Goal: Task Accomplishment & Management: Use online tool/utility

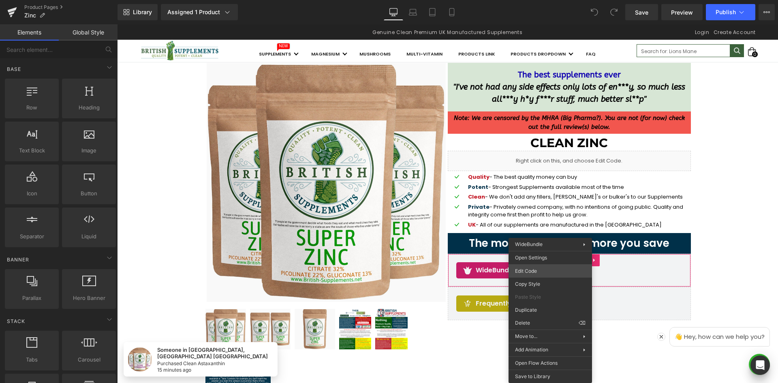
click at [539, 0] on div "You are previewing how the will restyle your page. You can not edit Elements in…" at bounding box center [389, 0] width 778 height 0
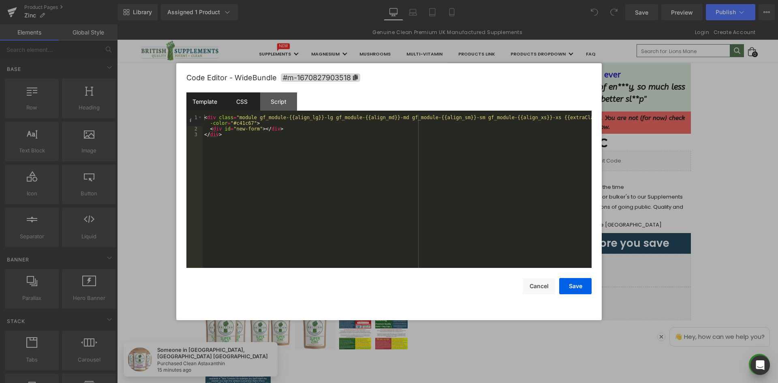
click at [241, 100] on div "CSS" at bounding box center [241, 101] width 37 height 18
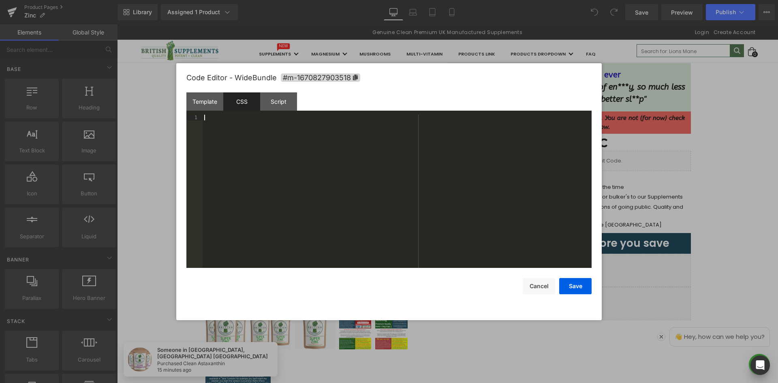
click at [280, 123] on div at bounding box center [397, 197] width 389 height 165
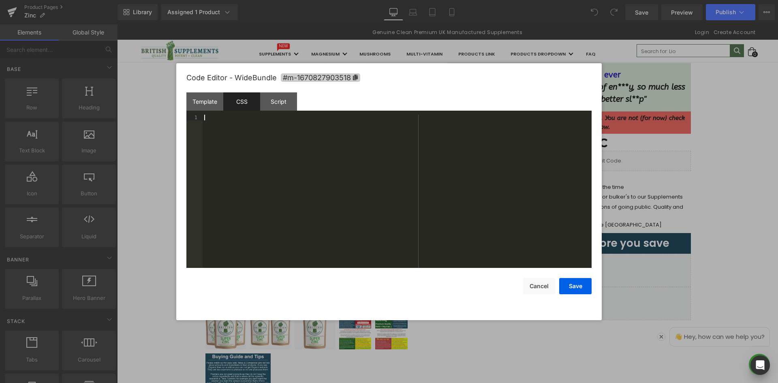
click at [357, 75] on icon at bounding box center [355, 78] width 5 height 6
click at [341, 128] on div at bounding box center [397, 197] width 389 height 165
paste textarea
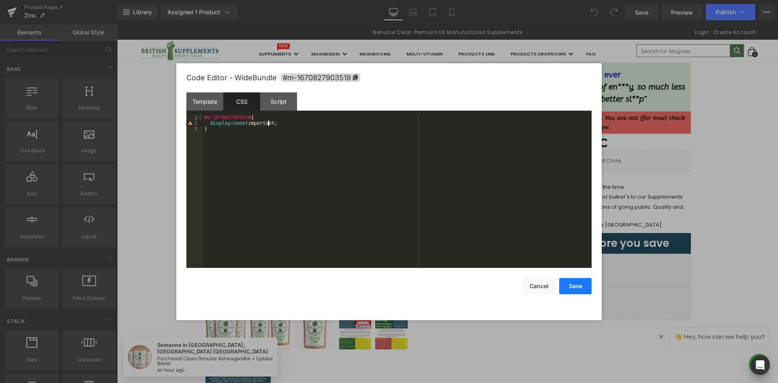
click at [577, 290] on button "Save" at bounding box center [575, 286] width 32 height 16
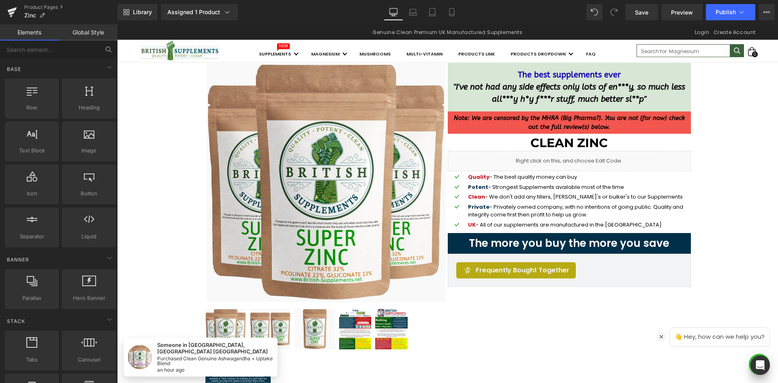
click at [100, 51] on button at bounding box center [109, 50] width 18 height 18
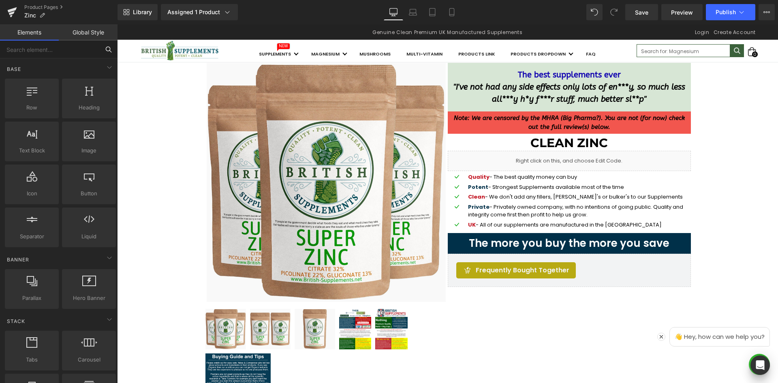
click at [79, 54] on input "text" at bounding box center [50, 50] width 100 height 18
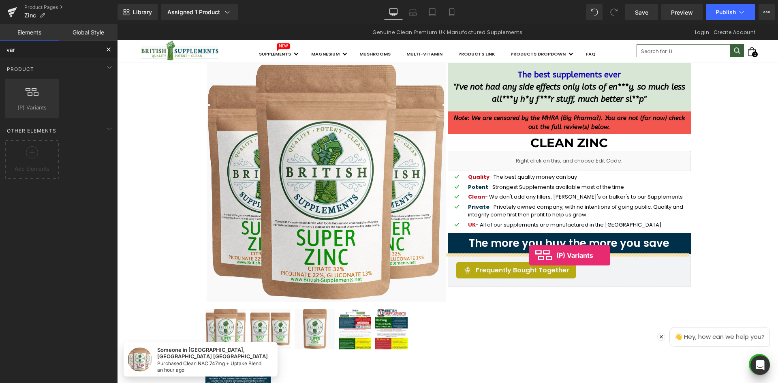
drag, startPoint x: 148, startPoint y: 133, endPoint x: 529, endPoint y: 255, distance: 400.6
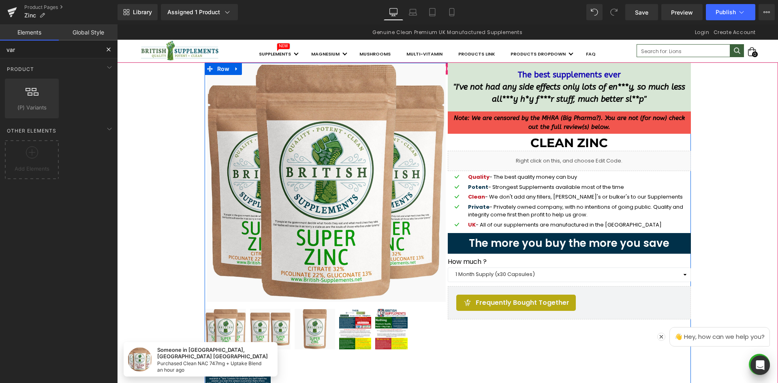
type input "var"
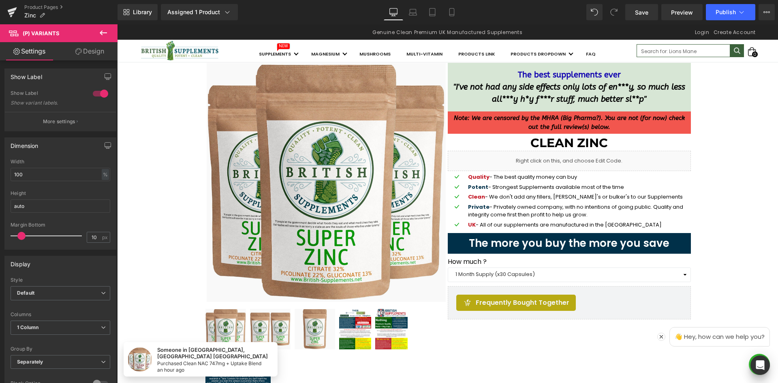
drag, startPoint x: 103, startPoint y: 33, endPoint x: 103, endPoint y: 44, distance: 11.0
click at [103, 33] on icon at bounding box center [103, 32] width 7 height 5
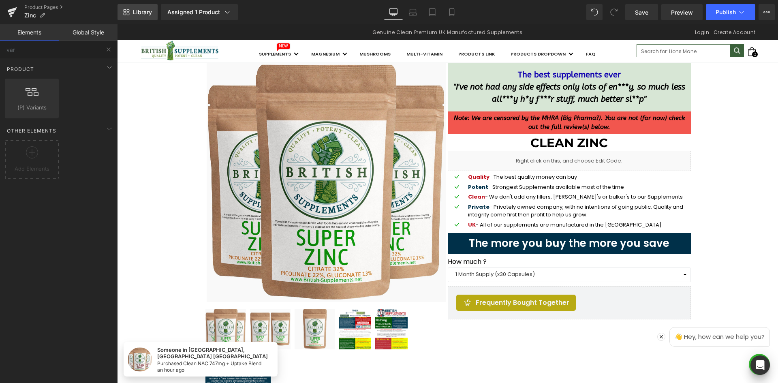
drag, startPoint x: 124, startPoint y: 19, endPoint x: 8, endPoint y: 0, distance: 117.3
click at [124, 19] on link "Library" at bounding box center [138, 12] width 40 height 16
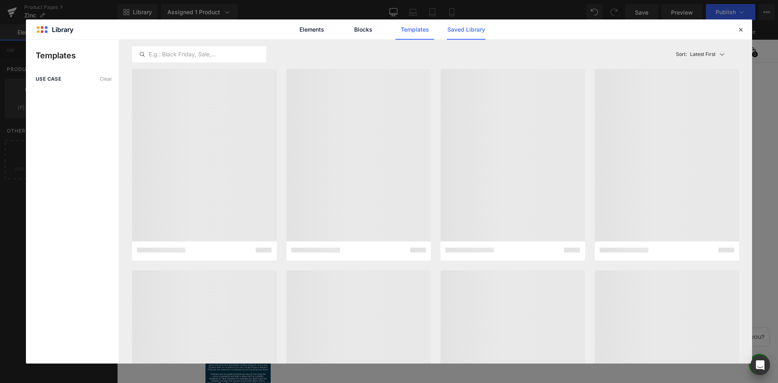
click at [481, 37] on link "Saved Library" at bounding box center [466, 29] width 38 height 20
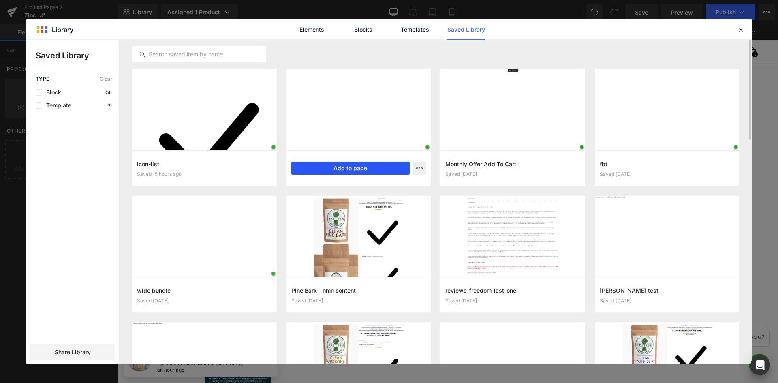
click at [372, 165] on button "Add to page" at bounding box center [350, 168] width 119 height 13
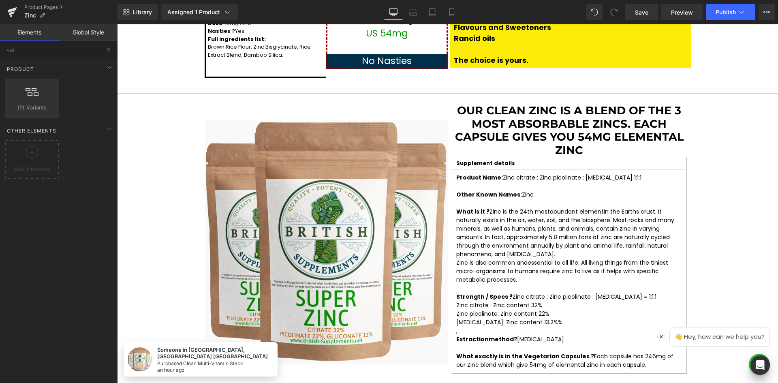
scroll to position [1607, 0]
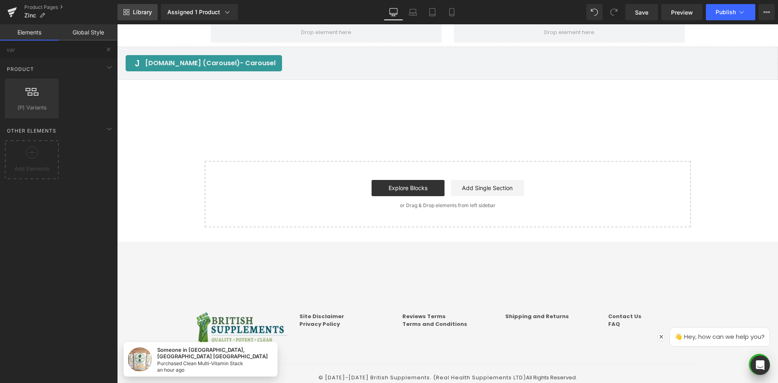
click at [128, 7] on link "Library" at bounding box center [138, 12] width 40 height 16
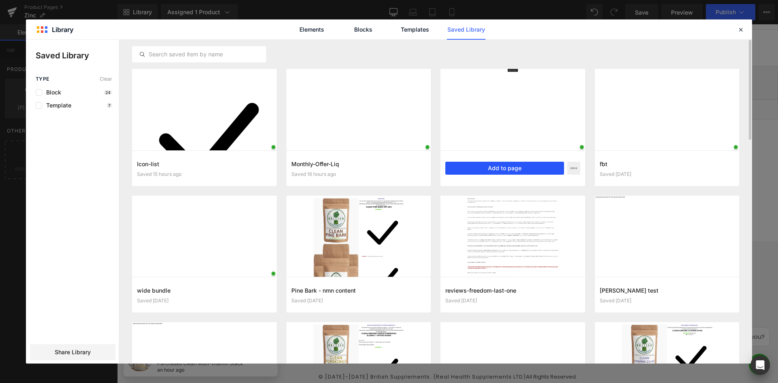
click at [500, 170] on button "Add to page" at bounding box center [504, 168] width 119 height 13
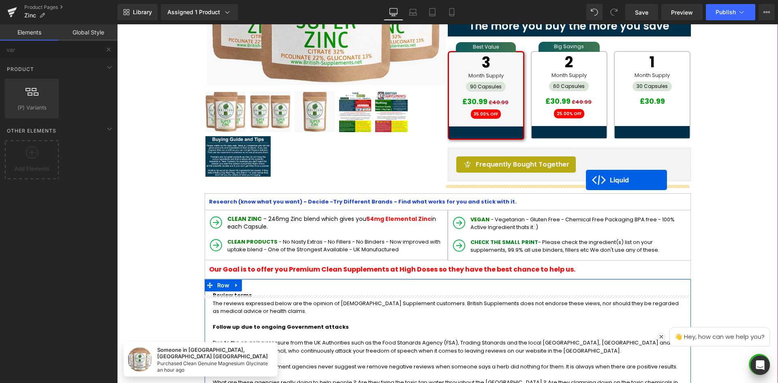
scroll to position [212, 0]
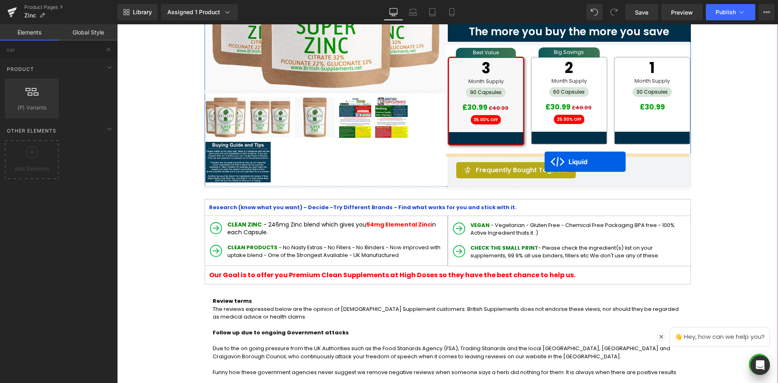
drag, startPoint x: 425, startPoint y: 220, endPoint x: 544, endPoint y: 162, distance: 131.9
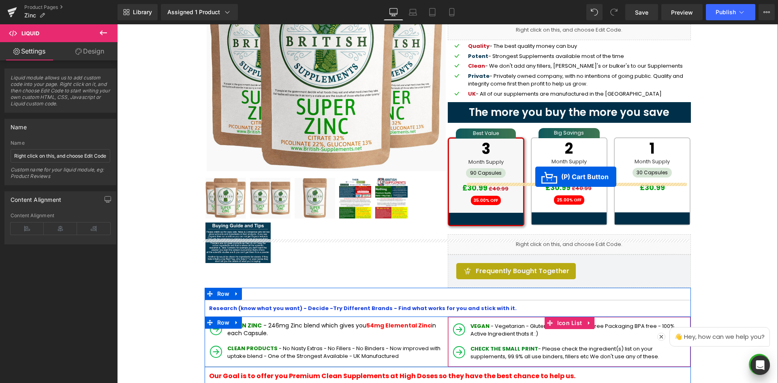
scroll to position [130, 0]
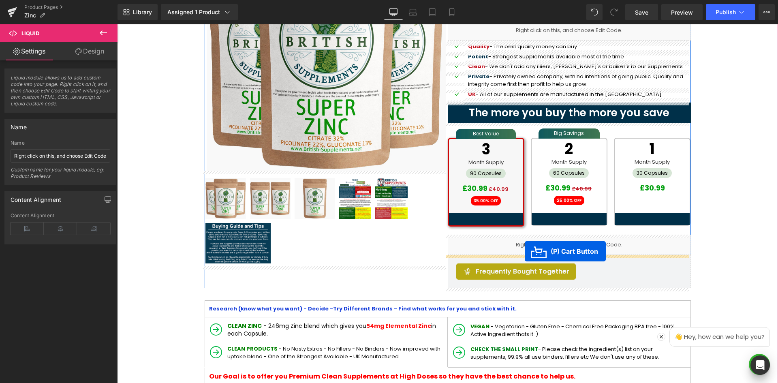
drag, startPoint x: 415, startPoint y: 261, endPoint x: 525, endPoint y: 251, distance: 110.2
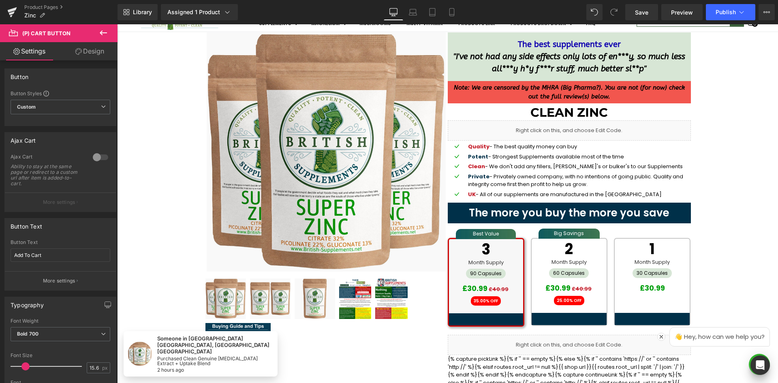
scroll to position [9, 0]
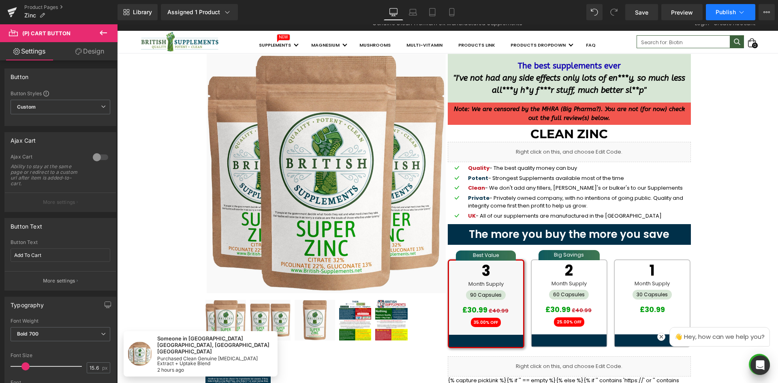
click at [744, 14] on icon at bounding box center [741, 12] width 8 height 8
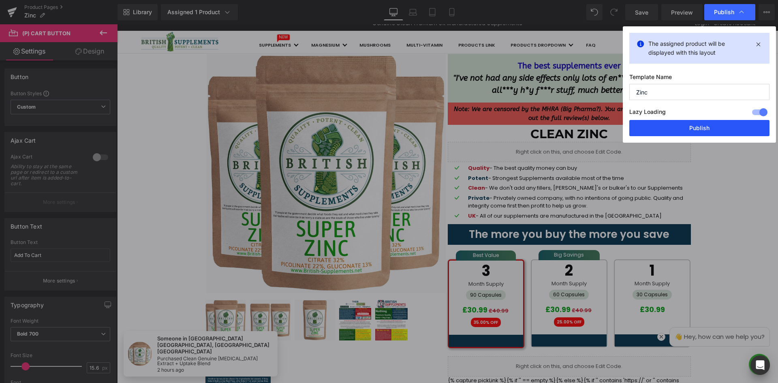
click at [697, 126] on button "Publish" at bounding box center [699, 128] width 140 height 16
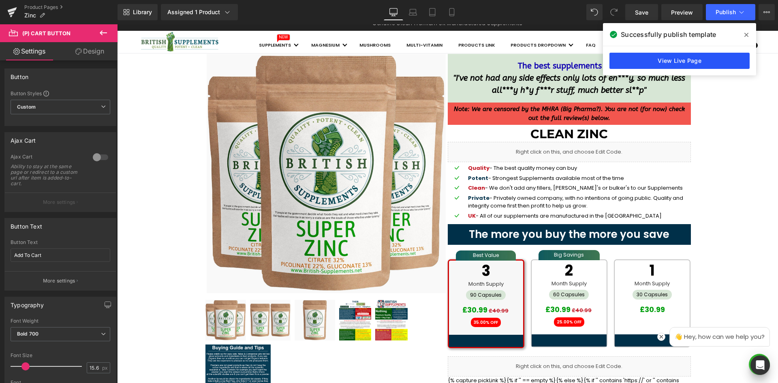
drag, startPoint x: 697, startPoint y: 68, endPoint x: 697, endPoint y: 58, distance: 10.1
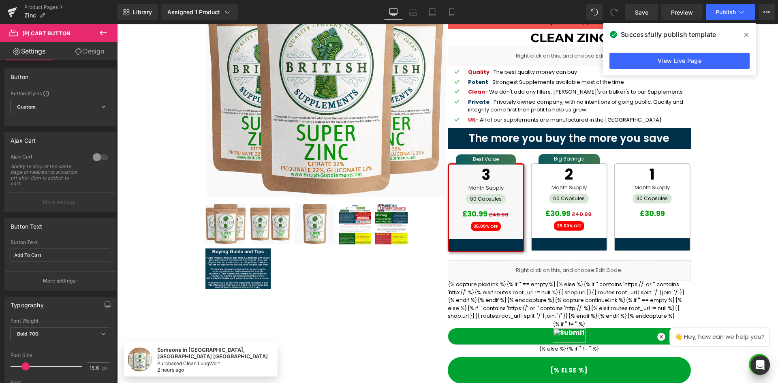
scroll to position [0, 0]
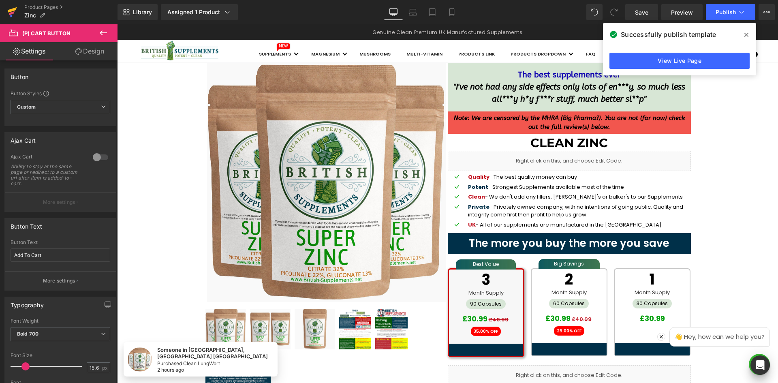
click at [4, 11] on link at bounding box center [12, 12] width 24 height 24
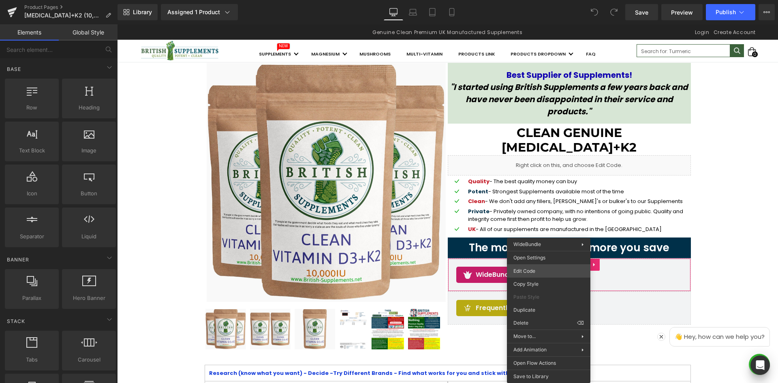
click at [534, 0] on div "You are previewing how the will restyle your page. You can not edit Elements in…" at bounding box center [389, 0] width 778 height 0
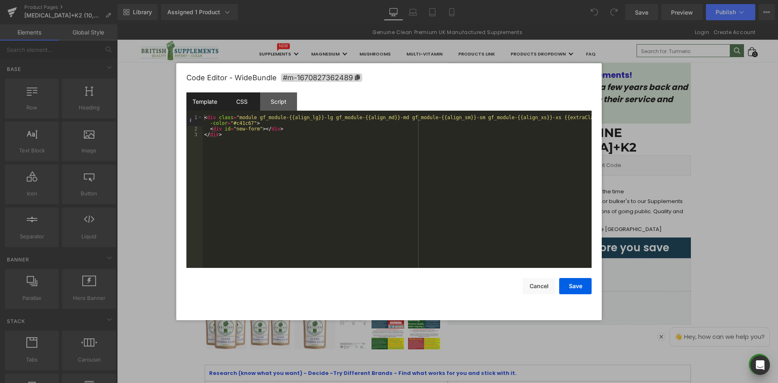
click at [247, 107] on div "CSS" at bounding box center [241, 101] width 37 height 18
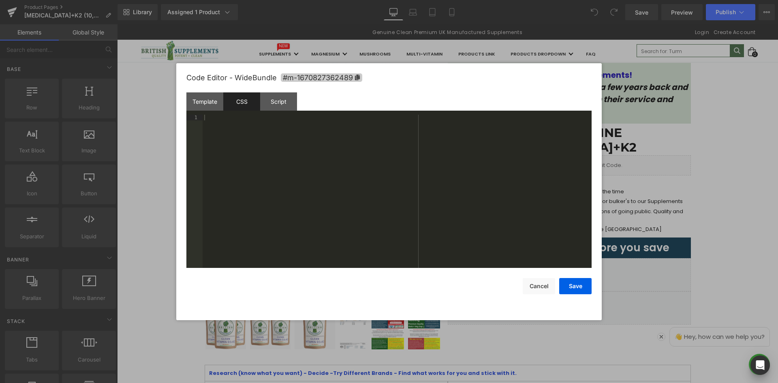
click at [358, 78] on icon at bounding box center [357, 78] width 5 height 6
click at [350, 140] on div at bounding box center [397, 197] width 389 height 165
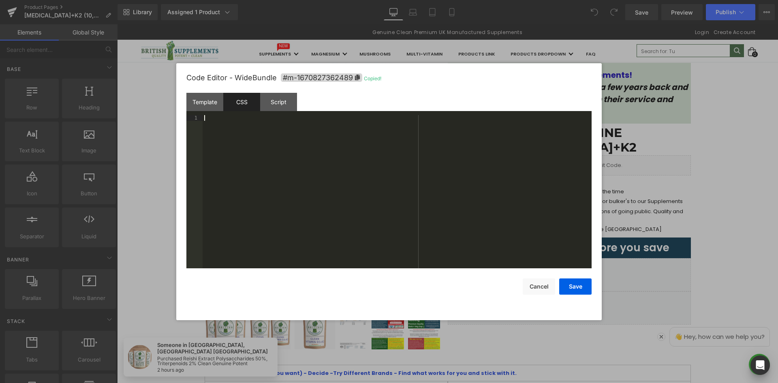
paste textarea
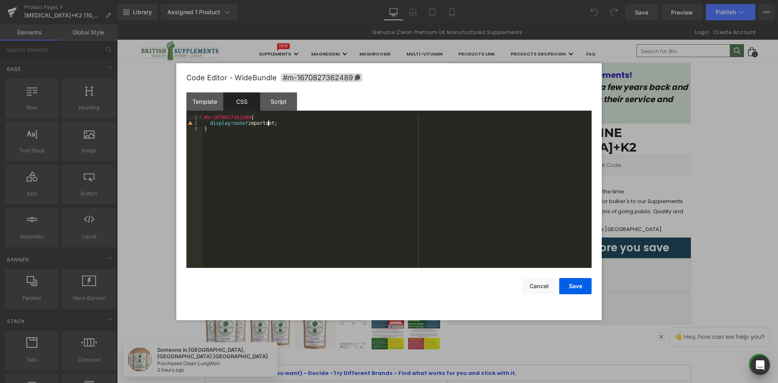
click at [298, 177] on div "#m-1670827362489 { display : none !important; }" at bounding box center [397, 197] width 389 height 165
click at [314, 139] on div "#m-1670827362489 { display : none !important; }" at bounding box center [397, 197] width 389 height 165
click at [299, 129] on div "#m-1670827362489 { display : none !important; }" at bounding box center [397, 197] width 389 height 165
click at [574, 283] on button "Save" at bounding box center [575, 286] width 32 height 16
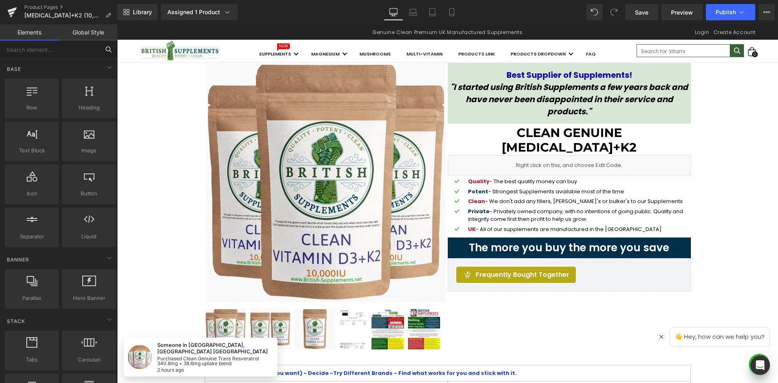
click at [61, 47] on input "text" at bounding box center [50, 50] width 100 height 18
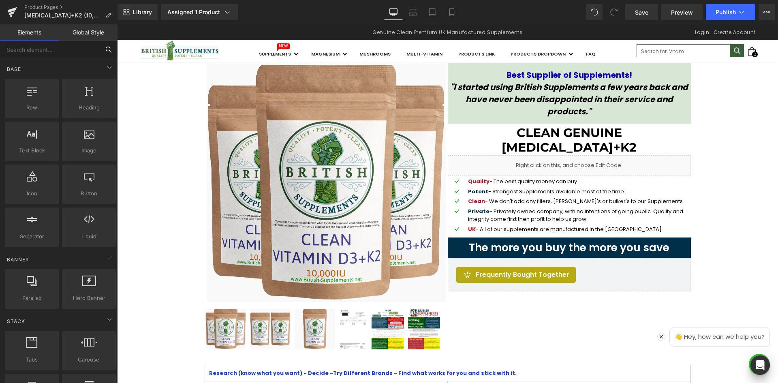
click at [90, 47] on input "text" at bounding box center [50, 50] width 100 height 18
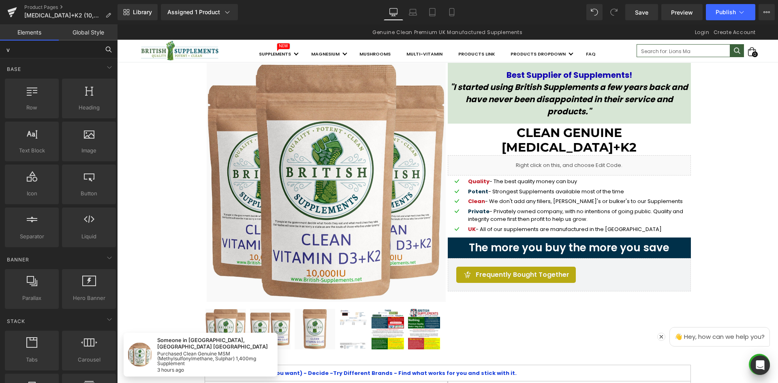
type input "va"
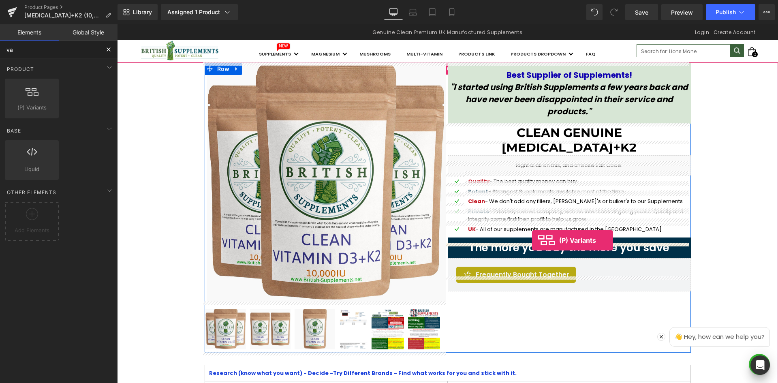
drag, startPoint x: 144, startPoint y: 130, endPoint x: 532, endPoint y: 240, distance: 403.4
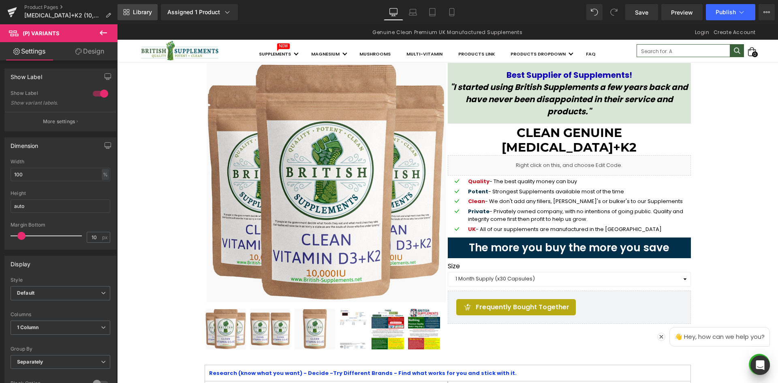
click at [149, 16] on link "Library" at bounding box center [138, 12] width 40 height 16
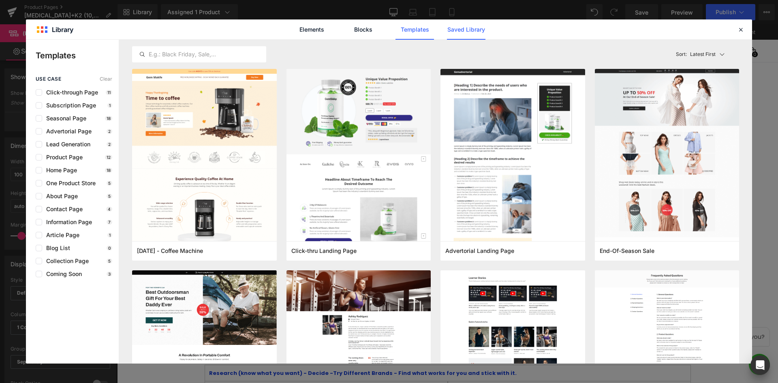
click at [376, 161] on link "Saved Library" at bounding box center [330, 170] width 92 height 18
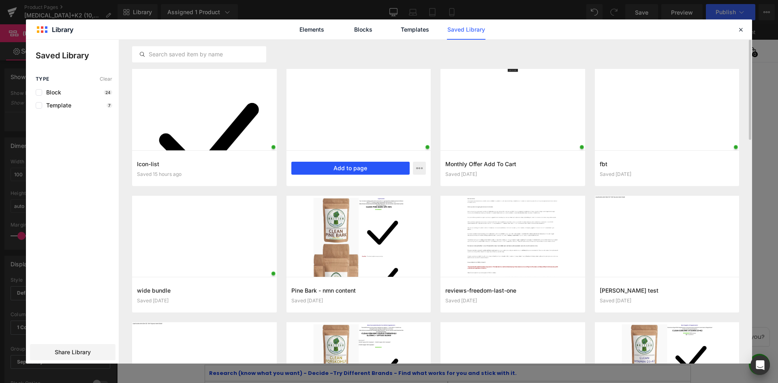
click at [365, 167] on button "Add to page" at bounding box center [350, 168] width 119 height 13
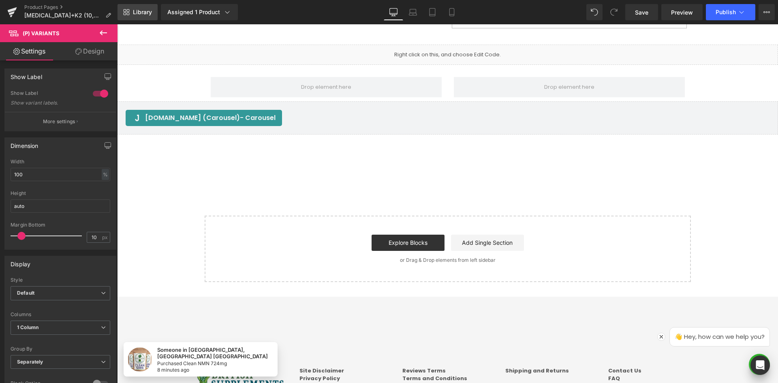
click at [146, 15] on span "Library" at bounding box center [142, 12] width 19 height 7
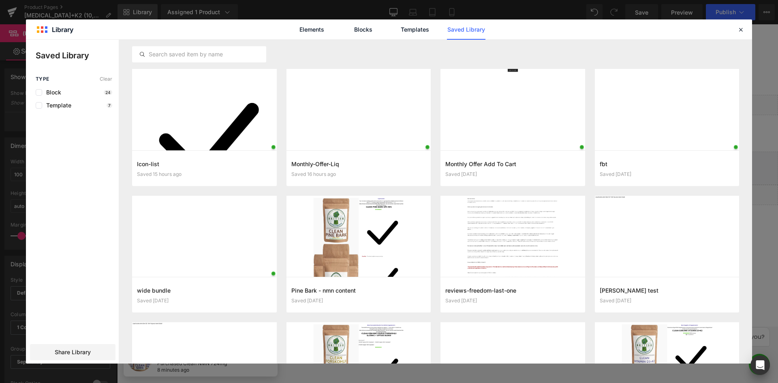
scroll to position [1681, 0]
click at [490, 171] on button "Add to page" at bounding box center [504, 168] width 119 height 13
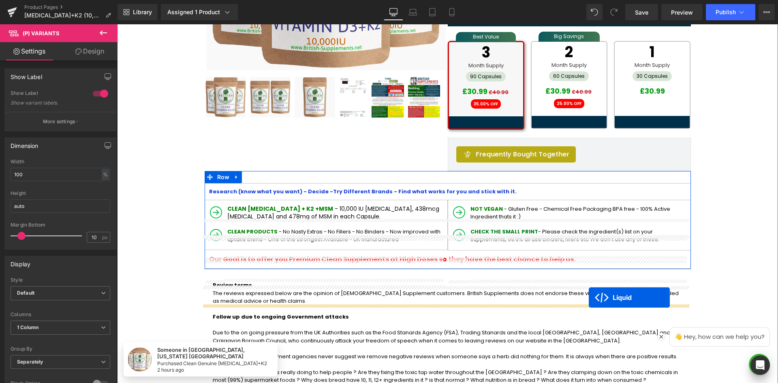
scroll to position [182, 0]
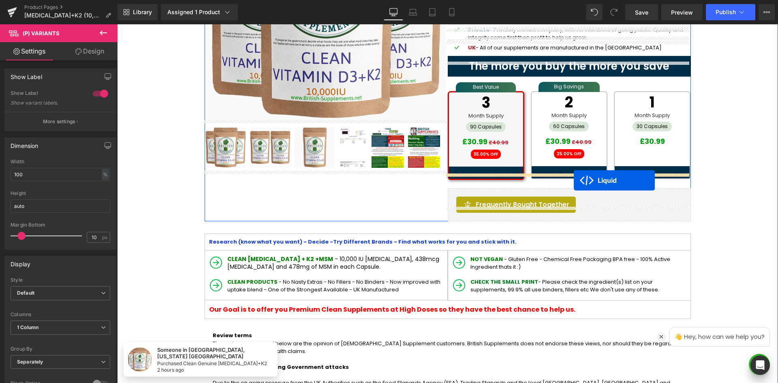
drag, startPoint x: 423, startPoint y: 178, endPoint x: 574, endPoint y: 180, distance: 150.3
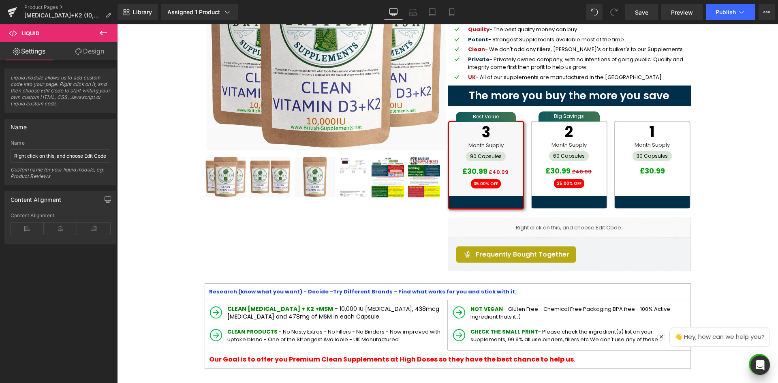
scroll to position [141, 0]
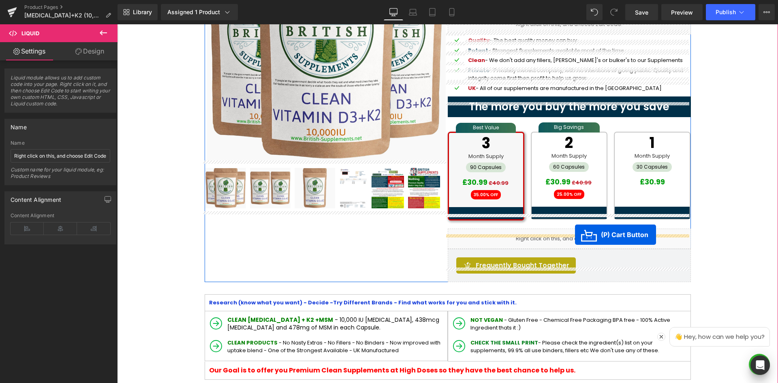
drag, startPoint x: 415, startPoint y: 221, endPoint x: 575, endPoint y: 235, distance: 161.0
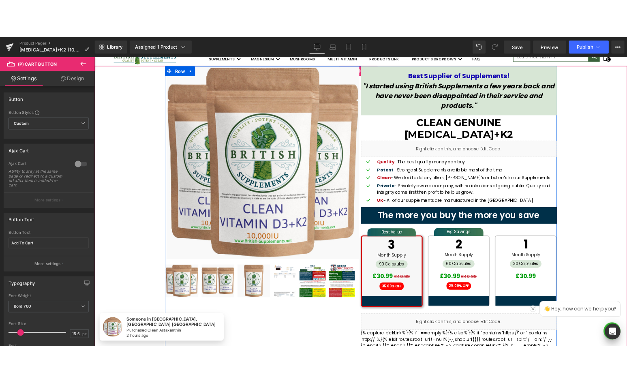
scroll to position [19, 0]
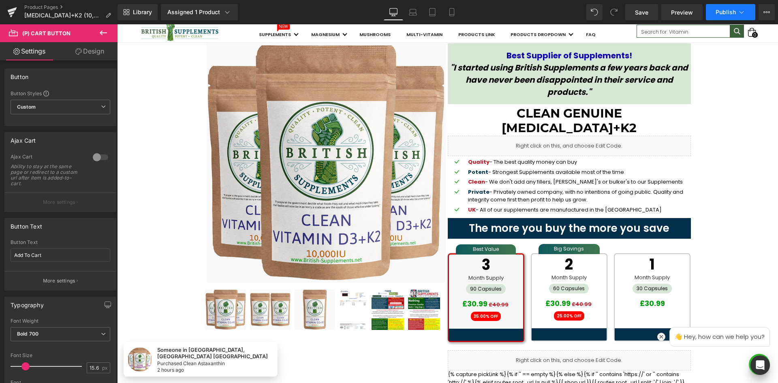
click at [743, 13] on icon at bounding box center [741, 12] width 8 height 8
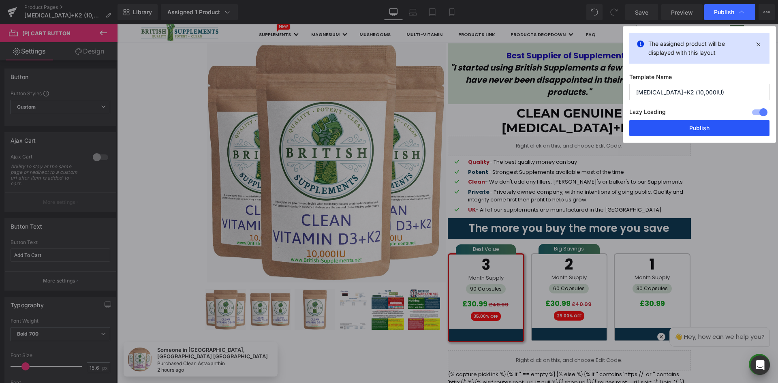
click at [696, 131] on button "Publish" at bounding box center [699, 128] width 140 height 16
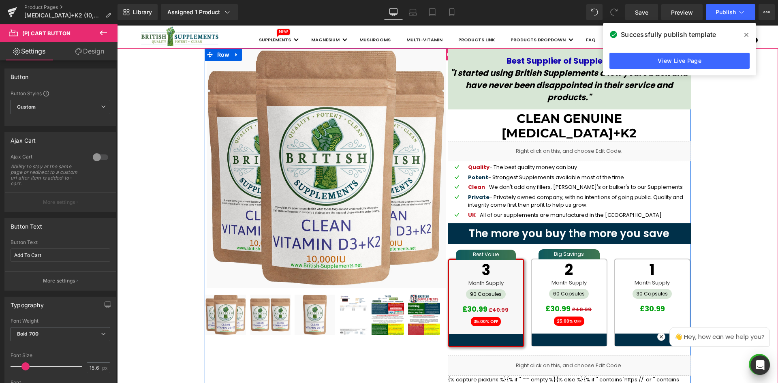
scroll to position [0, 0]
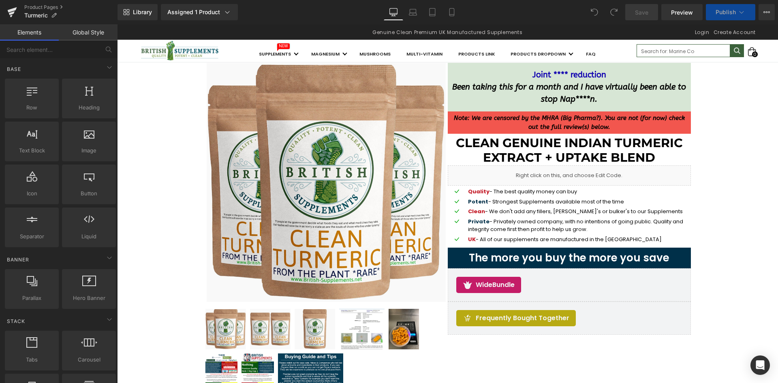
scroll to position [122, 0]
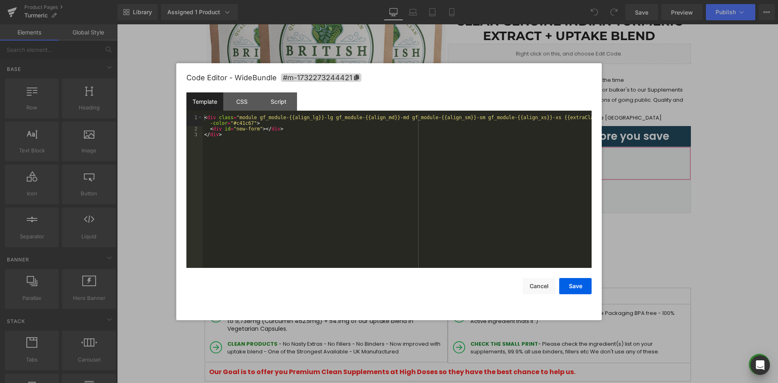
click at [555, 0] on div "You are previewing how the will restyle your page. You can not edit Elements in…" at bounding box center [389, 0] width 778 height 0
click at [240, 100] on div "CSS" at bounding box center [241, 101] width 37 height 18
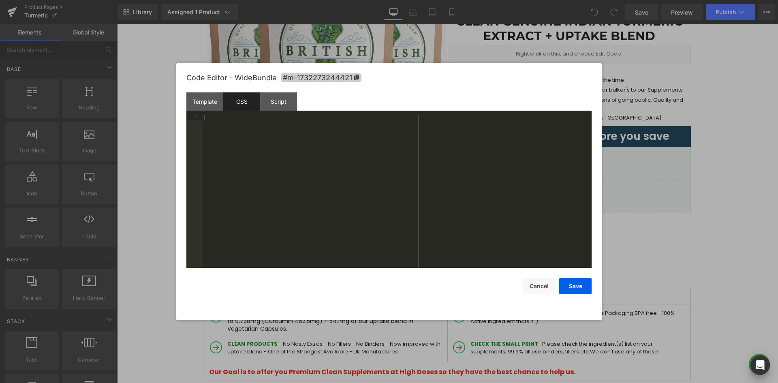
click at [357, 79] on icon at bounding box center [356, 78] width 5 height 6
click at [346, 122] on div at bounding box center [397, 197] width 389 height 165
paste textarea
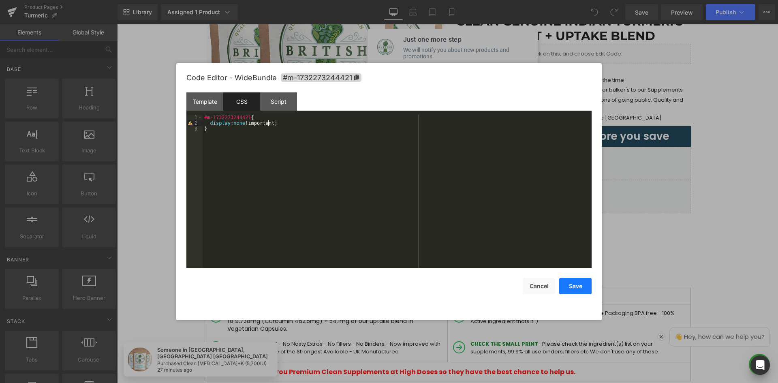
click at [581, 281] on button "Save" at bounding box center [575, 286] width 32 height 16
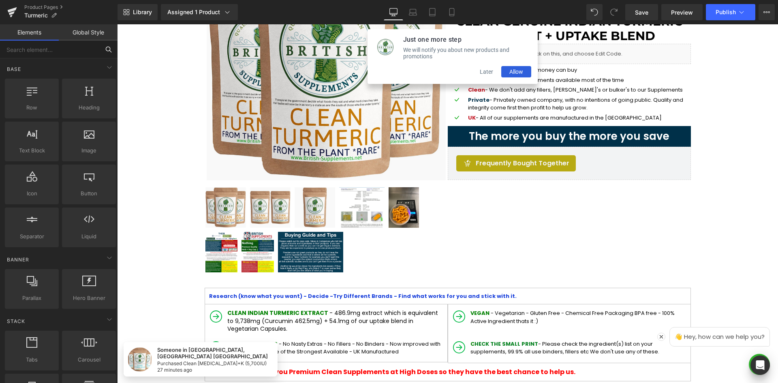
click at [49, 48] on input "text" at bounding box center [50, 50] width 100 height 18
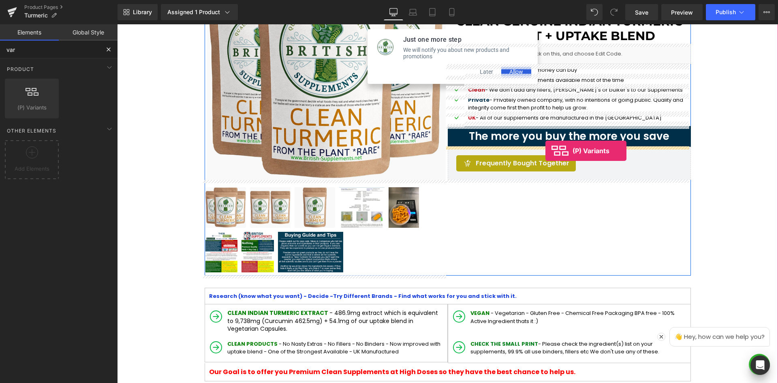
drag, startPoint x: 215, startPoint y: 134, endPoint x: 545, endPoint y: 151, distance: 331.1
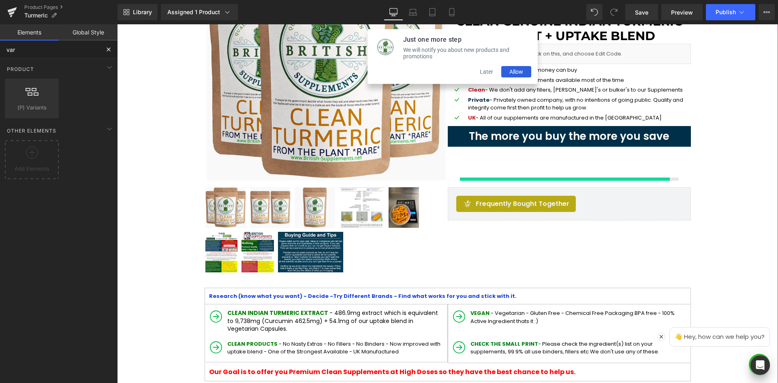
type input "var"
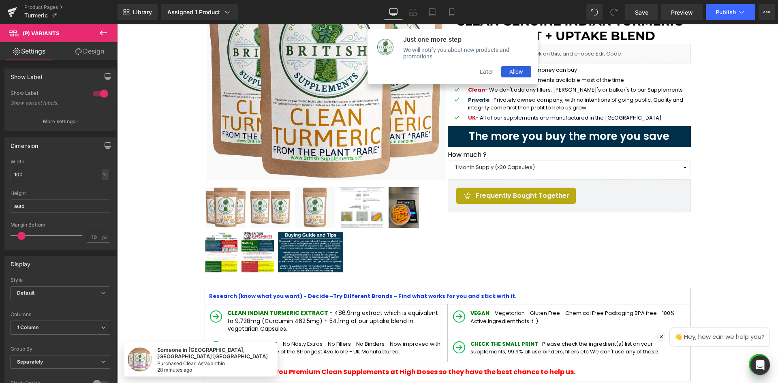
drag, startPoint x: 226, startPoint y: 41, endPoint x: 123, endPoint y: 14, distance: 106.5
click at [101, 30] on icon at bounding box center [103, 33] width 10 height 10
click at [123, 14] on link "Library" at bounding box center [138, 12] width 40 height 16
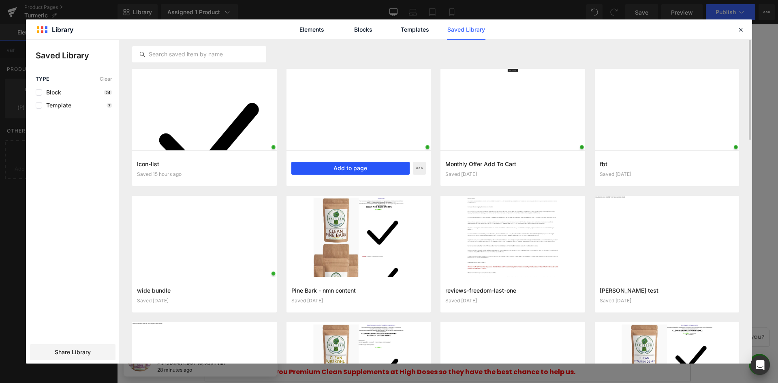
click at [363, 167] on button "Add to page" at bounding box center [350, 168] width 119 height 13
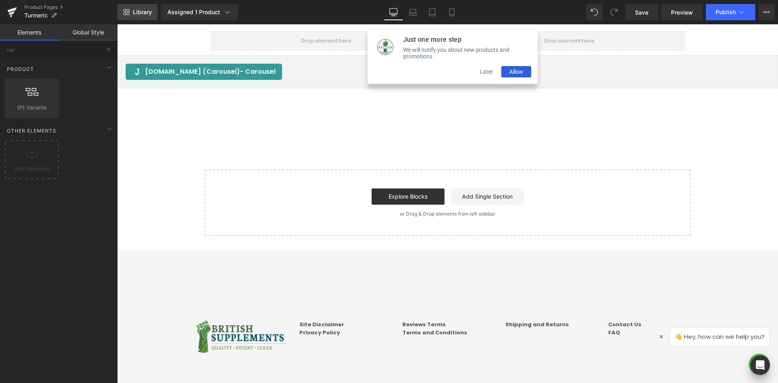
scroll to position [1708, 0]
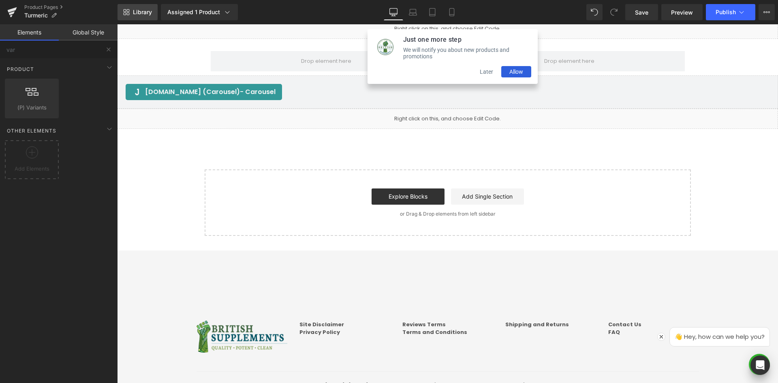
click at [137, 14] on span "Library" at bounding box center [142, 12] width 19 height 7
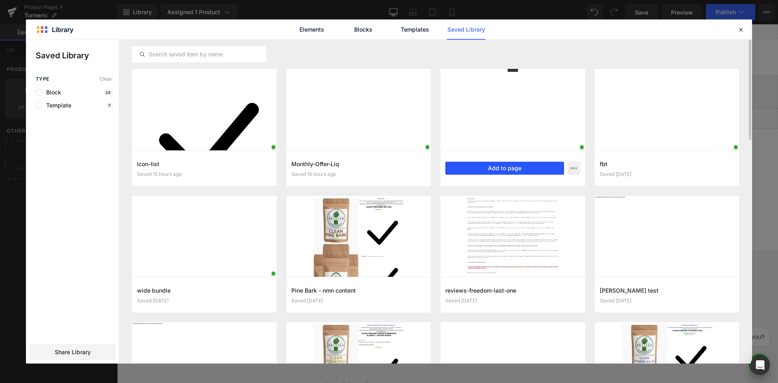
click at [509, 165] on button "Add to page" at bounding box center [504, 168] width 119 height 13
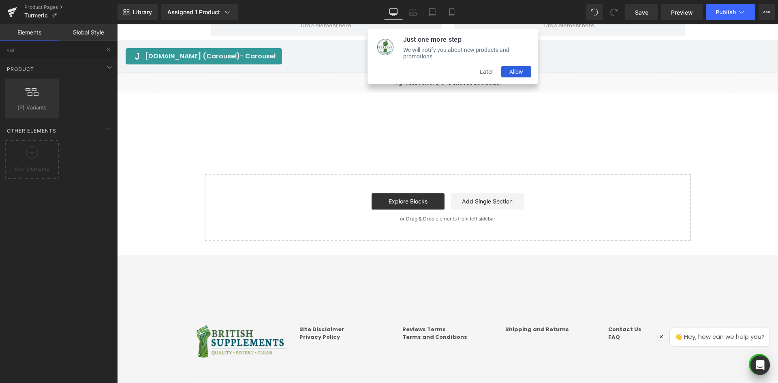
scroll to position [1748, 0]
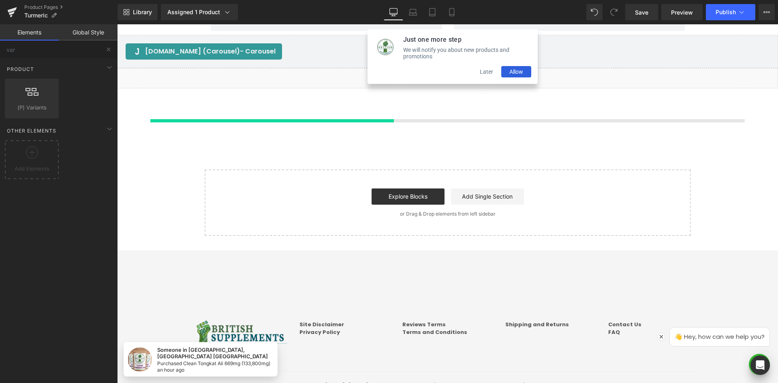
click at [480, 74] on button "Later" at bounding box center [487, 71] width 30 height 11
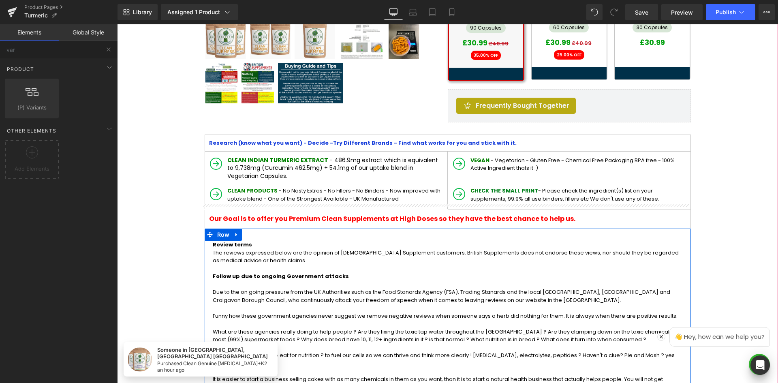
scroll to position [208, 0]
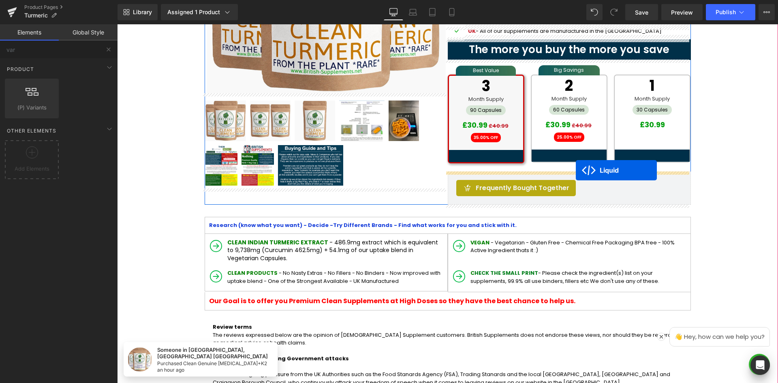
drag, startPoint x: 423, startPoint y: 181, endPoint x: 576, endPoint y: 170, distance: 152.7
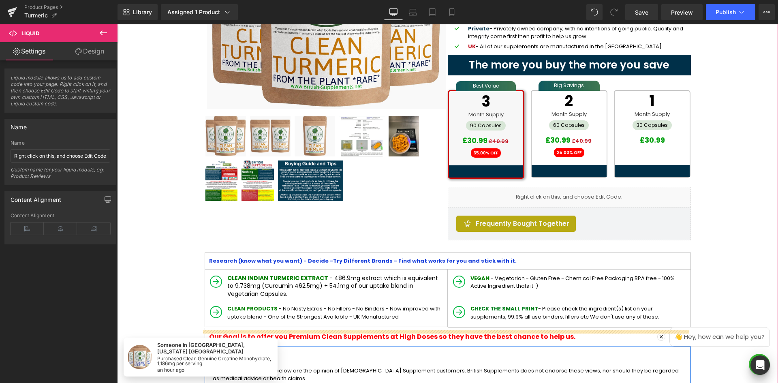
scroll to position [188, 0]
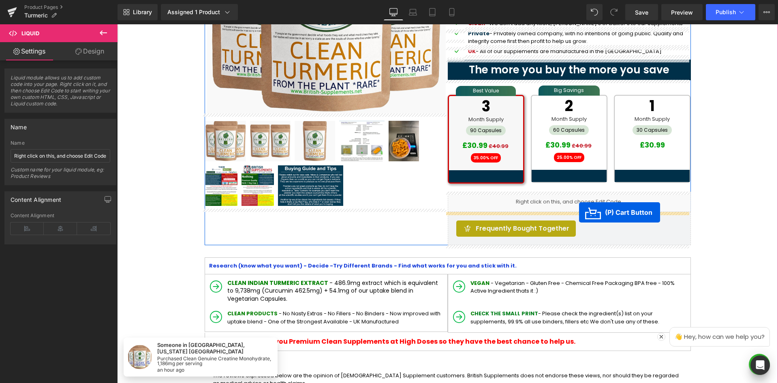
drag, startPoint x: 415, startPoint y: 138, endPoint x: 579, endPoint y: 212, distance: 179.9
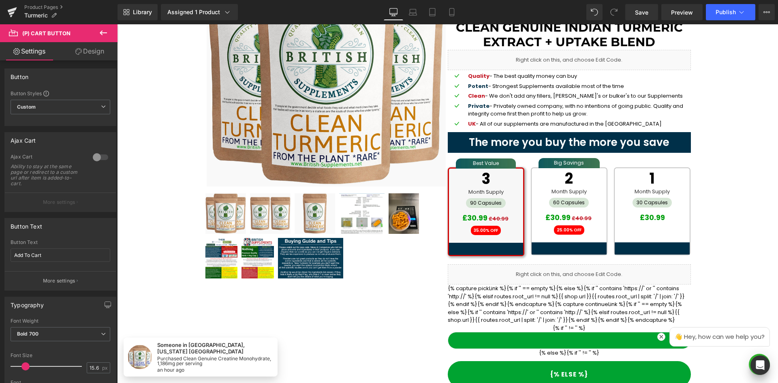
scroll to position [107, 0]
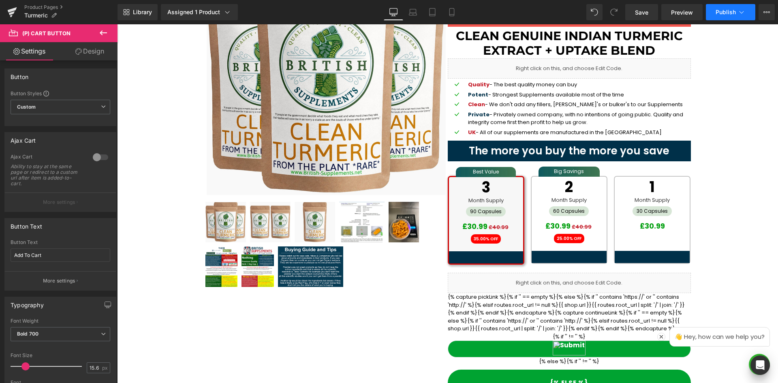
click at [750, 11] on button "Publish" at bounding box center [730, 12] width 49 height 16
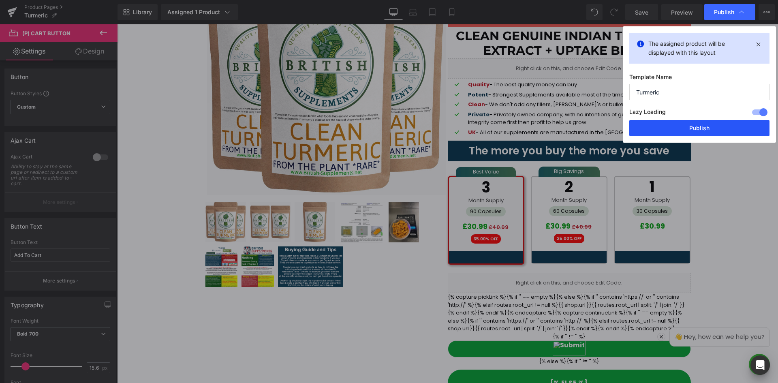
click at [699, 125] on button "Publish" at bounding box center [699, 128] width 140 height 16
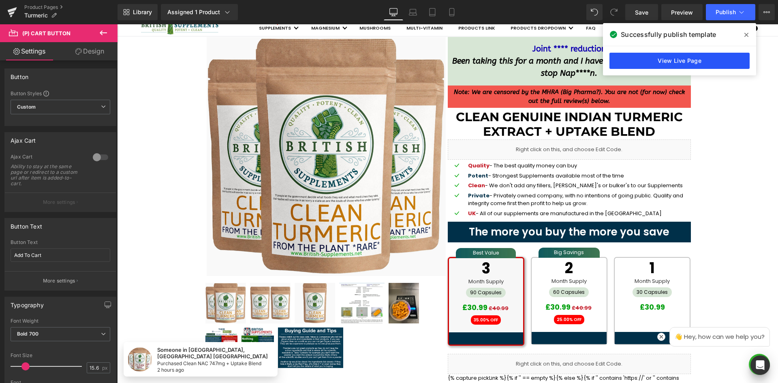
scroll to position [26, 0]
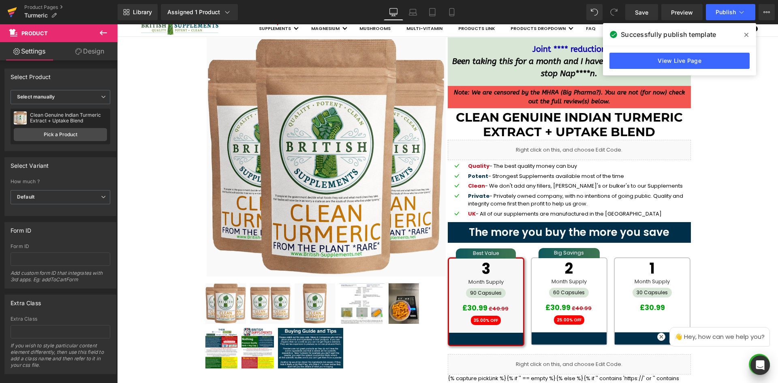
click at [14, 9] on icon at bounding box center [12, 9] width 9 height 5
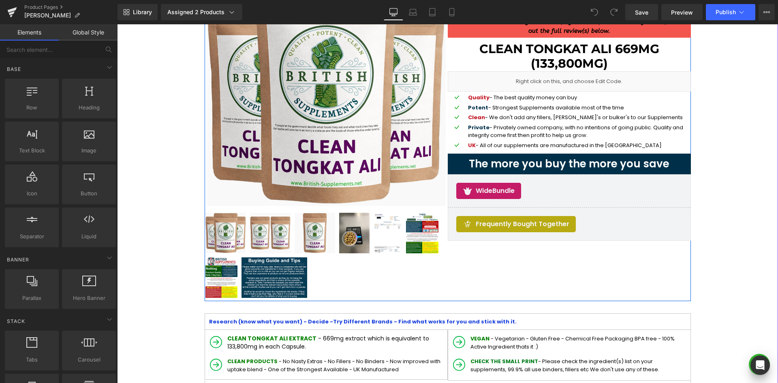
scroll to position [122, 0]
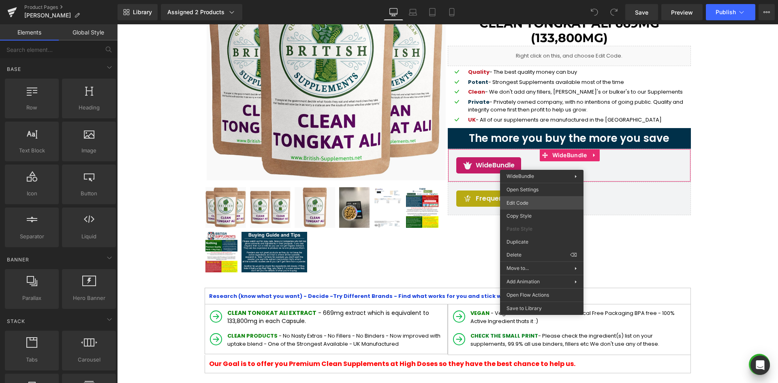
click at [531, 0] on div "You are previewing how the will restyle your page. You can not edit Elements in…" at bounding box center [389, 0] width 778 height 0
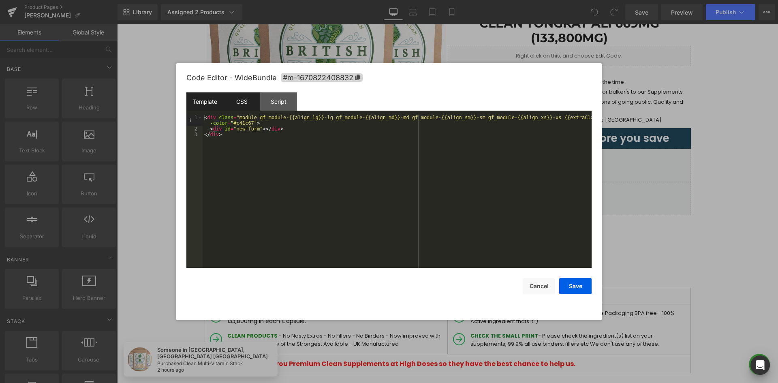
click at [249, 100] on div "CSS" at bounding box center [241, 101] width 37 height 18
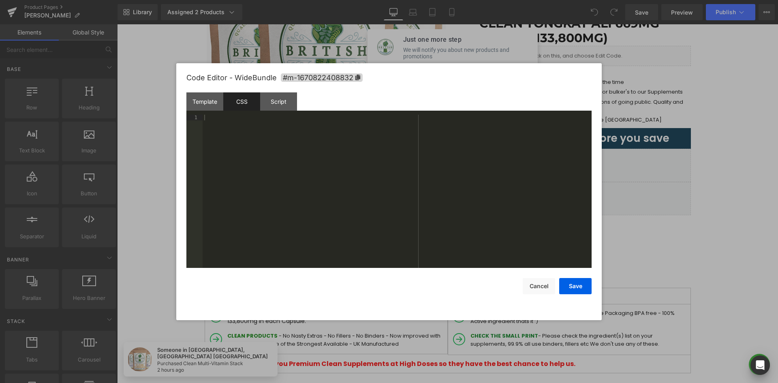
click at [296, 152] on div at bounding box center [397, 197] width 389 height 165
click at [358, 77] on icon at bounding box center [357, 78] width 5 height 6
drag, startPoint x: 356, startPoint y: 76, endPoint x: 336, endPoint y: 141, distance: 68.1
click at [356, 76] on icon at bounding box center [357, 78] width 5 height 6
click at [334, 150] on div at bounding box center [397, 197] width 389 height 165
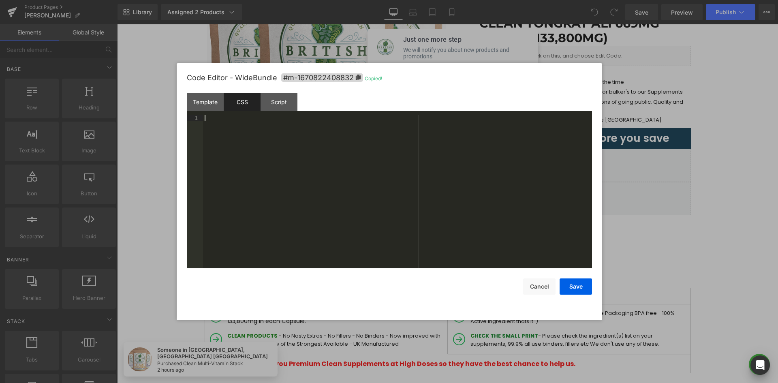
paste textarea
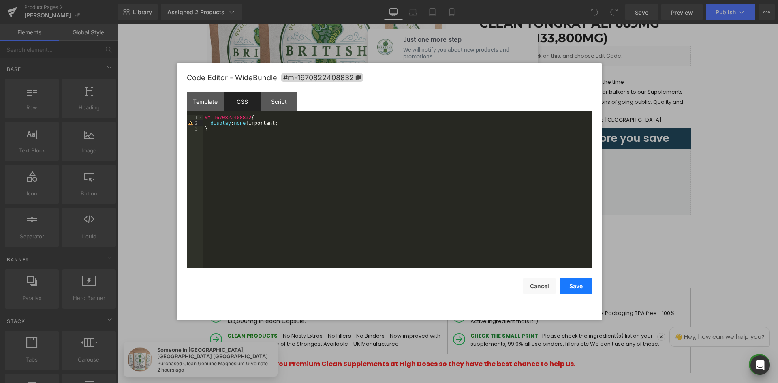
click at [566, 282] on button "Save" at bounding box center [576, 286] width 32 height 16
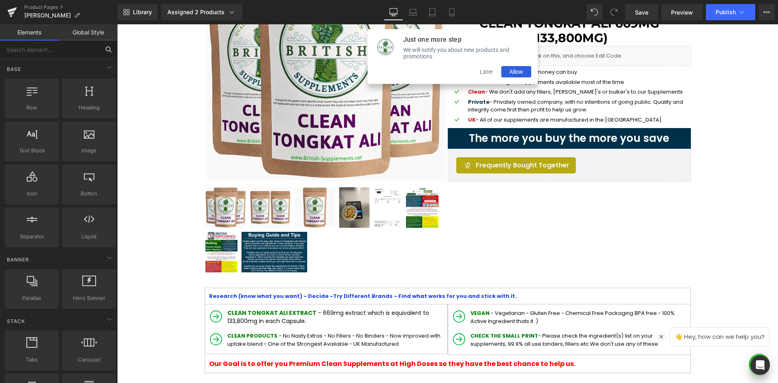
click at [78, 47] on input "text" at bounding box center [50, 50] width 100 height 18
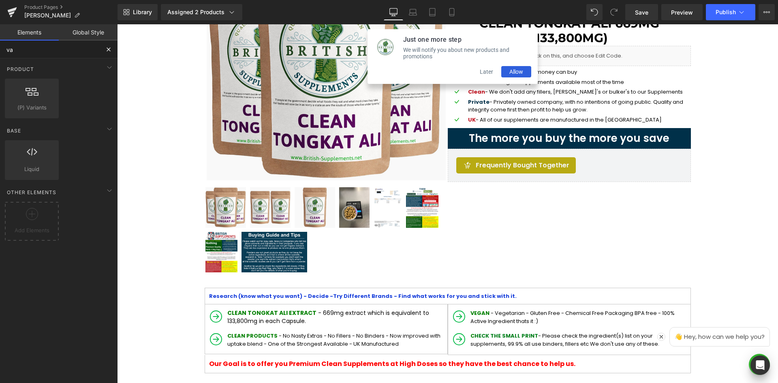
type input "var"
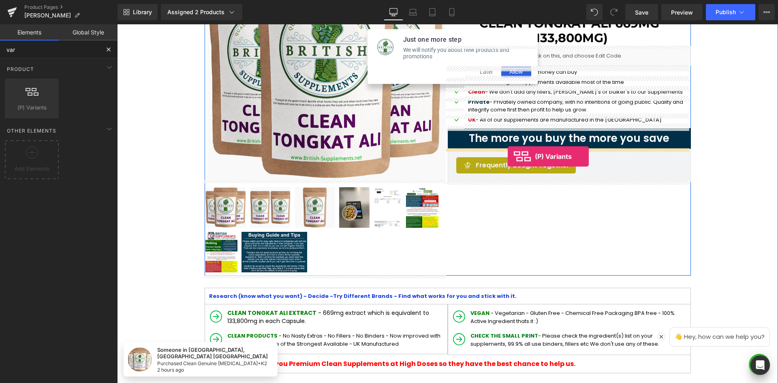
drag, startPoint x: 148, startPoint y: 131, endPoint x: 508, endPoint y: 156, distance: 360.7
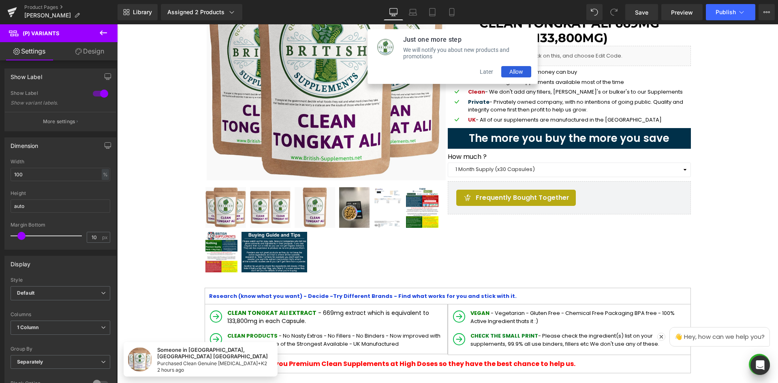
click at [97, 32] on button at bounding box center [103, 33] width 28 height 18
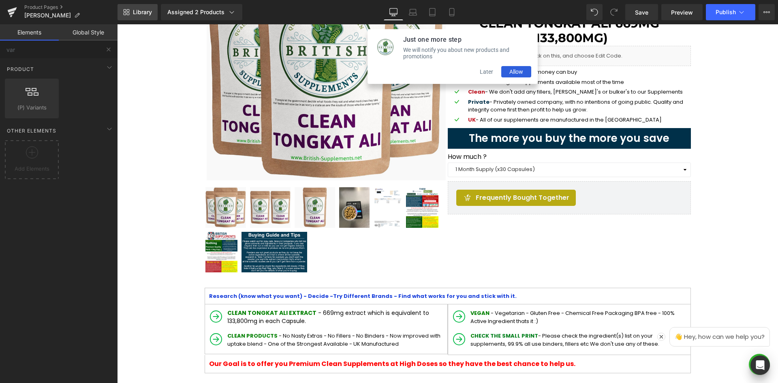
click at [138, 12] on span "Library" at bounding box center [142, 12] width 19 height 7
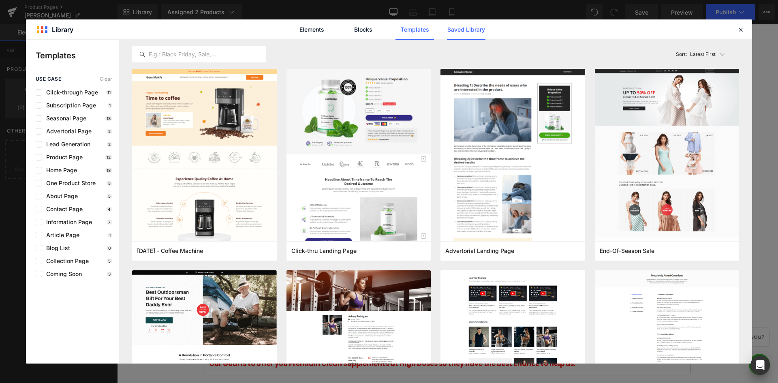
click at [0, 0] on link "Saved Library" at bounding box center [0, 0] width 0 height 0
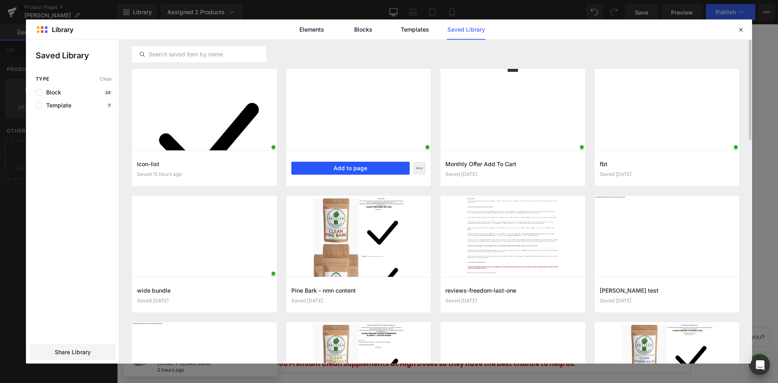
click at [365, 165] on button "Add to page" at bounding box center [350, 168] width 119 height 13
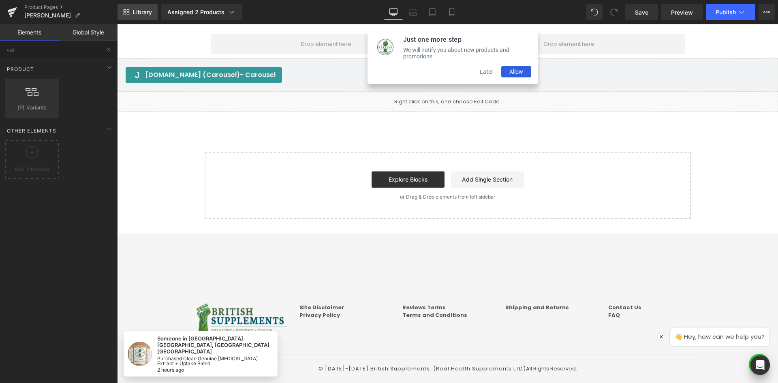
scroll to position [1601, 0]
click at [152, 15] on span "Library" at bounding box center [142, 12] width 19 height 7
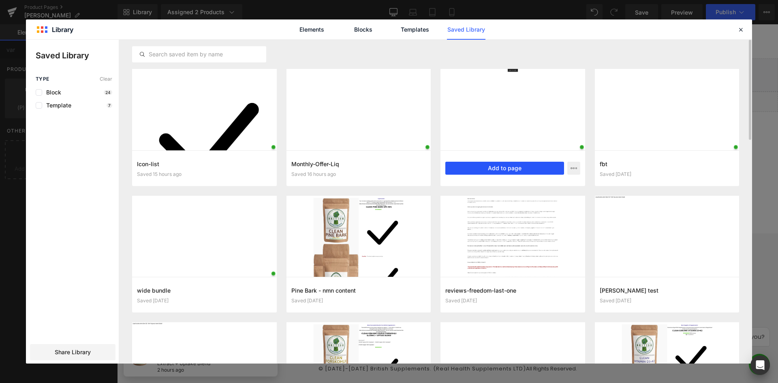
click at [510, 170] on button "Add to page" at bounding box center [504, 168] width 119 height 13
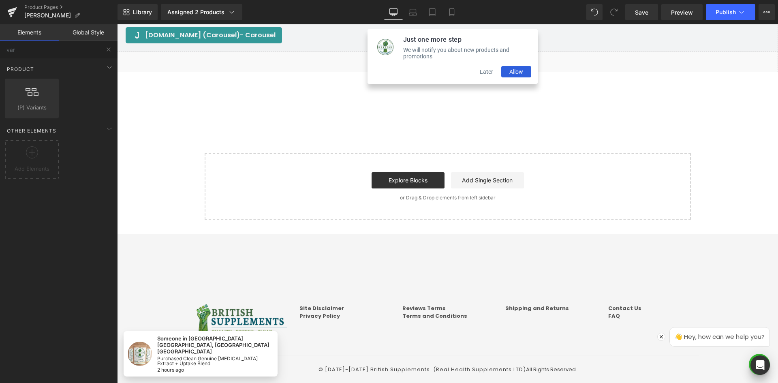
scroll to position [1641, 0]
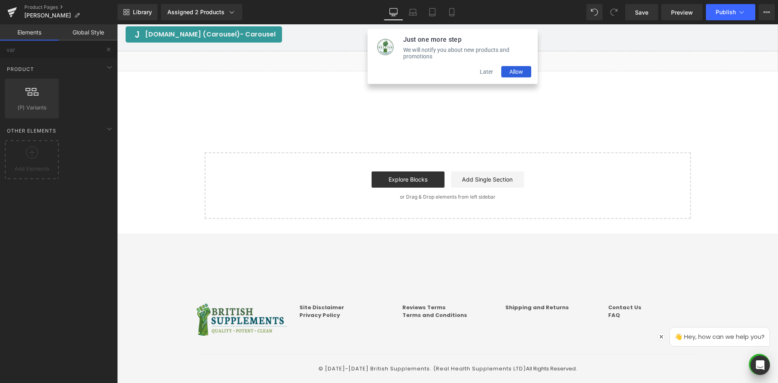
click at [483, 72] on button "Later" at bounding box center [487, 71] width 30 height 11
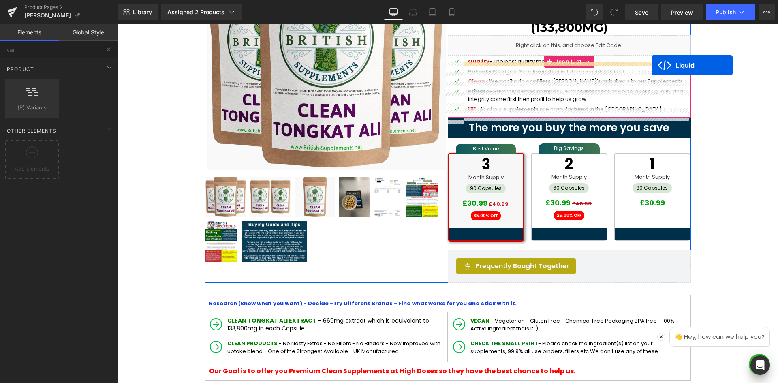
scroll to position [142, 0]
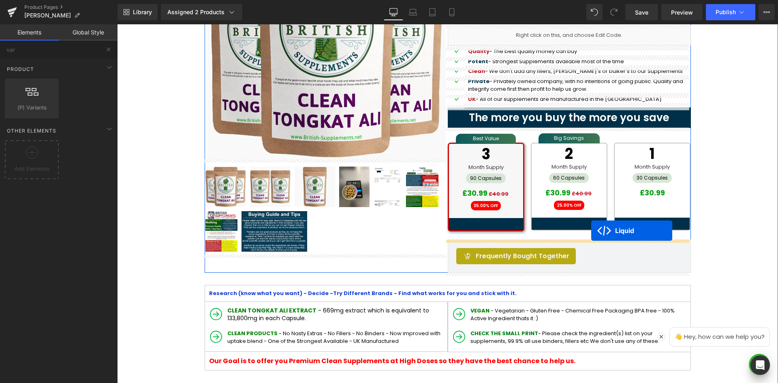
drag, startPoint x: 423, startPoint y: 179, endPoint x: 591, endPoint y: 231, distance: 175.9
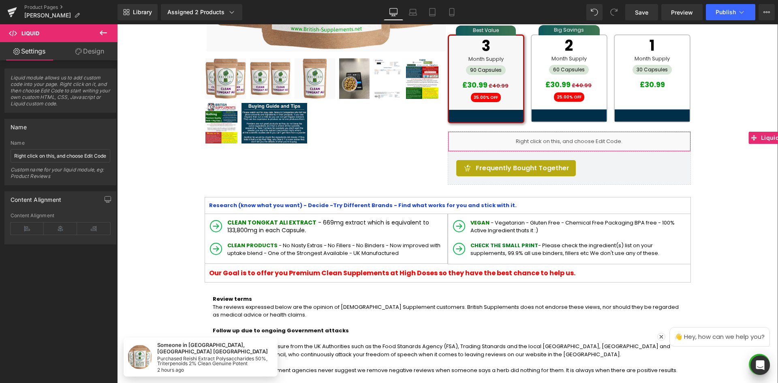
scroll to position [264, 0]
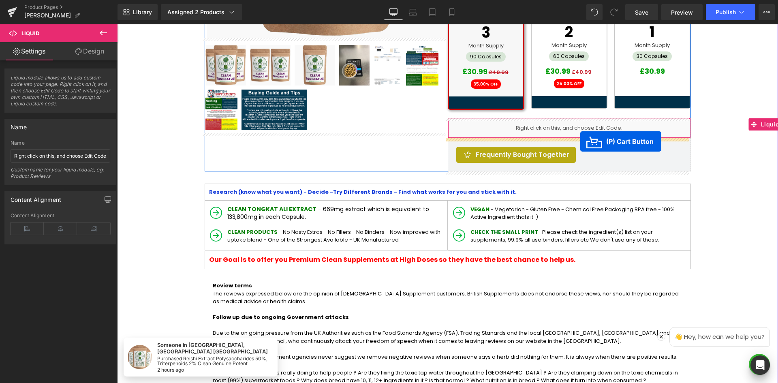
drag, startPoint x: 414, startPoint y: 219, endPoint x: 580, endPoint y: 141, distance: 183.3
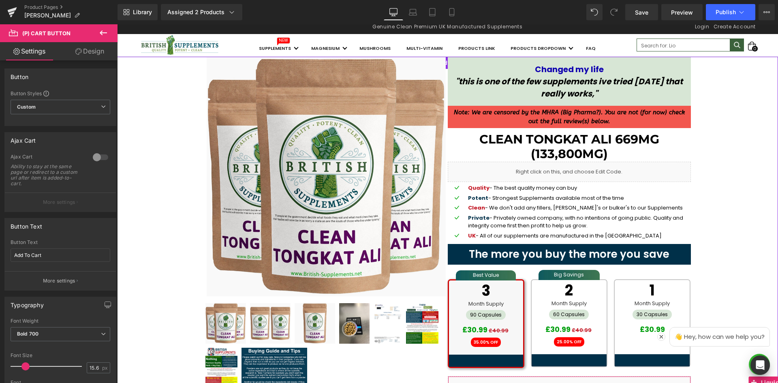
scroll to position [0, 0]
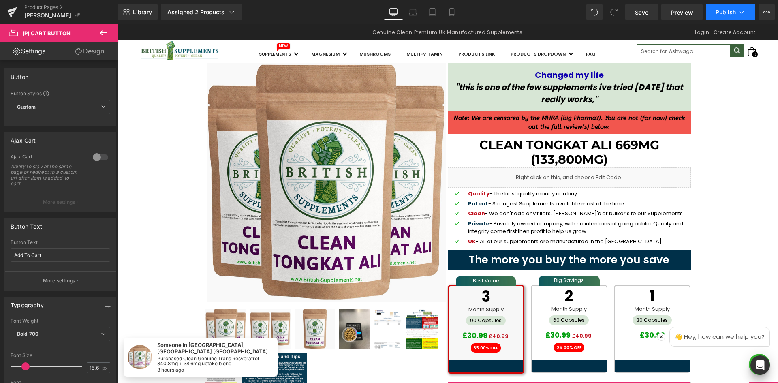
click at [747, 15] on button "Publish" at bounding box center [730, 12] width 49 height 16
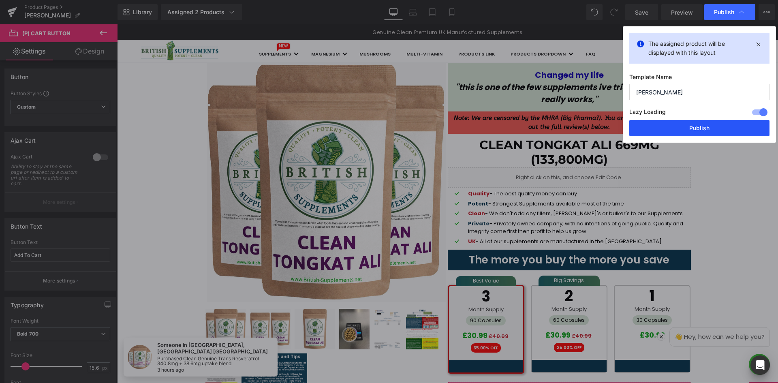
click at [699, 124] on button "Publish" at bounding box center [699, 128] width 140 height 16
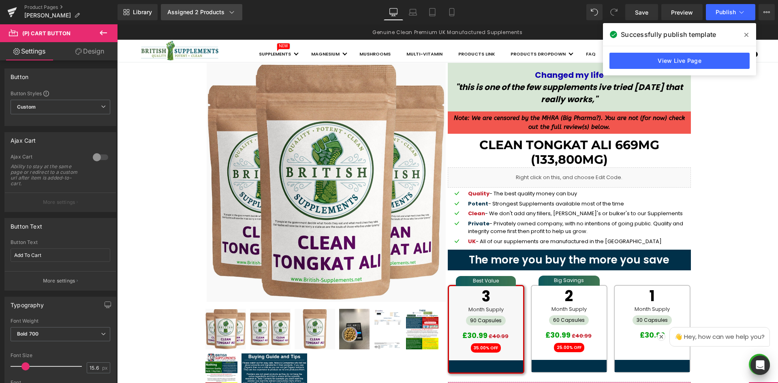
click at [231, 11] on icon at bounding box center [232, 12] width 8 height 8
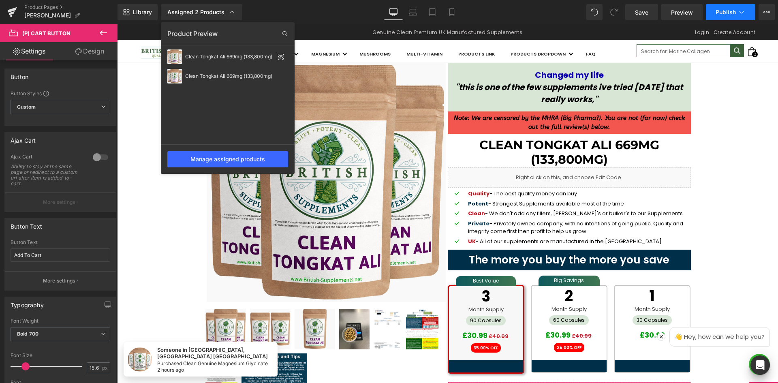
click at [745, 12] on icon at bounding box center [741, 12] width 8 height 8
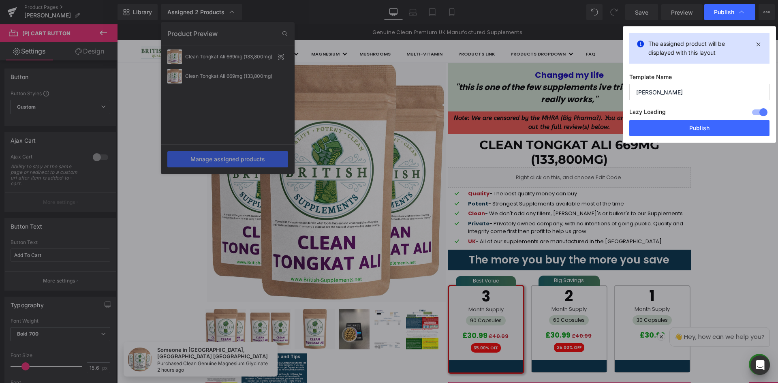
drag, startPoint x: 702, startPoint y: 128, endPoint x: 545, endPoint y: 15, distance: 193.6
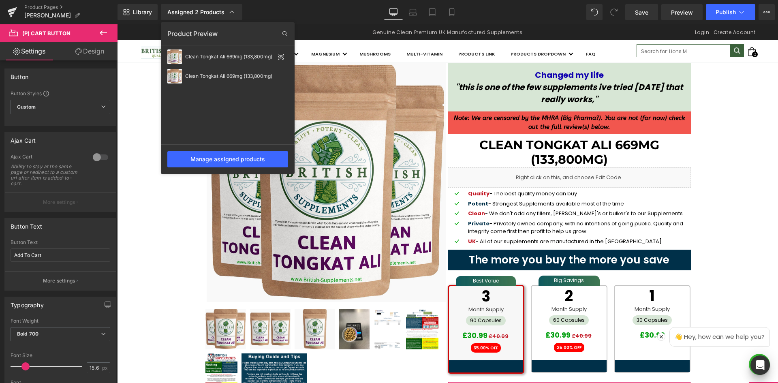
click at [515, 11] on div "Library Assigned 2 Products Product Preview Clean Tongkat Ali 669mg (133,800mg)…" at bounding box center [448, 12] width 660 height 16
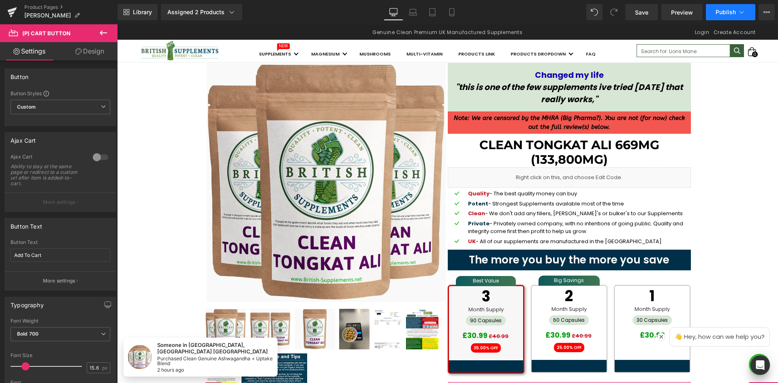
drag, startPoint x: 755, startPoint y: 11, endPoint x: 750, endPoint y: 11, distance: 4.9
click at [755, 11] on div "Save Preview Publish Scheduled View Live Page View with current Template Save T…" at bounding box center [700, 12] width 156 height 16
click at [750, 11] on button "Publish" at bounding box center [730, 12] width 49 height 16
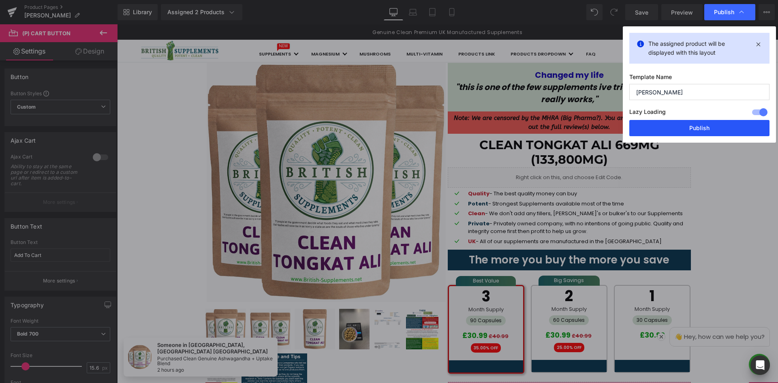
click at [712, 128] on button "Publish" at bounding box center [699, 128] width 140 height 16
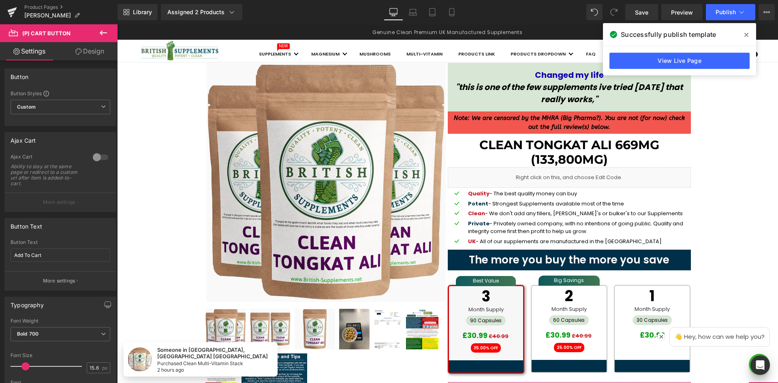
drag, startPoint x: 746, startPoint y: 31, endPoint x: 629, endPoint y: 7, distance: 119.4
click at [746, 32] on span at bounding box center [746, 34] width 13 height 13
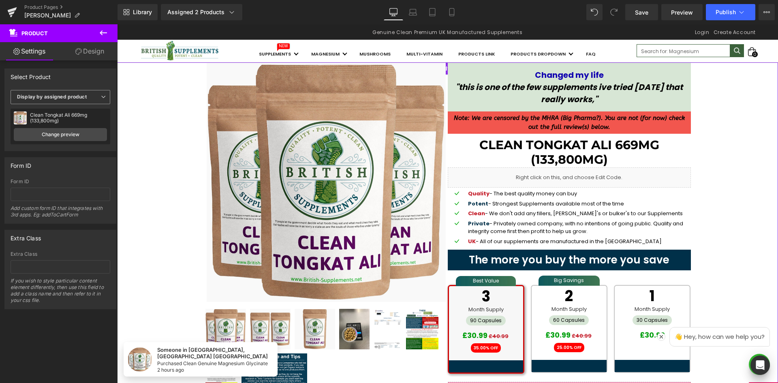
click at [90, 100] on span "Display by assigned product" at bounding box center [61, 97] width 100 height 14
click at [85, 76] on div "Select Product" at bounding box center [59, 76] width 108 height 15
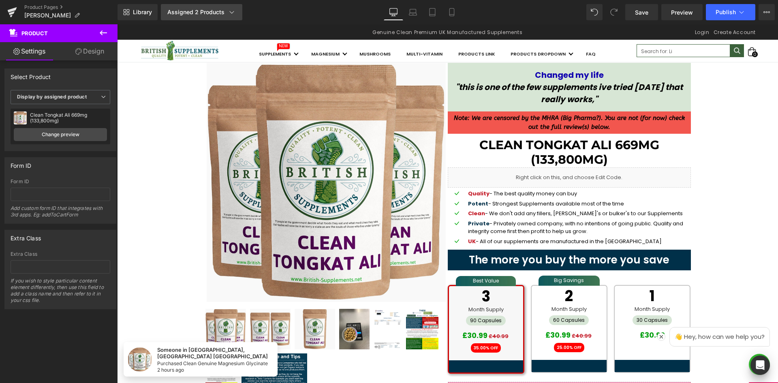
click at [228, 15] on icon at bounding box center [232, 12] width 8 height 8
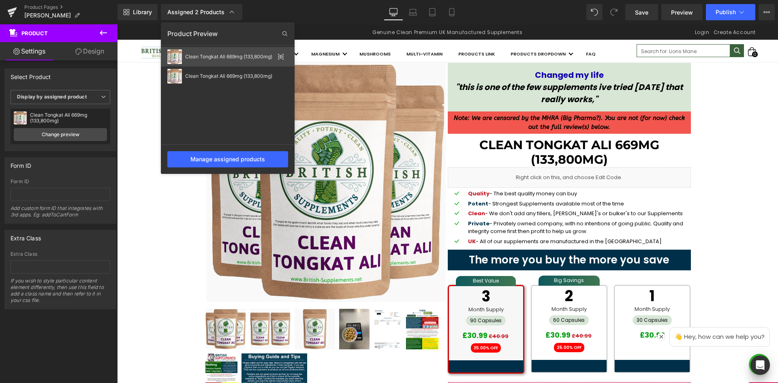
click at [280, 57] on icon at bounding box center [281, 56] width 6 height 6
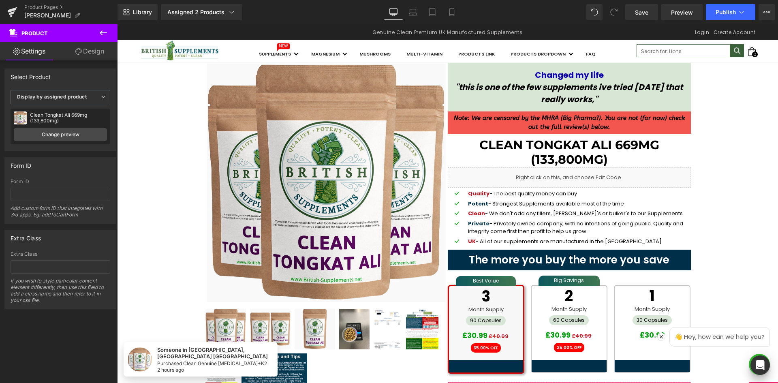
click at [280, 16] on div "Library Assigned 2 Products Product Preview Clean Tongkat Ali 669mg (133,800mg)…" at bounding box center [448, 12] width 660 height 16
click at [228, 11] on icon at bounding box center [232, 12] width 8 height 8
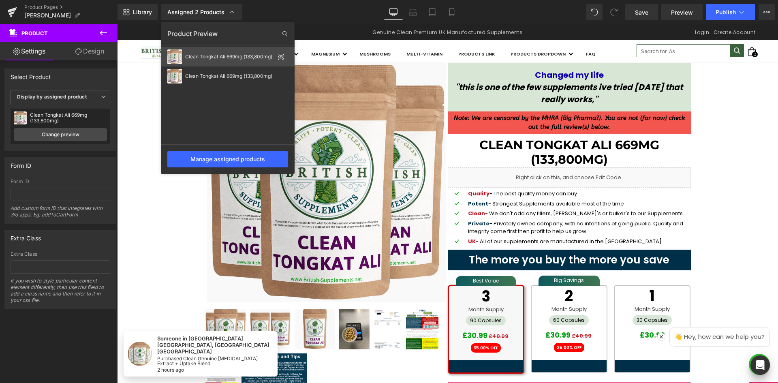
drag, startPoint x: 234, startPoint y: 56, endPoint x: 318, endPoint y: 16, distance: 92.8
click at [318, 16] on div "Library Assigned 2 Products Product Preview Clean Tongkat Ali 669mg (133,800mg)…" at bounding box center [448, 12] width 660 height 16
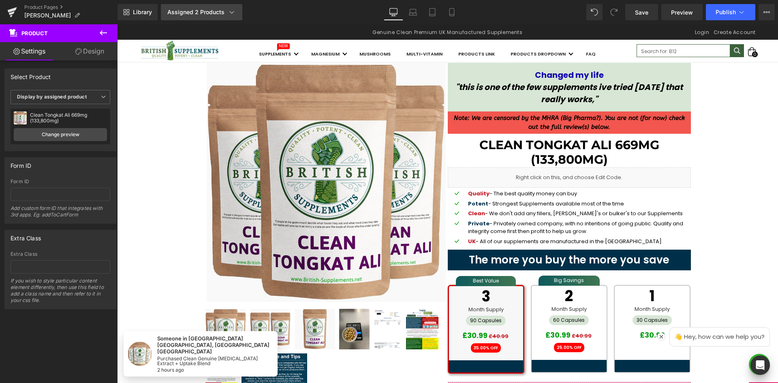
click at [228, 17] on link "Assigned 2 Products" at bounding box center [201, 12] width 81 height 16
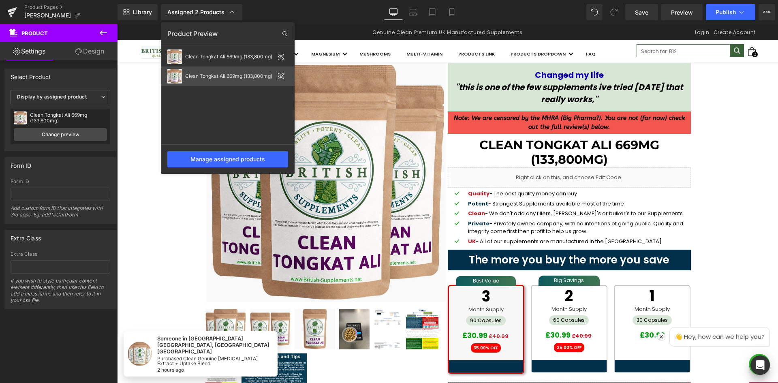
drag, startPoint x: 282, startPoint y: 73, endPoint x: 281, endPoint y: 78, distance: 5.3
click at [281, 78] on icon at bounding box center [281, 76] width 6 height 6
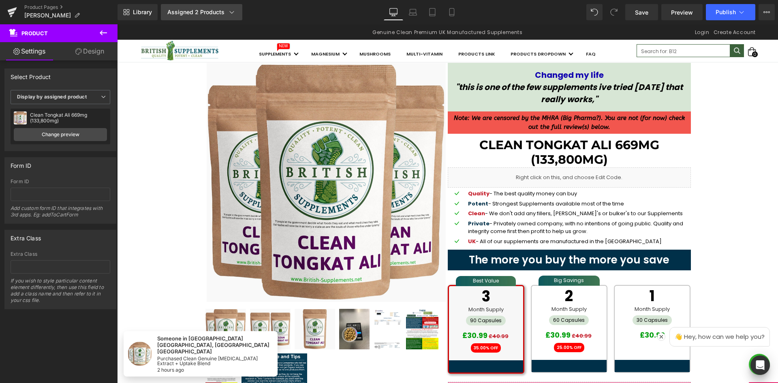
click at [229, 14] on icon at bounding box center [232, 12] width 8 height 8
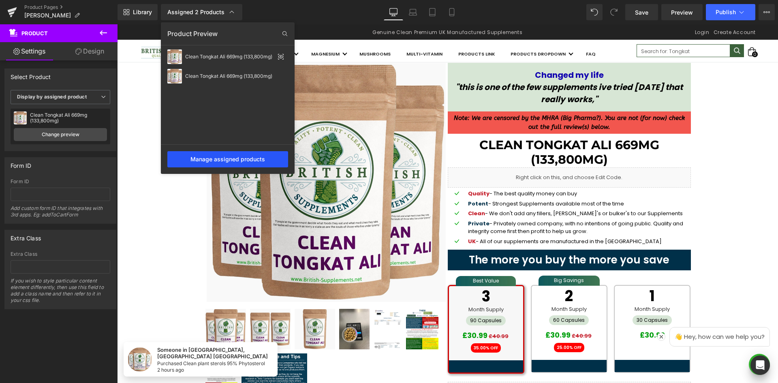
click at [230, 161] on div "Manage assigned products" at bounding box center [227, 159] width 121 height 16
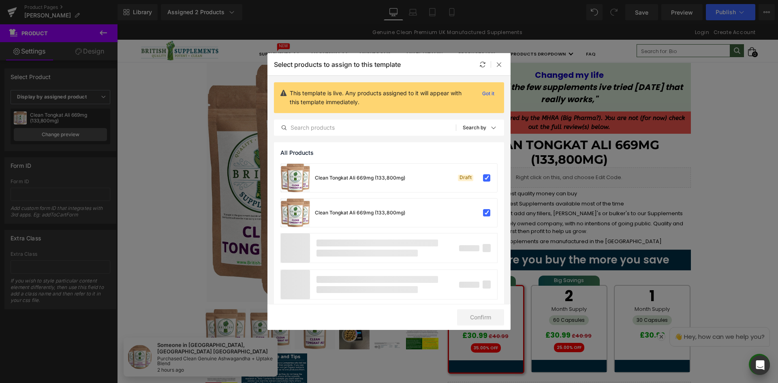
click at [483, 175] on label at bounding box center [486, 177] width 7 height 7
click at [487, 178] on input "checkbox" at bounding box center [487, 178] width 0 height 0
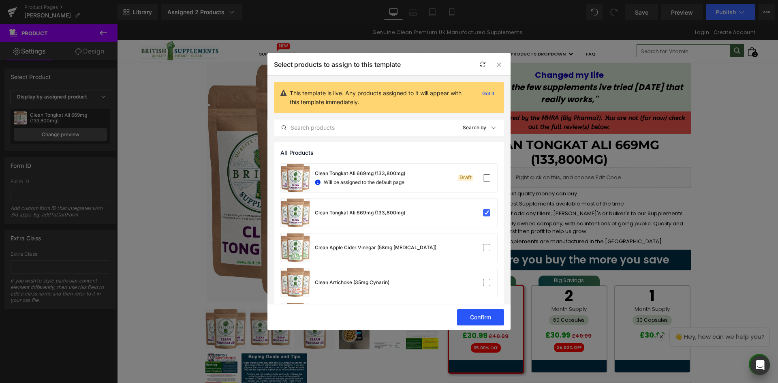
click at [472, 316] on button "Confirm" at bounding box center [480, 317] width 47 height 16
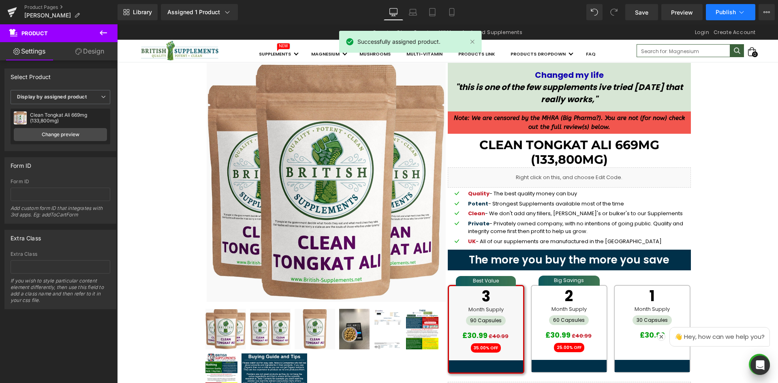
click at [736, 15] on button "Publish" at bounding box center [730, 12] width 49 height 16
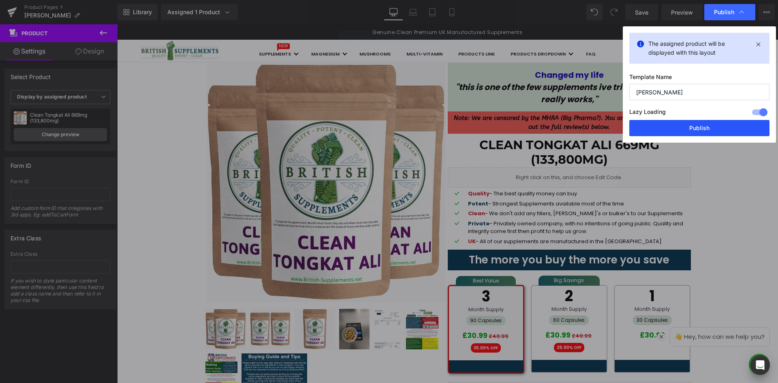
click at [704, 124] on button "Publish" at bounding box center [699, 128] width 140 height 16
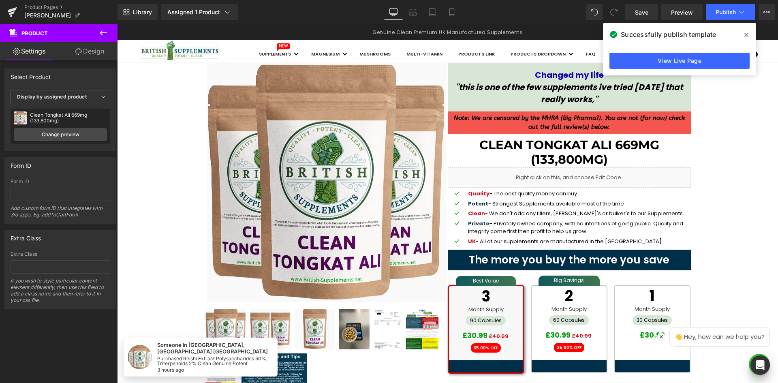
click at [8, 10] on icon at bounding box center [12, 12] width 10 height 20
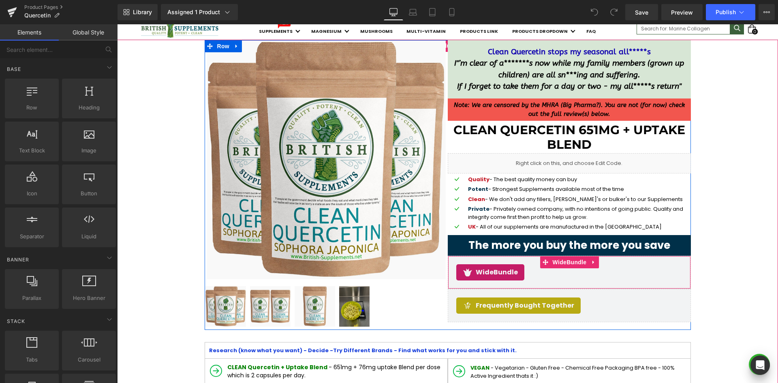
scroll to position [81, 0]
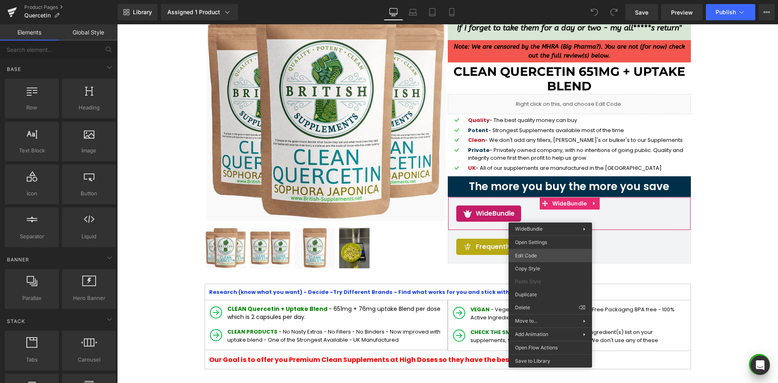
click at [542, 0] on div "You are previewing how the will restyle your page. You can not edit Elements in…" at bounding box center [389, 0] width 778 height 0
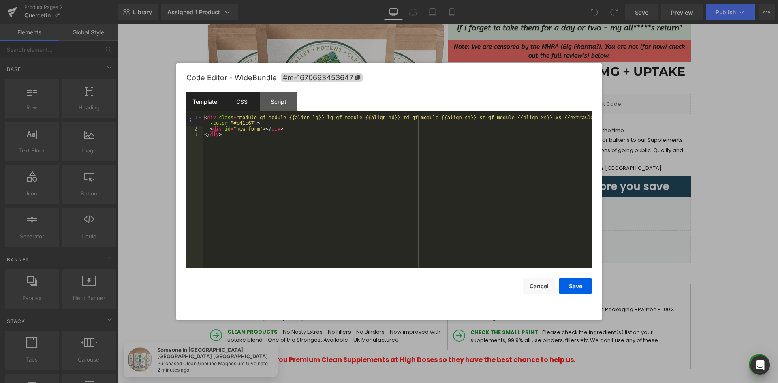
click at [248, 107] on div "CSS" at bounding box center [241, 101] width 37 height 18
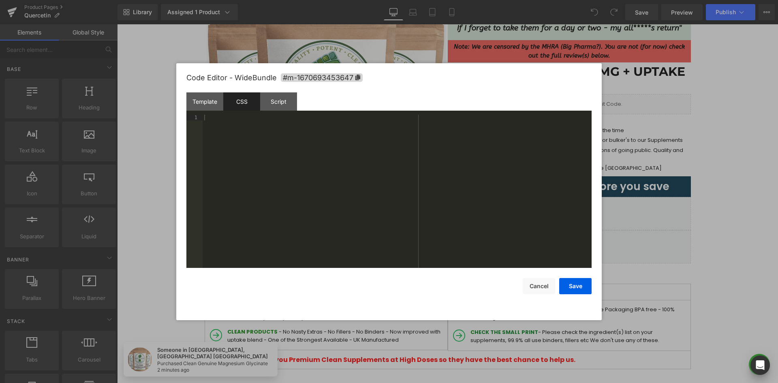
click at [358, 78] on icon at bounding box center [357, 78] width 5 height 6
click at [363, 122] on div at bounding box center [397, 197] width 389 height 165
paste textarea
click at [578, 288] on button "Save" at bounding box center [575, 286] width 32 height 16
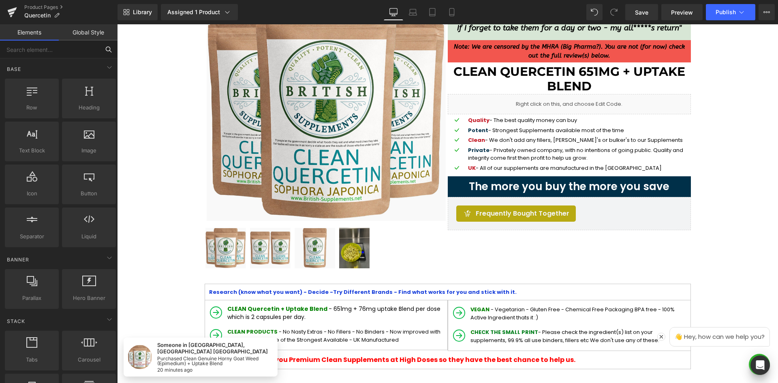
click at [79, 45] on input "text" at bounding box center [50, 50] width 100 height 18
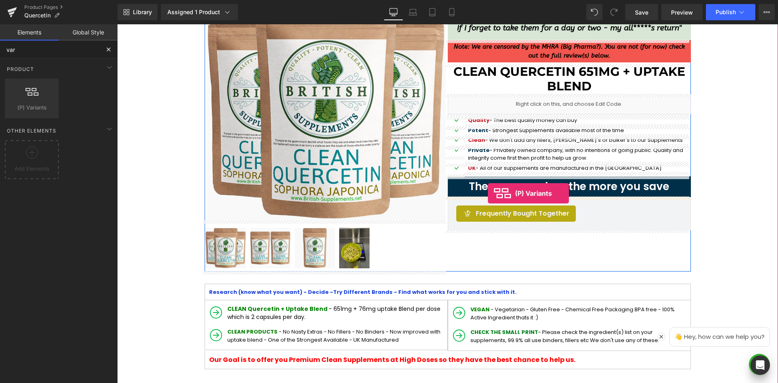
drag, startPoint x: 144, startPoint y: 125, endPoint x: 493, endPoint y: 194, distance: 355.7
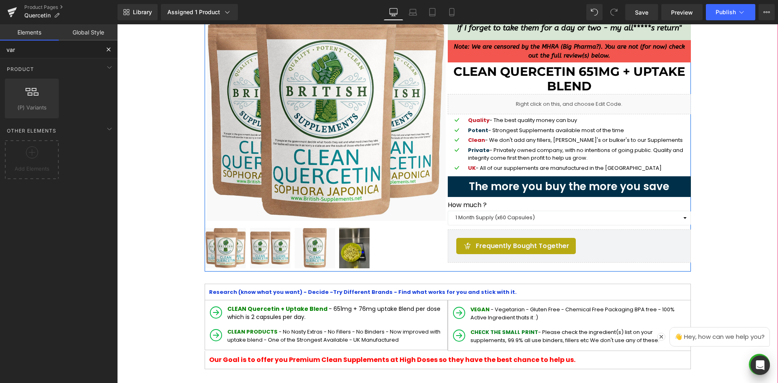
type input "var"
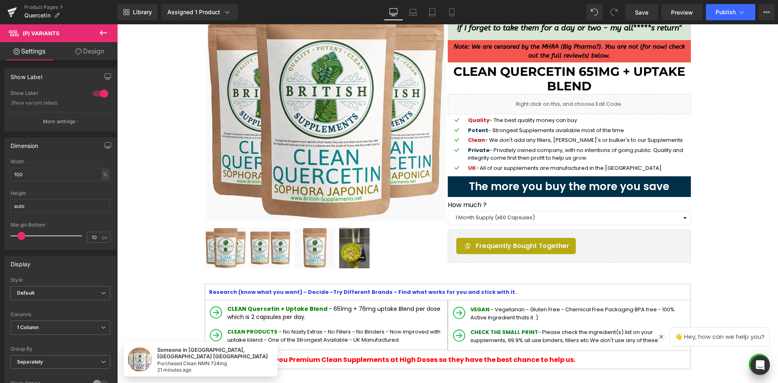
click at [101, 32] on icon at bounding box center [103, 32] width 7 height 5
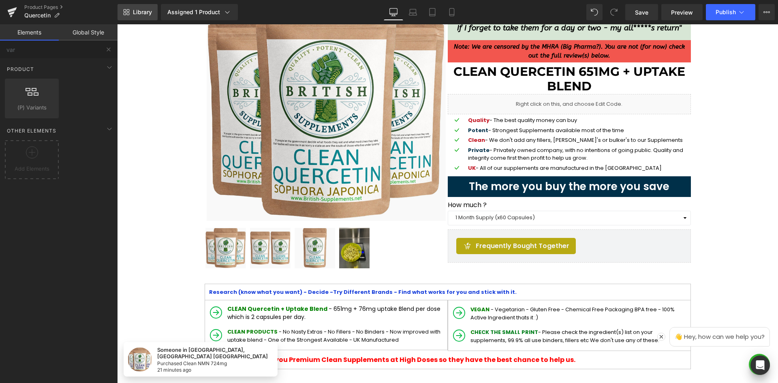
click at [132, 11] on link "Library" at bounding box center [138, 12] width 40 height 16
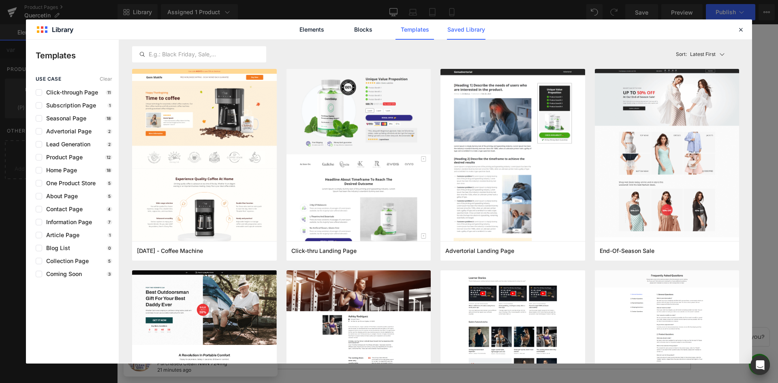
click at [469, 32] on link "Saved Library" at bounding box center [466, 29] width 38 height 20
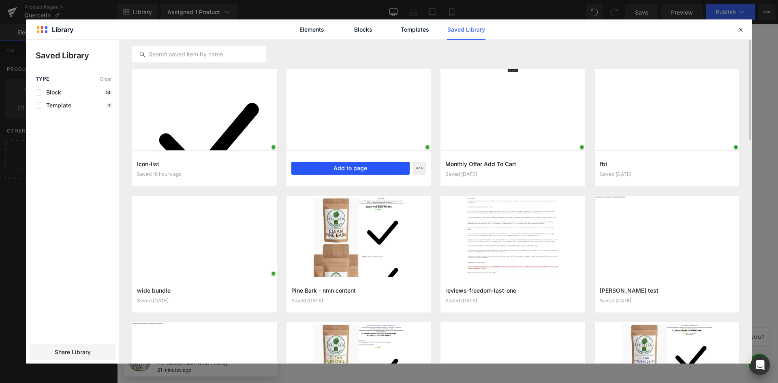
drag, startPoint x: 350, startPoint y: 167, endPoint x: 369, endPoint y: 124, distance: 46.4
click at [350, 167] on button "Add to page" at bounding box center [350, 168] width 119 height 13
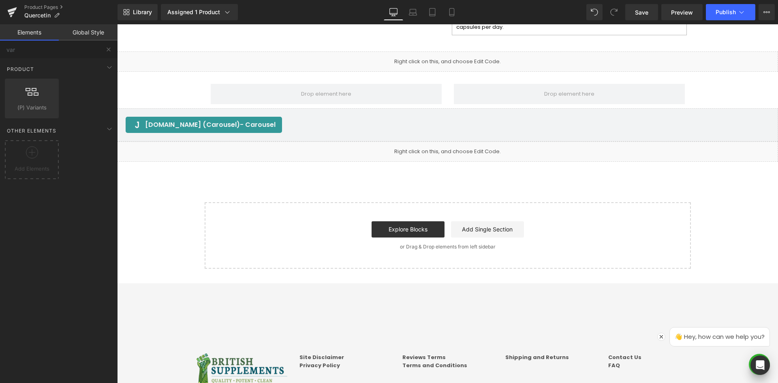
scroll to position [1261, 0]
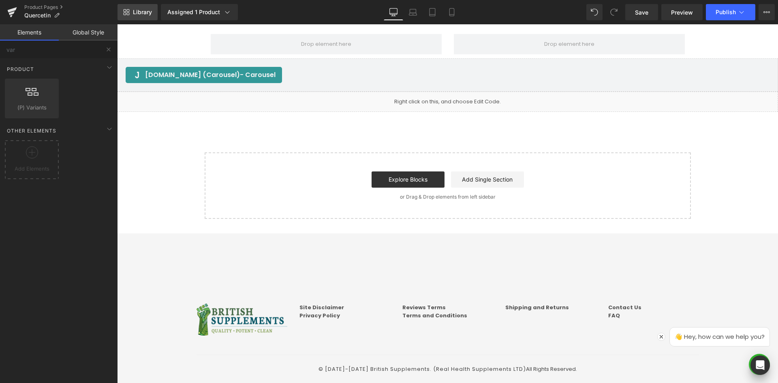
click at [135, 14] on span "Library" at bounding box center [142, 12] width 19 height 7
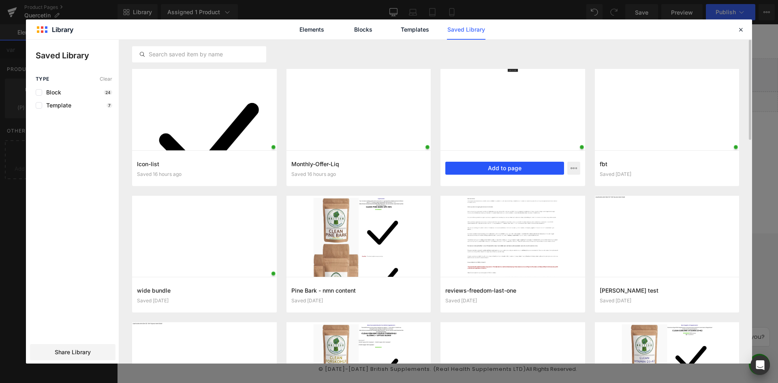
click at [484, 167] on button "Add to page" at bounding box center [504, 168] width 119 height 13
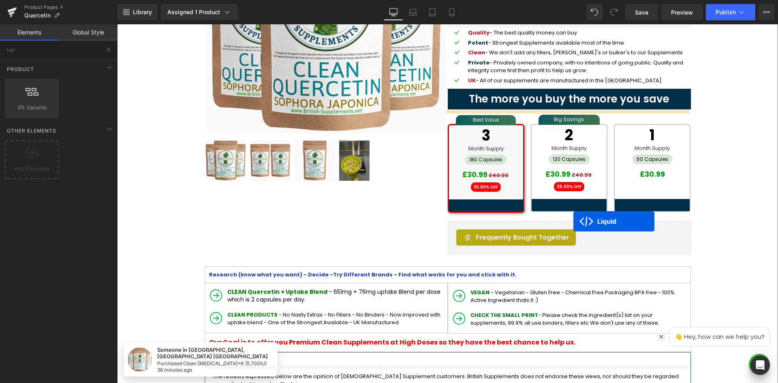
scroll to position [167, 0]
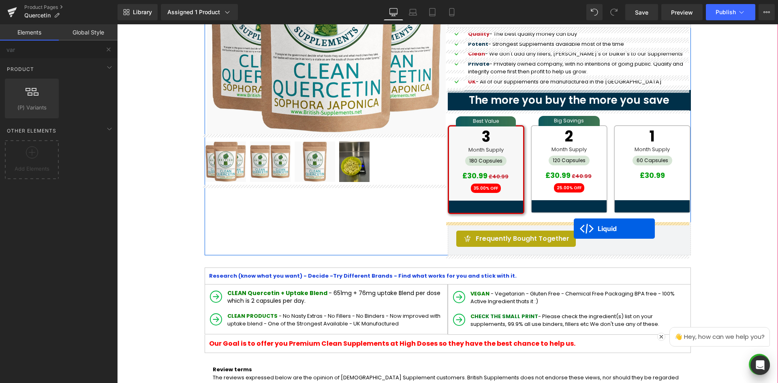
drag, startPoint x: 424, startPoint y: 141, endPoint x: 574, endPoint y: 229, distance: 173.3
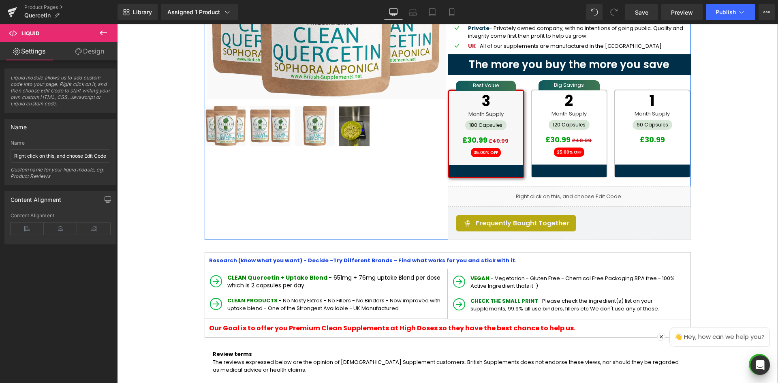
scroll to position [208, 0]
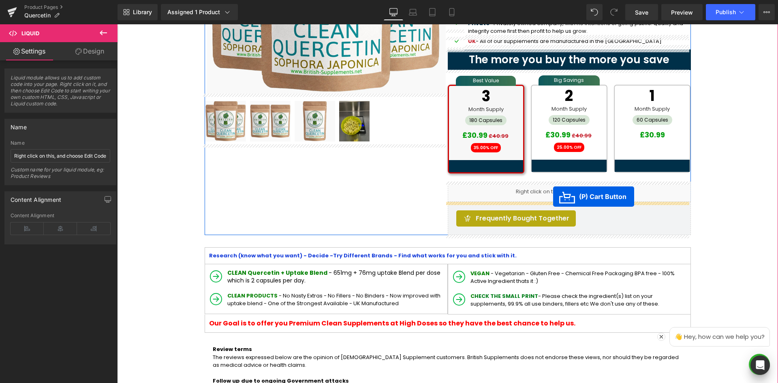
drag, startPoint x: 415, startPoint y: 179, endPoint x: 553, endPoint y: 197, distance: 138.9
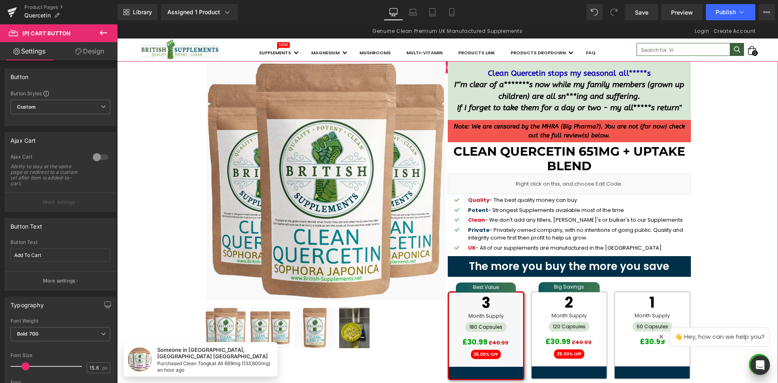
scroll to position [0, 0]
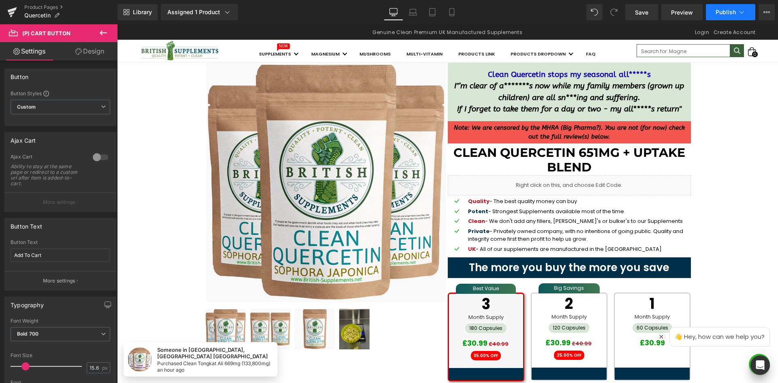
click at [745, 11] on icon at bounding box center [741, 12] width 8 height 8
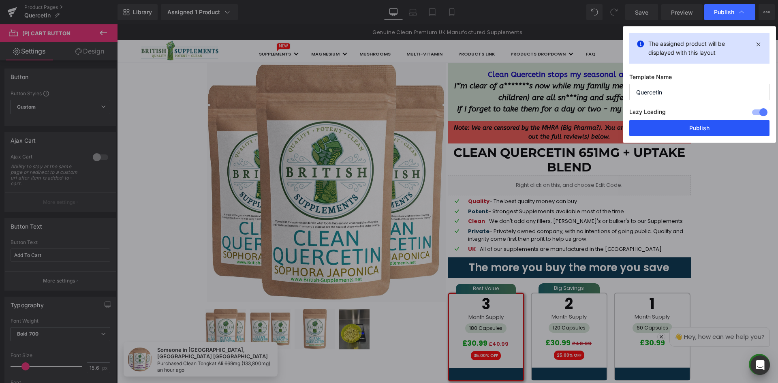
click at [713, 128] on button "Publish" at bounding box center [699, 128] width 140 height 16
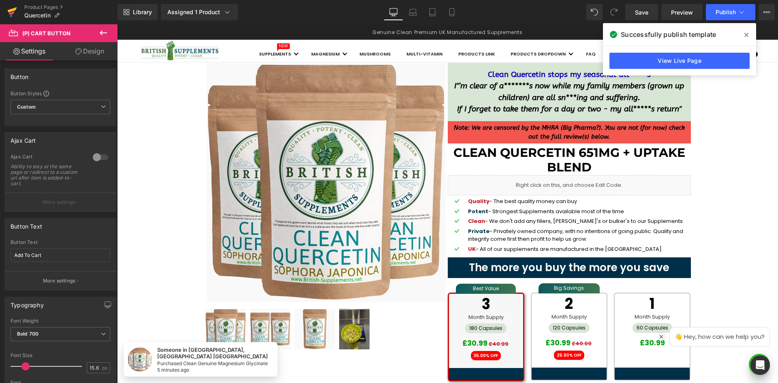
click at [5, 8] on link at bounding box center [12, 12] width 24 height 24
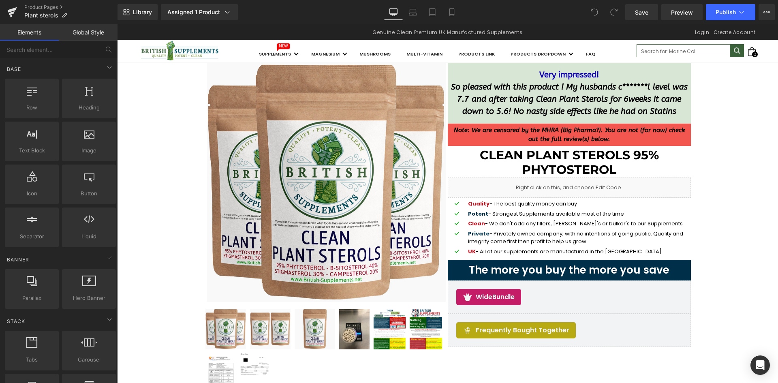
scroll to position [81, 0]
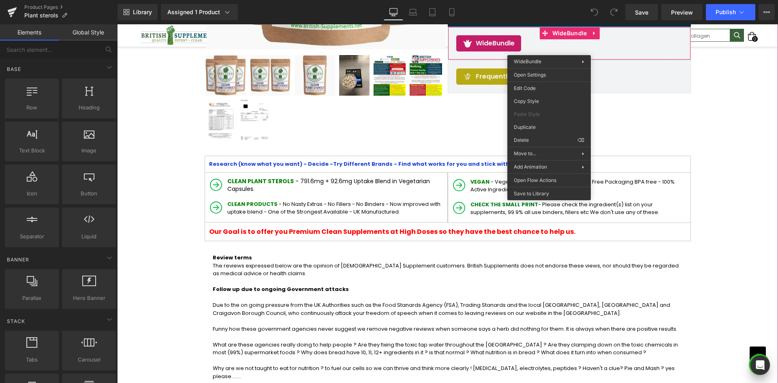
click at [747, 195] on div "Sale Off (P) Image" at bounding box center [447, 239] width 653 height 861
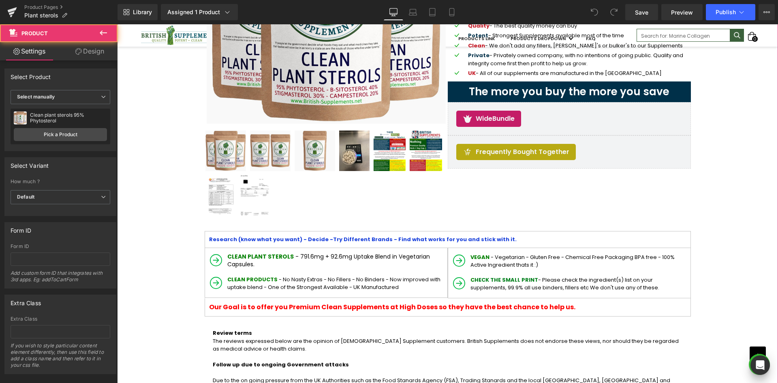
scroll to position [150, 0]
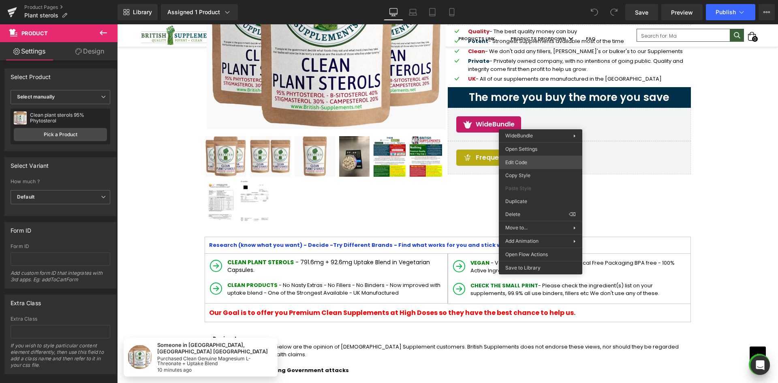
click at [537, 0] on div "You are previewing how the will restyle your page. You can not edit Elements in…" at bounding box center [389, 0] width 778 height 0
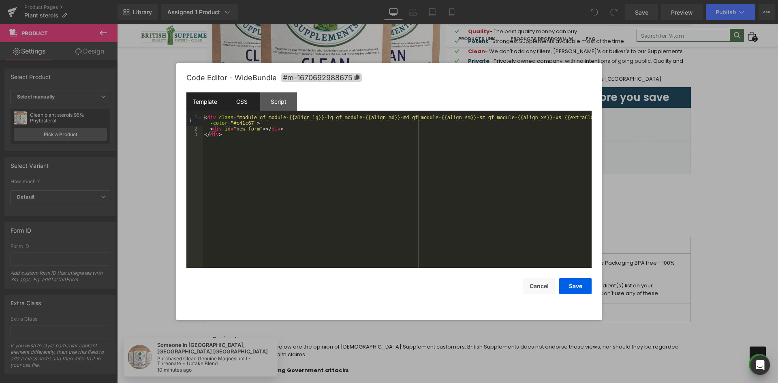
click at [228, 99] on div "CSS" at bounding box center [241, 101] width 37 height 18
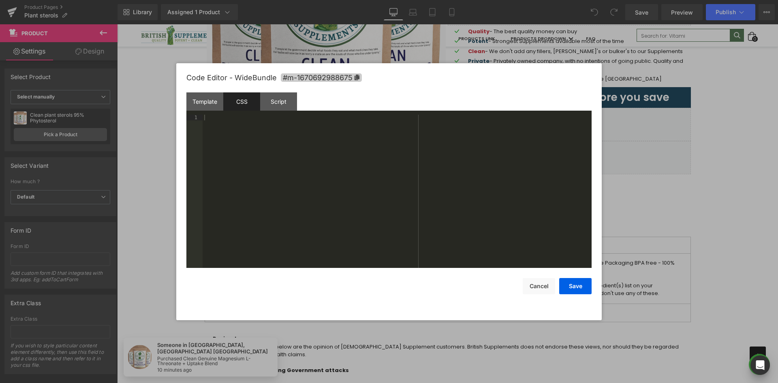
click at [277, 143] on div at bounding box center [397, 197] width 389 height 165
click at [358, 76] on icon at bounding box center [357, 78] width 5 height 6
click at [367, 136] on div at bounding box center [397, 197] width 389 height 165
paste textarea
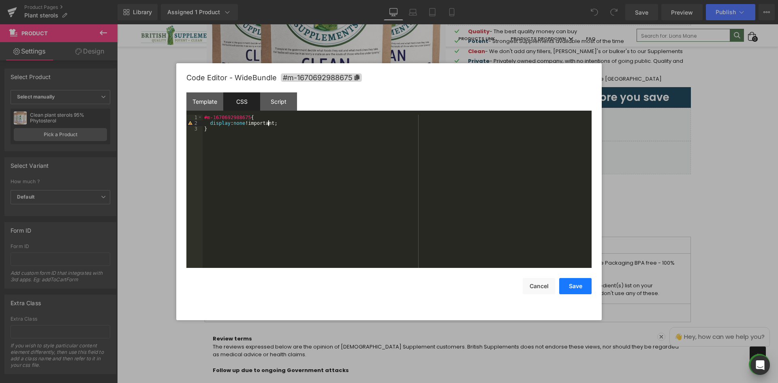
click at [572, 287] on button "Save" at bounding box center [575, 286] width 32 height 16
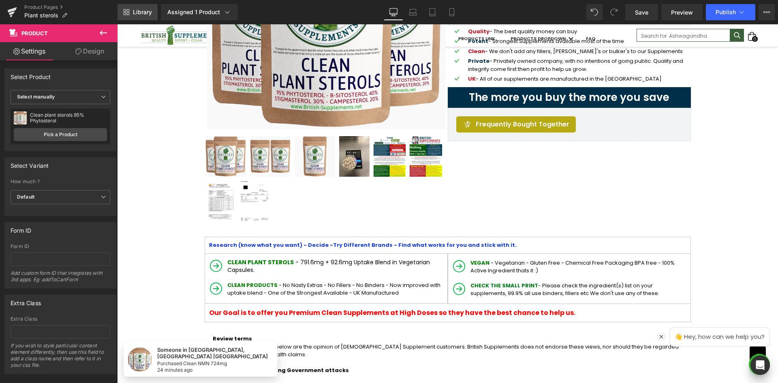
click at [134, 13] on span "Library" at bounding box center [142, 12] width 19 height 7
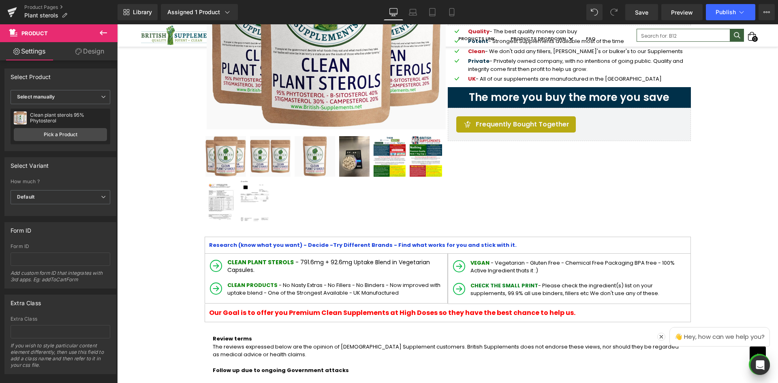
click at [103, 34] on icon at bounding box center [103, 33] width 10 height 10
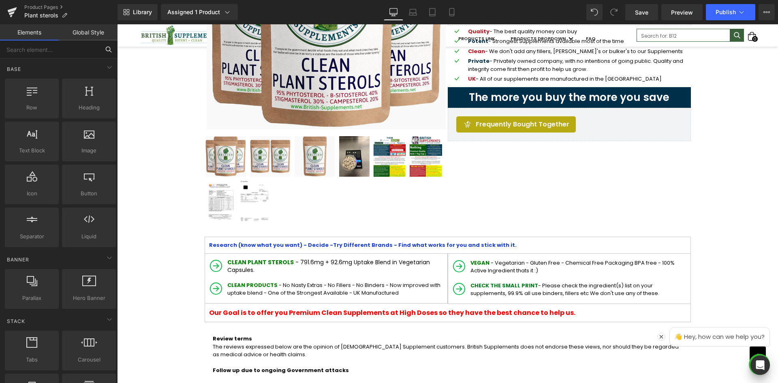
click at [77, 48] on input "text" at bounding box center [50, 50] width 100 height 18
type input "var"
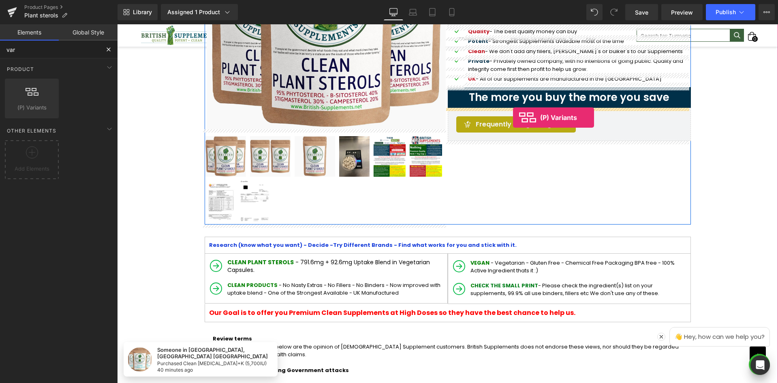
drag, startPoint x: 153, startPoint y: 136, endPoint x: 513, endPoint y: 118, distance: 360.3
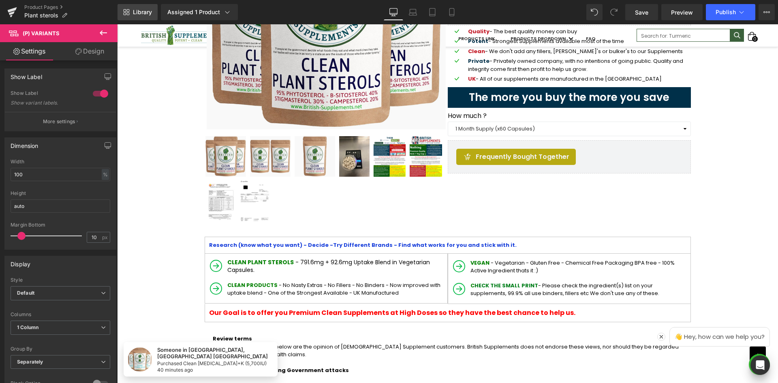
click at [138, 11] on span "Library" at bounding box center [142, 12] width 19 height 7
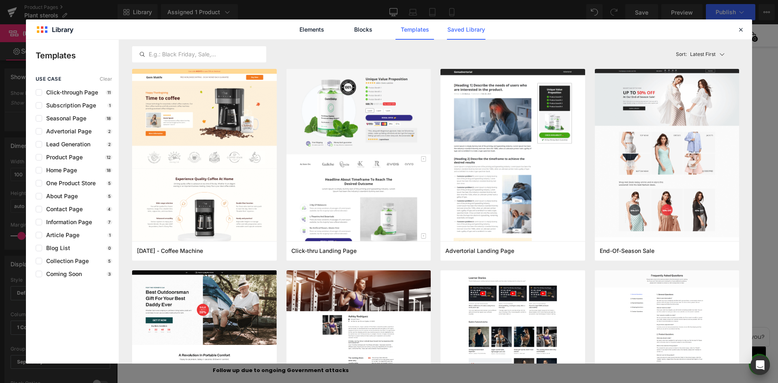
click at [469, 35] on link "Saved Library" at bounding box center [466, 29] width 38 height 20
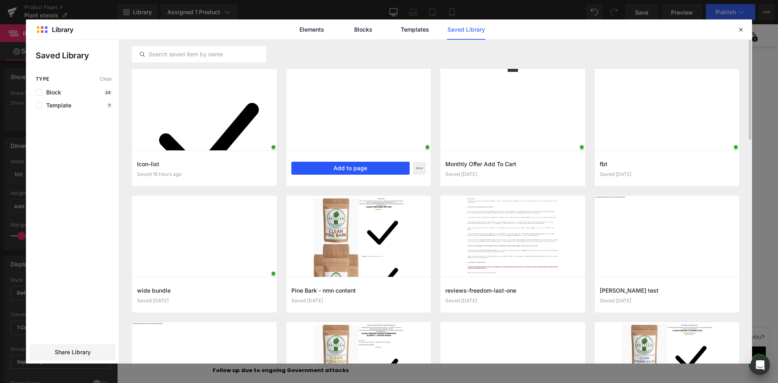
click at [353, 168] on button "Add to page" at bounding box center [350, 168] width 119 height 13
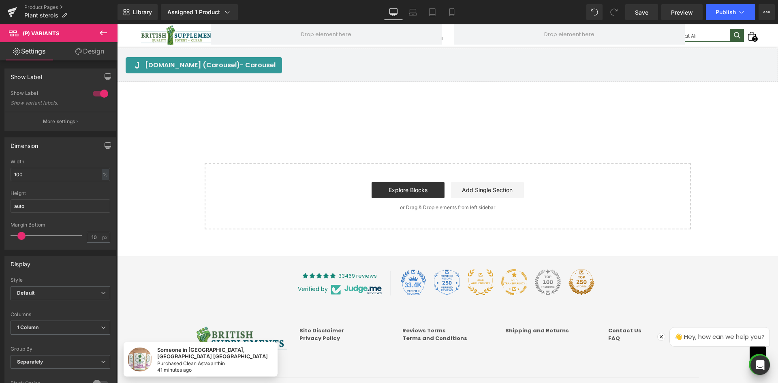
scroll to position [1282, 0]
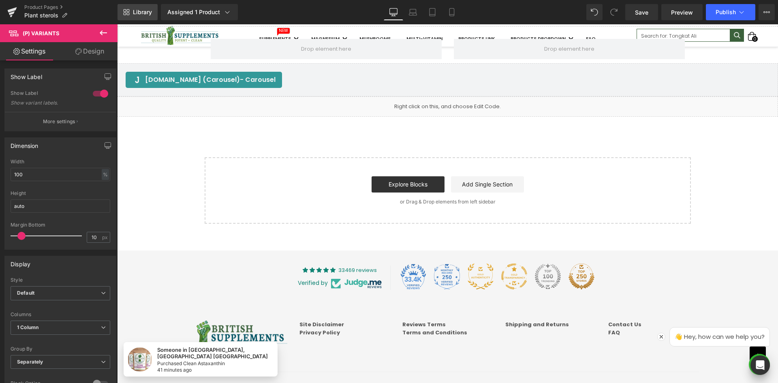
click at [143, 14] on span "Library" at bounding box center [142, 12] width 19 height 7
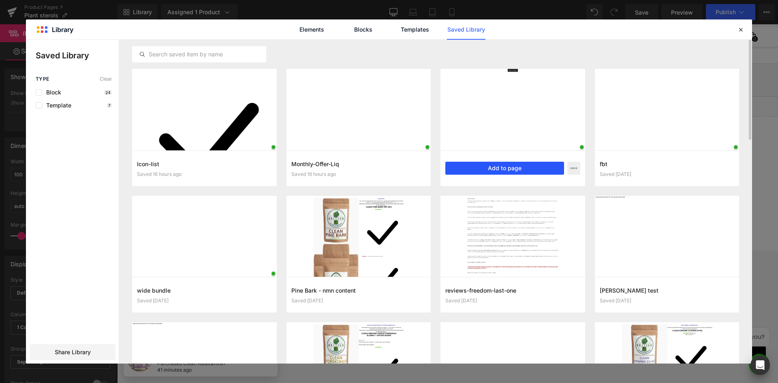
click at [520, 167] on button "Add to page" at bounding box center [504, 168] width 119 height 13
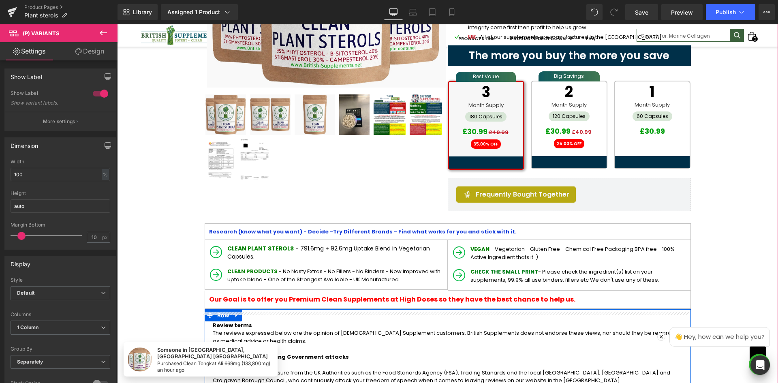
scroll to position [182, 0]
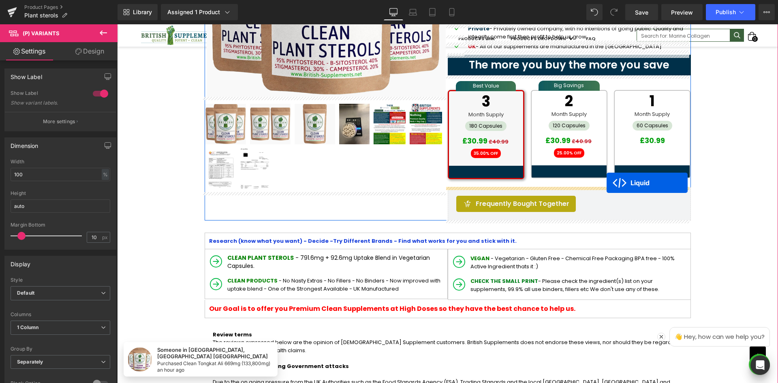
drag, startPoint x: 424, startPoint y: 213, endPoint x: 607, endPoint y: 183, distance: 185.2
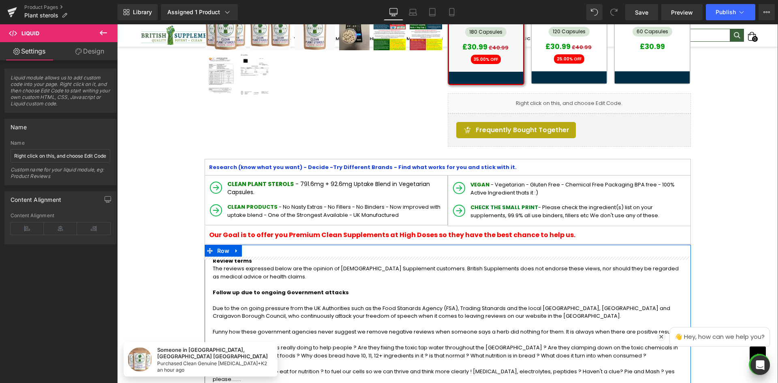
scroll to position [263, 0]
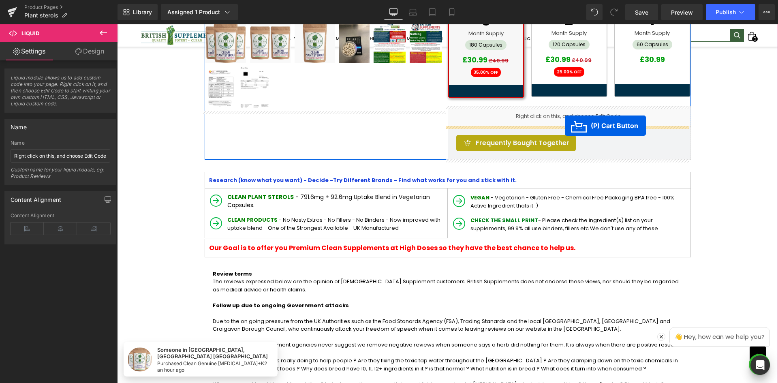
drag, startPoint x: 412, startPoint y: 173, endPoint x: 565, endPoint y: 126, distance: 160.5
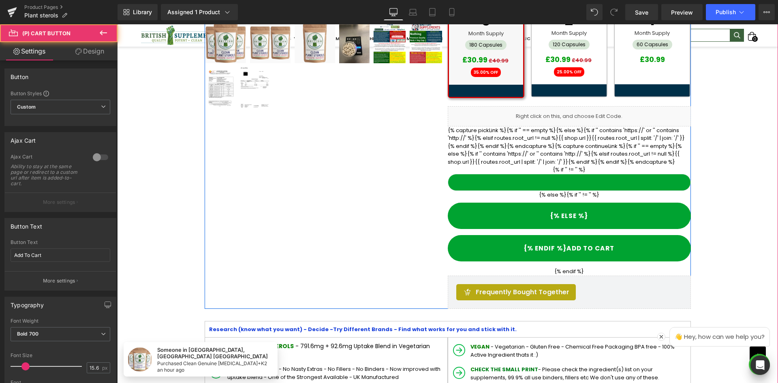
scroll to position [20, 0]
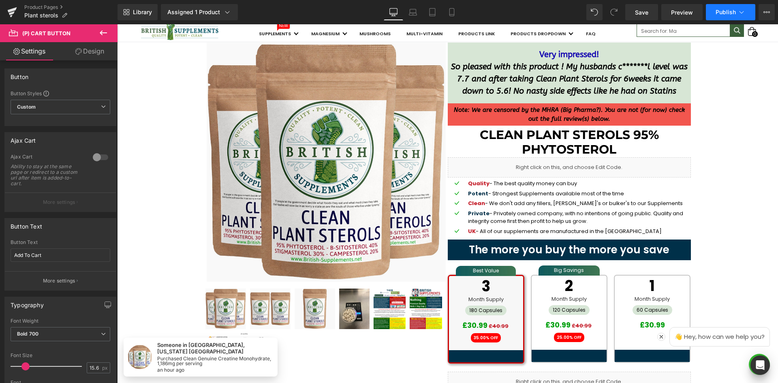
click at [748, 9] on button "Publish" at bounding box center [730, 12] width 49 height 16
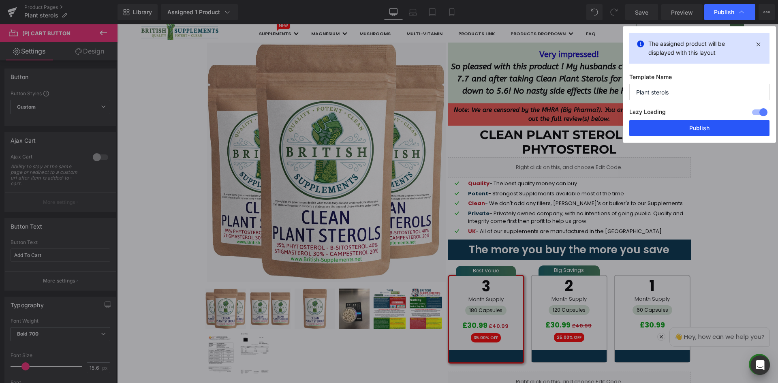
click at [729, 128] on button "Publish" at bounding box center [699, 128] width 140 height 16
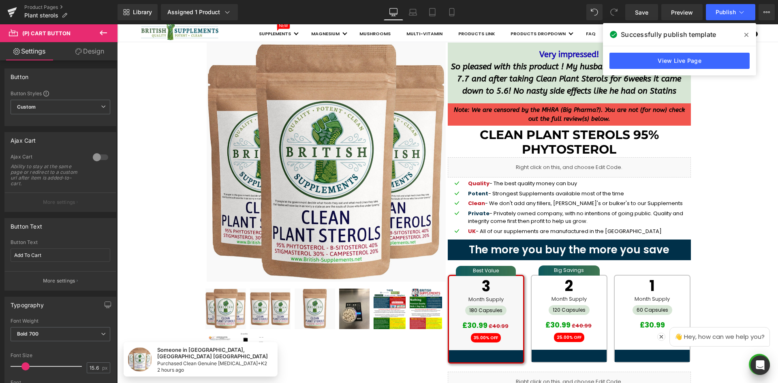
click at [752, 34] on span at bounding box center [746, 34] width 13 height 13
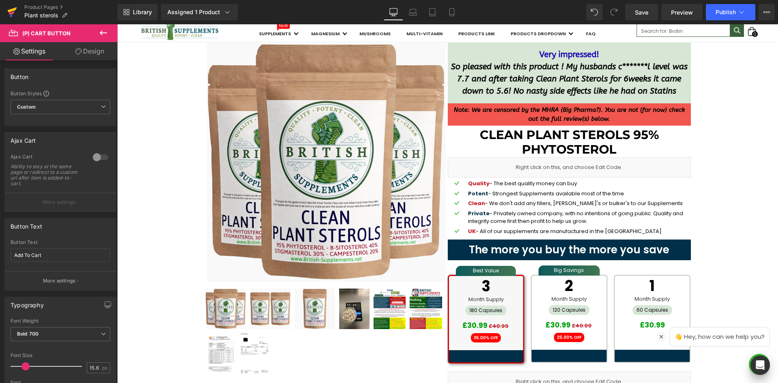
click at [10, 12] on icon at bounding box center [12, 12] width 10 height 20
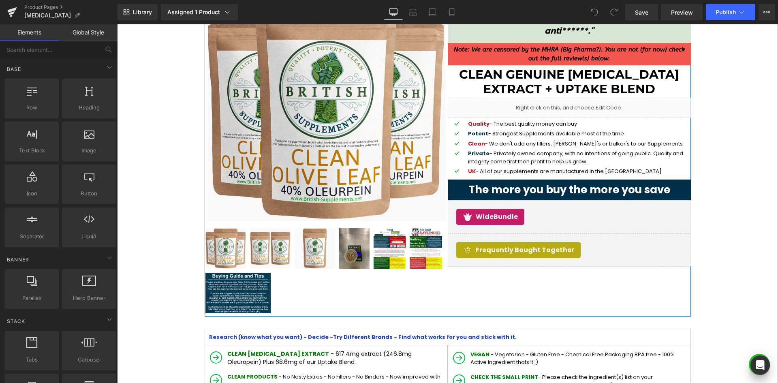
scroll to position [81, 0]
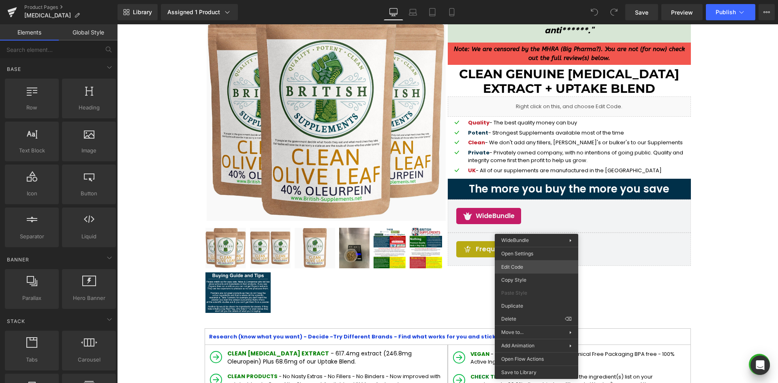
click at [534, 0] on div "You are previewing how the will restyle your page. You can not edit Elements in…" at bounding box center [389, 0] width 778 height 0
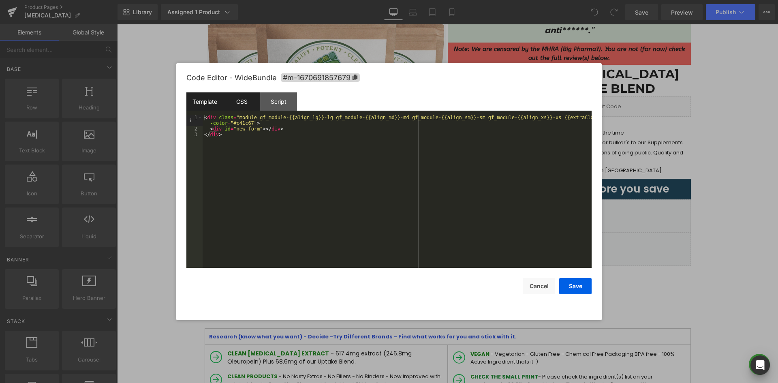
click at [241, 107] on div "CSS" at bounding box center [241, 101] width 37 height 18
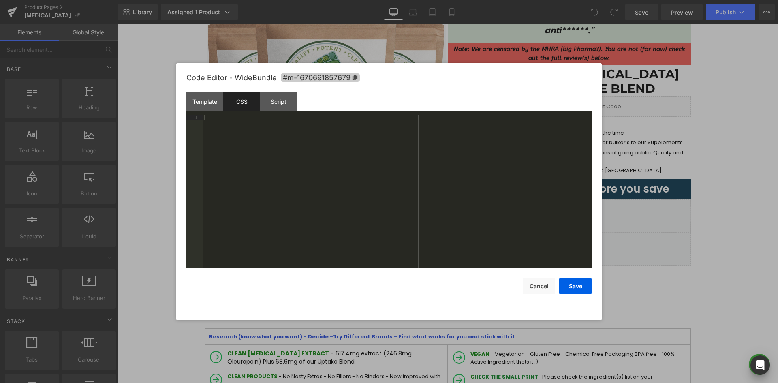
click at [355, 78] on icon at bounding box center [355, 78] width 5 height 6
click at [331, 127] on div at bounding box center [397, 197] width 389 height 165
paste textarea
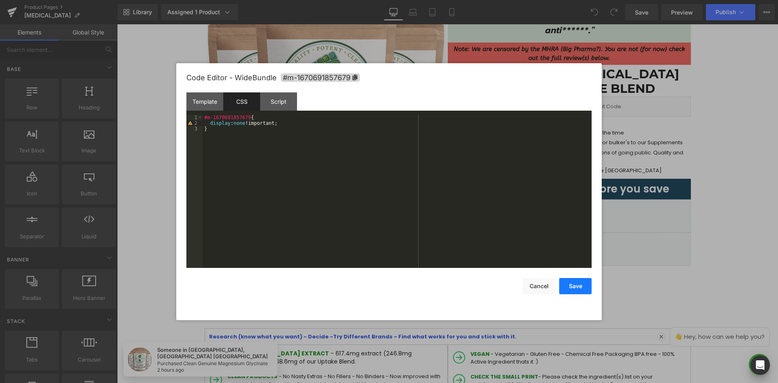
click at [579, 288] on button "Save" at bounding box center [575, 286] width 32 height 16
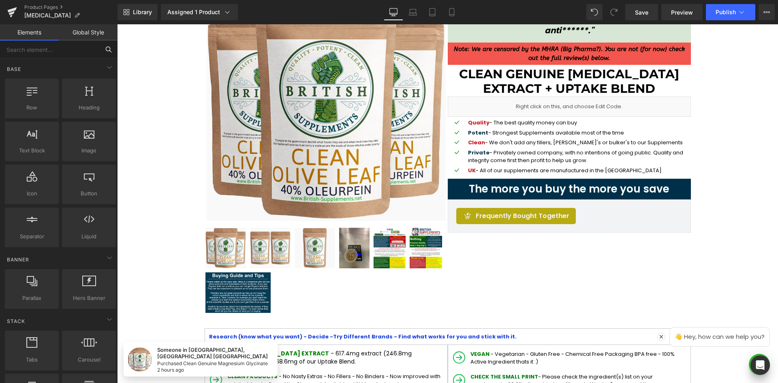
click at [69, 49] on input "text" at bounding box center [50, 50] width 100 height 18
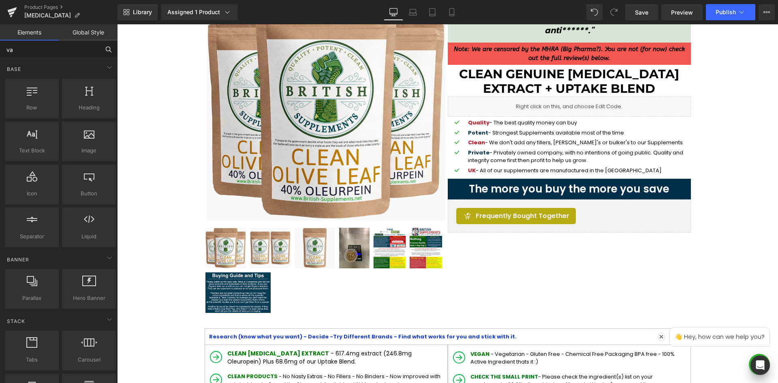
type input "var"
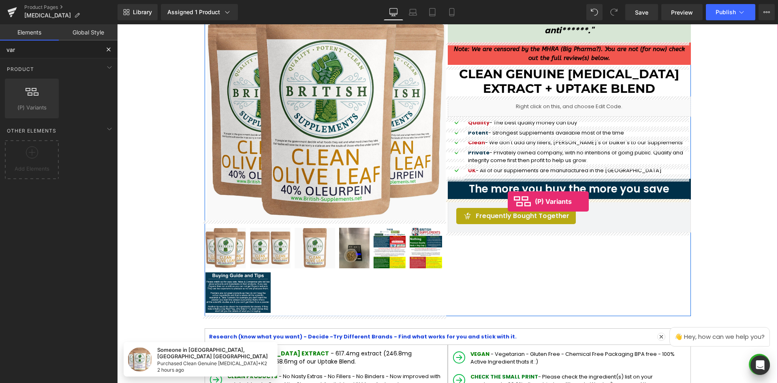
drag, startPoint x: 151, startPoint y: 127, endPoint x: 508, endPoint y: 201, distance: 364.6
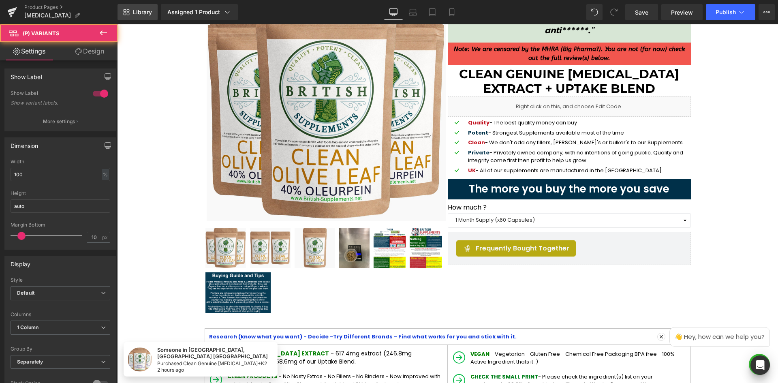
click at [130, 14] on link "Library" at bounding box center [138, 12] width 40 height 16
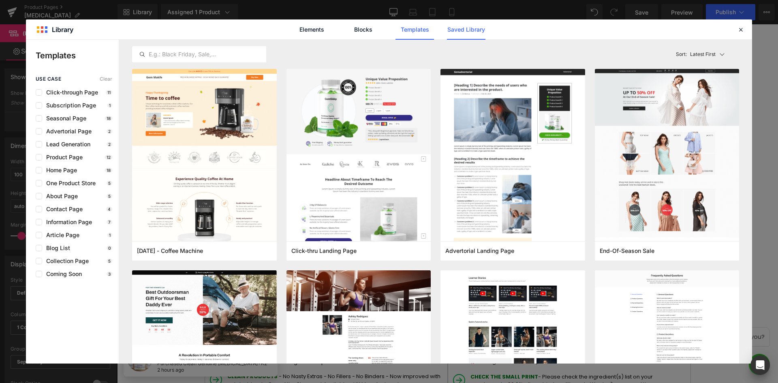
click at [462, 31] on link "Saved Library" at bounding box center [466, 29] width 38 height 20
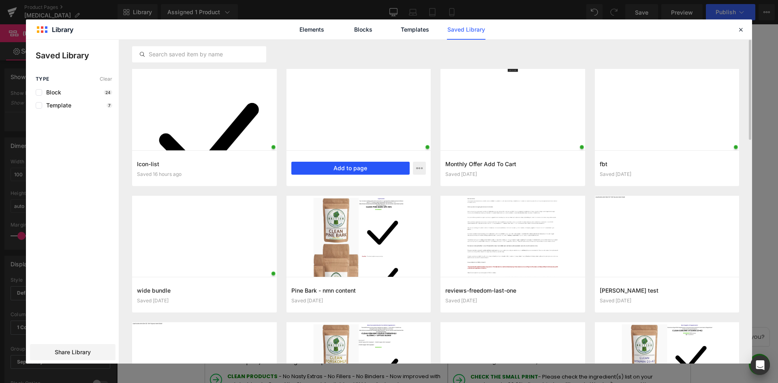
click at [376, 168] on button "Add to page" at bounding box center [350, 168] width 119 height 13
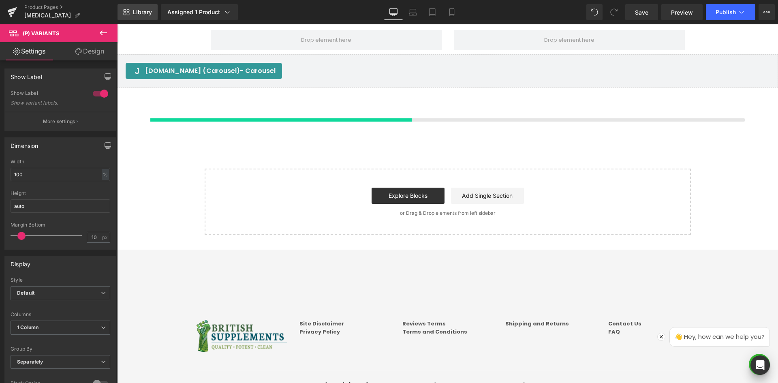
click at [144, 13] on span "Library" at bounding box center [142, 12] width 19 height 7
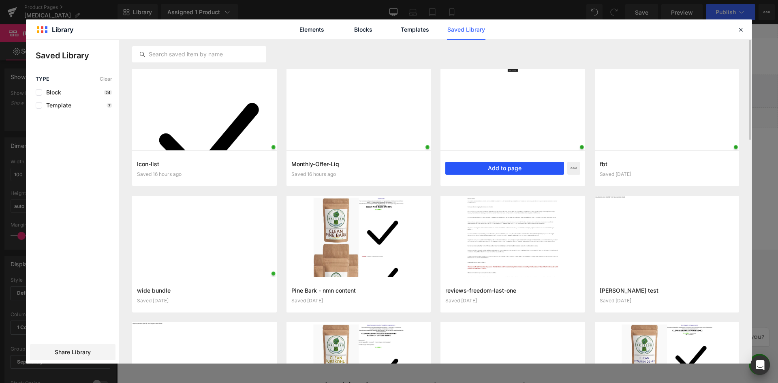
click at [504, 169] on button "Add to page" at bounding box center [504, 168] width 119 height 13
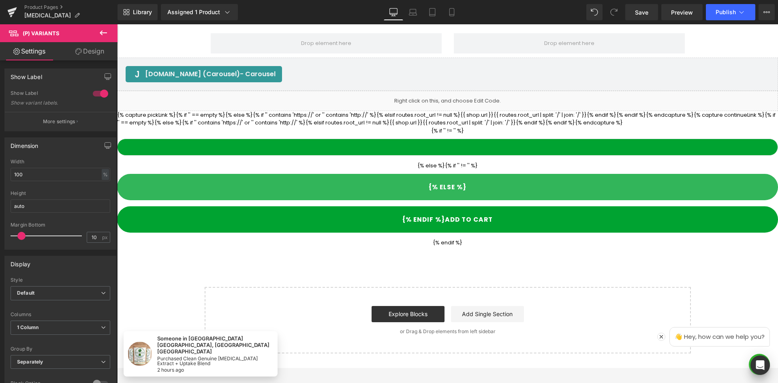
scroll to position [1718, 0]
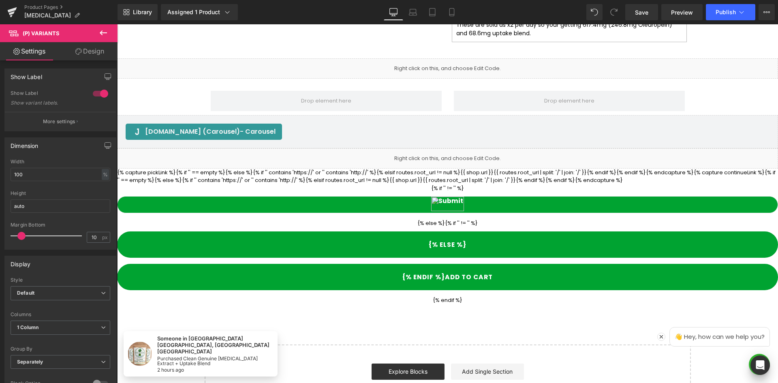
click at [421, 148] on div "Liquid" at bounding box center [447, 158] width 661 height 20
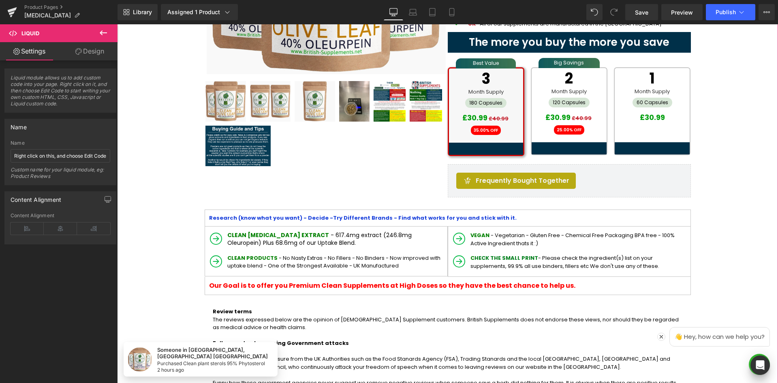
scroll to position [219, 0]
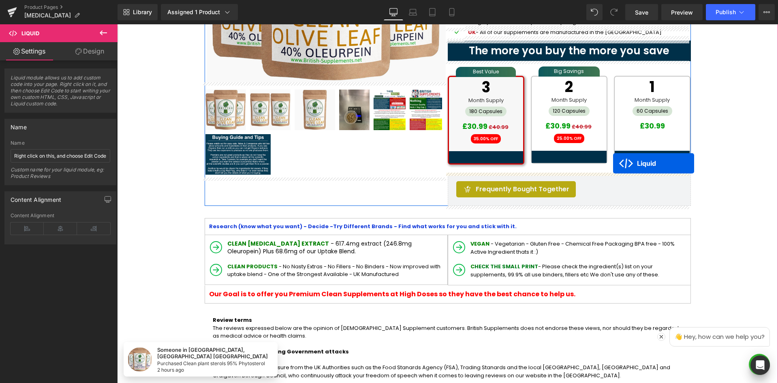
drag, startPoint x: 422, startPoint y: 138, endPoint x: 613, endPoint y: 163, distance: 192.5
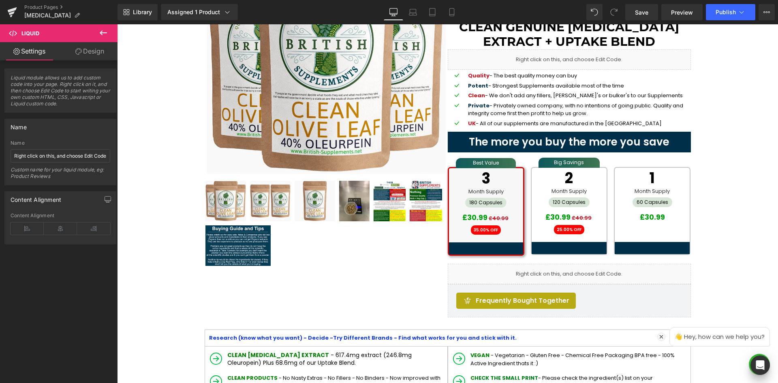
scroll to position [118, 0]
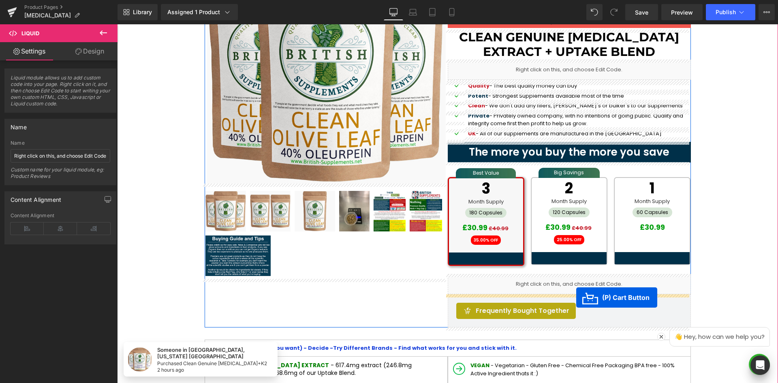
drag, startPoint x: 415, startPoint y: 139, endPoint x: 576, endPoint y: 297, distance: 225.8
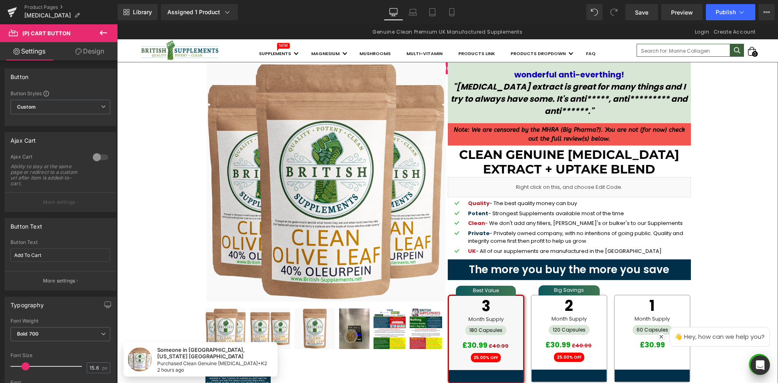
scroll to position [0, 0]
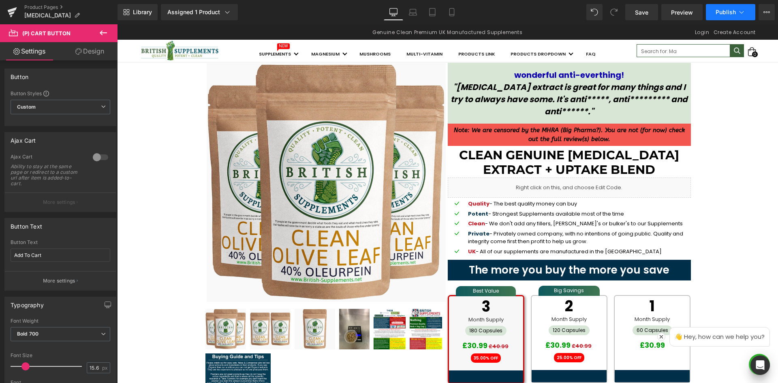
click at [744, 13] on icon at bounding box center [741, 12] width 8 height 8
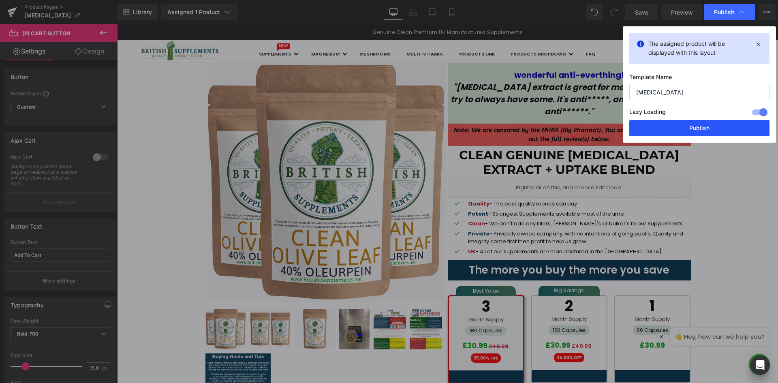
drag, startPoint x: 707, startPoint y: 128, endPoint x: 590, endPoint y: 104, distance: 119.9
click at [707, 128] on button "Publish" at bounding box center [699, 128] width 140 height 16
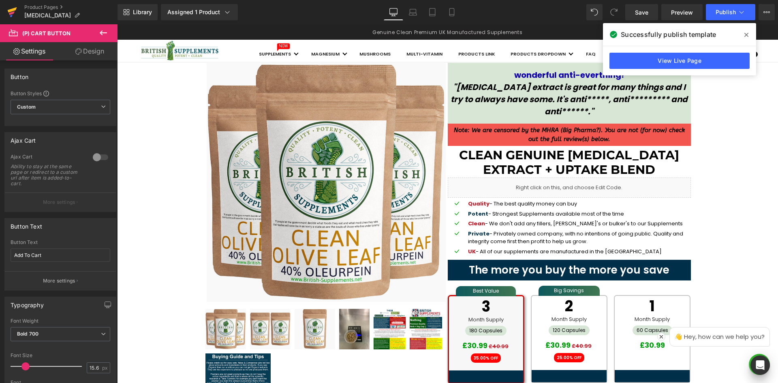
click at [13, 11] on icon at bounding box center [12, 9] width 9 height 5
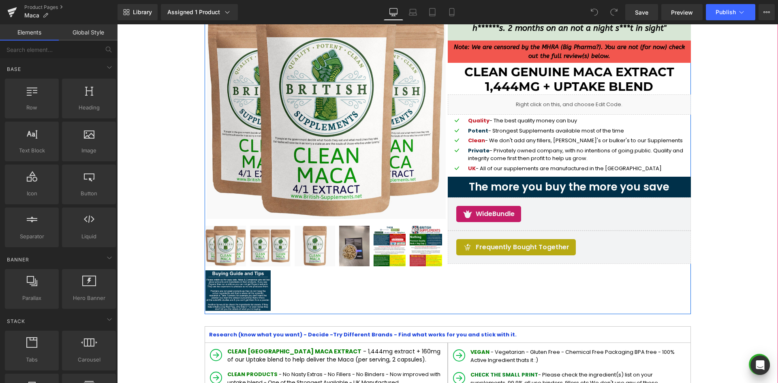
scroll to position [122, 0]
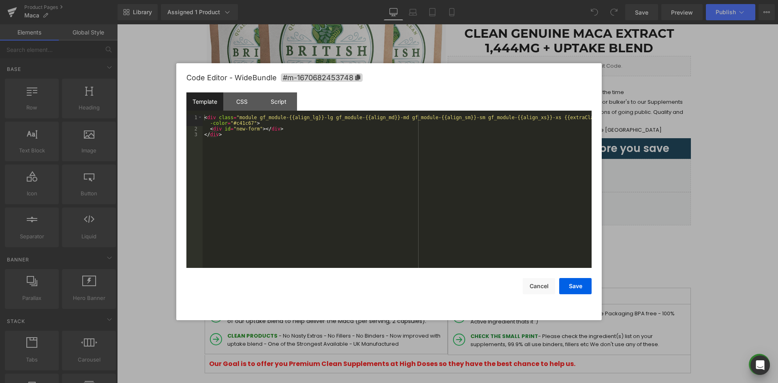
click at [526, 0] on div "You are previewing how the will restyle your page. You can not edit Elements in…" at bounding box center [389, 0] width 778 height 0
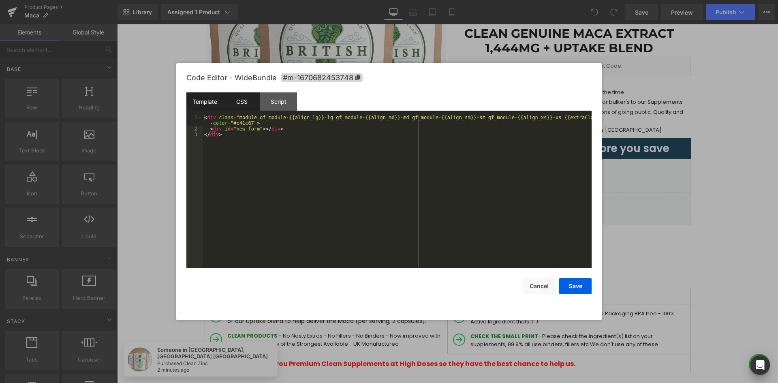
click at [246, 99] on div "CSS" at bounding box center [241, 101] width 37 height 18
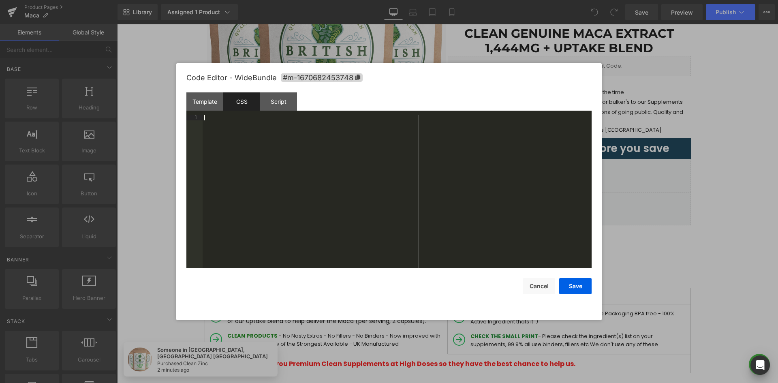
click at [269, 141] on div at bounding box center [397, 197] width 389 height 165
click at [357, 78] on icon at bounding box center [357, 78] width 5 height 6
click at [326, 131] on div at bounding box center [397, 197] width 389 height 165
paste textarea
click at [575, 286] on button "Save" at bounding box center [575, 286] width 32 height 16
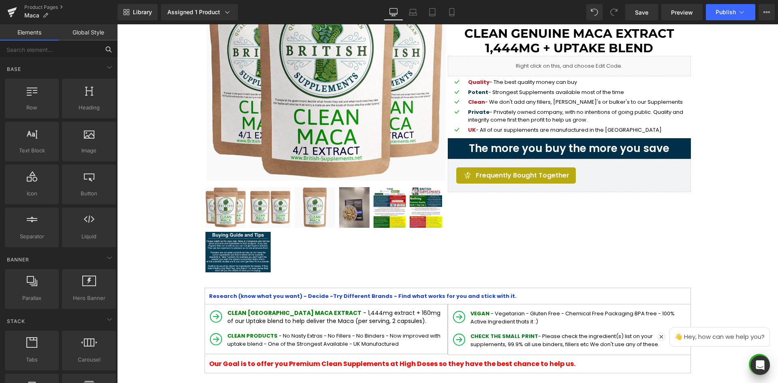
click at [95, 48] on input "text" at bounding box center [50, 50] width 100 height 18
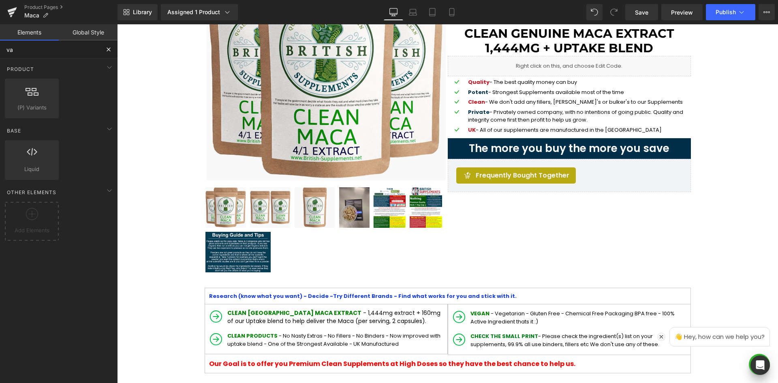
type input "var"
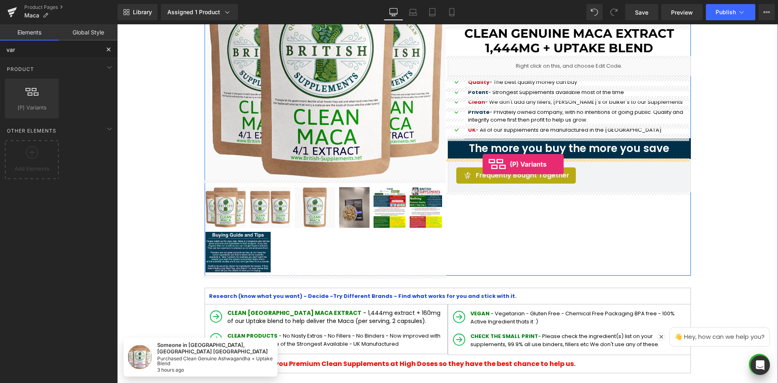
drag, startPoint x: 152, startPoint y: 130, endPoint x: 530, endPoint y: 200, distance: 385.2
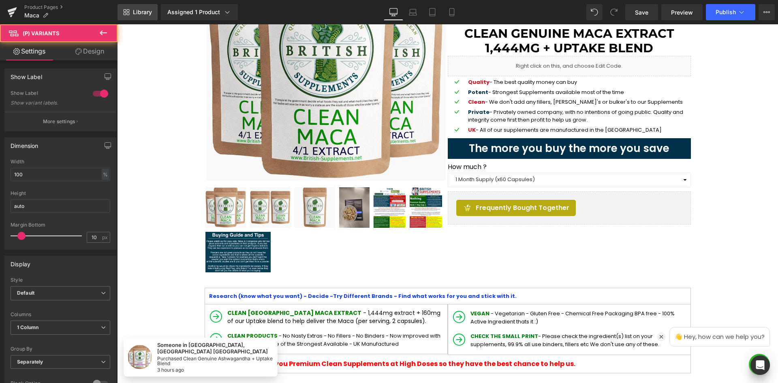
click at [141, 13] on span "Library" at bounding box center [142, 12] width 19 height 7
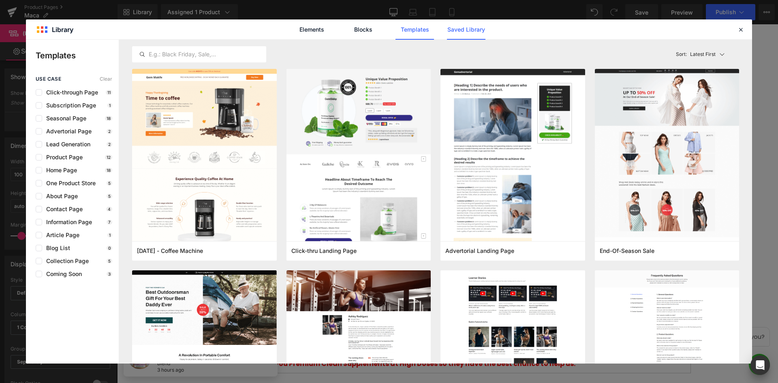
click at [464, 34] on link "Saved Library" at bounding box center [466, 29] width 38 height 20
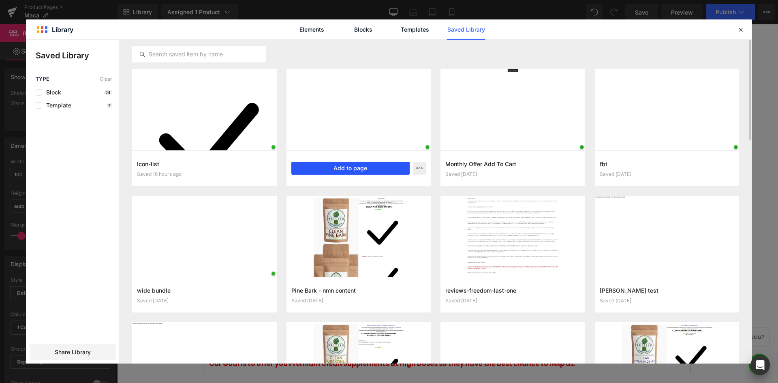
drag, startPoint x: 340, startPoint y: 168, endPoint x: 408, endPoint y: 122, distance: 82.3
click at [340, 168] on button "Add to page" at bounding box center [350, 168] width 119 height 13
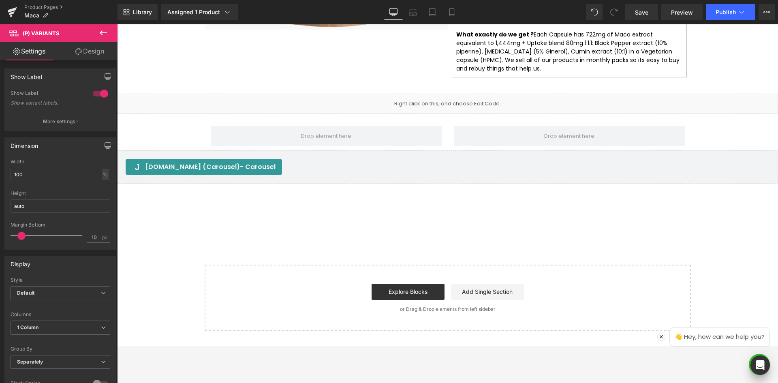
scroll to position [1272, 0]
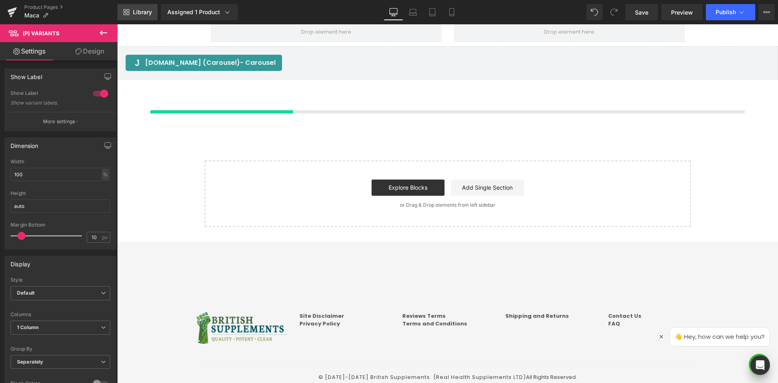
click at [146, 15] on span "Library" at bounding box center [142, 12] width 19 height 7
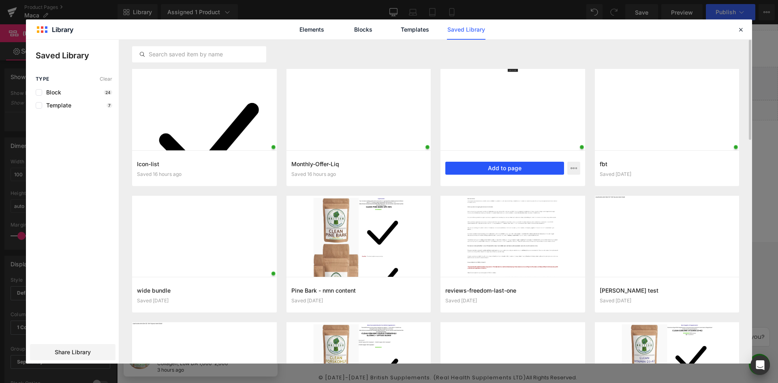
click at [510, 167] on button "Add to page" at bounding box center [504, 168] width 119 height 13
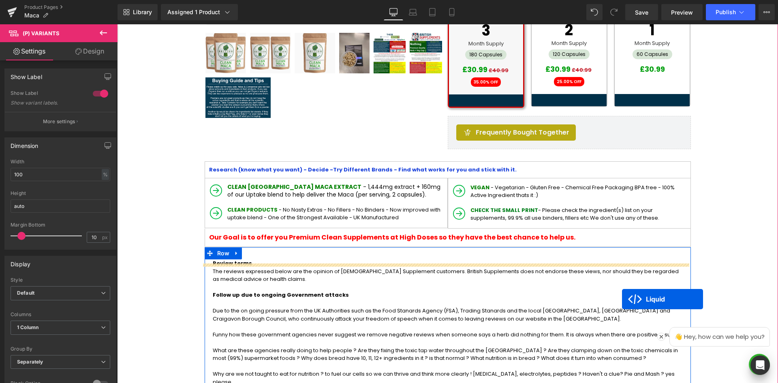
scroll to position [267, 0]
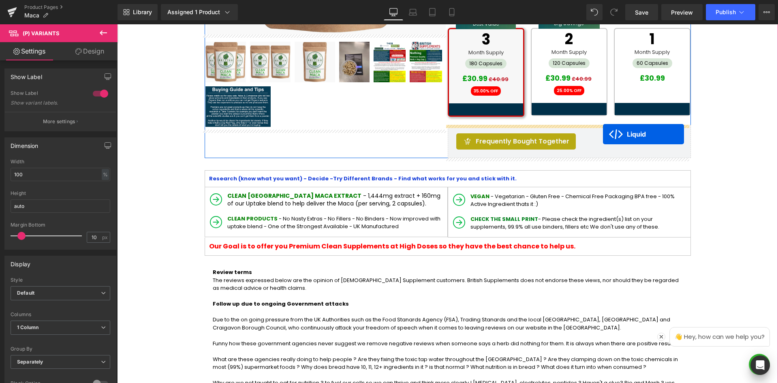
drag, startPoint x: 422, startPoint y: 139, endPoint x: 603, endPoint y: 134, distance: 181.2
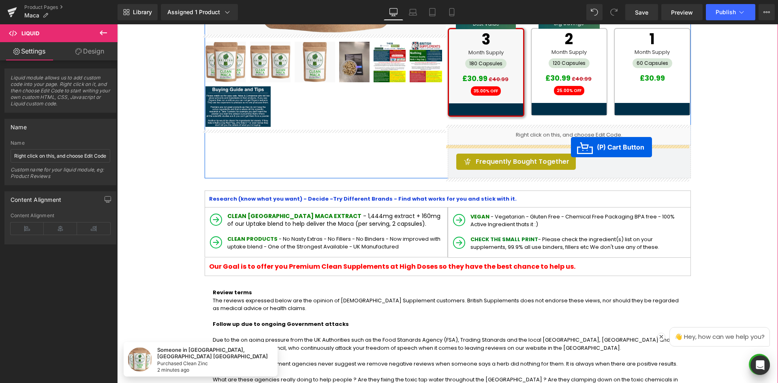
drag, startPoint x: 417, startPoint y: 261, endPoint x: 571, endPoint y: 147, distance: 191.7
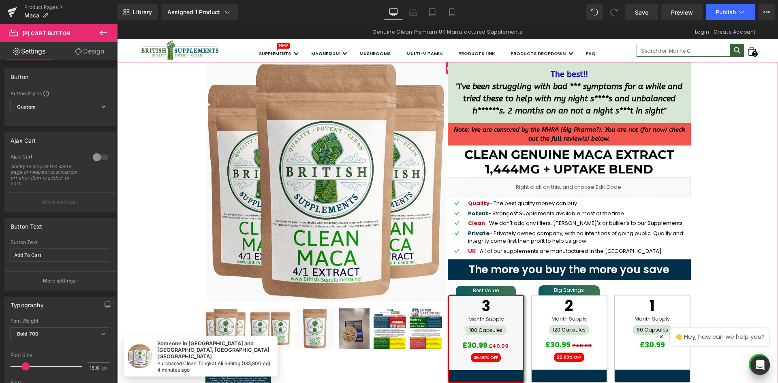
scroll to position [0, 0]
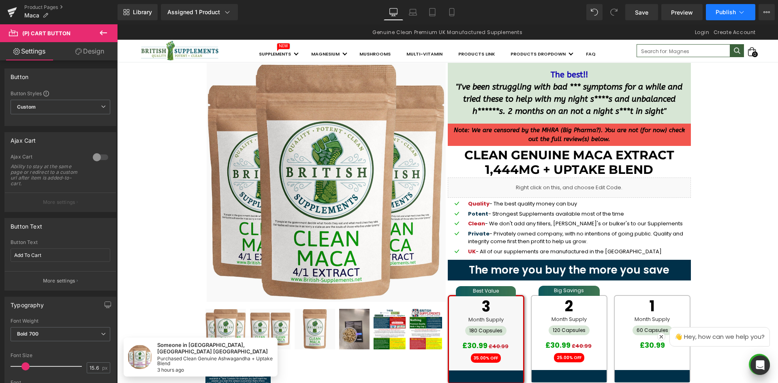
click at [748, 14] on button "Publish" at bounding box center [730, 12] width 49 height 16
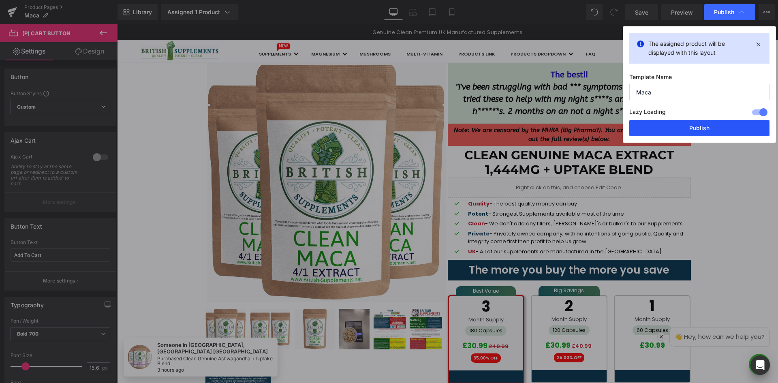
click at [702, 129] on button "Publish" at bounding box center [699, 128] width 140 height 16
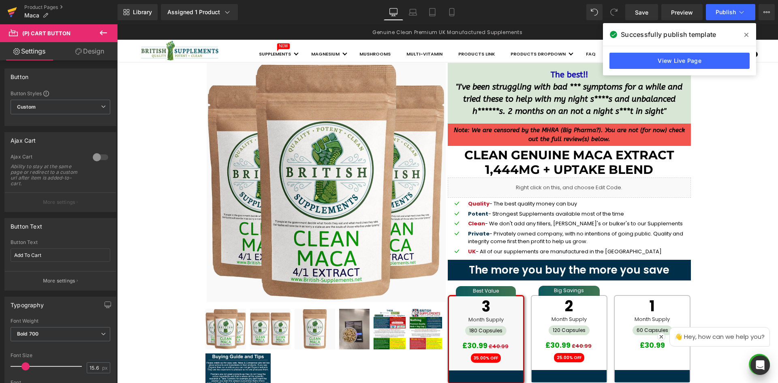
click at [14, 11] on icon at bounding box center [12, 12] width 10 height 20
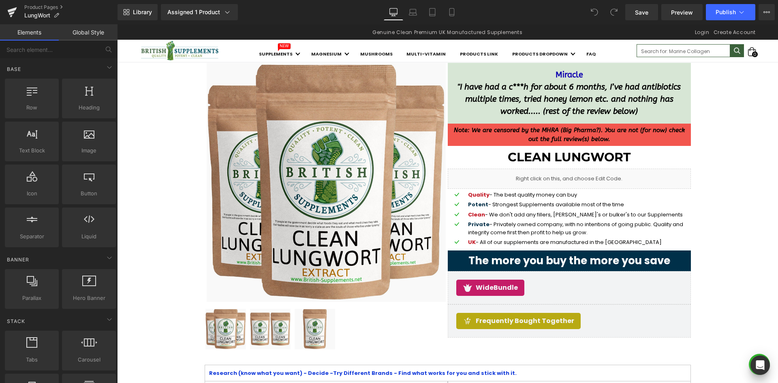
scroll to position [122, 0]
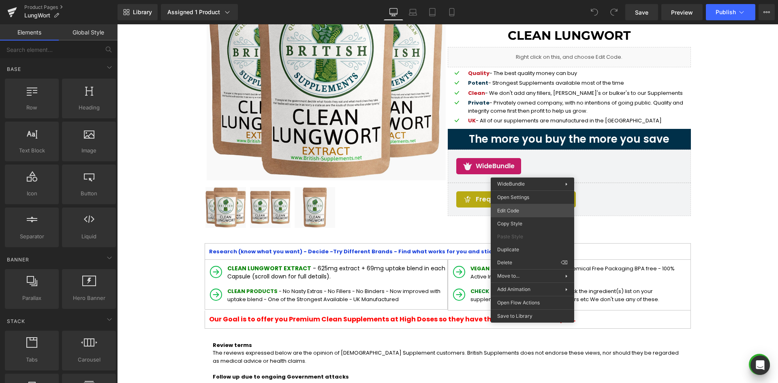
click at [532, 0] on div "You are previewing how the will restyle your page. You can not edit Elements in…" at bounding box center [389, 0] width 778 height 0
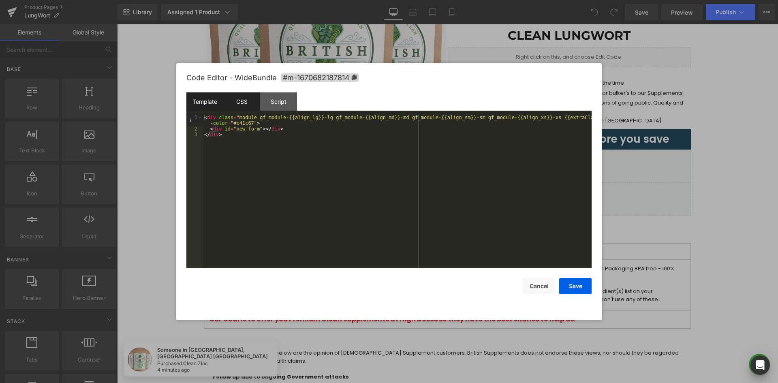
click at [229, 99] on div "CSS" at bounding box center [241, 101] width 37 height 18
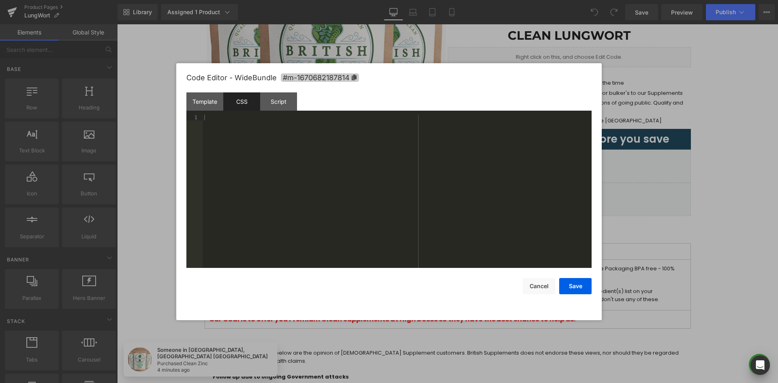
click at [354, 76] on icon at bounding box center [354, 78] width 5 height 6
click at [370, 144] on div at bounding box center [397, 197] width 389 height 165
paste textarea
drag, startPoint x: 575, startPoint y: 285, endPoint x: 443, endPoint y: 241, distance: 138.8
click at [575, 285] on button "Save" at bounding box center [575, 286] width 32 height 16
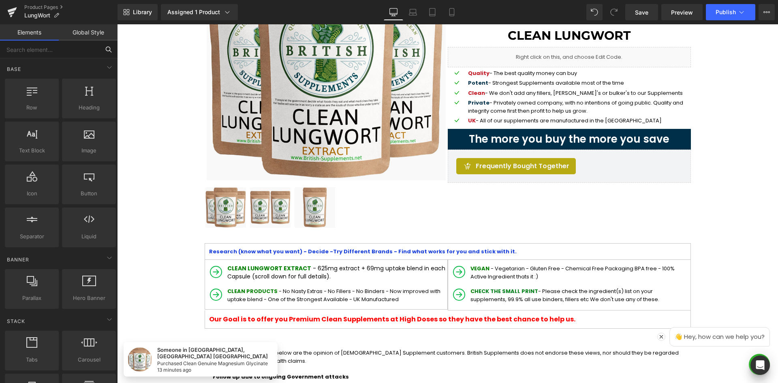
click at [94, 49] on input "text" at bounding box center [50, 50] width 100 height 18
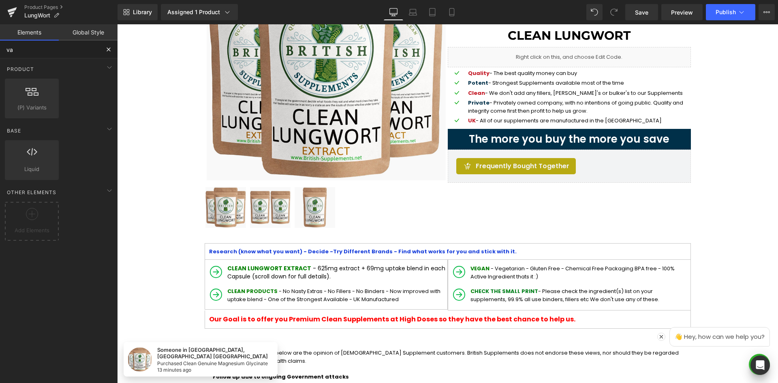
type input "var"
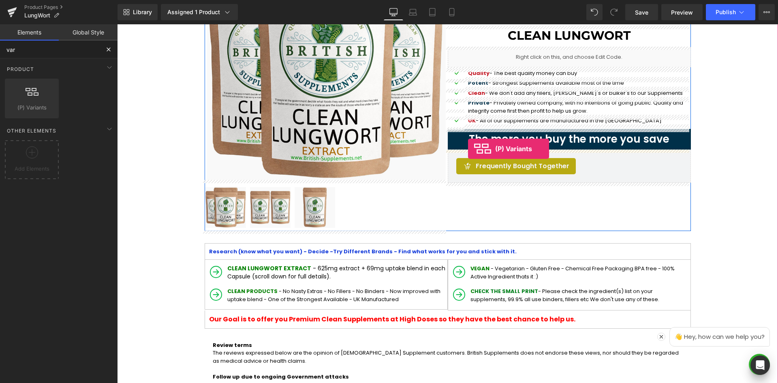
drag, startPoint x: 144, startPoint y: 129, endPoint x: 468, endPoint y: 149, distance: 325.2
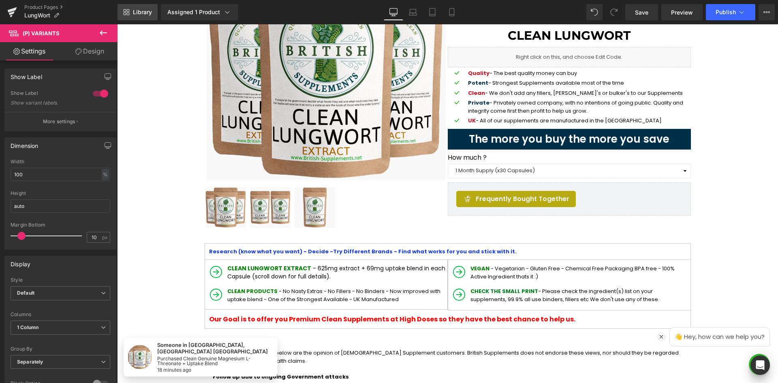
click at [128, 11] on icon at bounding box center [126, 12] width 6 height 6
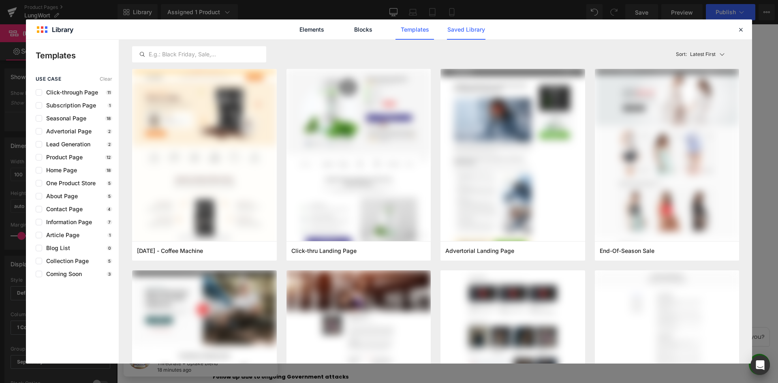
click at [0, 0] on link "Saved Library" at bounding box center [0, 0] width 0 height 0
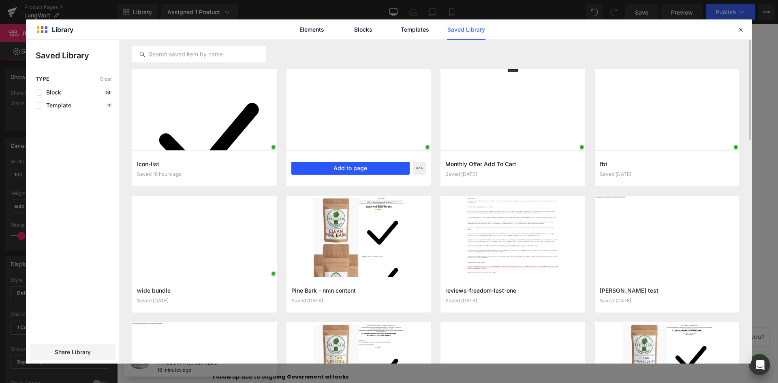
click at [356, 169] on button "Add to page" at bounding box center [350, 168] width 119 height 13
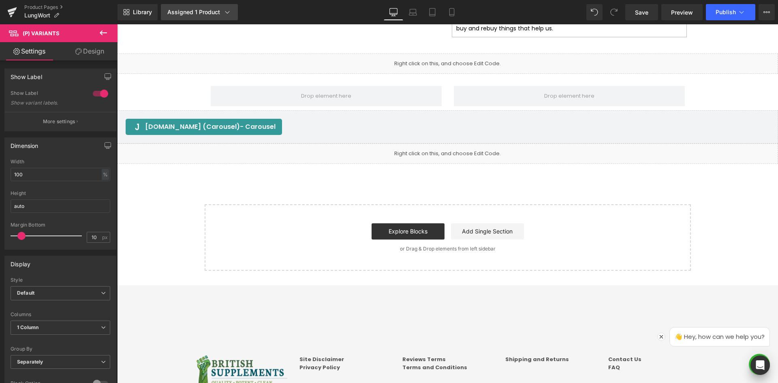
scroll to position [1595, 0]
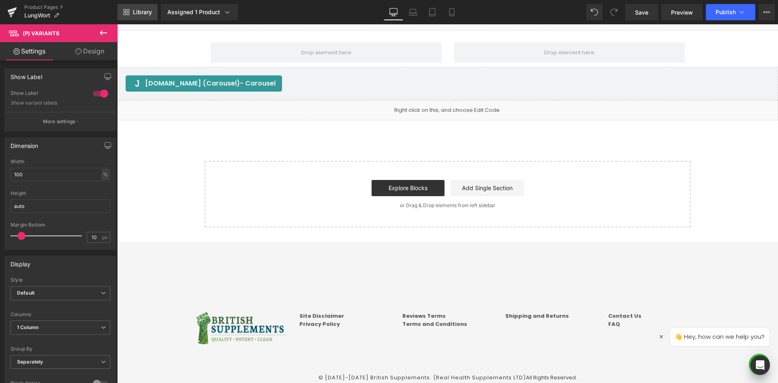
click at [120, 11] on link "Library" at bounding box center [138, 12] width 40 height 16
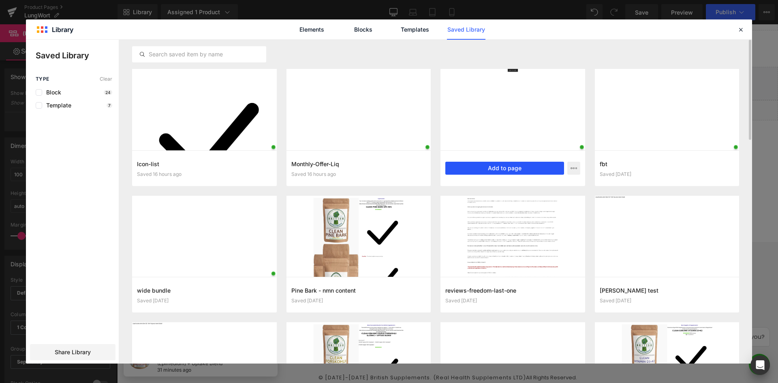
drag, startPoint x: 502, startPoint y: 167, endPoint x: 392, endPoint y: 142, distance: 113.0
click at [502, 167] on button "Add to page" at bounding box center [504, 168] width 119 height 13
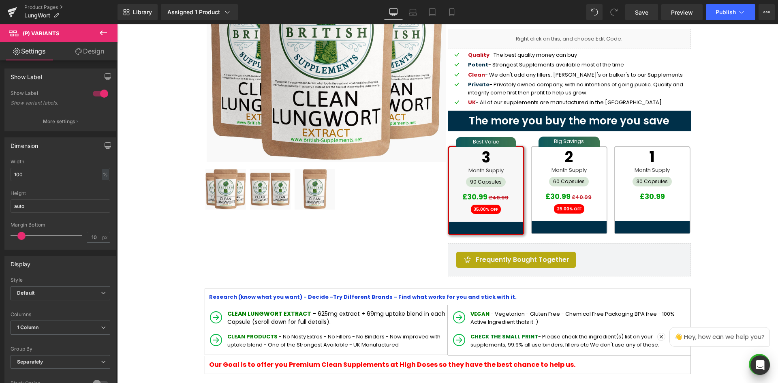
scroll to position [136, 0]
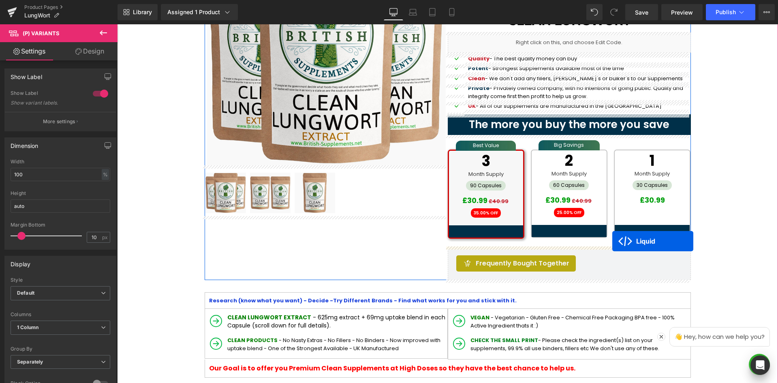
drag, startPoint x: 423, startPoint y: 139, endPoint x: 612, endPoint y: 241, distance: 215.2
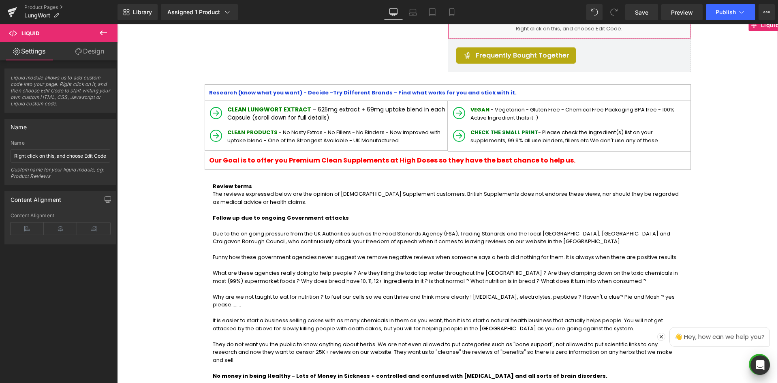
scroll to position [272, 0]
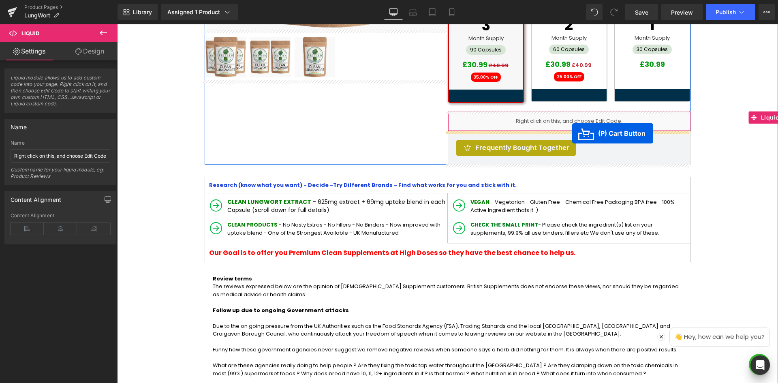
drag, startPoint x: 415, startPoint y: 248, endPoint x: 572, endPoint y: 133, distance: 194.9
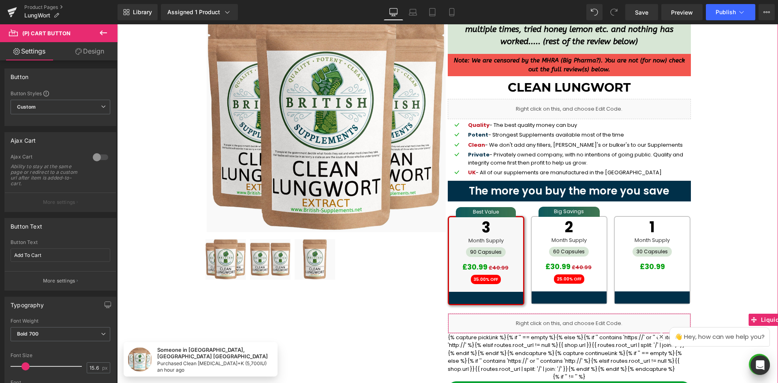
scroll to position [0, 0]
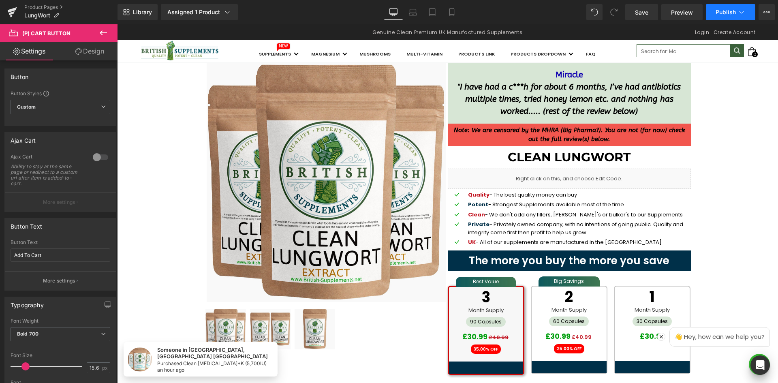
click at [740, 16] on button "Publish" at bounding box center [730, 12] width 49 height 16
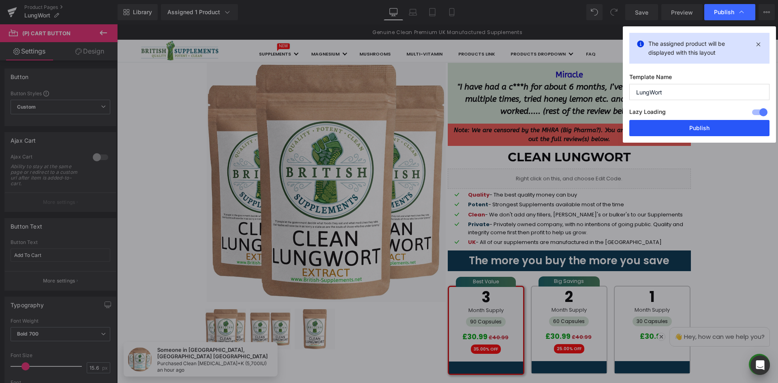
click at [695, 124] on button "Publish" at bounding box center [699, 128] width 140 height 16
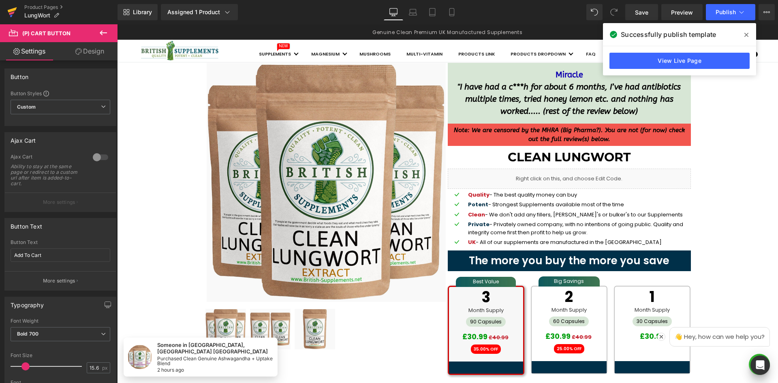
click at [12, 13] on icon at bounding box center [12, 13] width 6 height 4
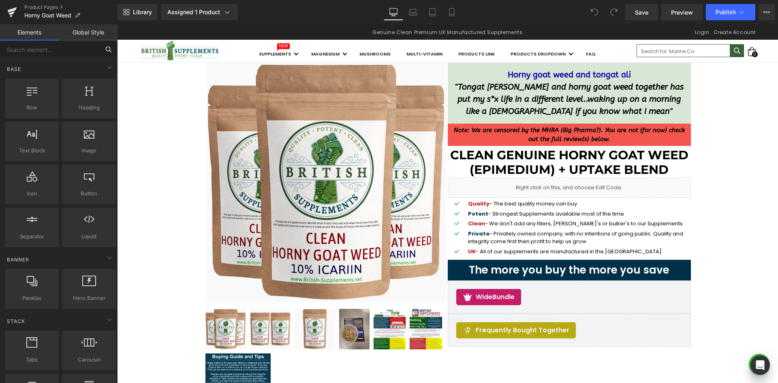
click at [86, 49] on input "text" at bounding box center [50, 50] width 100 height 18
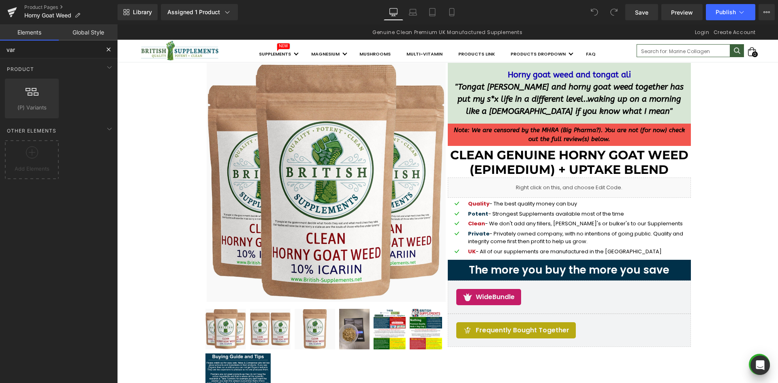
type input "var"
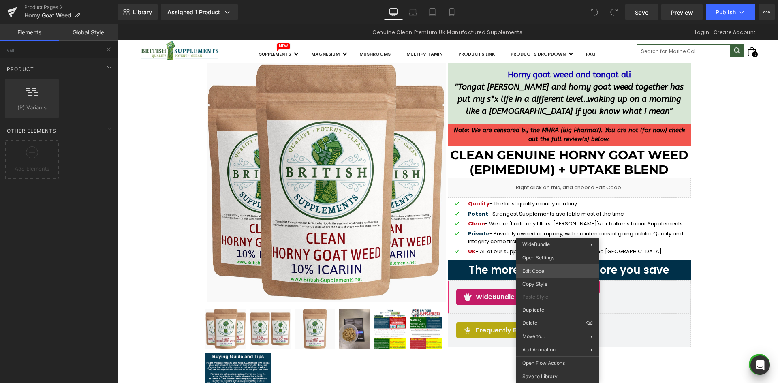
click at [534, 0] on div "You are previewing how the will restyle your page. You can not edit Elements in…" at bounding box center [389, 0] width 778 height 0
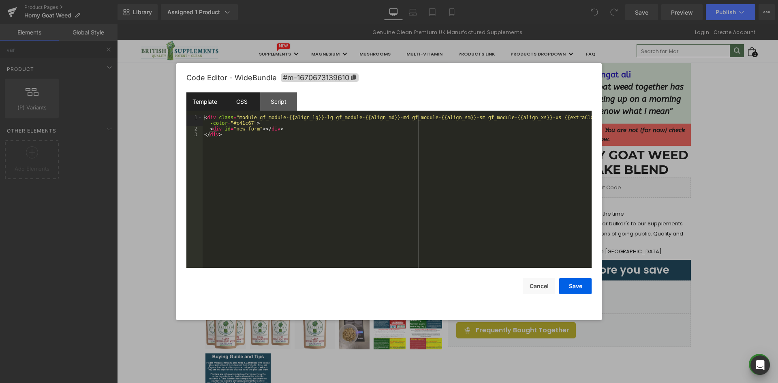
click at [244, 96] on div "CSS" at bounding box center [241, 101] width 37 height 18
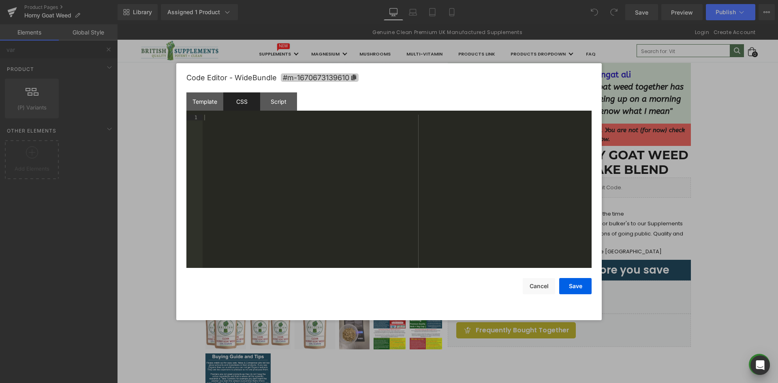
click at [350, 75] on span "#m-1670673139610" at bounding box center [320, 77] width 78 height 9
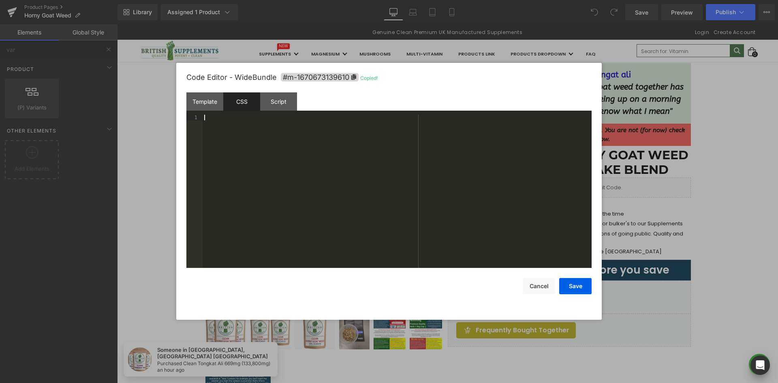
click at [332, 145] on div at bounding box center [397, 197] width 389 height 165
paste textarea
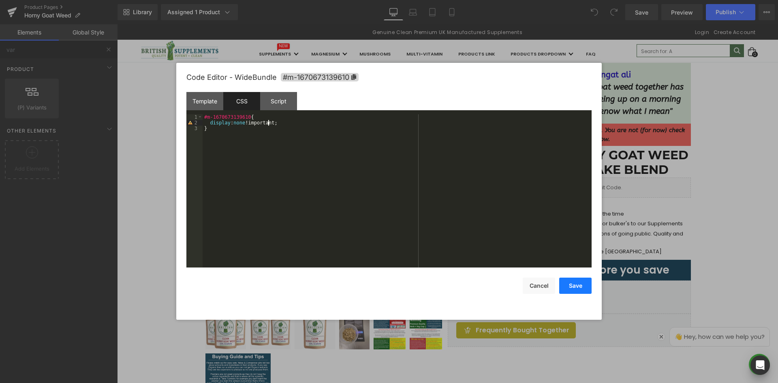
click at [576, 284] on button "Save" at bounding box center [575, 286] width 32 height 16
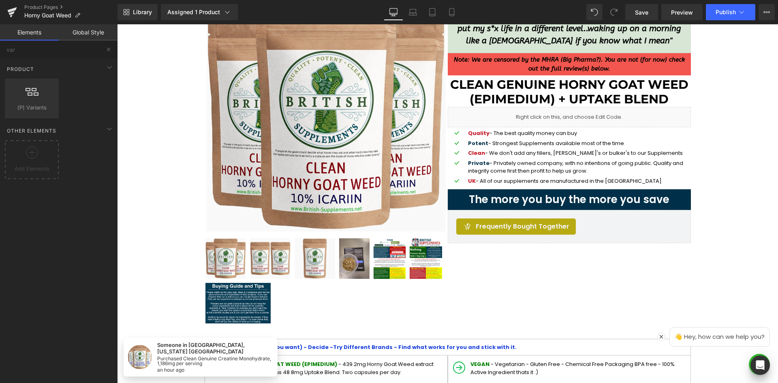
scroll to position [81, 0]
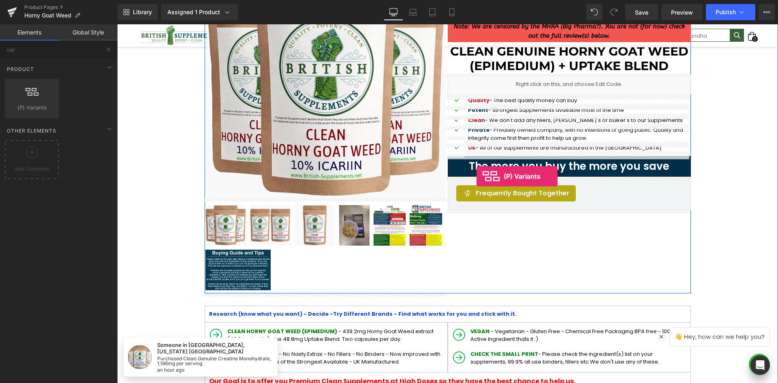
drag, startPoint x: 145, startPoint y: 131, endPoint x: 477, endPoint y: 176, distance: 334.9
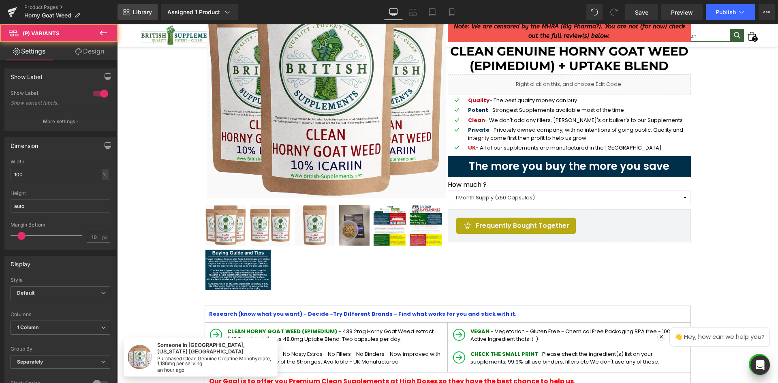
click at [138, 12] on span "Library" at bounding box center [142, 12] width 19 height 7
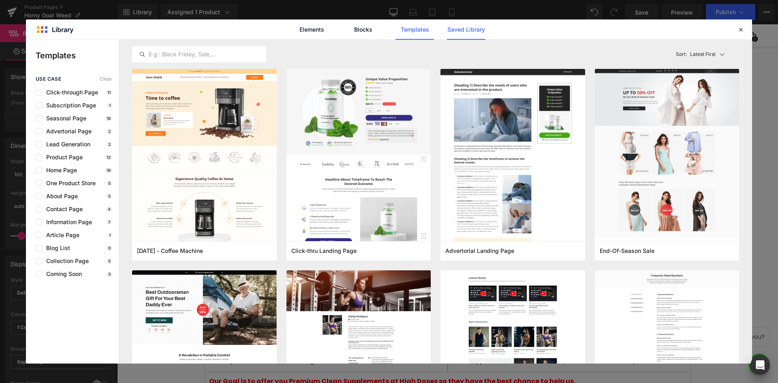
click at [459, 28] on link "Saved Library" at bounding box center [466, 29] width 38 height 20
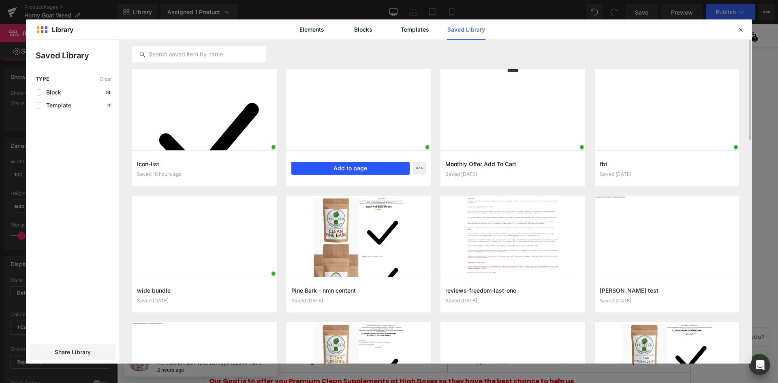
click at [377, 171] on button "Add to page" at bounding box center [350, 168] width 119 height 13
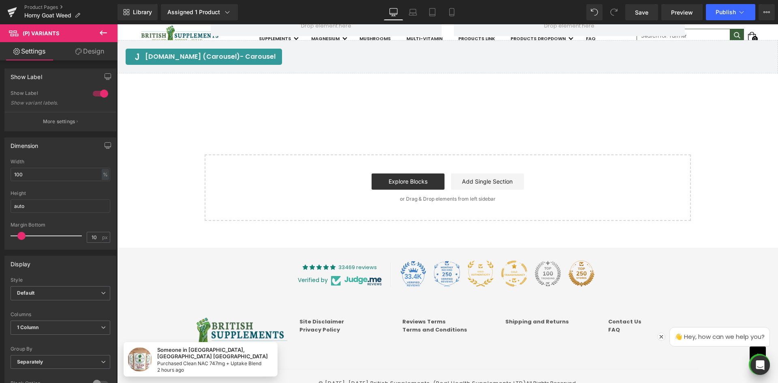
scroll to position [1652, 0]
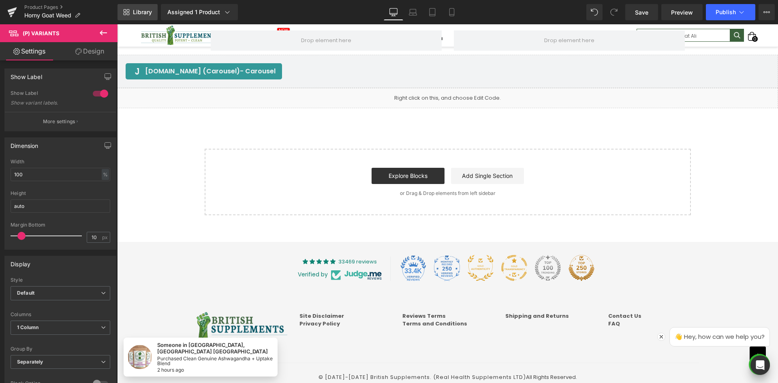
click at [145, 13] on span "Library" at bounding box center [142, 12] width 19 height 7
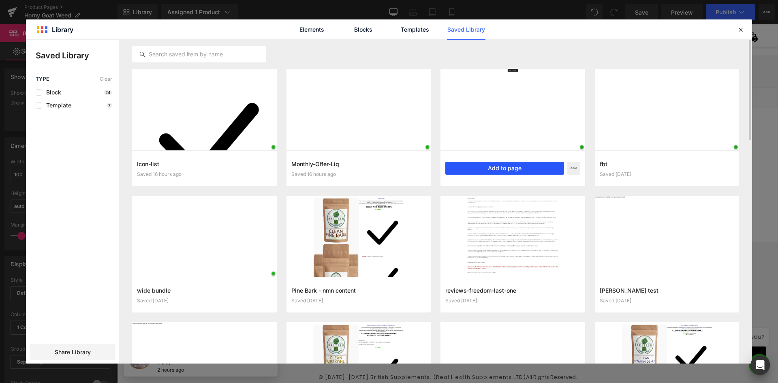
click at [513, 165] on button "Add to page" at bounding box center [504, 168] width 119 height 13
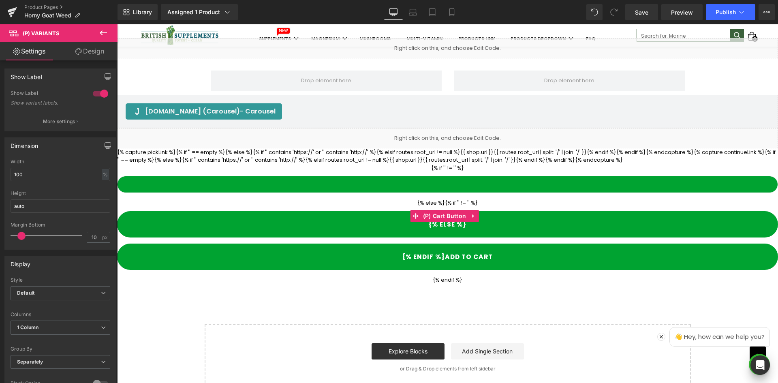
scroll to position [1605, 0]
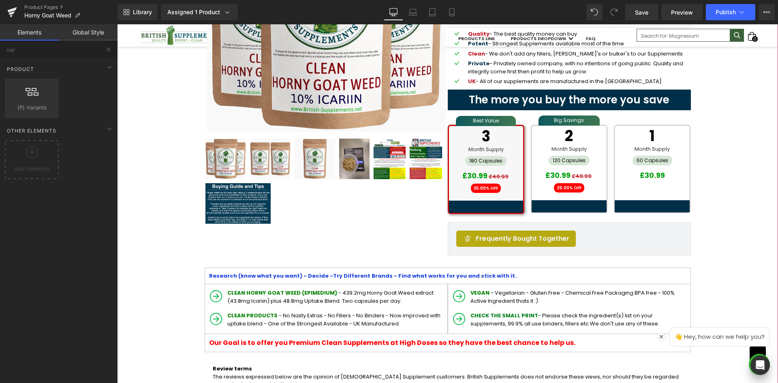
scroll to position [147, 0]
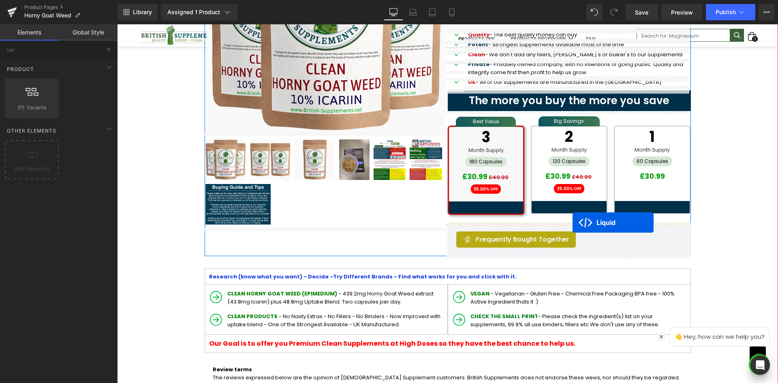
drag, startPoint x: 423, startPoint y: 132, endPoint x: 573, endPoint y: 222, distance: 175.6
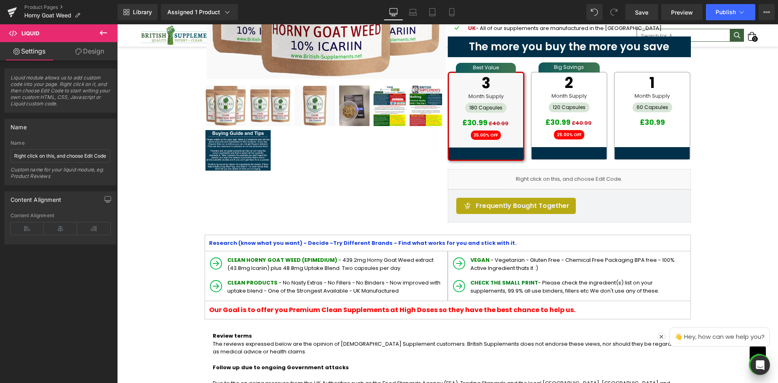
scroll to position [187, 0]
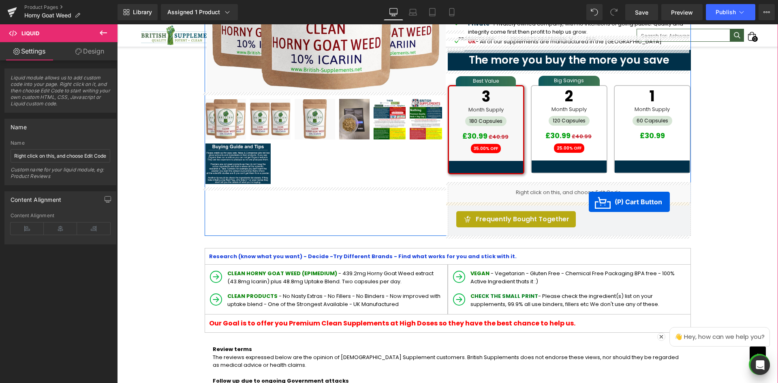
drag, startPoint x: 414, startPoint y: 174, endPoint x: 589, endPoint y: 202, distance: 177.3
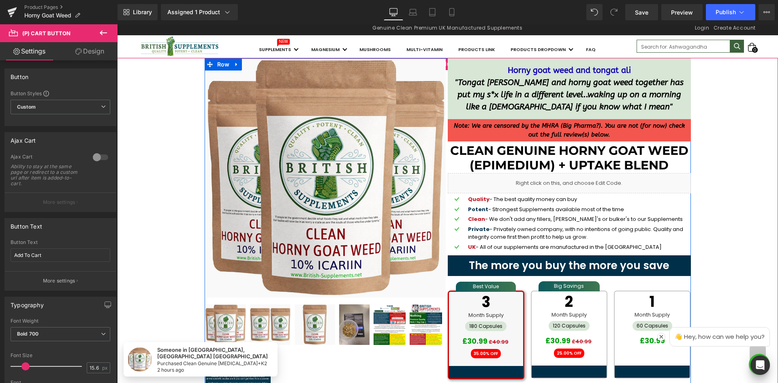
scroll to position [0, 0]
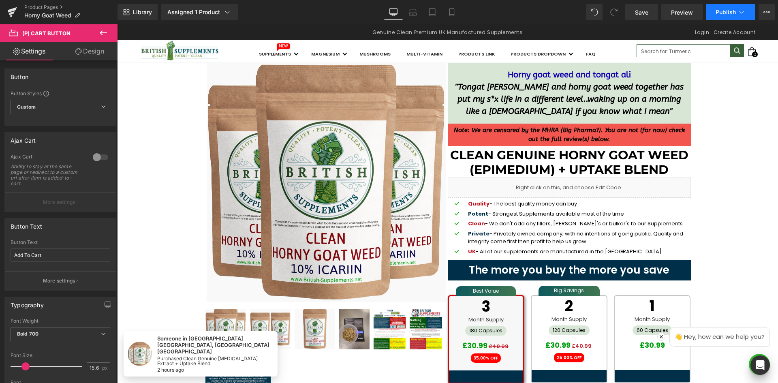
click at [742, 12] on icon at bounding box center [741, 12] width 8 height 8
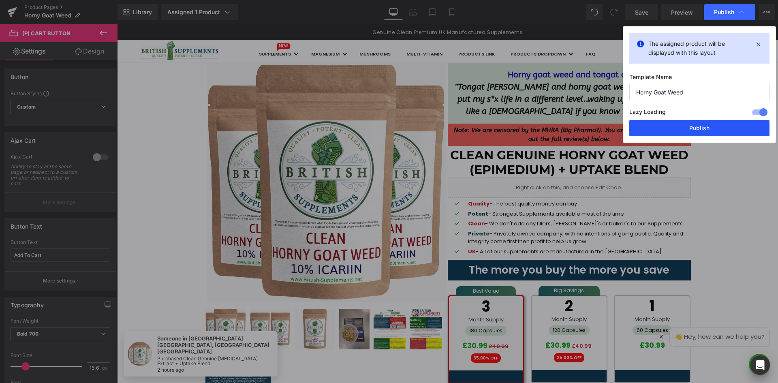
click at [707, 128] on button "Publish" at bounding box center [699, 128] width 140 height 16
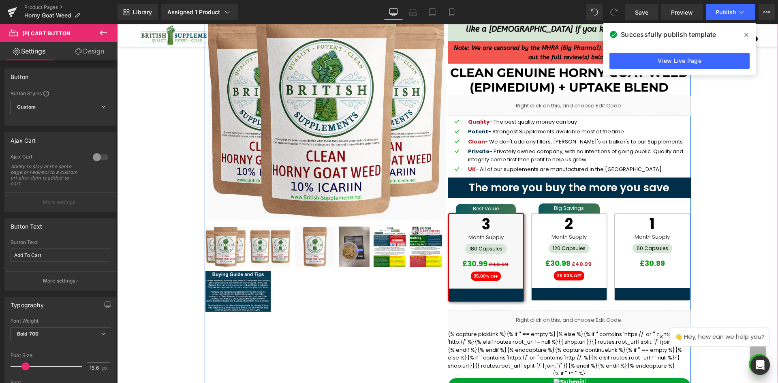
scroll to position [41, 0]
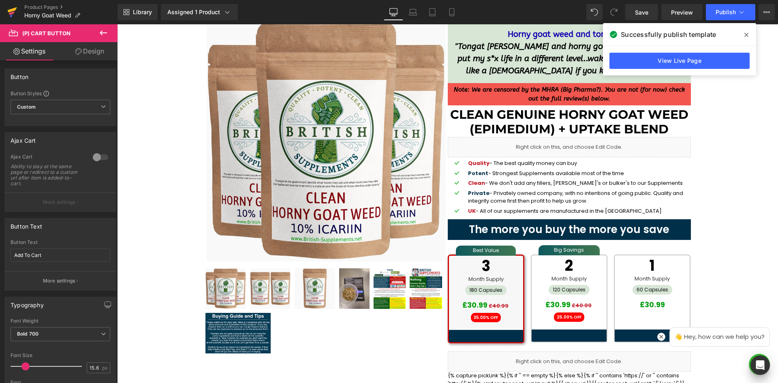
click at [10, 9] on icon at bounding box center [12, 12] width 10 height 20
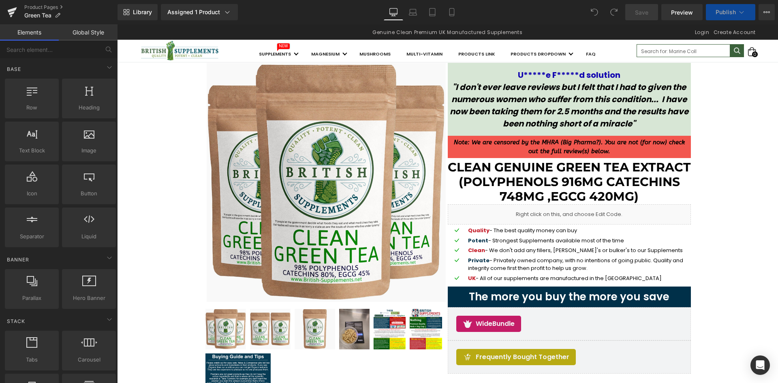
scroll to position [122, 0]
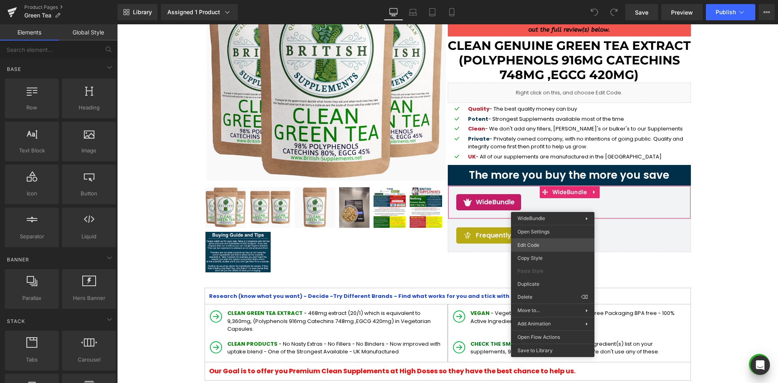
click at [556, 0] on div "You are previewing how the will restyle your page. You can not edit Elements in…" at bounding box center [389, 0] width 778 height 0
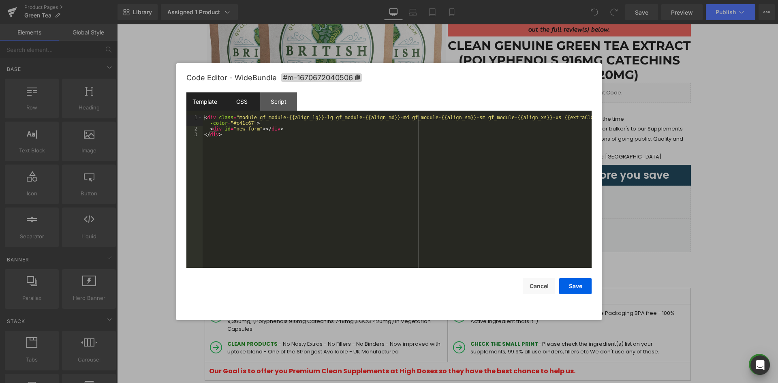
click at [248, 94] on div "CSS" at bounding box center [241, 101] width 37 height 18
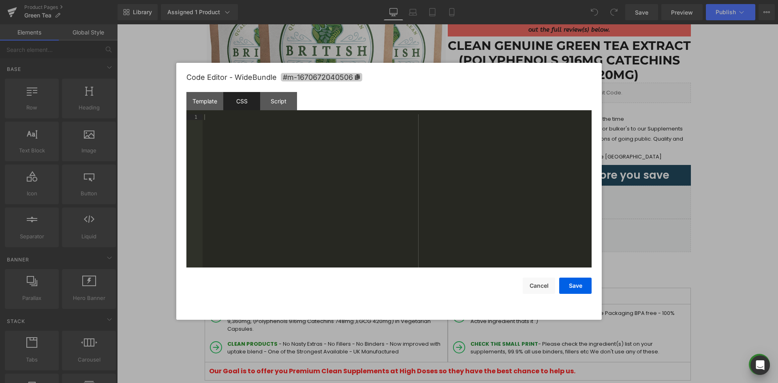
click at [359, 75] on icon at bounding box center [357, 77] width 5 height 6
click at [329, 142] on div at bounding box center [397, 197] width 389 height 165
paste textarea
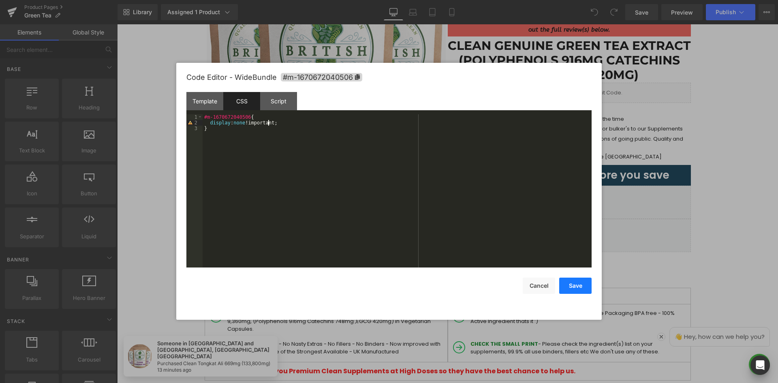
click at [583, 287] on button "Save" at bounding box center [575, 286] width 32 height 16
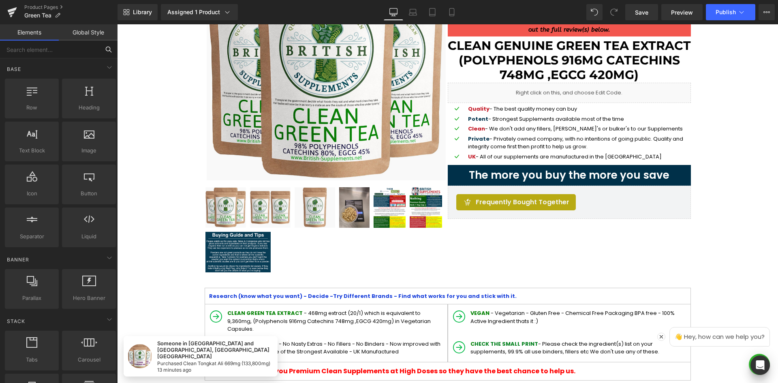
click at [81, 48] on input "text" at bounding box center [50, 50] width 100 height 18
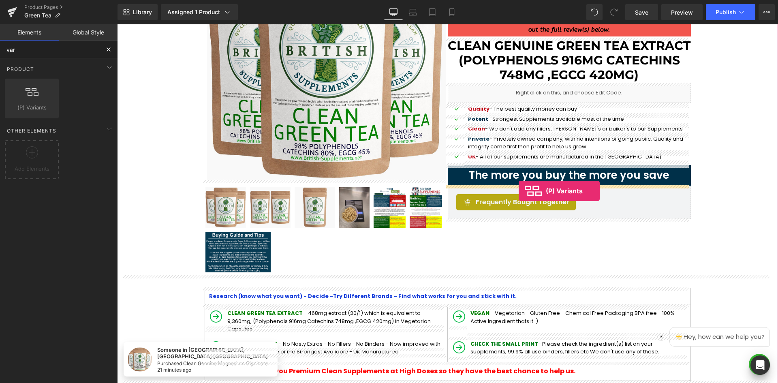
drag, startPoint x: 145, startPoint y: 128, endPoint x: 519, endPoint y: 190, distance: 378.8
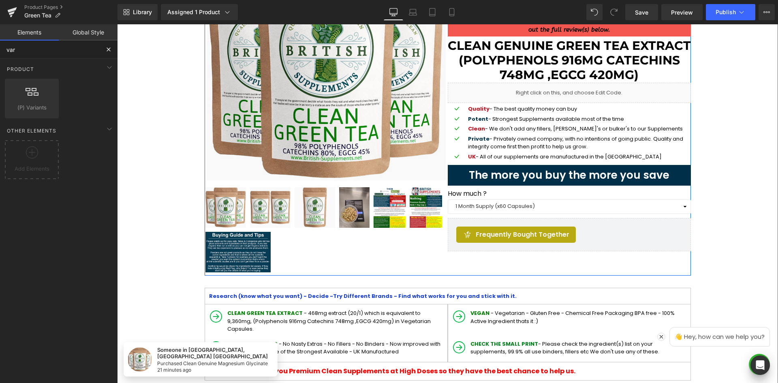
type input "var"
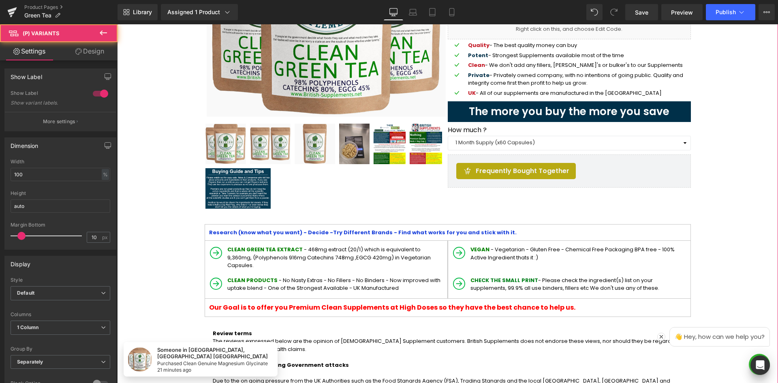
scroll to position [162, 0]
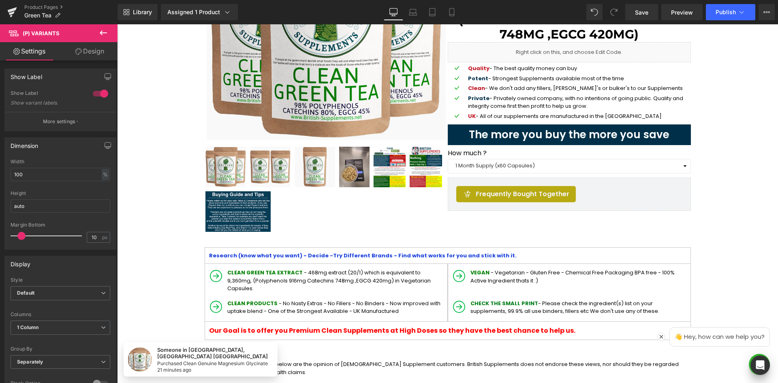
click at [104, 33] on icon at bounding box center [103, 32] width 7 height 5
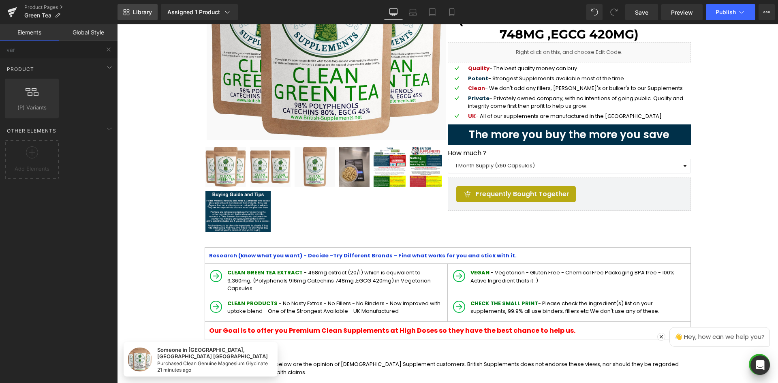
click at [130, 11] on link "Library" at bounding box center [138, 12] width 40 height 16
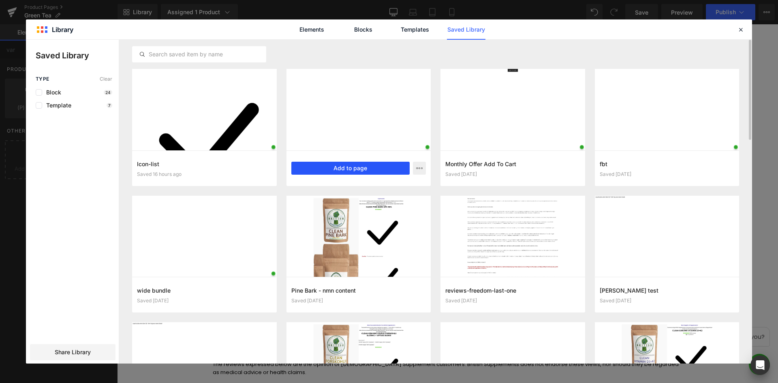
click at [383, 167] on button "Add to page" at bounding box center [350, 168] width 119 height 13
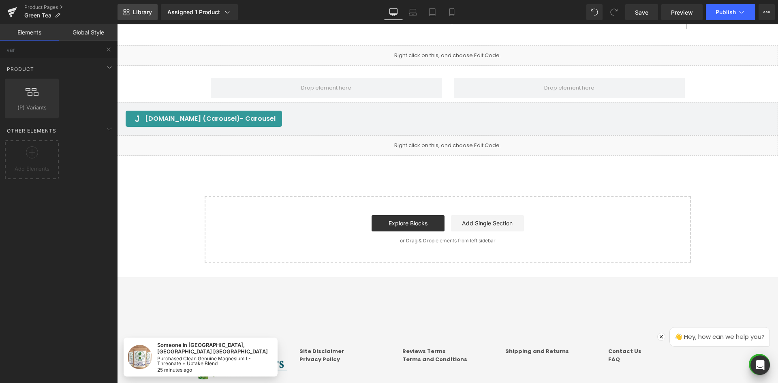
scroll to position [1778, 0]
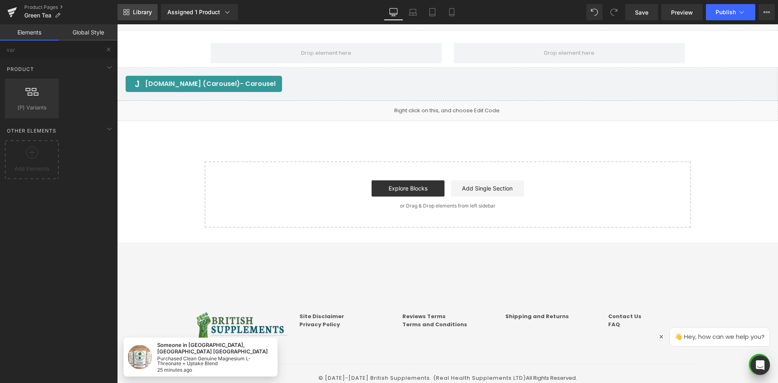
click at [146, 15] on span "Library" at bounding box center [142, 12] width 19 height 7
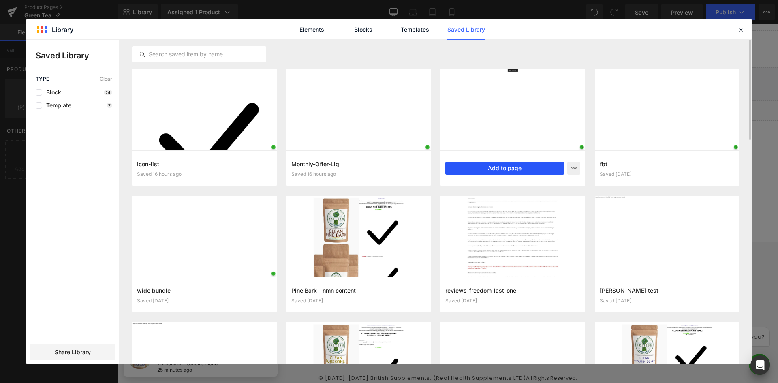
click at [493, 168] on button "Add to page" at bounding box center [504, 168] width 119 height 13
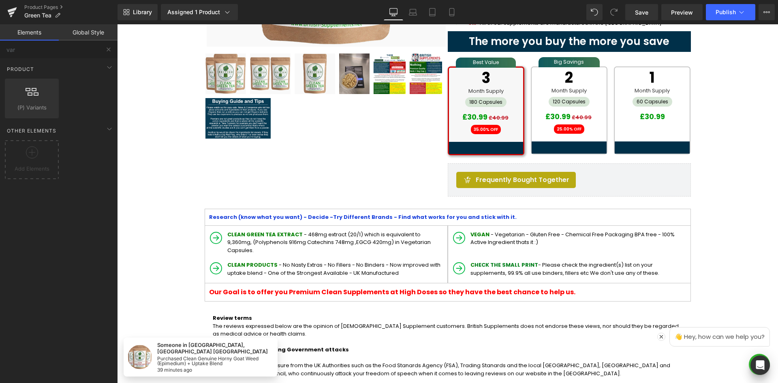
scroll to position [238, 0]
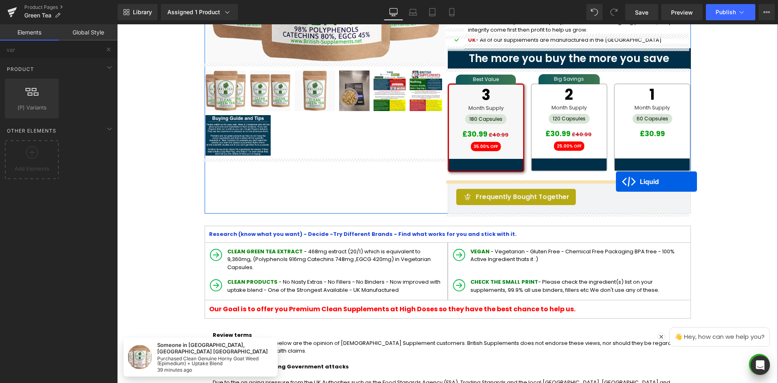
drag, startPoint x: 425, startPoint y: 179, endPoint x: 616, endPoint y: 182, distance: 190.9
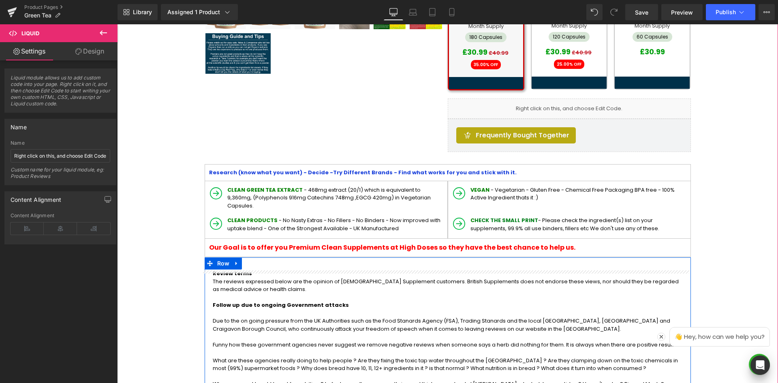
scroll to position [319, 0]
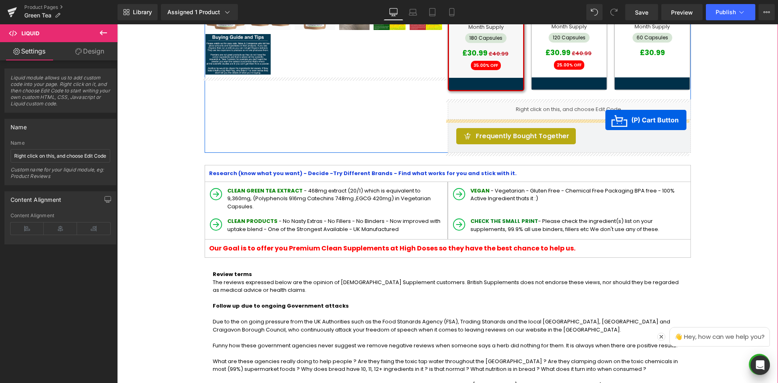
drag, startPoint x: 415, startPoint y: 180, endPoint x: 605, endPoint y: 120, distance: 199.8
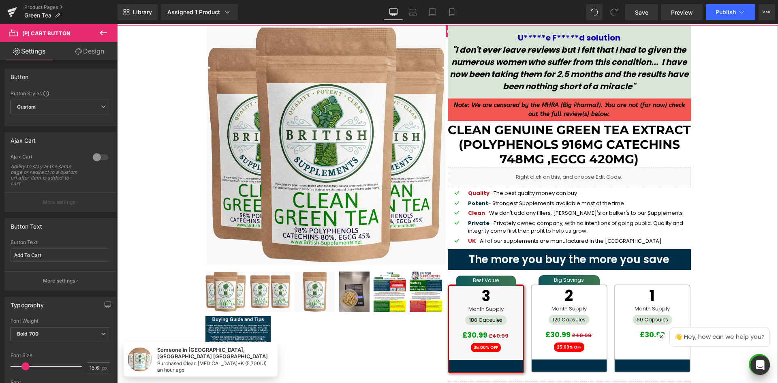
scroll to position [36, 0]
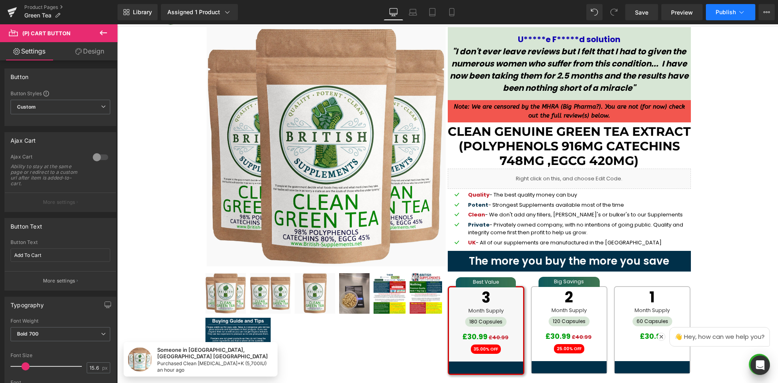
click at [749, 13] on button "Publish" at bounding box center [730, 12] width 49 height 16
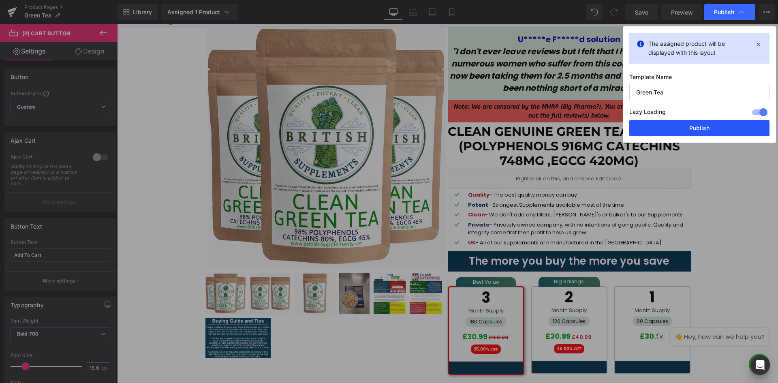
click at [690, 124] on button "Publish" at bounding box center [699, 128] width 140 height 16
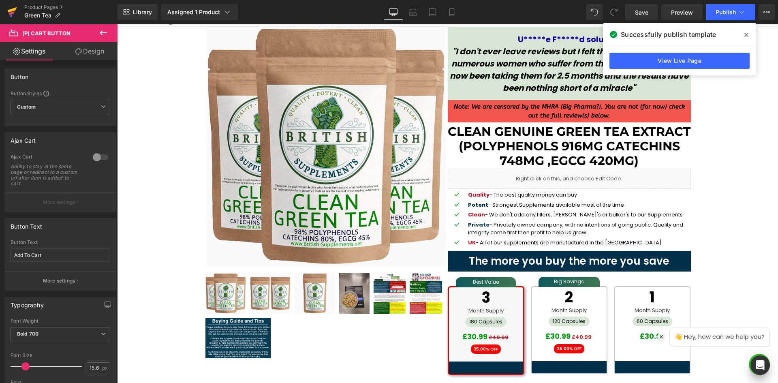
click at [13, 12] on icon at bounding box center [12, 12] width 10 height 20
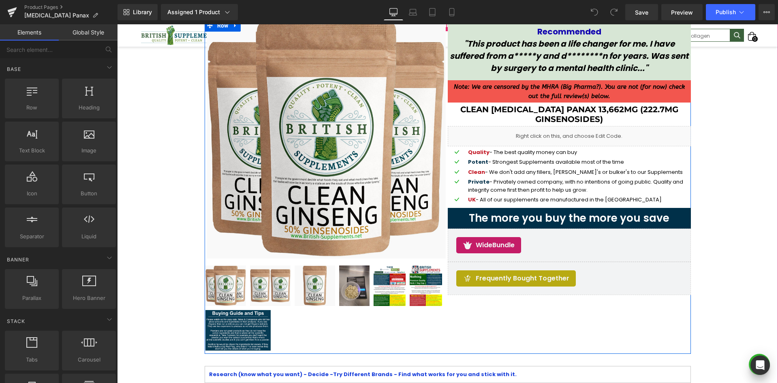
scroll to position [81, 0]
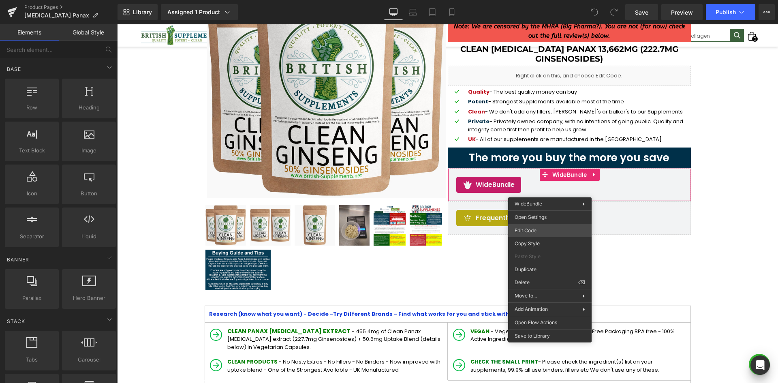
click at [541, 0] on div "You are previewing how the will restyle your page. You can not edit Elements in…" at bounding box center [389, 0] width 778 height 0
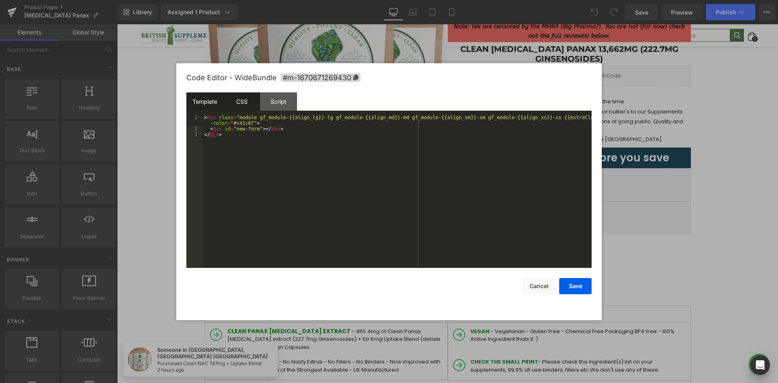
click at [235, 100] on div "CSS" at bounding box center [241, 101] width 37 height 18
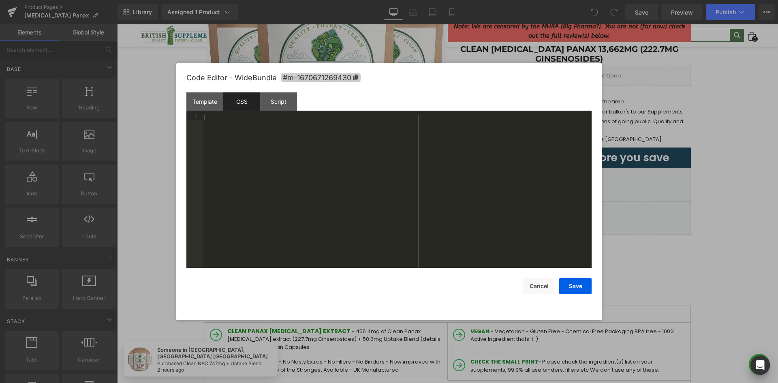
click at [357, 79] on icon at bounding box center [356, 78] width 6 height 6
click at [331, 152] on div at bounding box center [397, 197] width 389 height 165
paste textarea
click at [581, 289] on button "Save" at bounding box center [575, 286] width 32 height 16
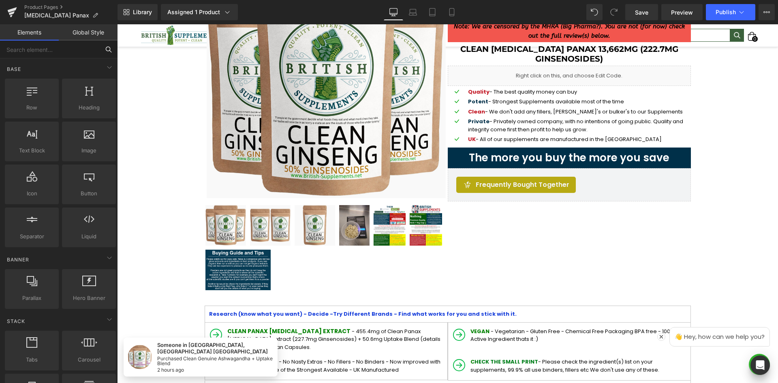
click at [80, 51] on input "text" at bounding box center [50, 50] width 100 height 18
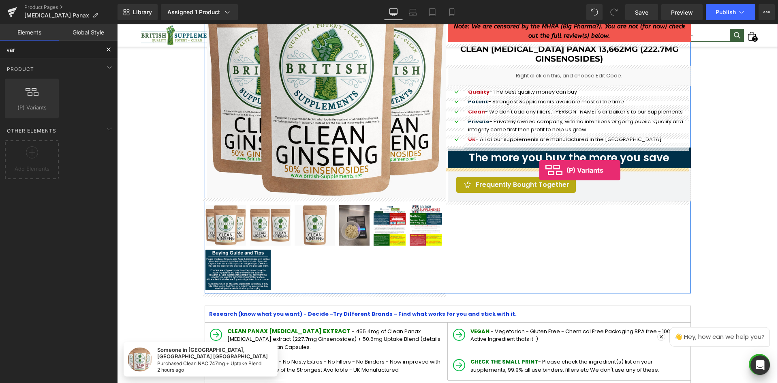
drag, startPoint x: 153, startPoint y: 132, endPoint x: 540, endPoint y: 170, distance: 388.4
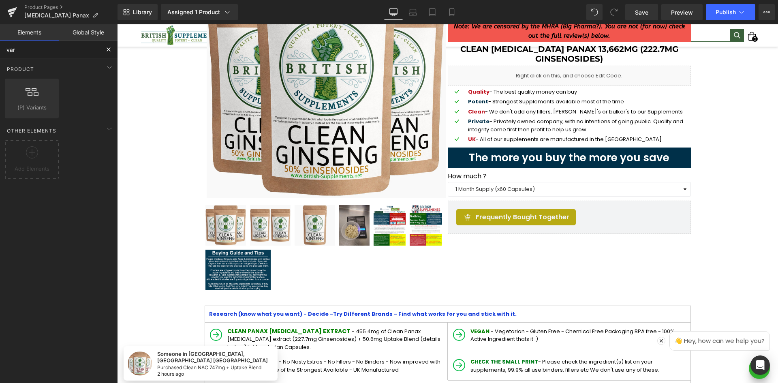
type input "var"
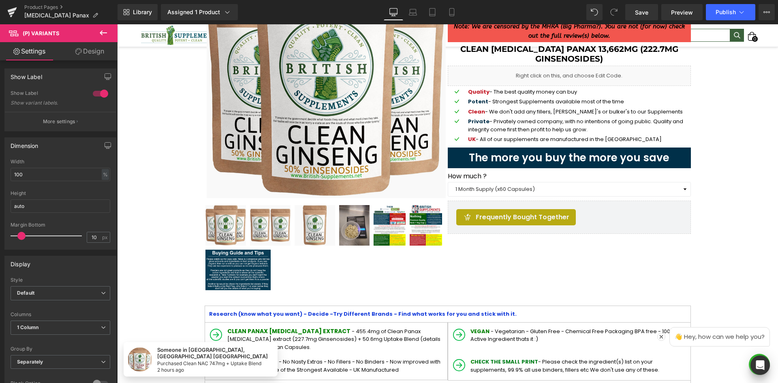
click at [104, 33] on icon at bounding box center [103, 32] width 7 height 5
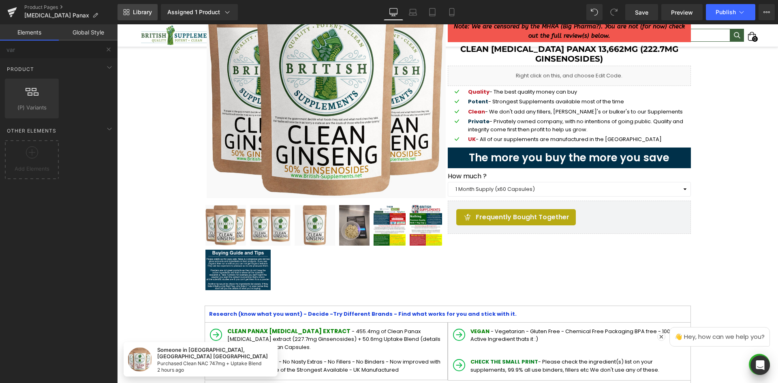
click at [131, 12] on link "Library" at bounding box center [138, 12] width 40 height 16
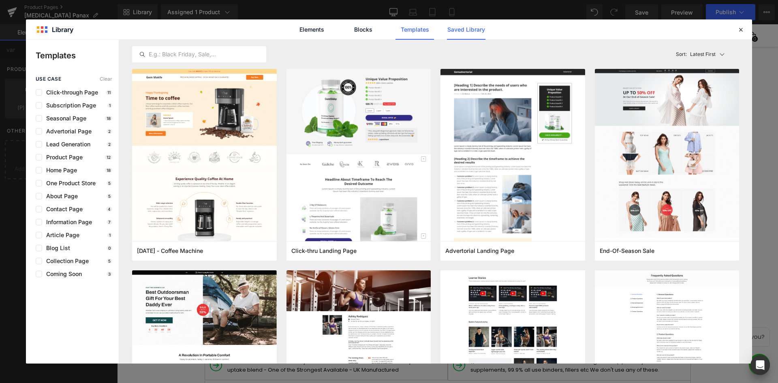
click at [280, 177] on link "Saved Library" at bounding box center [238, 182] width 84 height 10
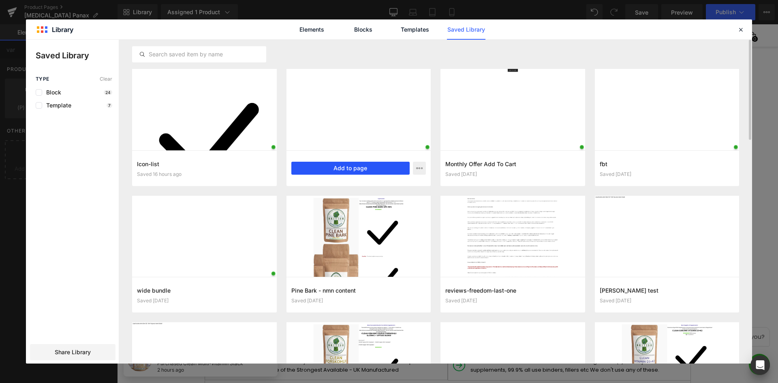
drag, startPoint x: 351, startPoint y: 168, endPoint x: 405, endPoint y: 141, distance: 60.5
click at [351, 168] on button "Add to page" at bounding box center [350, 168] width 119 height 13
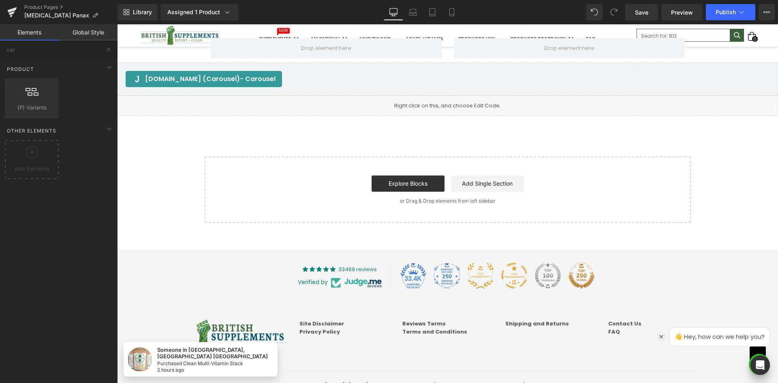
scroll to position [1563, 0]
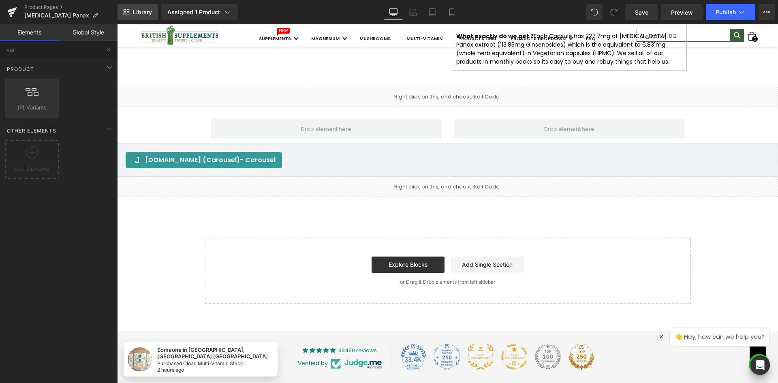
click at [126, 9] on icon at bounding box center [126, 12] width 6 height 6
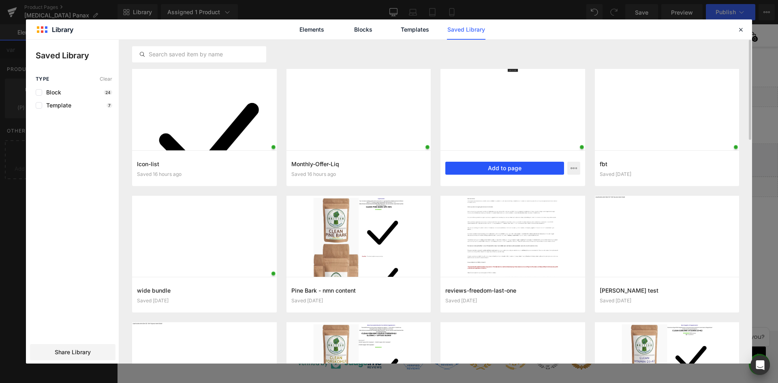
click at [506, 167] on button "Add to page" at bounding box center [504, 168] width 119 height 13
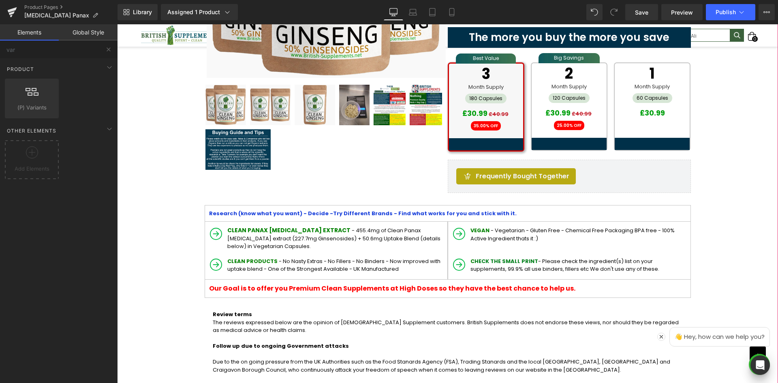
scroll to position [139, 0]
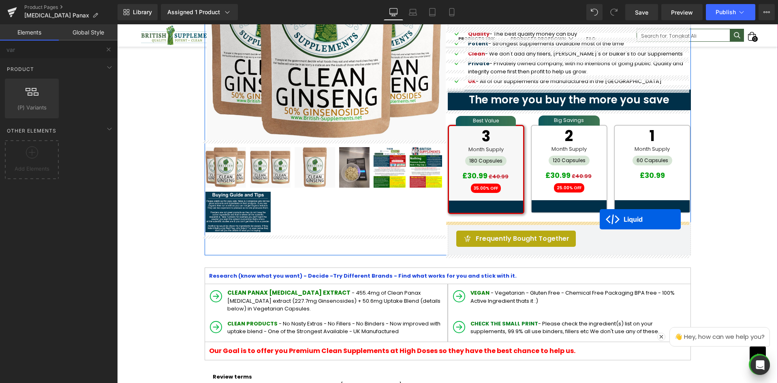
drag, startPoint x: 421, startPoint y: 214, endPoint x: 600, endPoint y: 219, distance: 179.2
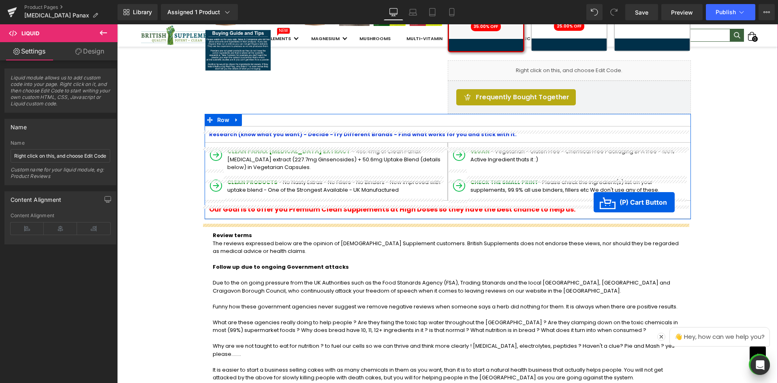
scroll to position [220, 0]
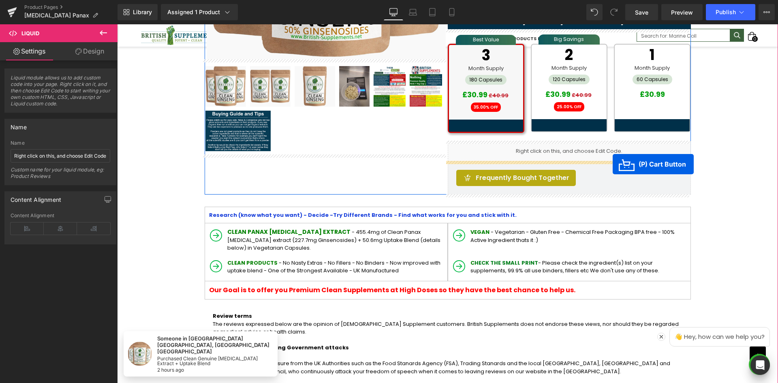
drag, startPoint x: 415, startPoint y: 173, endPoint x: 613, endPoint y: 164, distance: 197.5
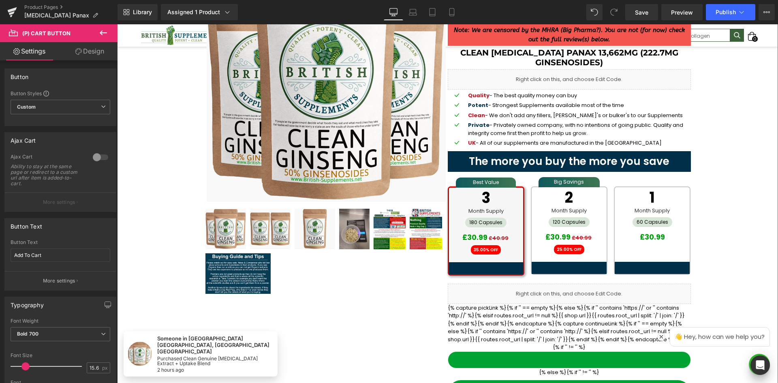
scroll to position [0, 0]
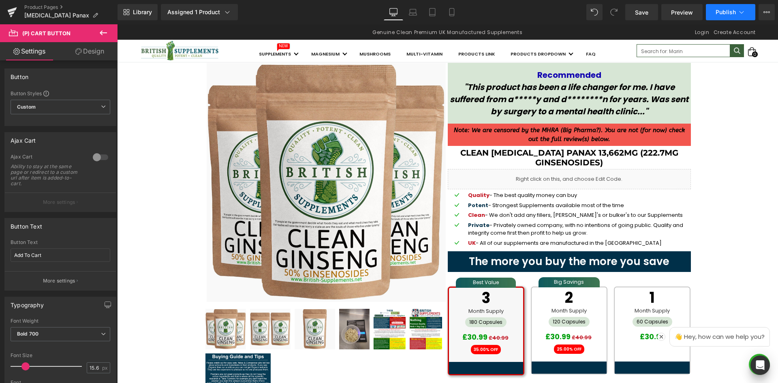
click at [748, 9] on button "Publish" at bounding box center [730, 12] width 49 height 16
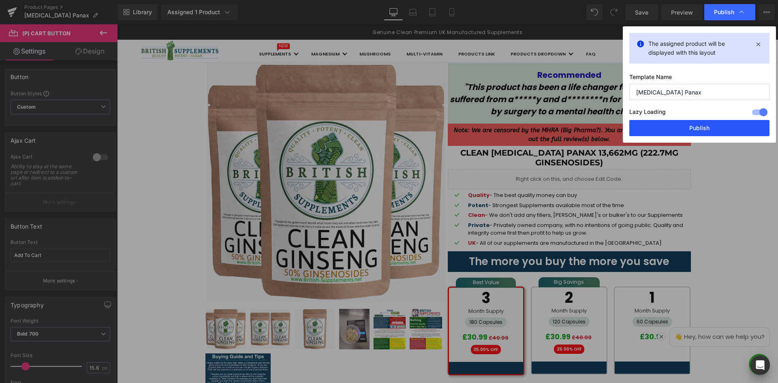
click at [673, 130] on button "Publish" at bounding box center [699, 128] width 140 height 16
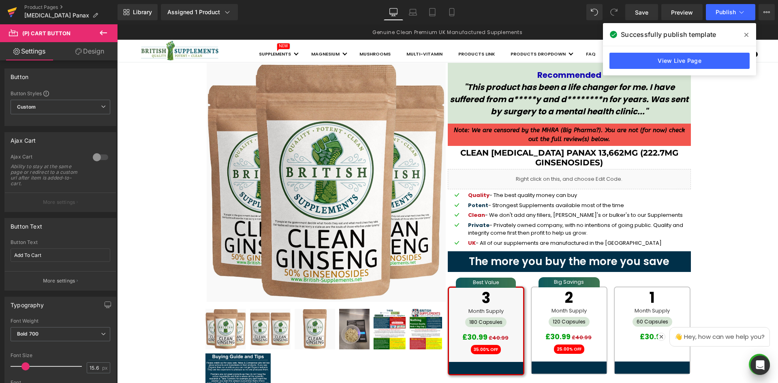
click at [12, 10] on icon at bounding box center [12, 9] width 9 height 5
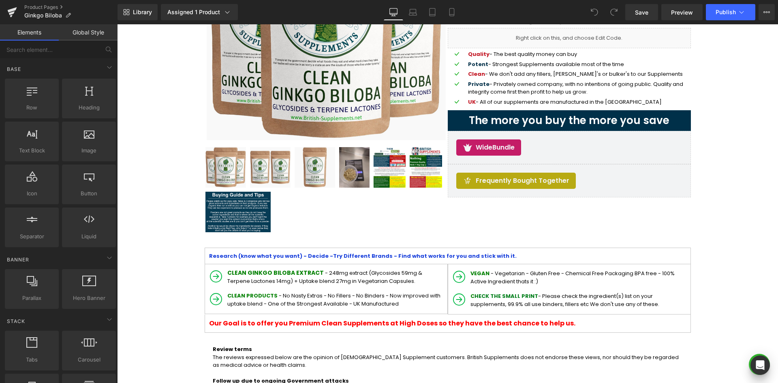
scroll to position [162, 0]
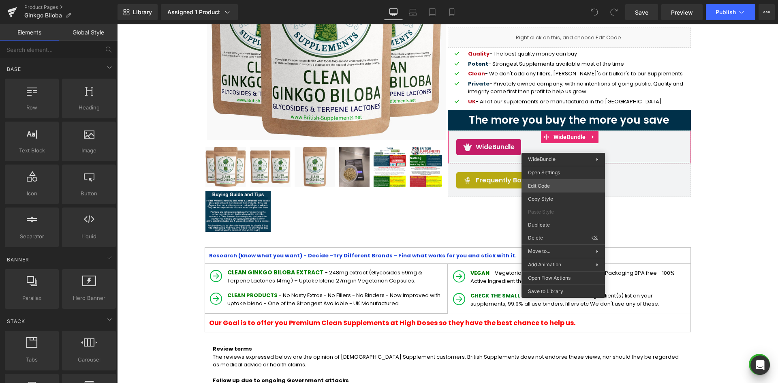
click at [554, 0] on div "You are previewing how the will restyle your page. You can not edit Elements in…" at bounding box center [389, 0] width 778 height 0
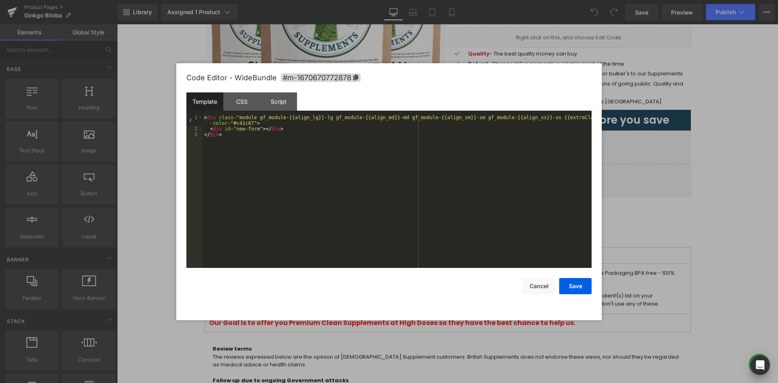
click at [232, 111] on div "Template CSS Script Data" at bounding box center [388, 103] width 405 height 22
click at [245, 101] on div "CSS" at bounding box center [241, 101] width 37 height 18
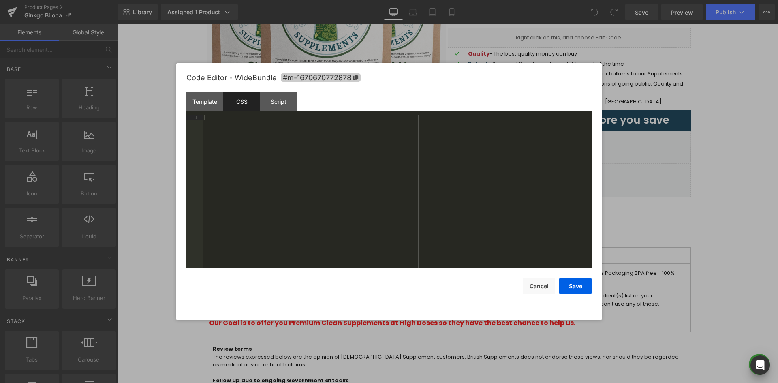
click at [356, 80] on span "#m-1670670772878" at bounding box center [321, 77] width 80 height 9
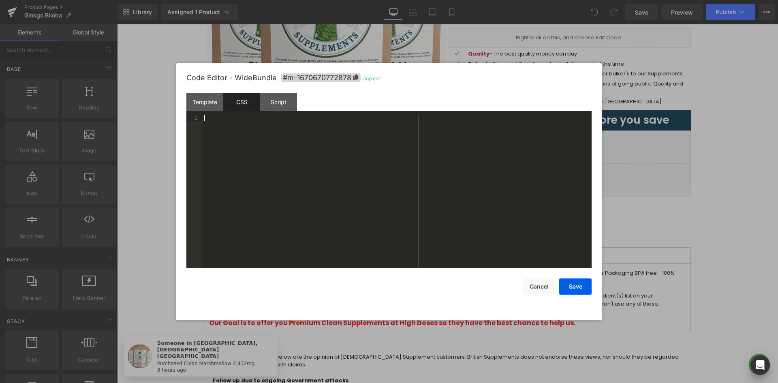
click at [344, 154] on div at bounding box center [397, 197] width 389 height 165
paste textarea
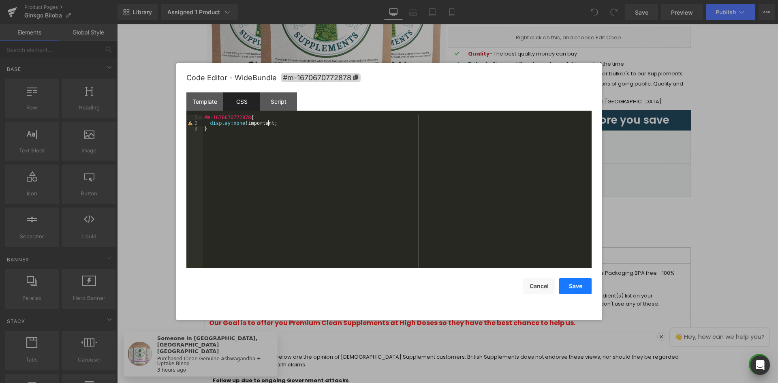
click at [577, 284] on button "Save" at bounding box center [575, 286] width 32 height 16
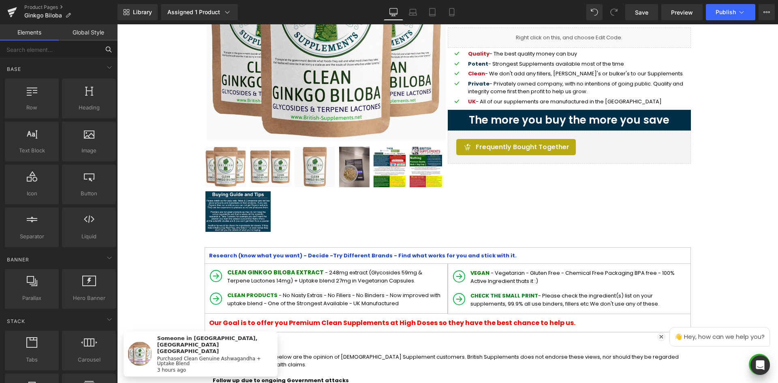
click at [84, 50] on input "text" at bounding box center [50, 50] width 100 height 18
type input "var"
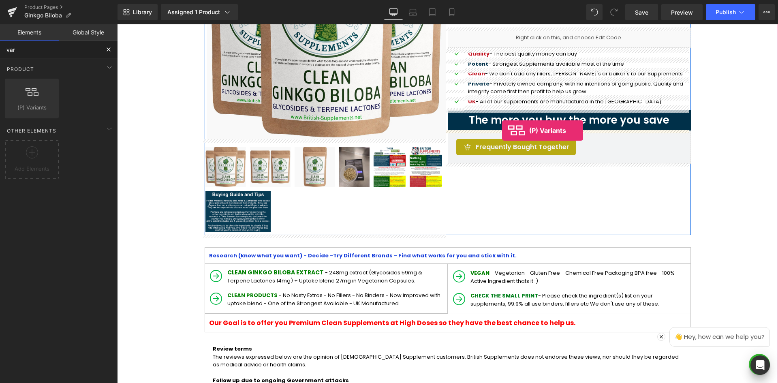
drag, startPoint x: 148, startPoint y: 132, endPoint x: 502, endPoint y: 130, distance: 354.1
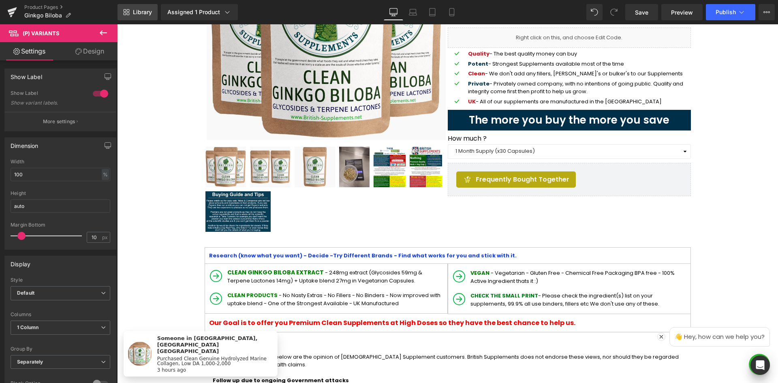
click at [143, 6] on link "Library" at bounding box center [138, 12] width 40 height 16
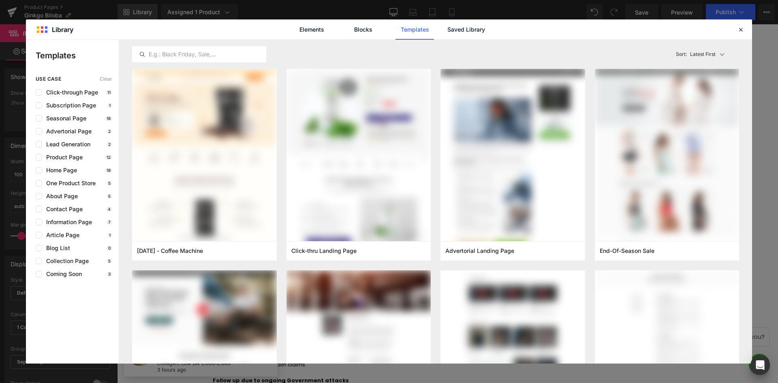
click at [0, 0] on link "Saved Library" at bounding box center [0, 0] width 0 height 0
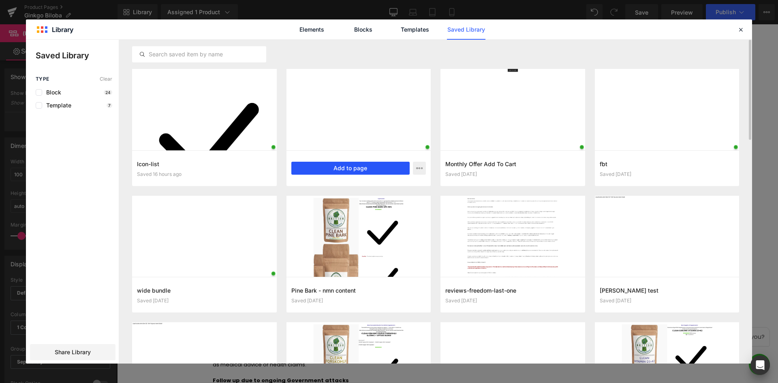
click at [381, 173] on button "Add to page" at bounding box center [350, 168] width 119 height 13
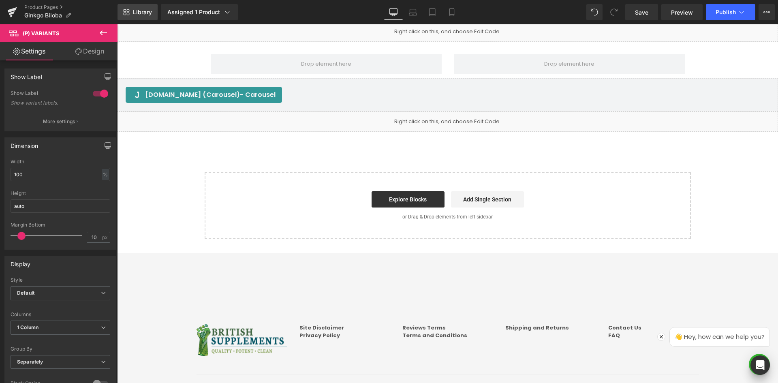
scroll to position [1696, 0]
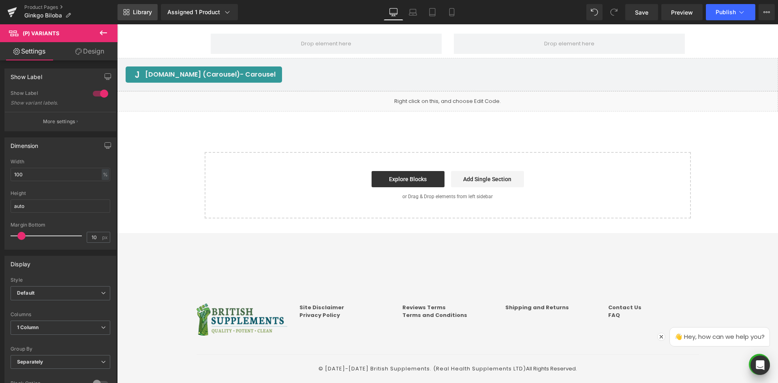
click at [146, 12] on span "Library" at bounding box center [142, 12] width 19 height 7
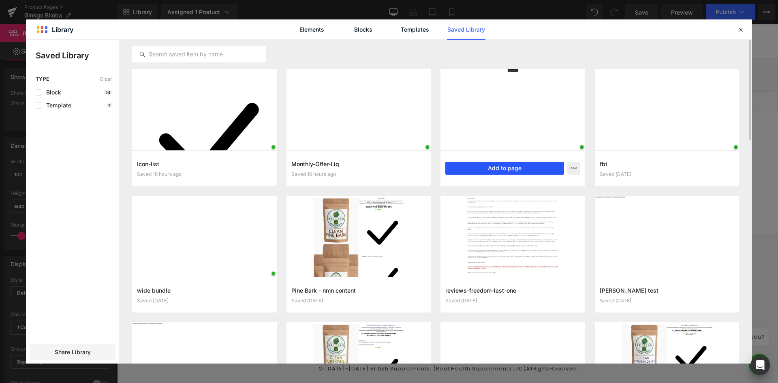
click at [471, 164] on button "Add to page" at bounding box center [504, 168] width 119 height 13
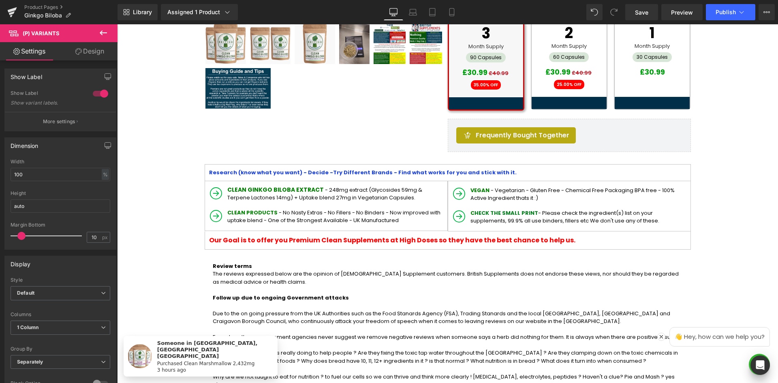
scroll to position [278, 0]
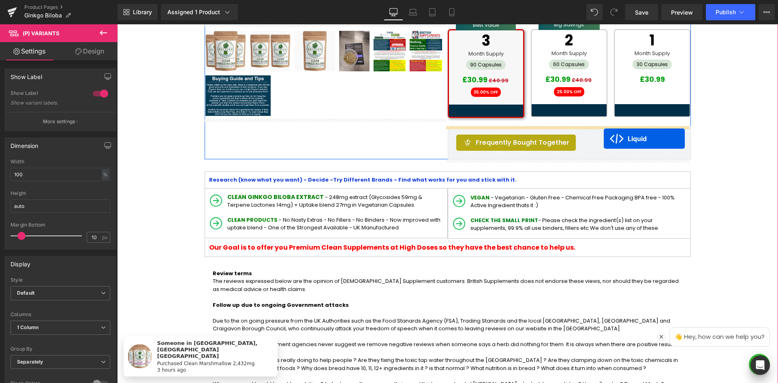
drag, startPoint x: 423, startPoint y: 139, endPoint x: 604, endPoint y: 139, distance: 181.1
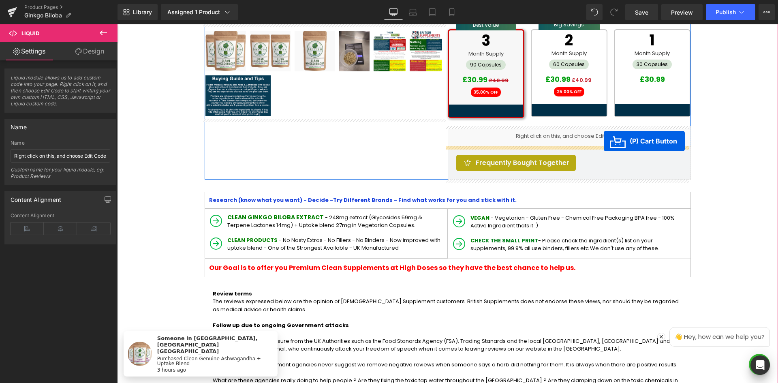
drag, startPoint x: 417, startPoint y: 180, endPoint x: 610, endPoint y: 138, distance: 197.1
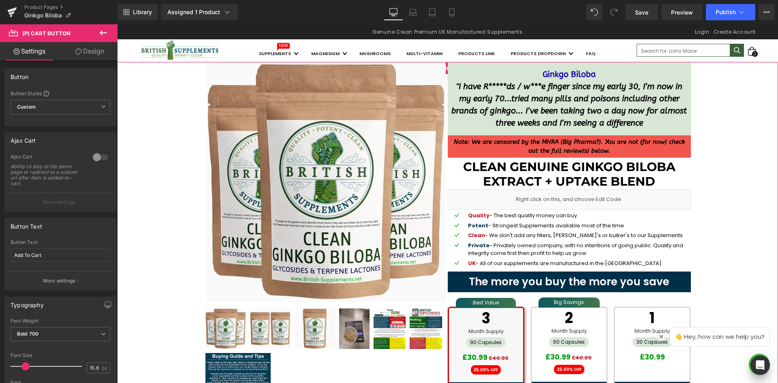
scroll to position [0, 0]
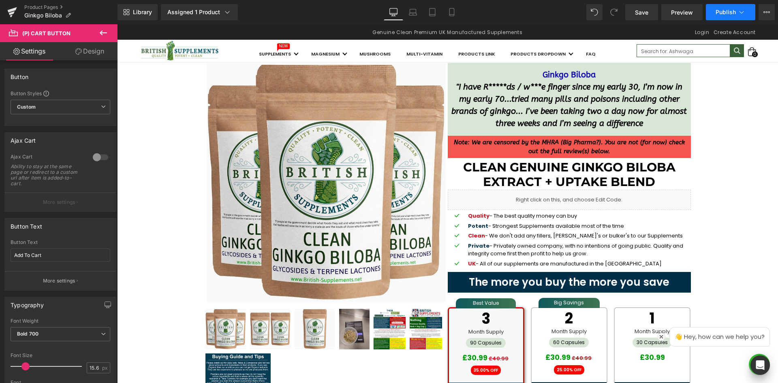
click at [747, 14] on button "Publish" at bounding box center [730, 12] width 49 height 16
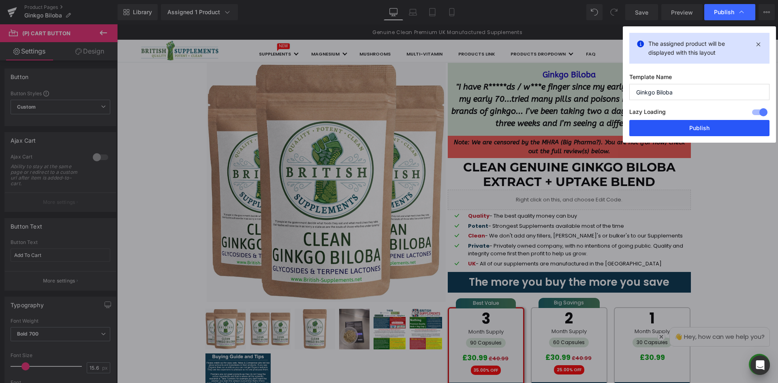
click at [701, 124] on button "Publish" at bounding box center [699, 128] width 140 height 16
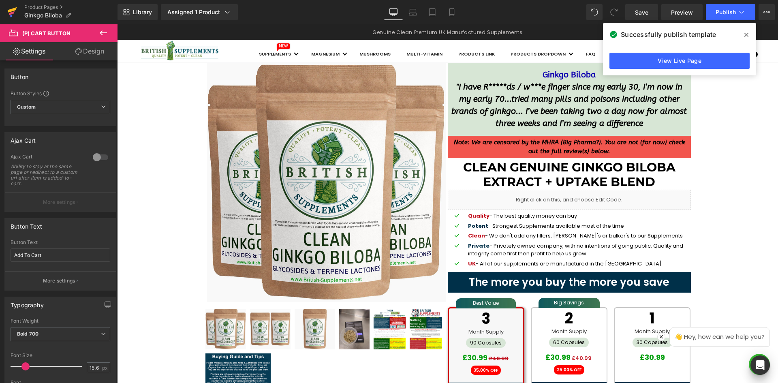
click at [9, 11] on icon at bounding box center [12, 9] width 9 height 5
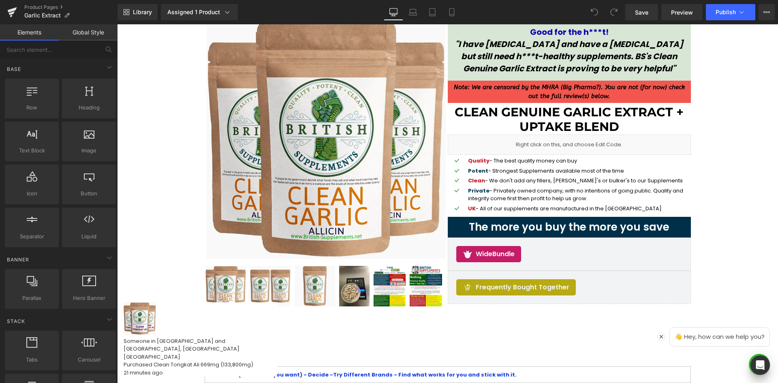
scroll to position [41, 0]
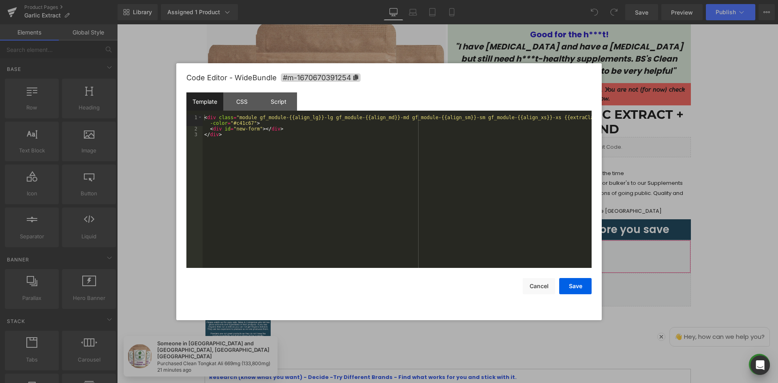
click at [582, 0] on div "You are previewing how the will restyle your page. You can not edit Elements in…" at bounding box center [389, 0] width 778 height 0
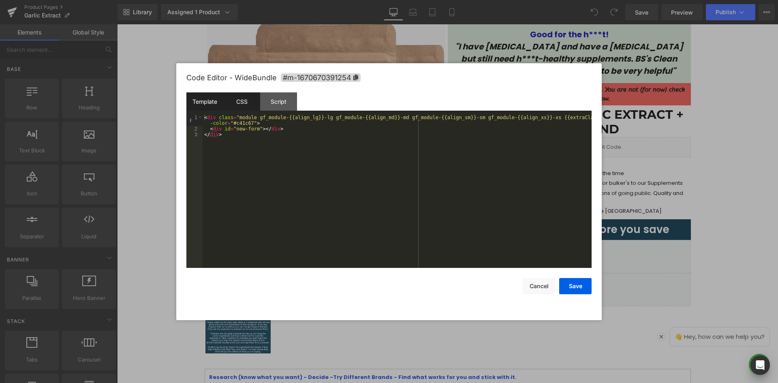
click at [239, 102] on div "CSS" at bounding box center [241, 101] width 37 height 18
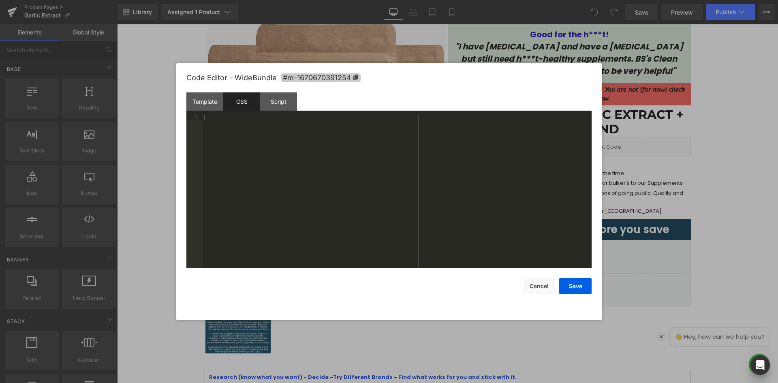
click at [355, 76] on icon at bounding box center [356, 78] width 6 height 6
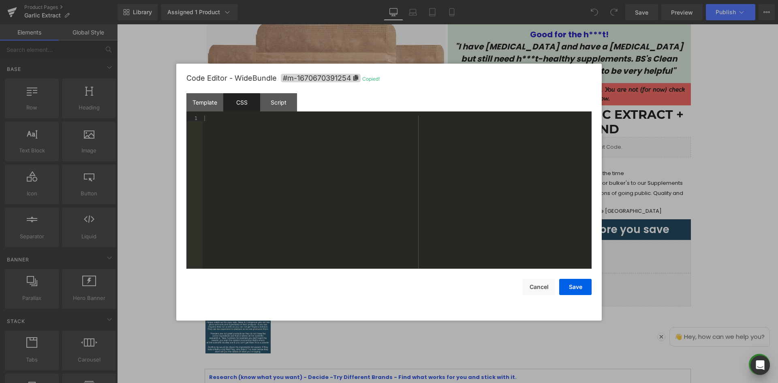
click at [334, 132] on div at bounding box center [397, 197] width 389 height 165
paste textarea
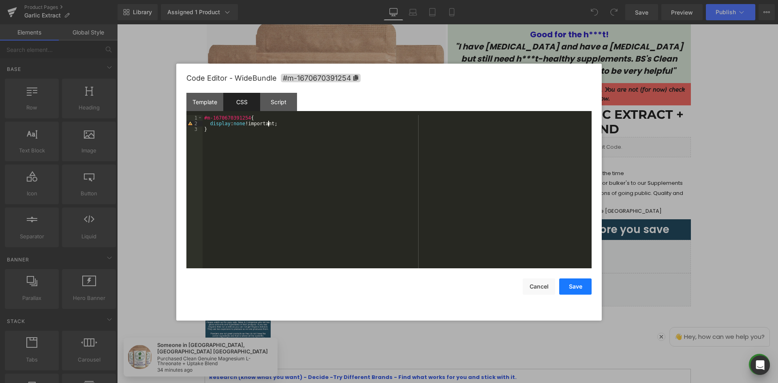
click at [578, 289] on button "Save" at bounding box center [575, 286] width 32 height 16
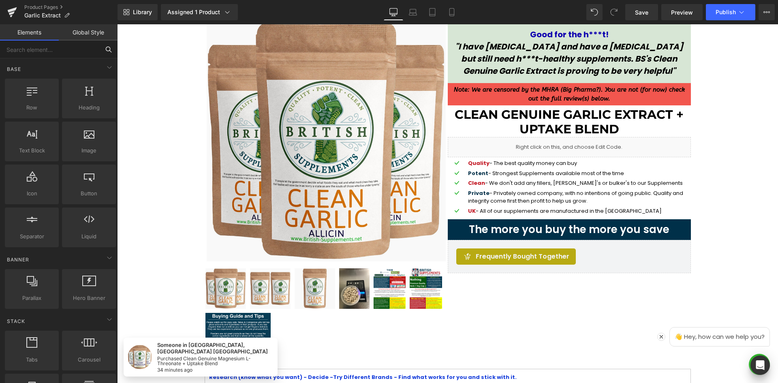
click at [77, 50] on input "text" at bounding box center [50, 50] width 100 height 18
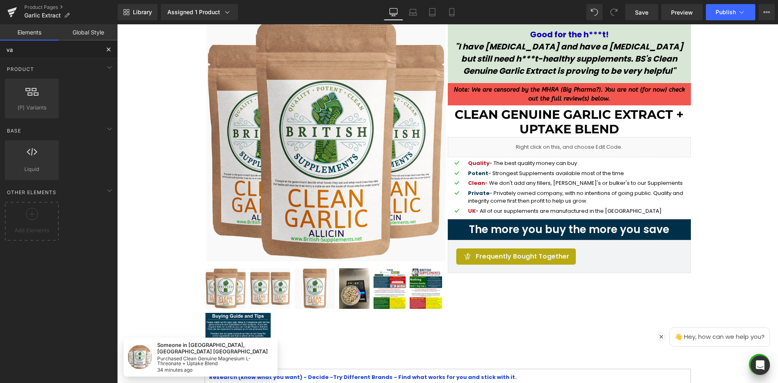
type input "var"
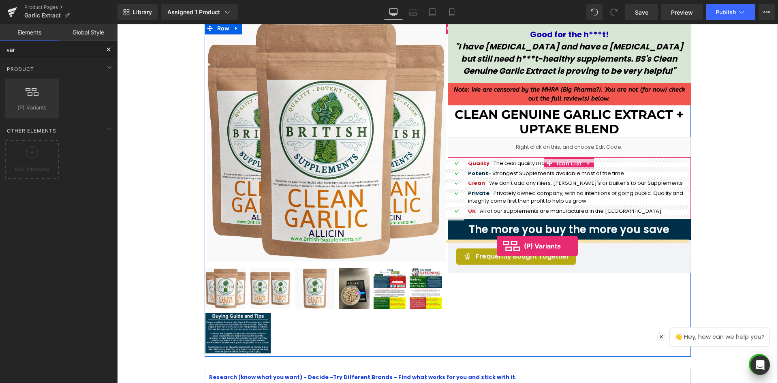
drag, startPoint x: 145, startPoint y: 133, endPoint x: 496, endPoint y: 244, distance: 368.0
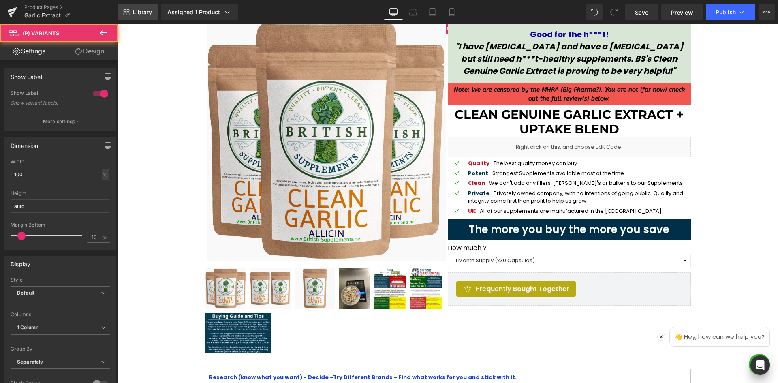
click at [135, 10] on span "Library" at bounding box center [142, 12] width 19 height 7
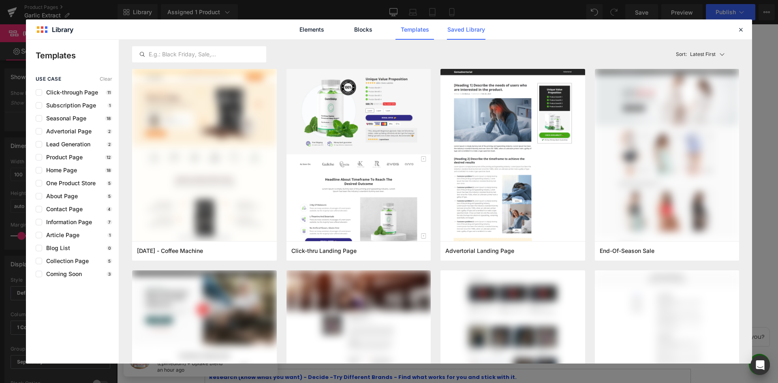
click at [464, 28] on link "Saved Library" at bounding box center [422, 31] width 84 height 10
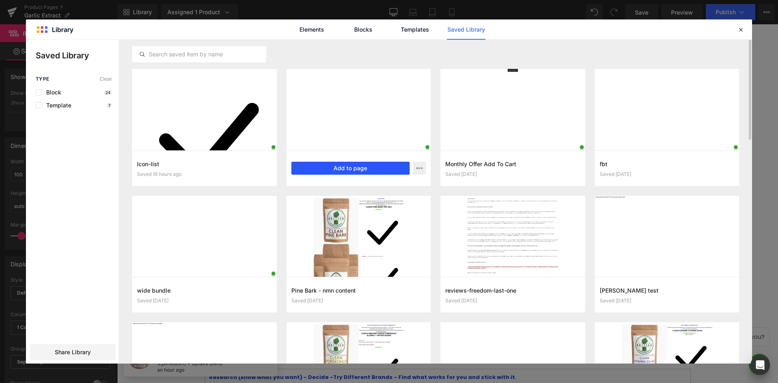
click at [350, 167] on button "Add to page" at bounding box center [350, 168] width 119 height 13
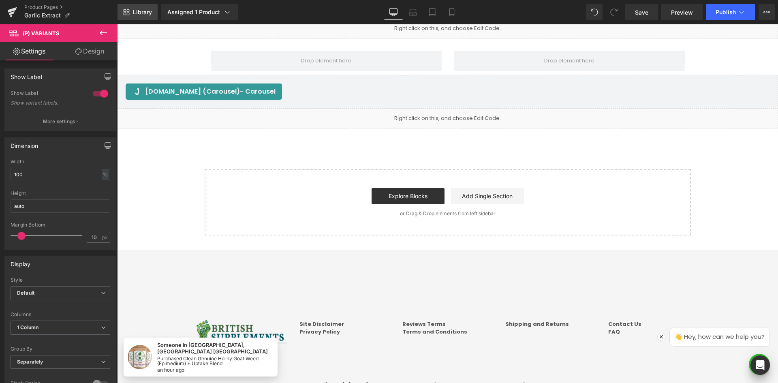
scroll to position [1680, 0]
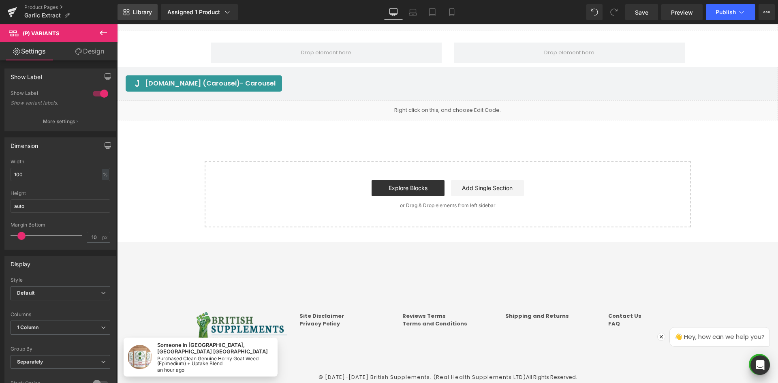
click at [137, 12] on span "Library" at bounding box center [142, 12] width 19 height 7
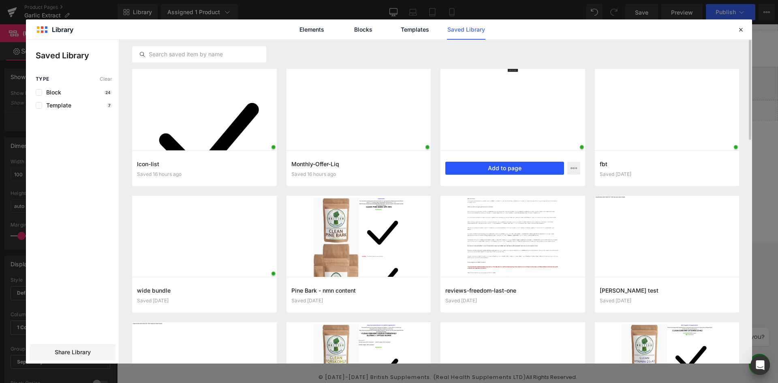
click at [501, 170] on button "Add to page" at bounding box center [504, 168] width 119 height 13
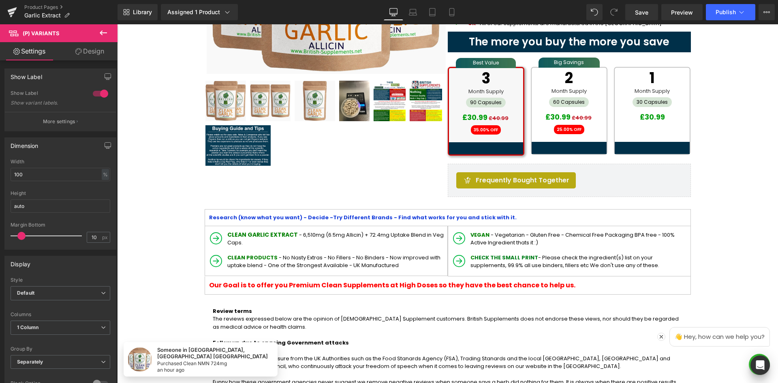
scroll to position [221, 0]
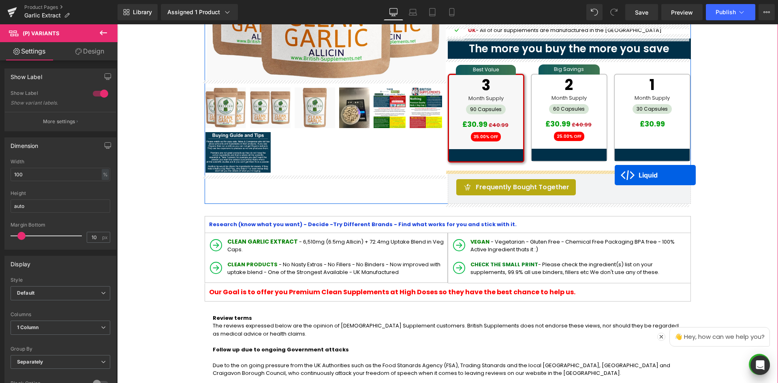
drag, startPoint x: 424, startPoint y: 139, endPoint x: 615, endPoint y: 175, distance: 194.3
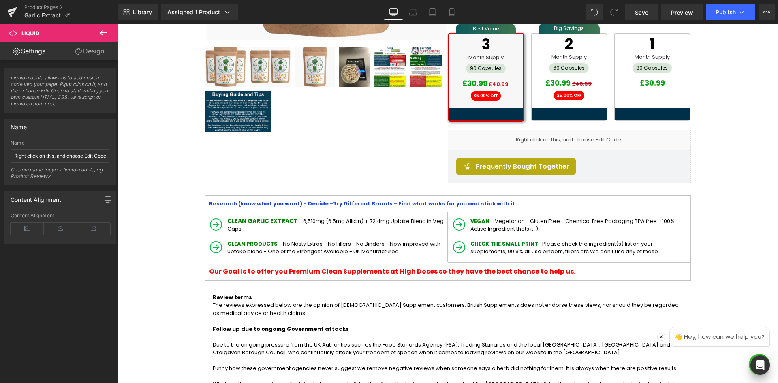
scroll to position [262, 0]
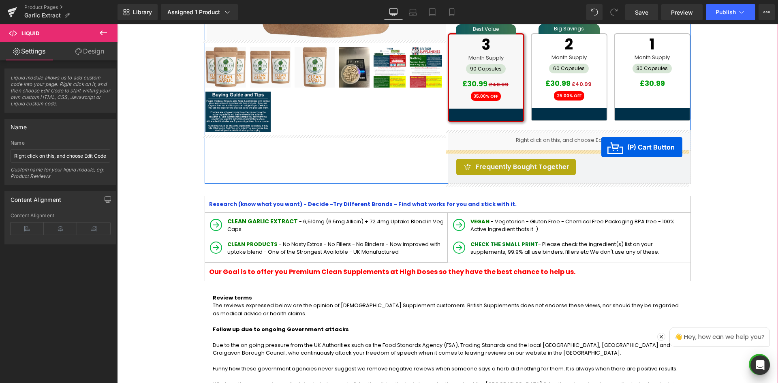
drag, startPoint x: 416, startPoint y: 220, endPoint x: 601, endPoint y: 147, distance: 198.9
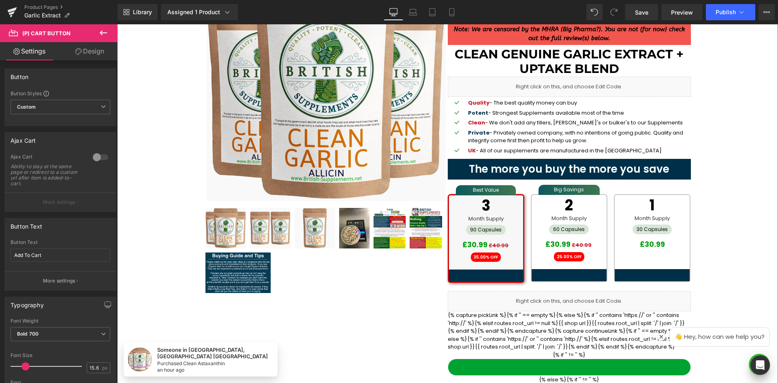
scroll to position [100, 0]
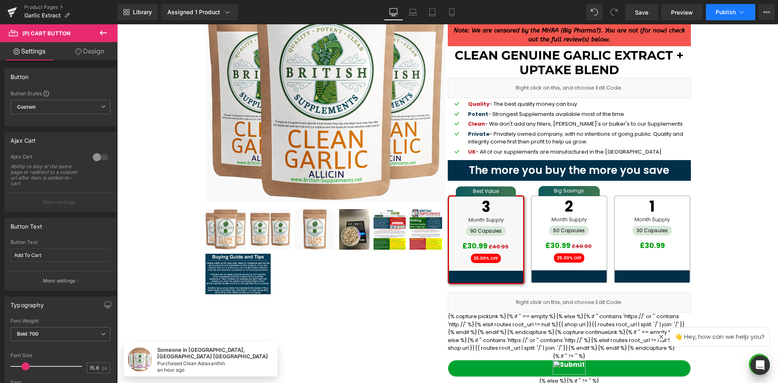
click at [746, 13] on button "Publish" at bounding box center [730, 12] width 49 height 16
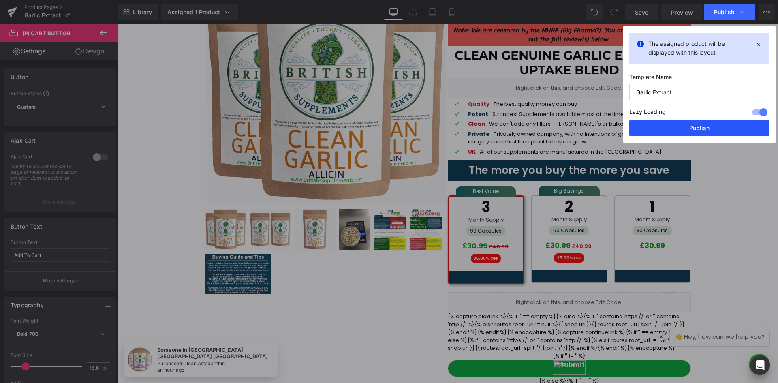
click at [684, 126] on button "Publish" at bounding box center [699, 128] width 140 height 16
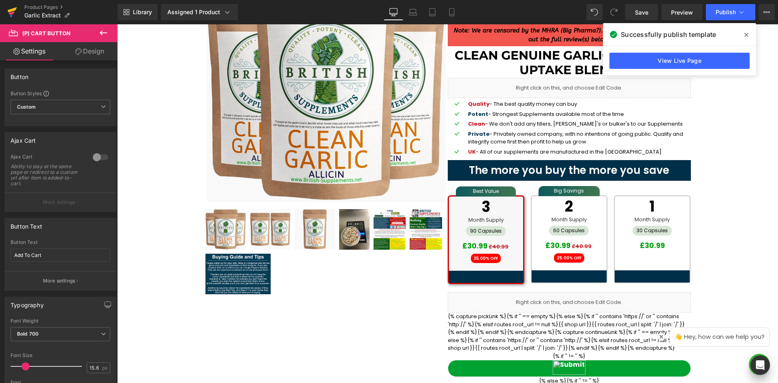
click at [9, 10] on icon at bounding box center [12, 9] width 9 height 5
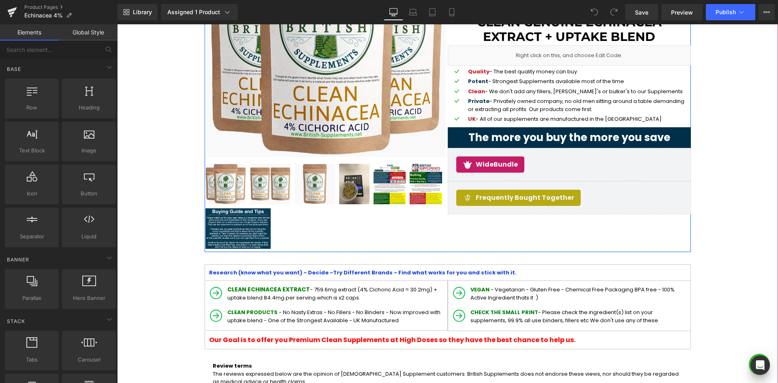
scroll to position [162, 0]
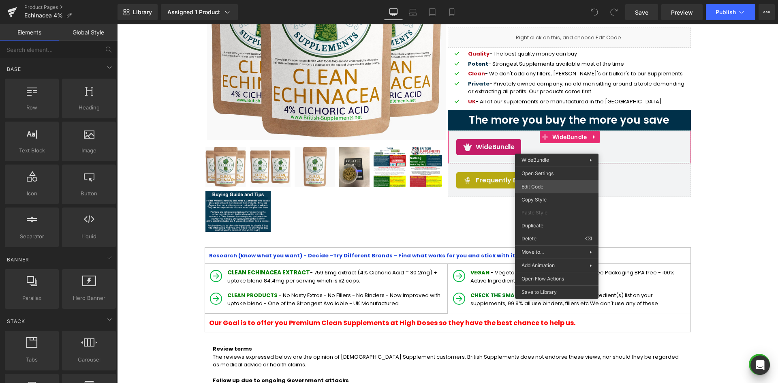
click at [547, 0] on div "You are previewing how the will restyle your page. You can not edit Elements in…" at bounding box center [389, 0] width 778 height 0
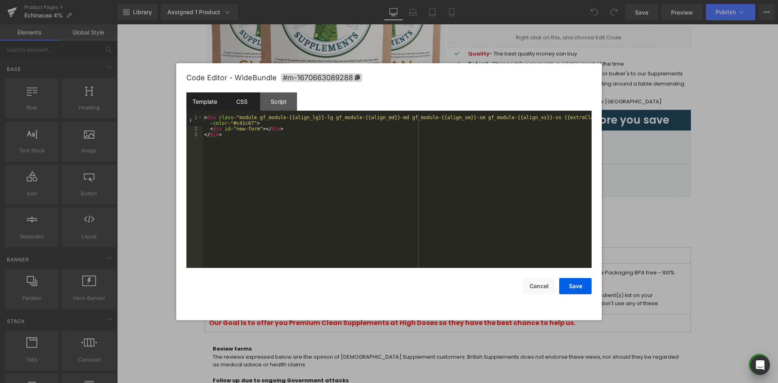
click at [236, 106] on div "CSS" at bounding box center [241, 101] width 37 height 18
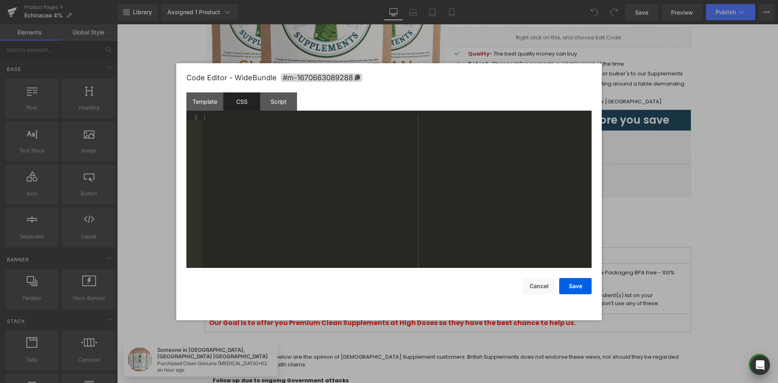
click at [355, 82] on div "Code Editor - WideBundle #m-1670663089288" at bounding box center [388, 77] width 405 height 29
click at [356, 79] on icon at bounding box center [357, 78] width 5 height 6
click at [380, 148] on div at bounding box center [397, 197] width 389 height 165
paste textarea
click at [577, 281] on button "Save" at bounding box center [575, 286] width 32 height 16
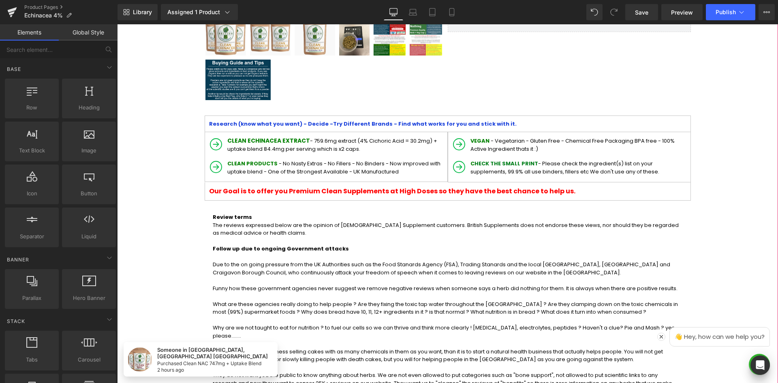
scroll to position [203, 0]
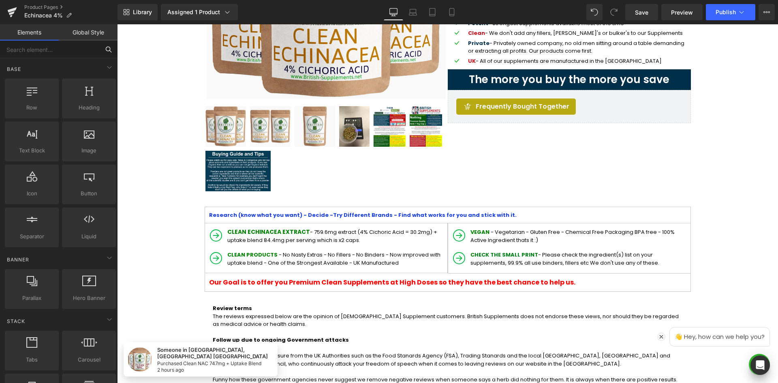
click at [73, 52] on input "text" at bounding box center [50, 50] width 100 height 18
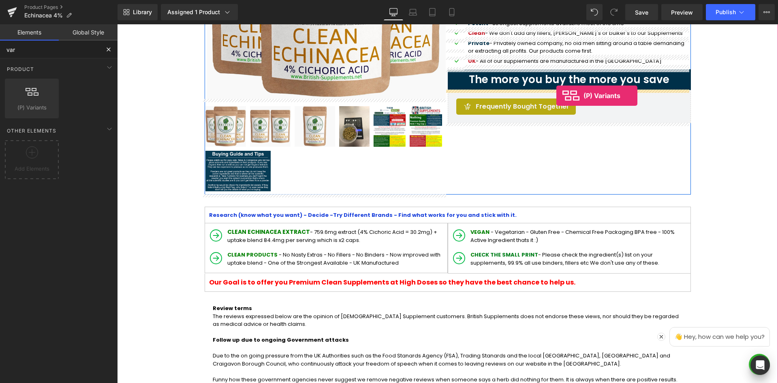
drag, startPoint x: 195, startPoint y: 141, endPoint x: 556, endPoint y: 96, distance: 364.3
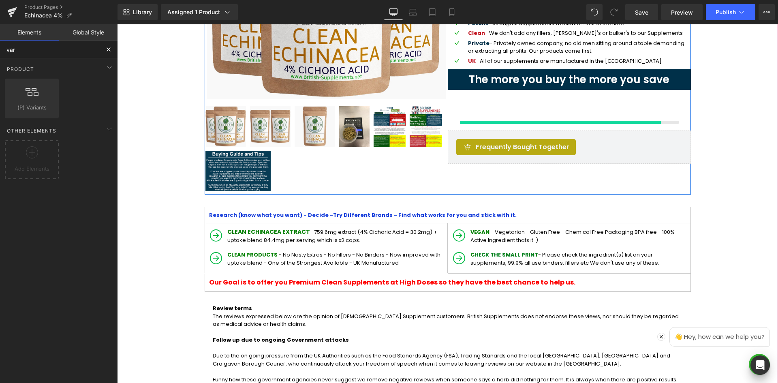
type input "var"
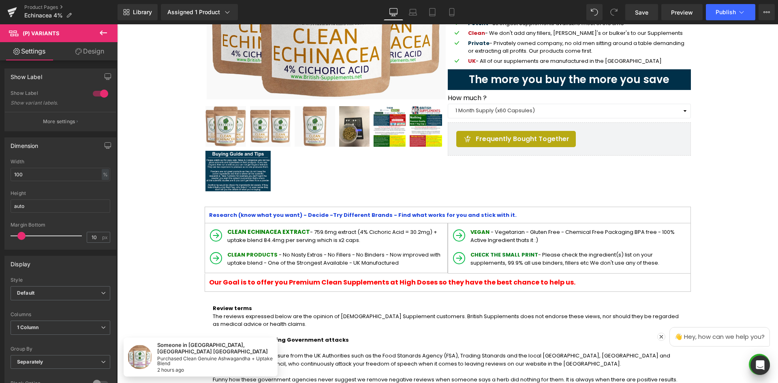
click at [108, 34] on icon at bounding box center [103, 33] width 10 height 10
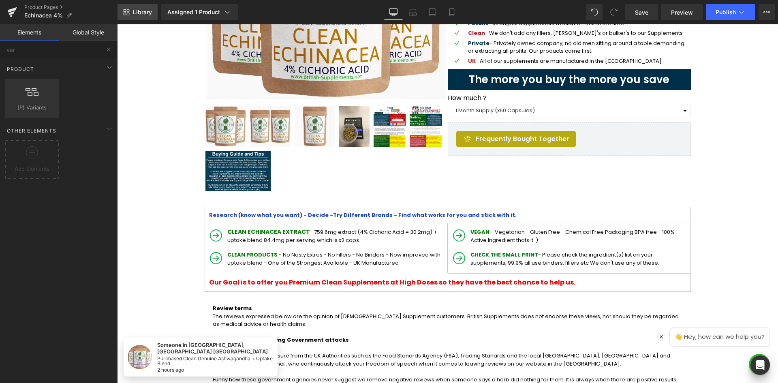
click at [134, 11] on span "Library" at bounding box center [142, 12] width 19 height 7
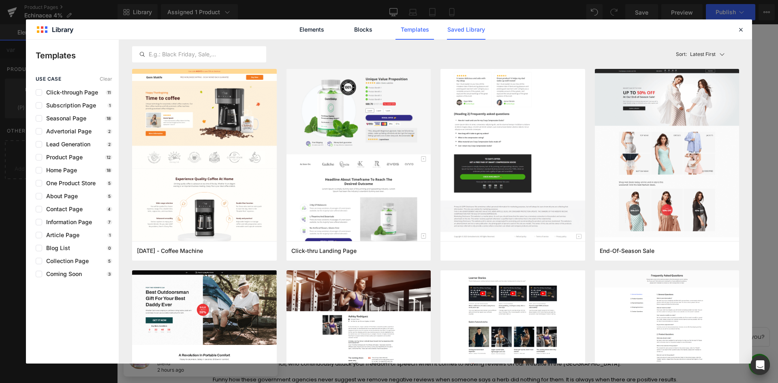
click at [0, 0] on link "Saved Library" at bounding box center [0, 0] width 0 height 0
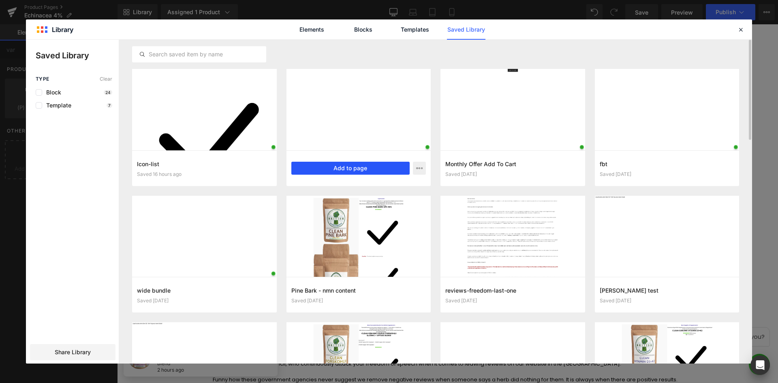
drag, startPoint x: 367, startPoint y: 166, endPoint x: 427, endPoint y: 147, distance: 63.3
click at [367, 166] on button "Add to page" at bounding box center [350, 168] width 119 height 13
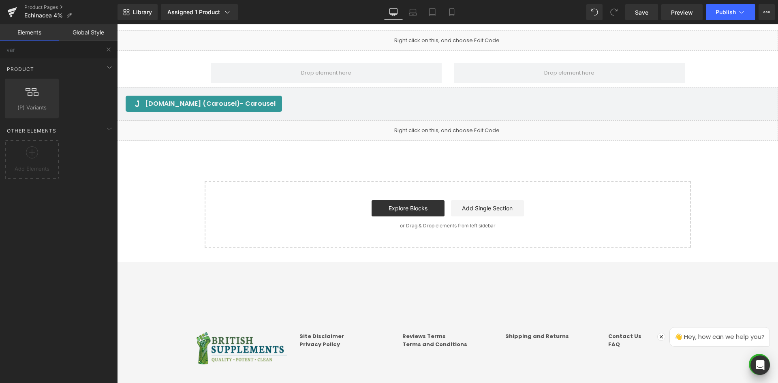
scroll to position [1738, 0]
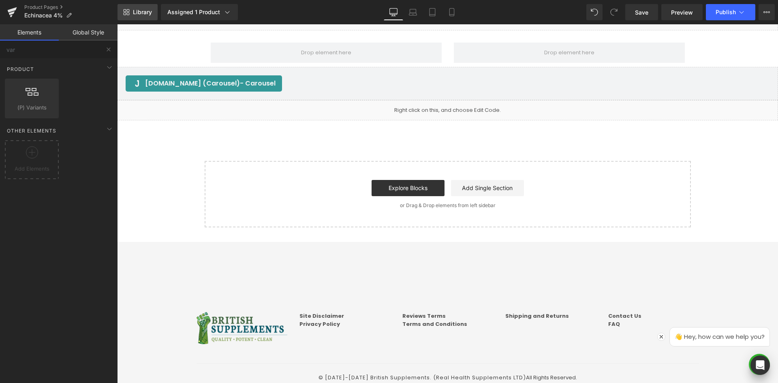
click at [144, 12] on span "Library" at bounding box center [142, 12] width 19 height 7
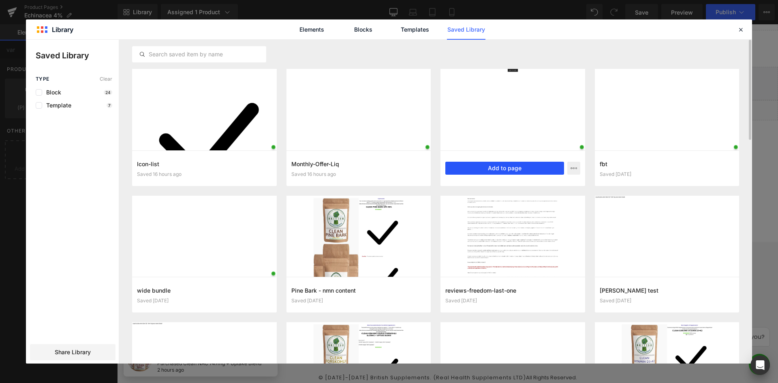
click at [506, 165] on button "Add to page" at bounding box center [504, 168] width 119 height 13
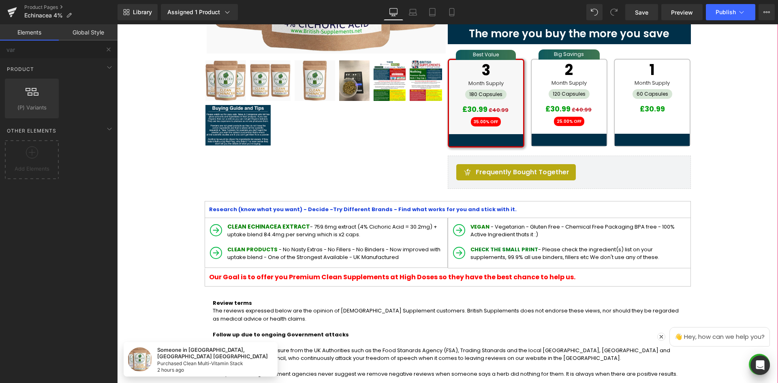
scroll to position [239, 0]
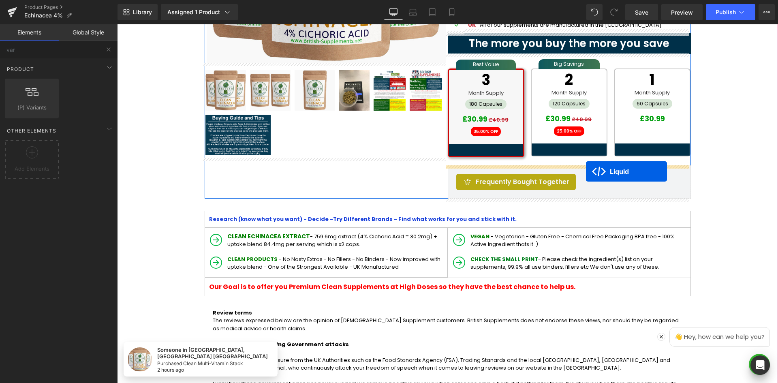
drag, startPoint x: 423, startPoint y: 180, endPoint x: 586, endPoint y: 171, distance: 163.5
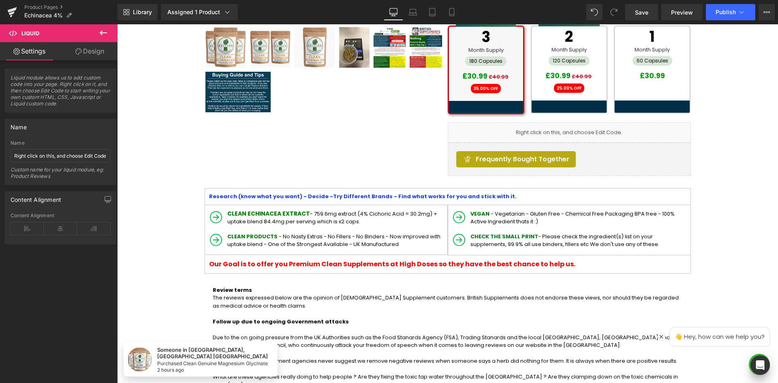
scroll to position [279, 0]
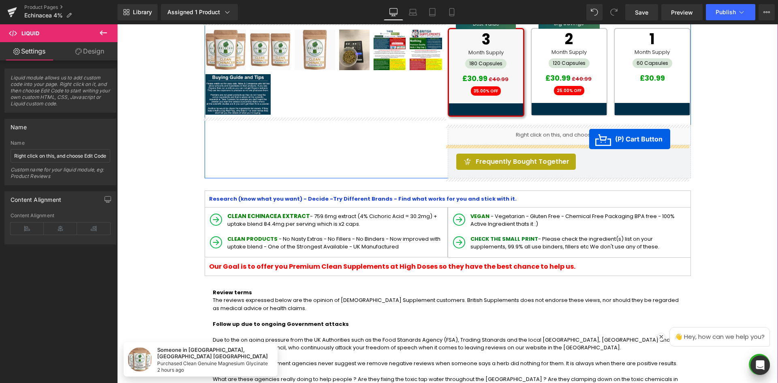
drag, startPoint x: 501, startPoint y: 221, endPoint x: 589, endPoint y: 139, distance: 120.1
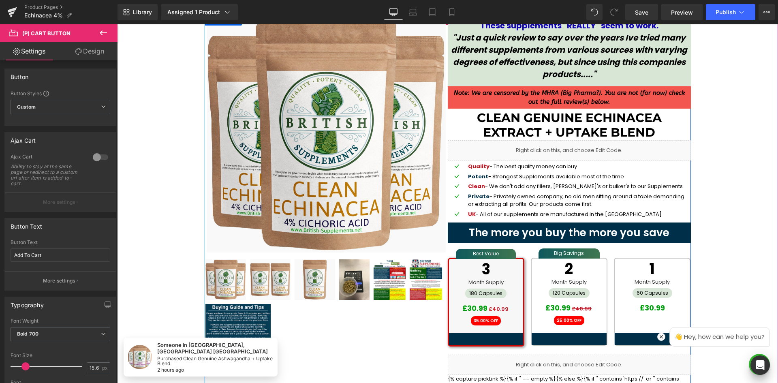
scroll to position [36, 0]
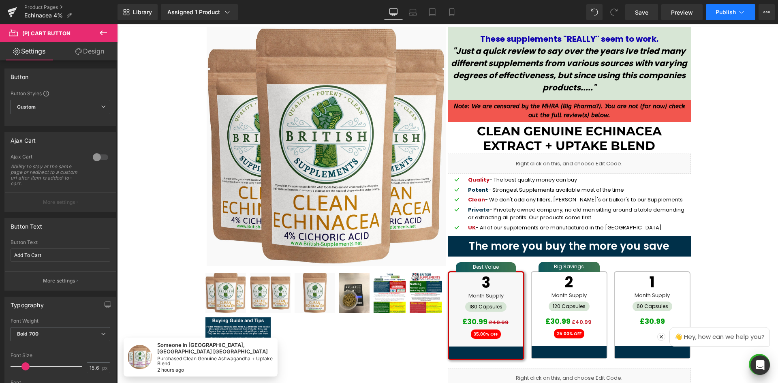
click at [741, 17] on button "Publish" at bounding box center [730, 12] width 49 height 16
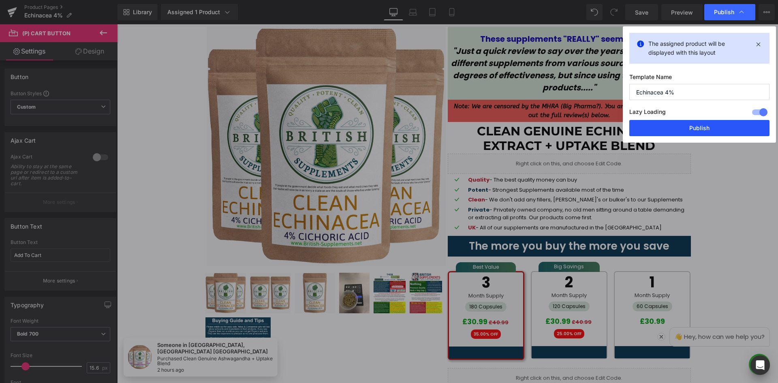
click at [704, 127] on button "Publish" at bounding box center [699, 128] width 140 height 16
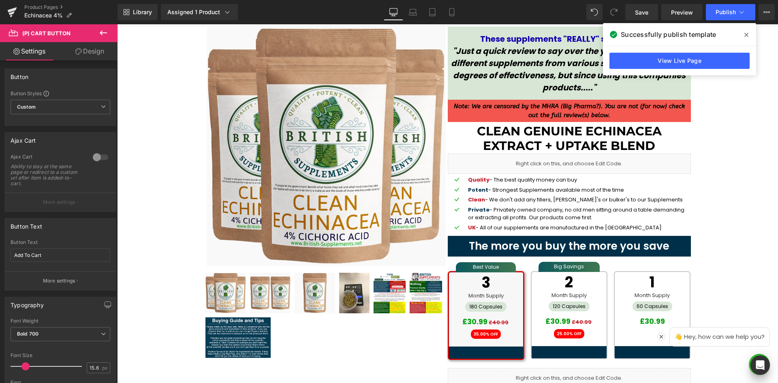
drag, startPoint x: 724, startPoint y: 129, endPoint x: 722, endPoint y: 118, distance: 10.8
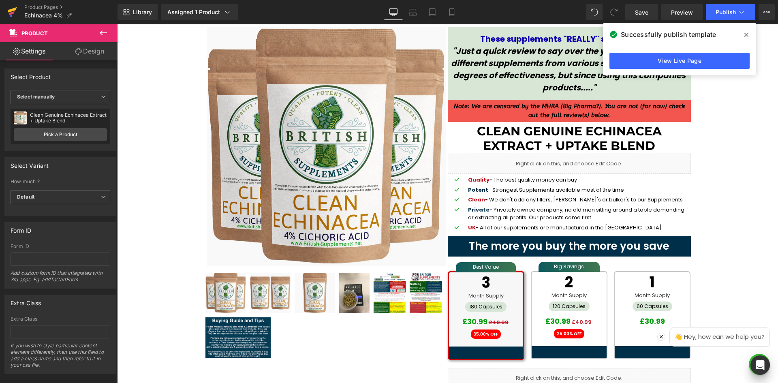
click at [14, 13] on icon at bounding box center [12, 13] width 6 height 4
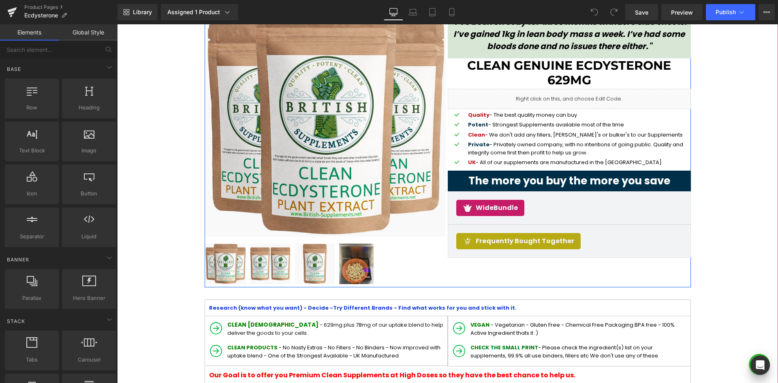
scroll to position [81, 0]
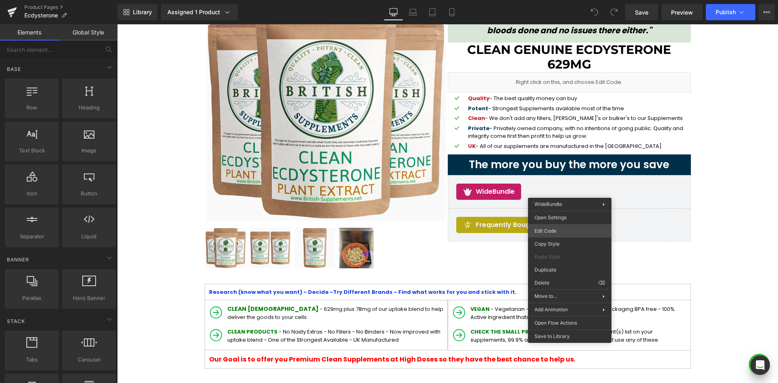
click at [558, 0] on div "You are previewing how the will restyle your page. You can not edit Elements in…" at bounding box center [389, 0] width 778 height 0
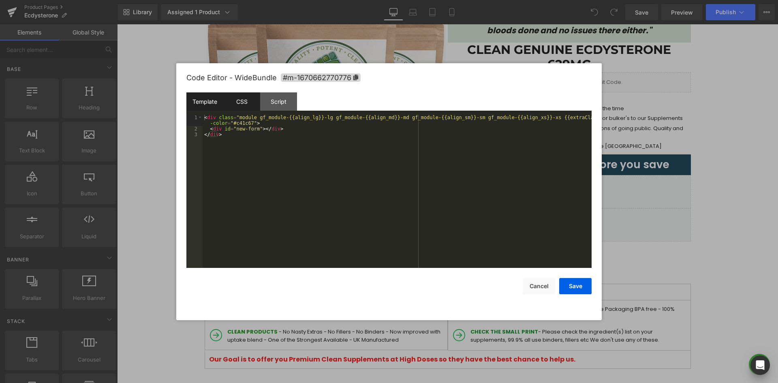
click at [241, 103] on div "CSS" at bounding box center [241, 101] width 37 height 18
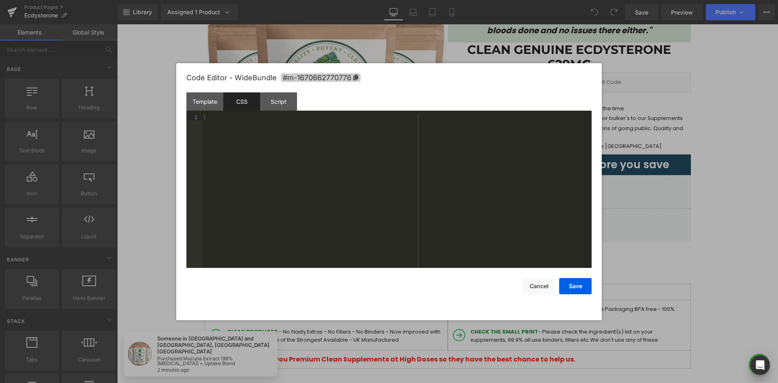
click at [358, 77] on icon at bounding box center [355, 78] width 5 height 6
paste textarea
click at [371, 158] on div at bounding box center [397, 197] width 389 height 165
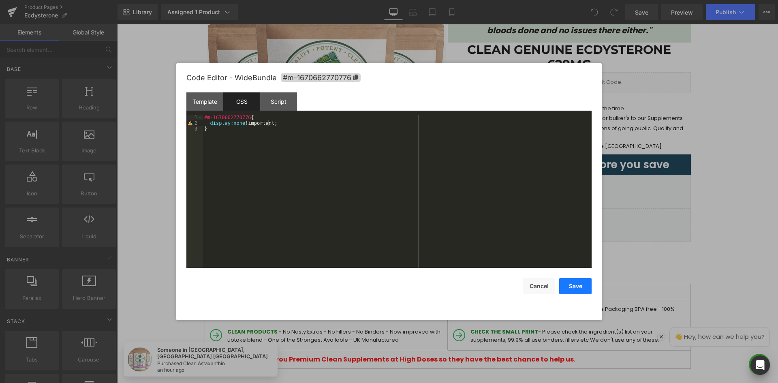
click at [571, 287] on button "Save" at bounding box center [575, 286] width 32 height 16
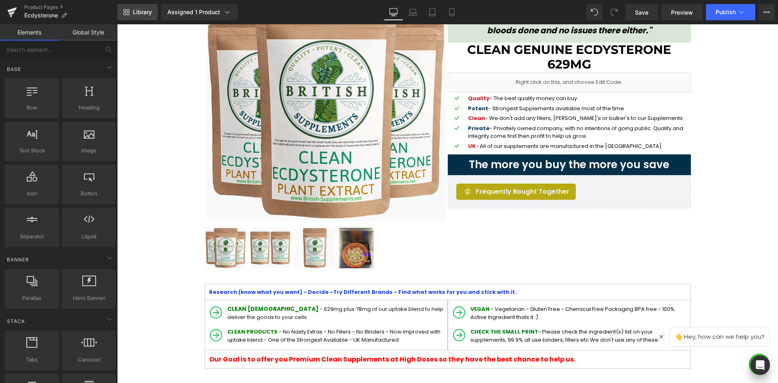
click at [142, 11] on span "Library" at bounding box center [142, 12] width 19 height 7
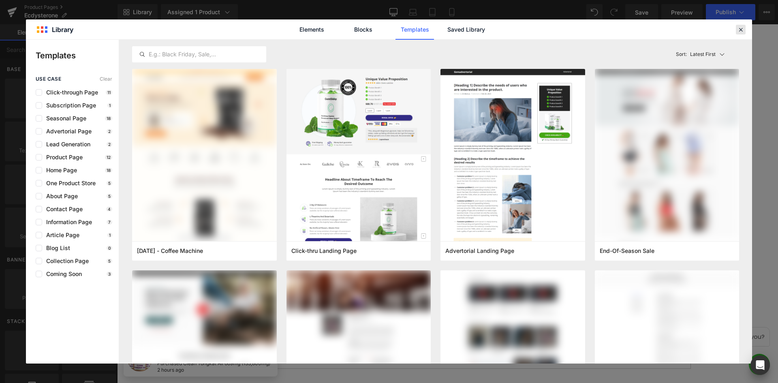
click at [739, 28] on icon at bounding box center [740, 29] width 7 height 7
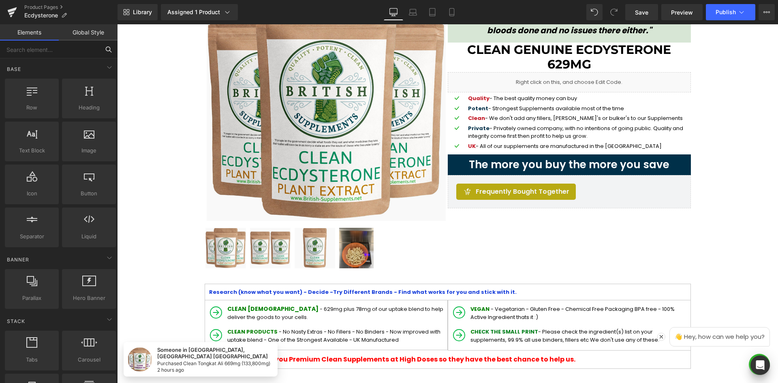
click at [58, 50] on input "text" at bounding box center [50, 50] width 100 height 18
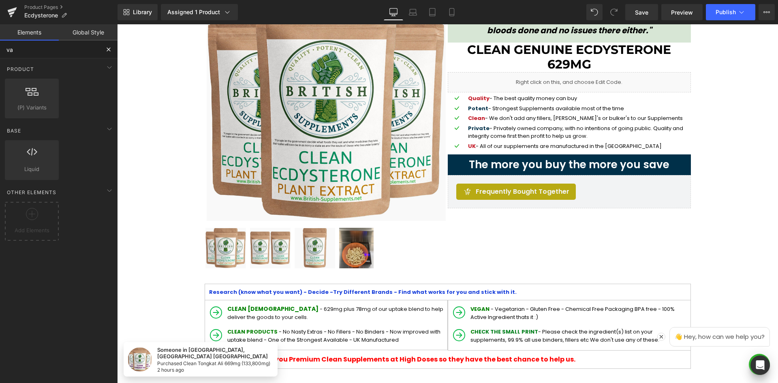
type input "var"
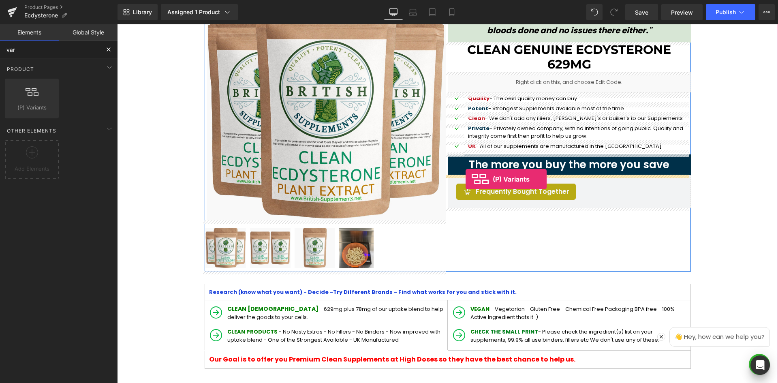
drag, startPoint x: 148, startPoint y: 135, endPoint x: 471, endPoint y: 178, distance: 325.4
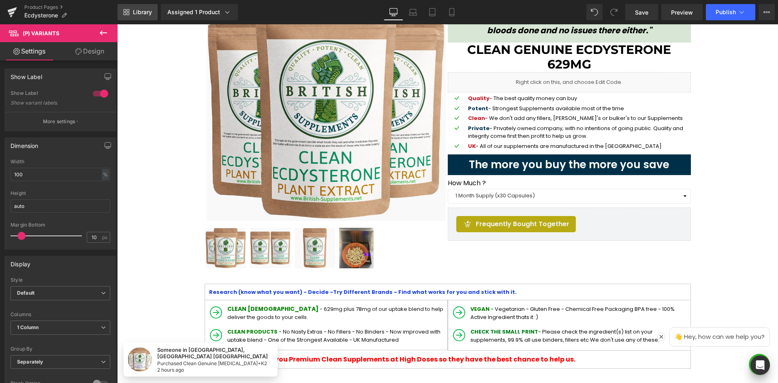
click at [147, 14] on span "Library" at bounding box center [142, 12] width 19 height 7
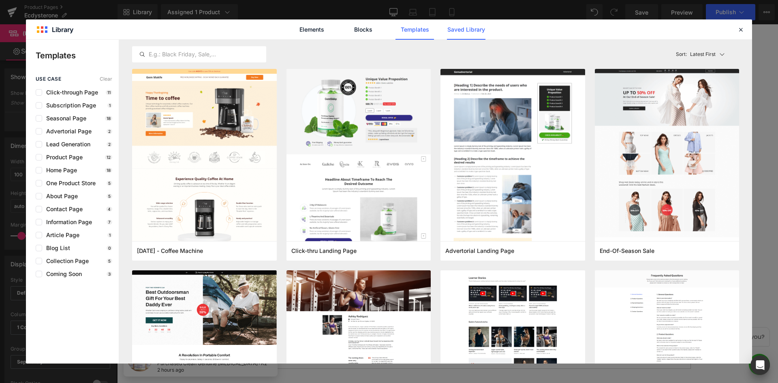
click at [0, 0] on link "Saved Library" at bounding box center [0, 0] width 0 height 0
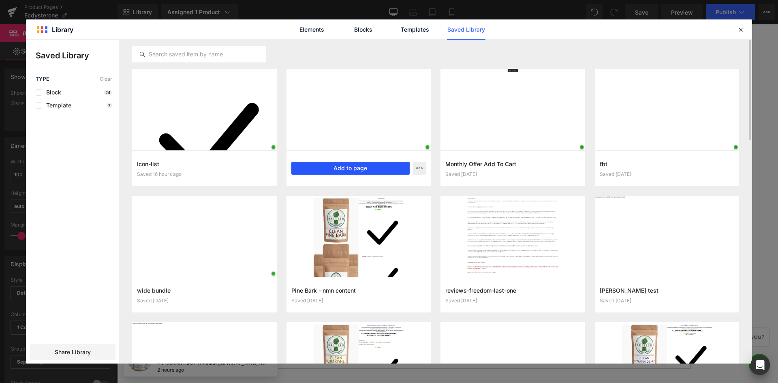
click at [357, 168] on button "Add to page" at bounding box center [350, 168] width 119 height 13
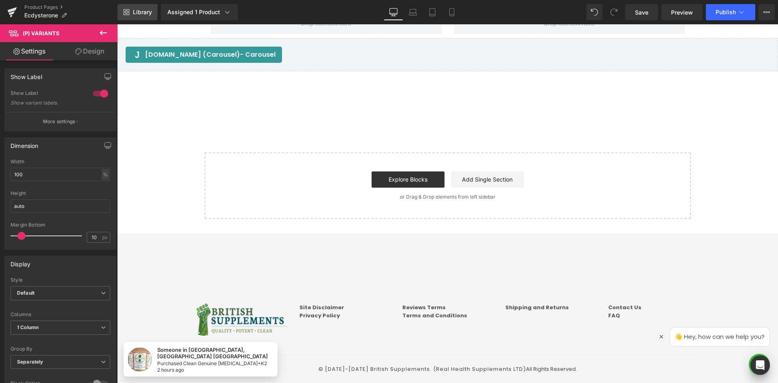
click at [140, 11] on span "Library" at bounding box center [142, 12] width 19 height 7
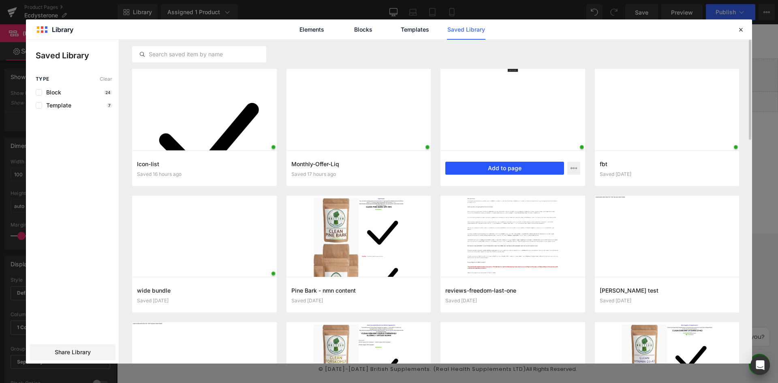
click at [499, 174] on button "Add to page" at bounding box center [504, 168] width 119 height 13
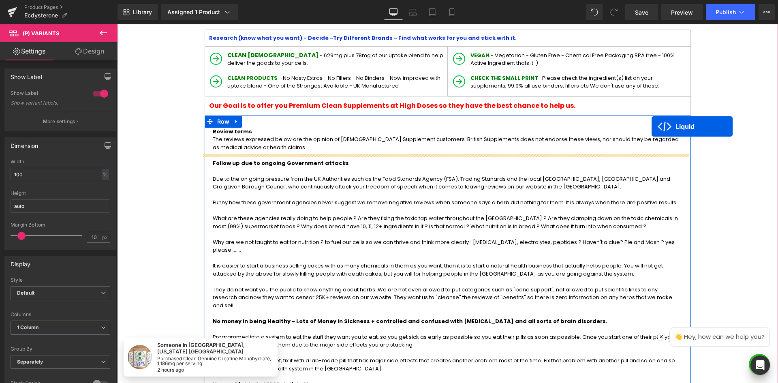
scroll to position [162, 0]
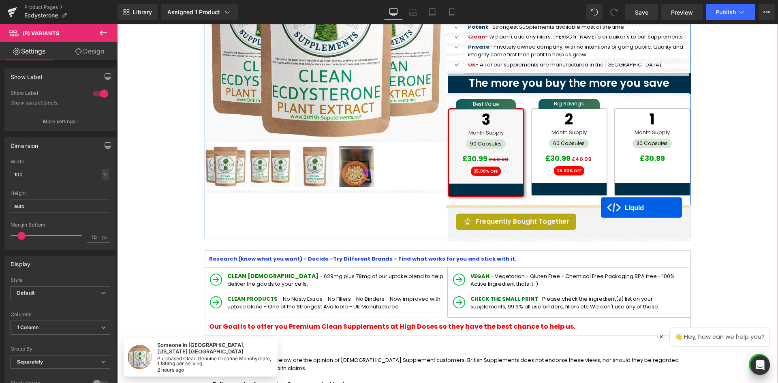
drag, startPoint x: 424, startPoint y: 139, endPoint x: 601, endPoint y: 207, distance: 189.6
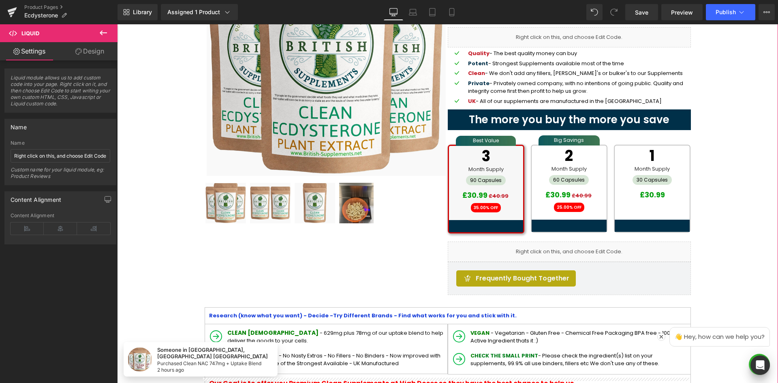
scroll to position [122, 0]
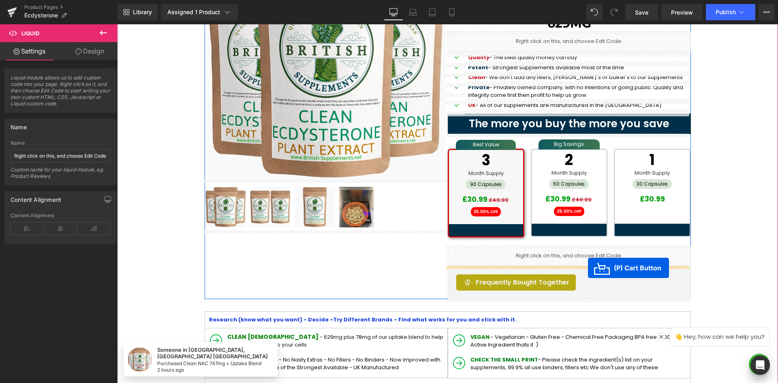
drag, startPoint x: 413, startPoint y: 176, endPoint x: 605, endPoint y: 346, distance: 255.8
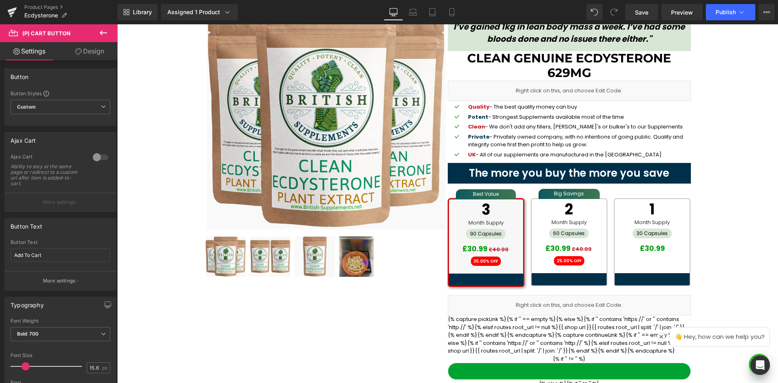
scroll to position [81, 0]
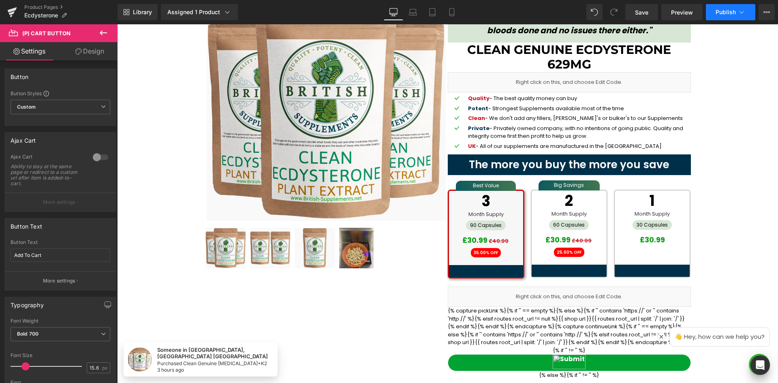
click at [746, 16] on button "Publish" at bounding box center [730, 12] width 49 height 16
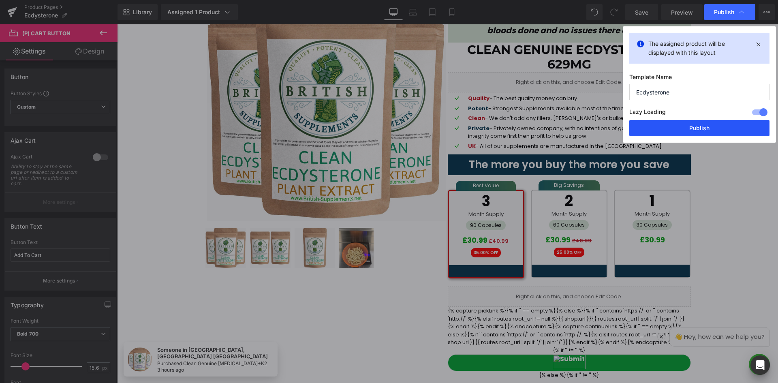
click at [689, 124] on button "Publish" at bounding box center [699, 128] width 140 height 16
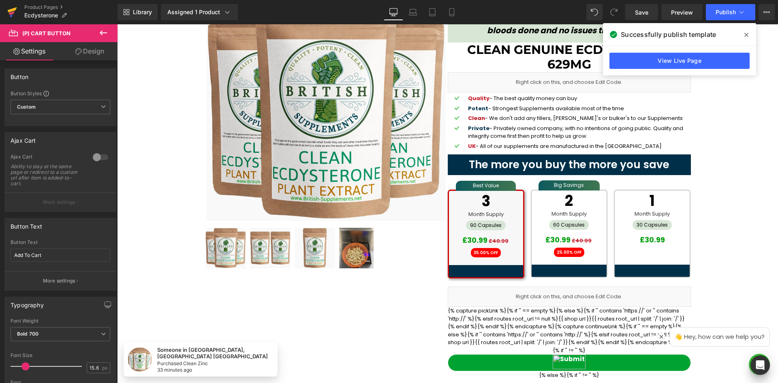
drag, startPoint x: 6, startPoint y: 5, endPoint x: 15, endPoint y: 7, distance: 9.1
click at [7, 5] on link at bounding box center [12, 12] width 24 height 24
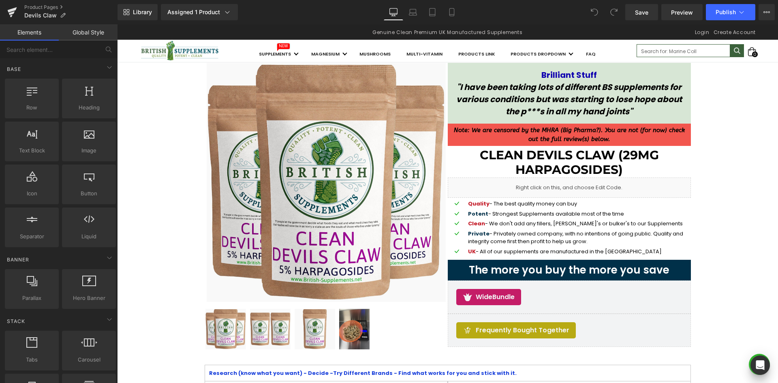
scroll to position [81, 0]
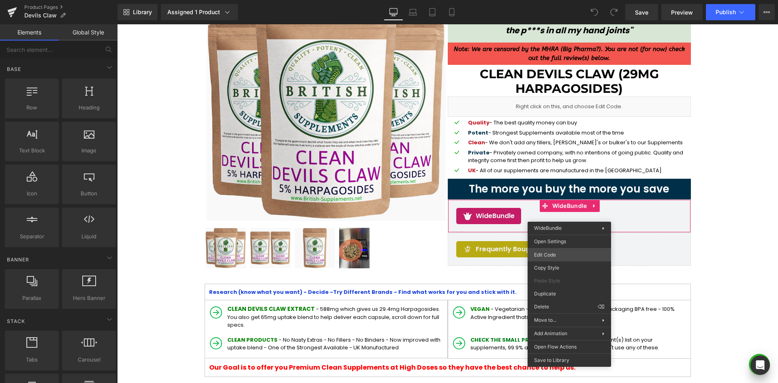
click at [556, 0] on div "You are previewing how the will restyle your page. You can not edit Elements in…" at bounding box center [389, 0] width 778 height 0
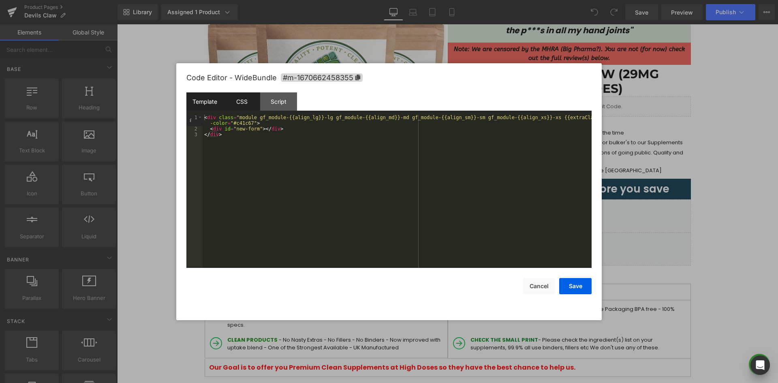
drag, startPoint x: 239, startPoint y: 93, endPoint x: 242, endPoint y: 97, distance: 5.3
click at [239, 94] on div "CSS" at bounding box center [241, 101] width 37 height 18
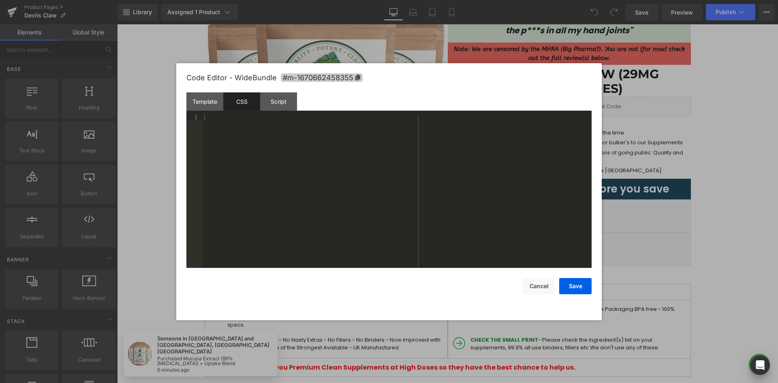
click at [358, 77] on icon at bounding box center [357, 78] width 5 height 6
click at [366, 128] on div at bounding box center [397, 197] width 389 height 165
paste textarea
click at [569, 284] on button "Save" at bounding box center [575, 286] width 32 height 16
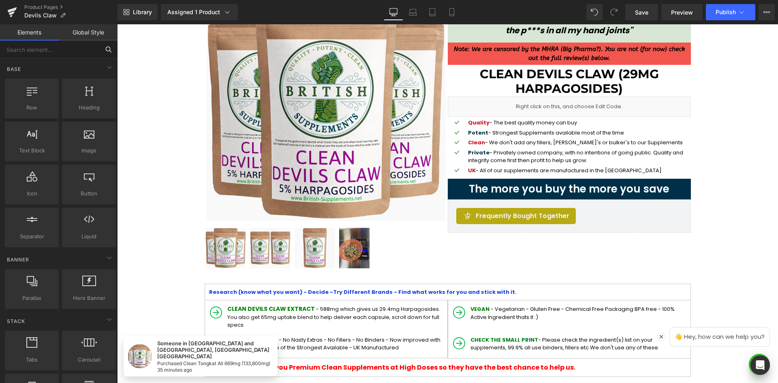
click at [86, 50] on input "text" at bounding box center [50, 50] width 100 height 18
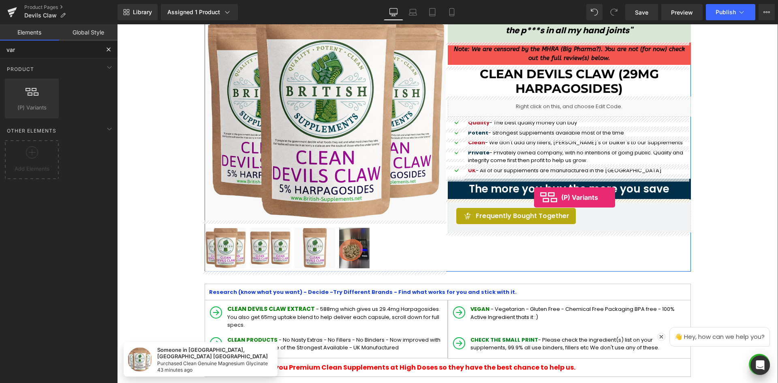
drag, startPoint x: 156, startPoint y: 121, endPoint x: 554, endPoint y: 185, distance: 403.8
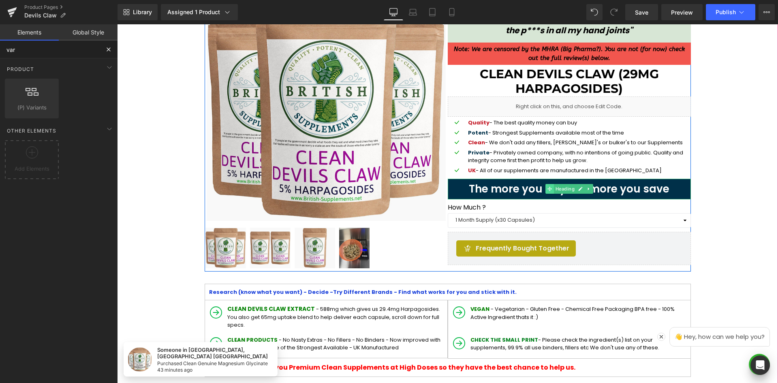
type input "var"
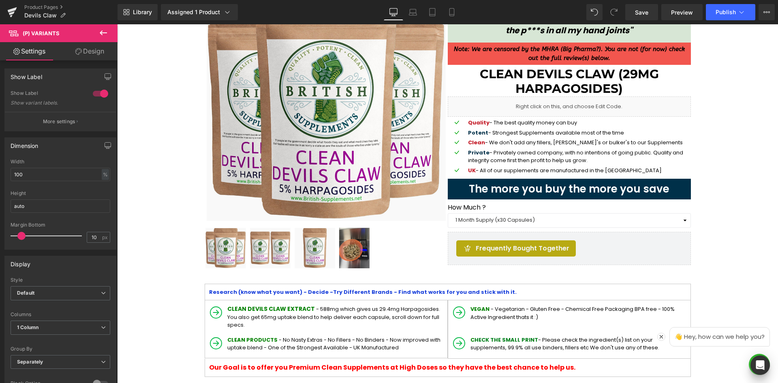
click at [105, 31] on icon at bounding box center [103, 33] width 10 height 10
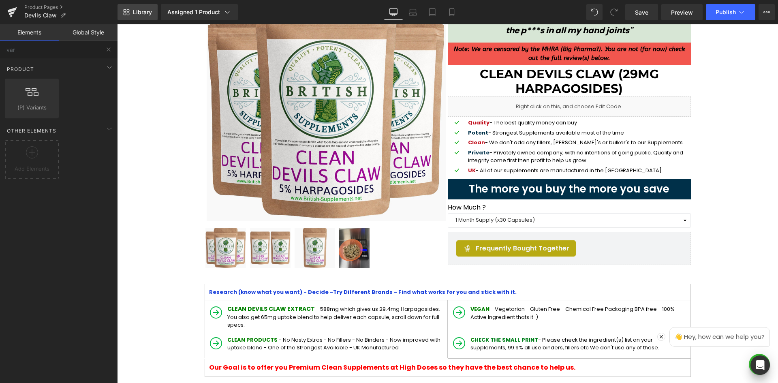
click at [134, 9] on span "Library" at bounding box center [142, 12] width 19 height 7
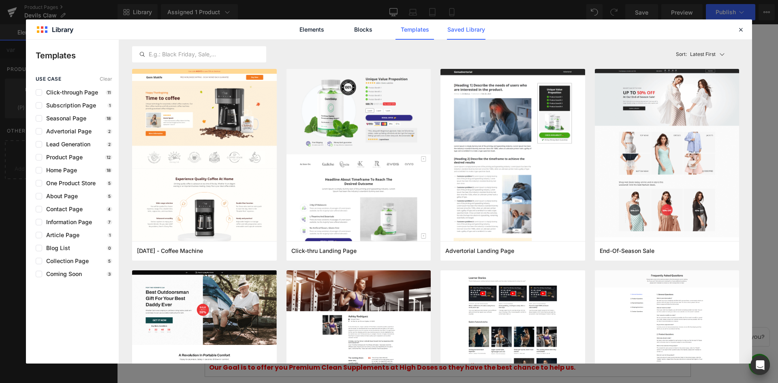
click at [473, 32] on link "Saved Library" at bounding box center [466, 29] width 38 height 20
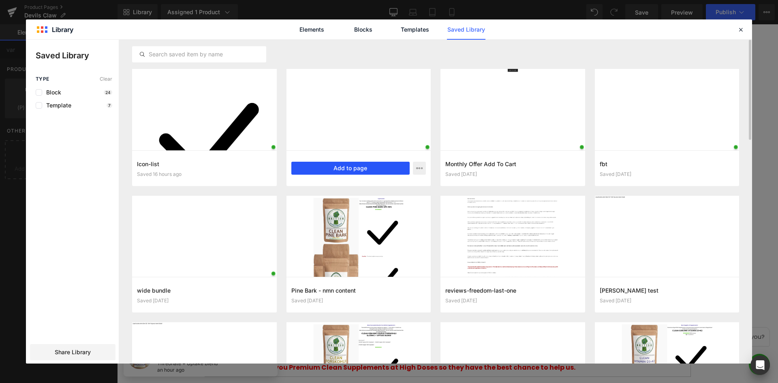
click at [370, 168] on button "Add to page" at bounding box center [350, 168] width 119 height 13
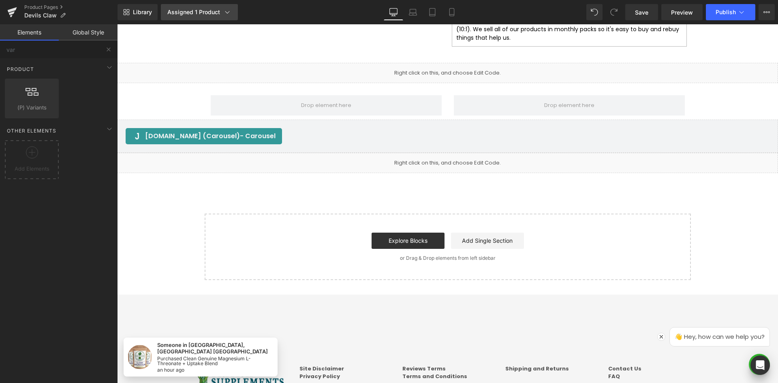
scroll to position [1798, 0]
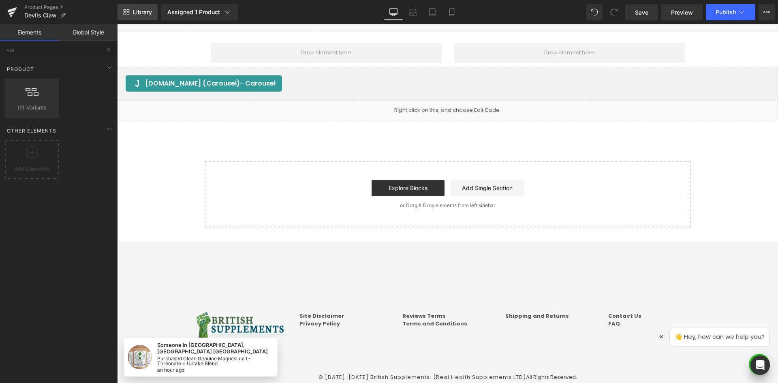
click at [138, 13] on span "Library" at bounding box center [142, 12] width 19 height 7
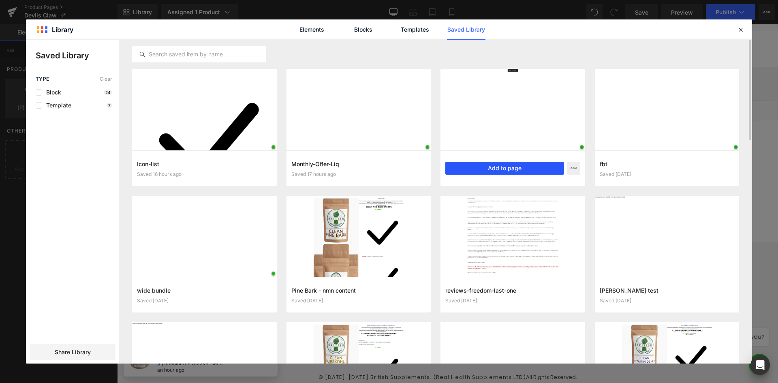
click at [509, 169] on button "Add to page" at bounding box center [504, 168] width 119 height 13
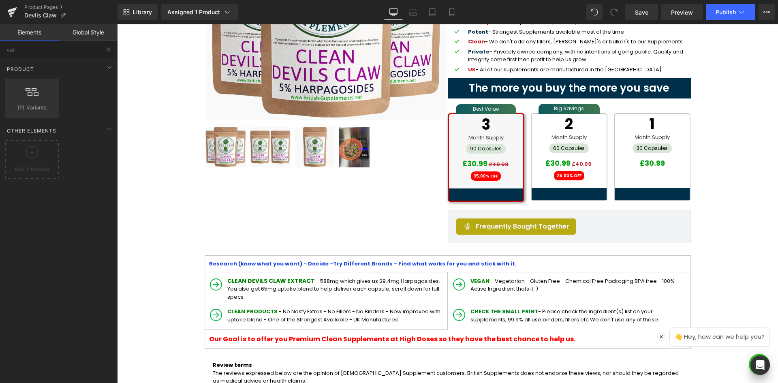
scroll to position [177, 0]
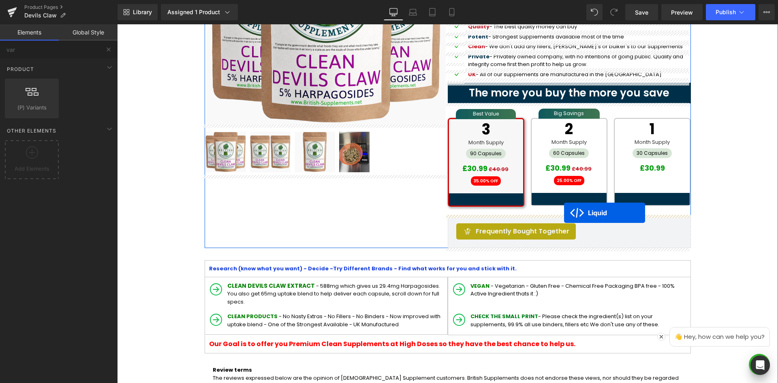
drag, startPoint x: 423, startPoint y: 137, endPoint x: 564, endPoint y: 213, distance: 160.3
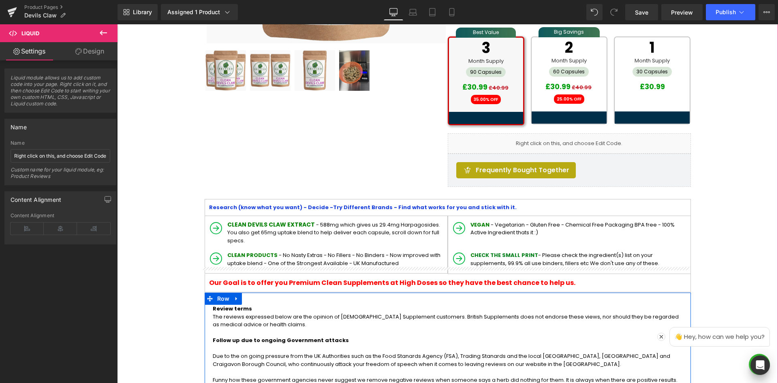
scroll to position [258, 0]
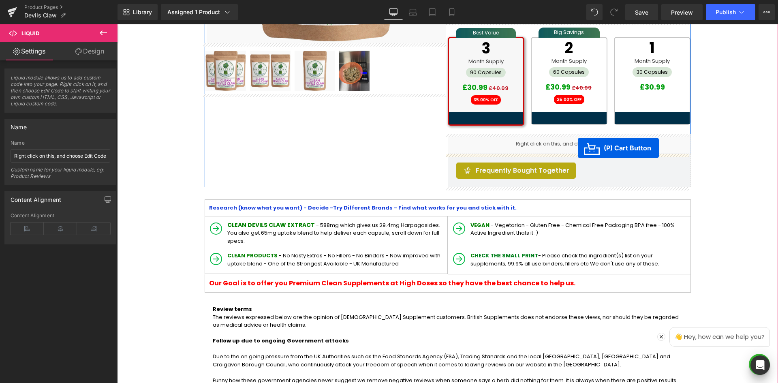
drag, startPoint x: 416, startPoint y: 220, endPoint x: 578, endPoint y: 148, distance: 177.4
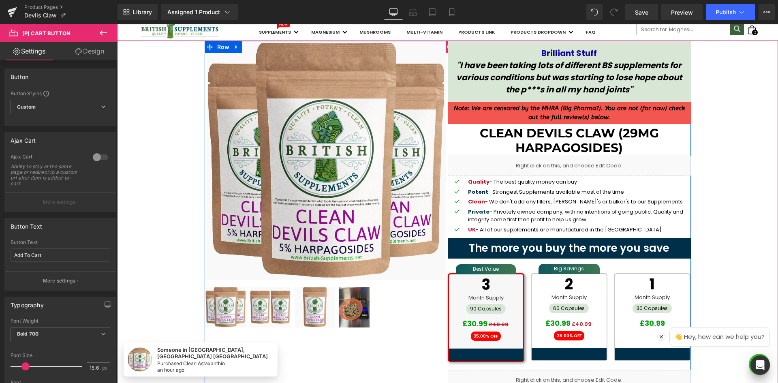
scroll to position [15, 0]
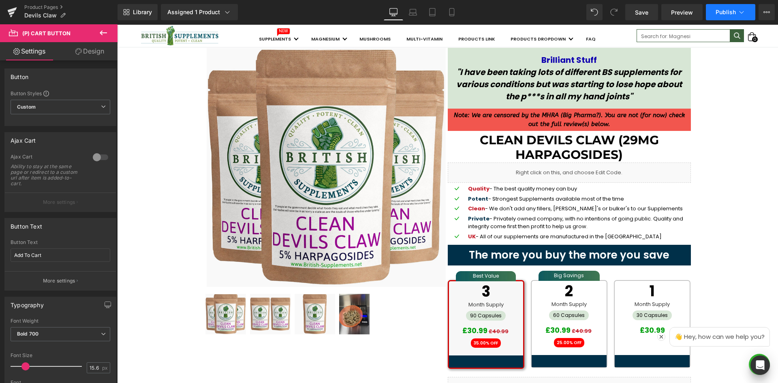
click at [749, 15] on button "Publish" at bounding box center [730, 12] width 49 height 16
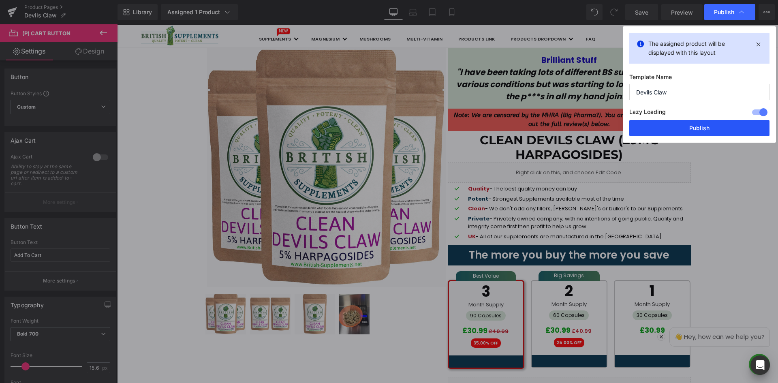
click at [707, 130] on button "Publish" at bounding box center [699, 128] width 140 height 16
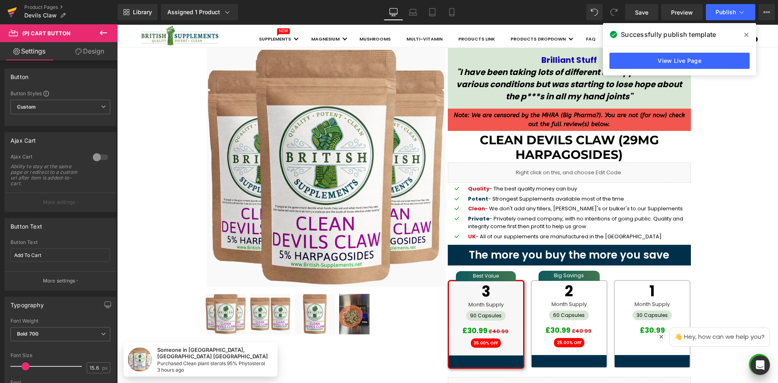
click at [9, 9] on icon at bounding box center [12, 12] width 10 height 20
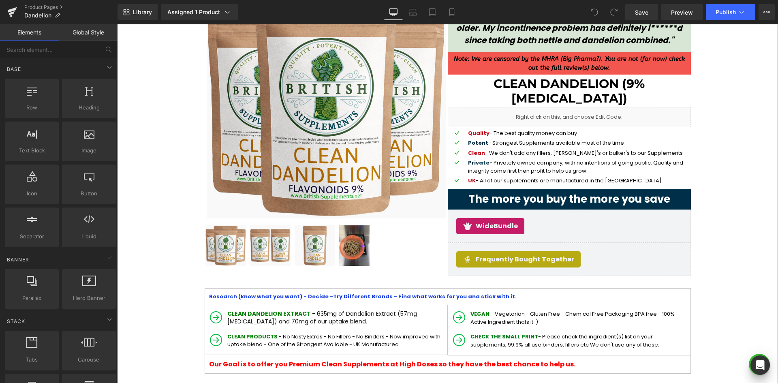
scroll to position [81, 0]
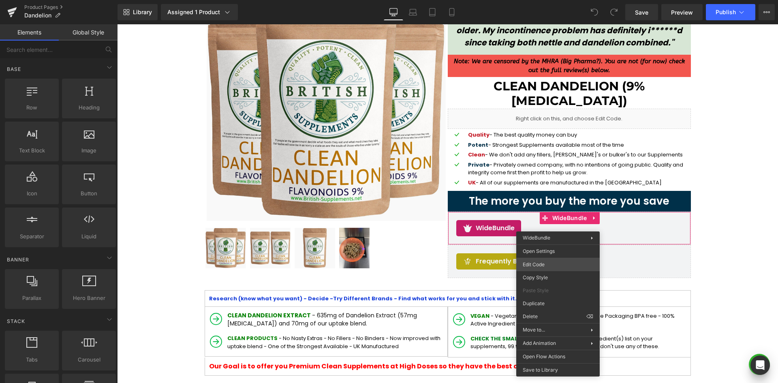
click at [555, 0] on div "You are previewing how the will restyle your page. You can not edit Elements in…" at bounding box center [389, 0] width 778 height 0
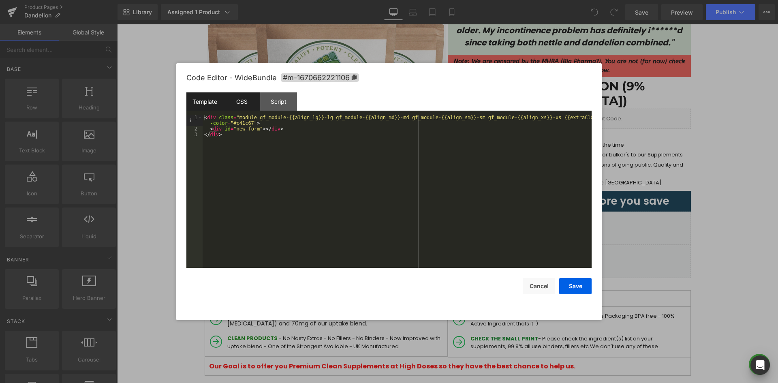
click at [259, 104] on div "CSS" at bounding box center [241, 101] width 37 height 18
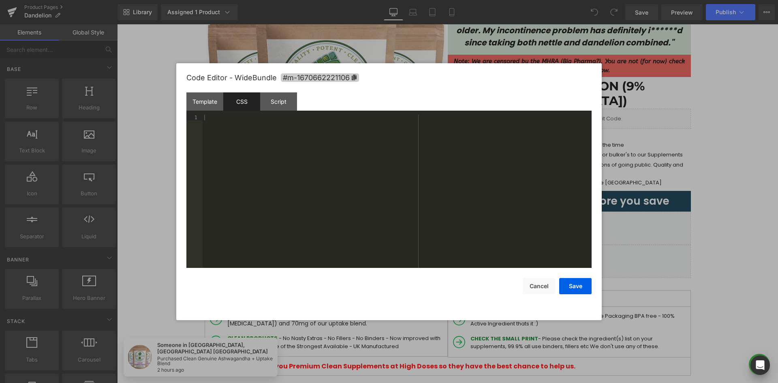
click at [357, 80] on span "#m-1670662221106" at bounding box center [320, 77] width 78 height 9
click at [362, 147] on div at bounding box center [397, 197] width 389 height 165
paste textarea
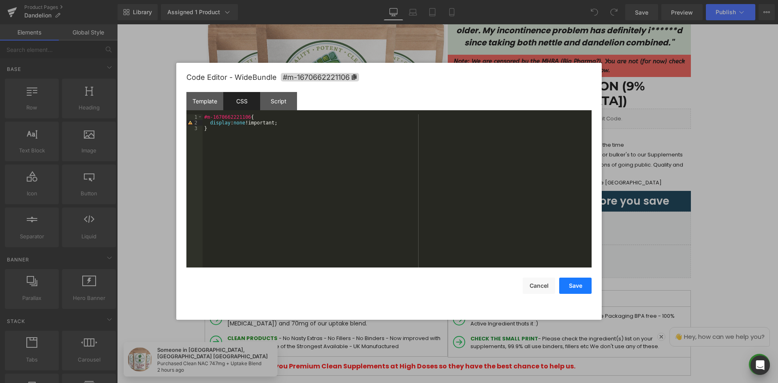
click at [565, 284] on button "Save" at bounding box center [575, 286] width 32 height 16
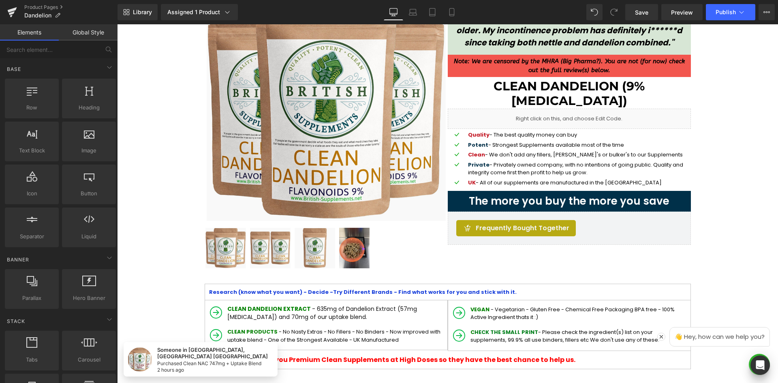
scroll to position [122, 0]
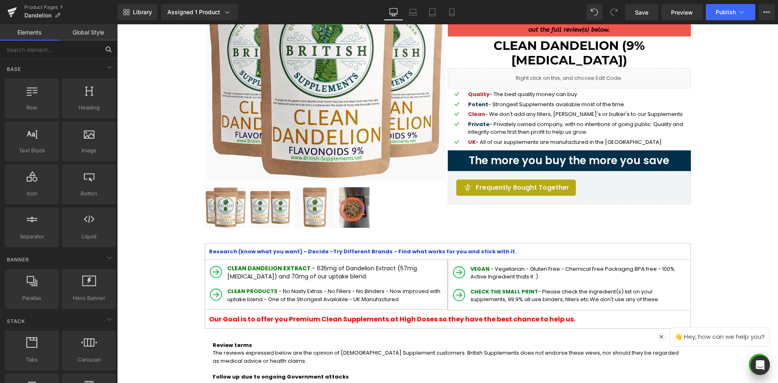
click at [68, 52] on input "text" at bounding box center [50, 50] width 100 height 18
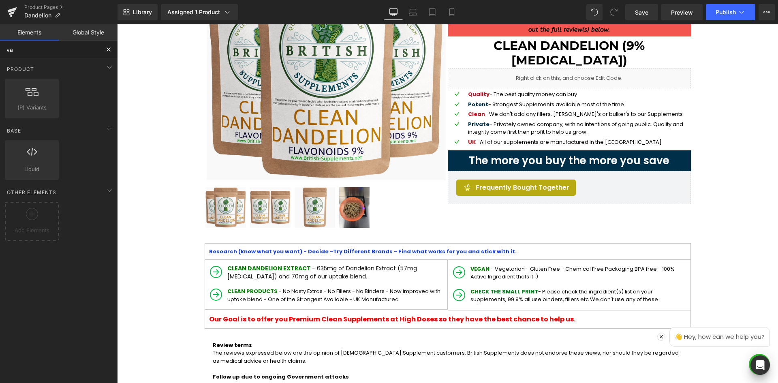
type input "var"
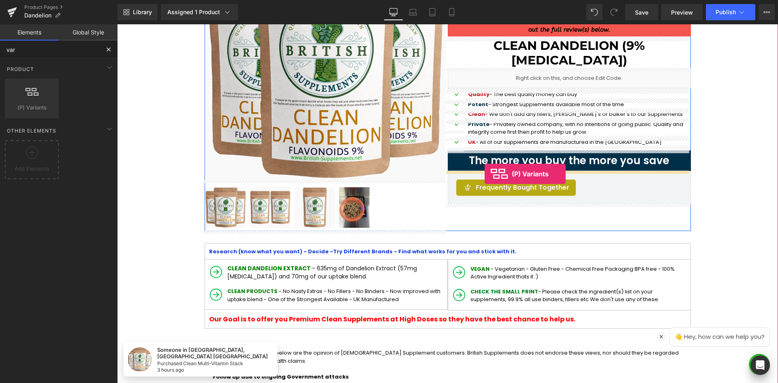
drag, startPoint x: 137, startPoint y: 135, endPoint x: 485, endPoint y: 174, distance: 349.8
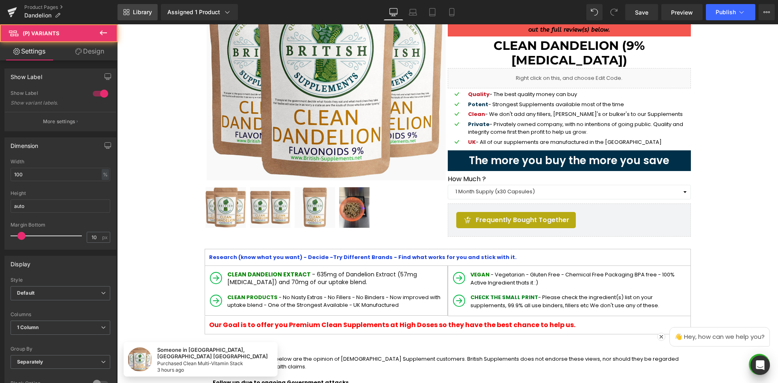
click at [140, 17] on link "Library" at bounding box center [138, 12] width 40 height 16
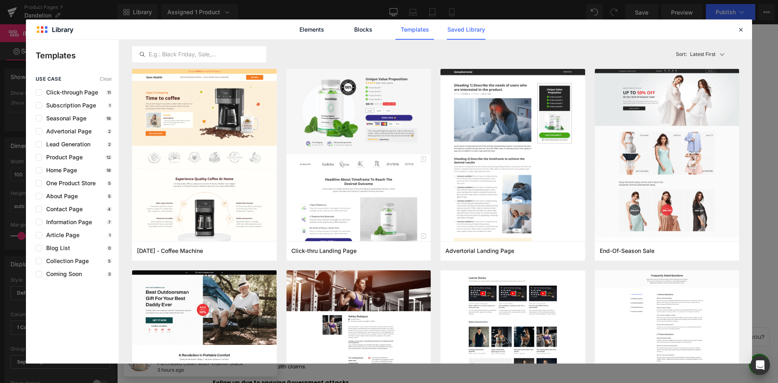
click at [0, 0] on link "Saved Library" at bounding box center [0, 0] width 0 height 0
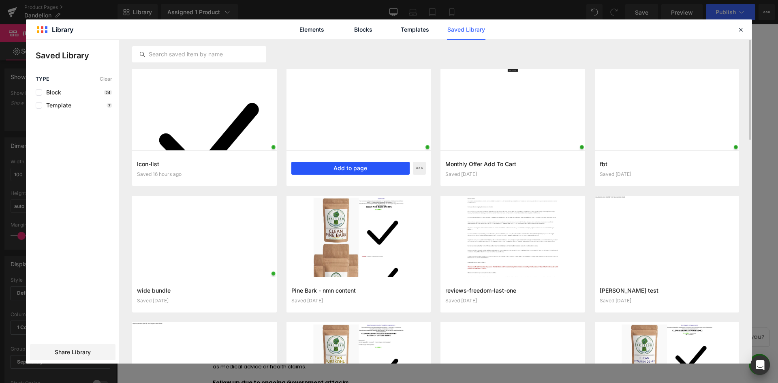
click at [363, 170] on button "Add to page" at bounding box center [350, 168] width 119 height 13
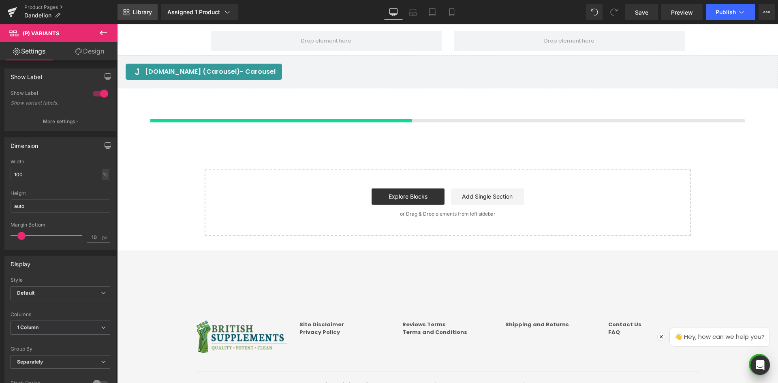
click at [136, 15] on span "Library" at bounding box center [142, 12] width 19 height 7
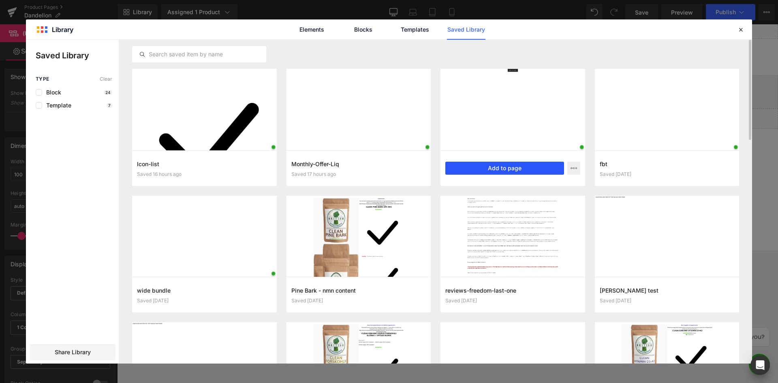
click at [512, 166] on button "Add to page" at bounding box center [504, 168] width 119 height 13
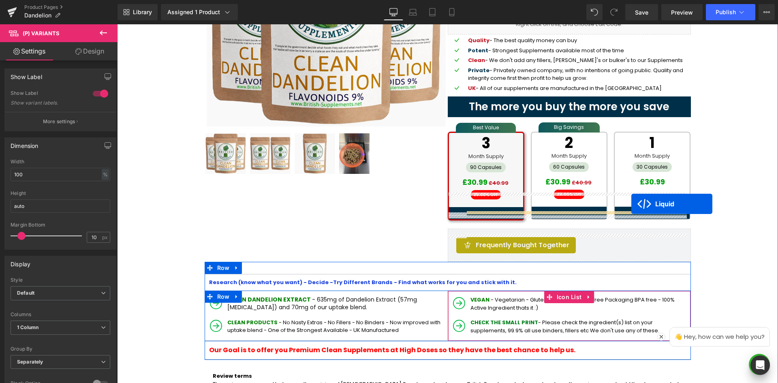
scroll to position [154, 0]
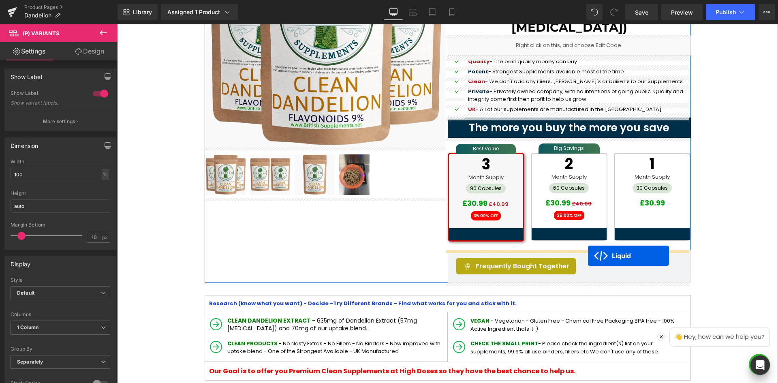
drag, startPoint x: 423, startPoint y: 137, endPoint x: 588, endPoint y: 256, distance: 203.1
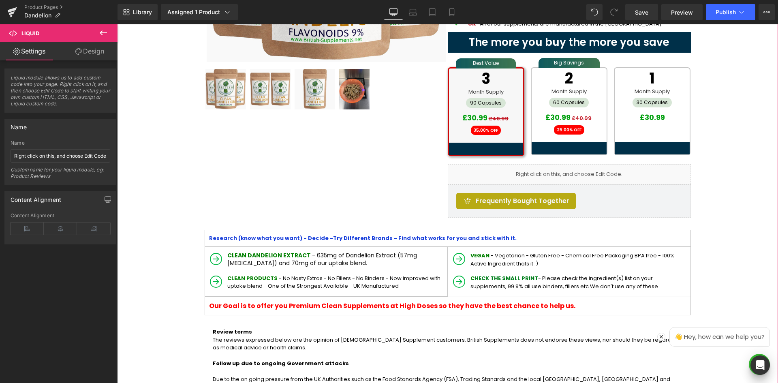
scroll to position [235, 0]
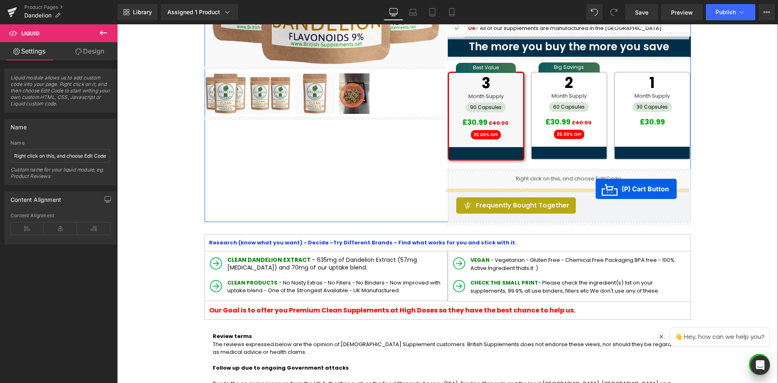
drag, startPoint x: 417, startPoint y: 181, endPoint x: 596, endPoint y: 189, distance: 178.5
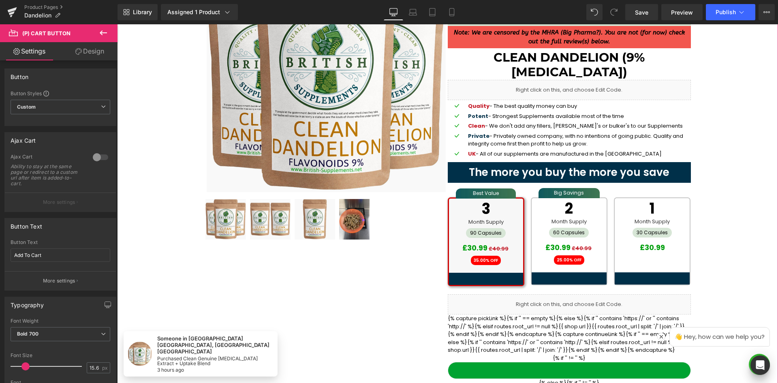
scroll to position [0, 0]
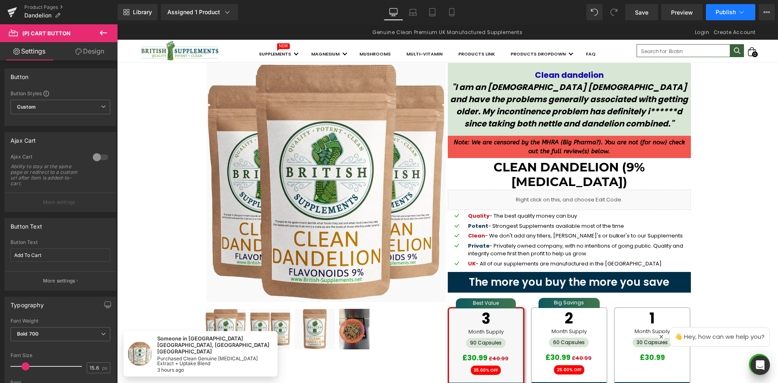
click at [746, 11] on button "Publish" at bounding box center [730, 12] width 49 height 16
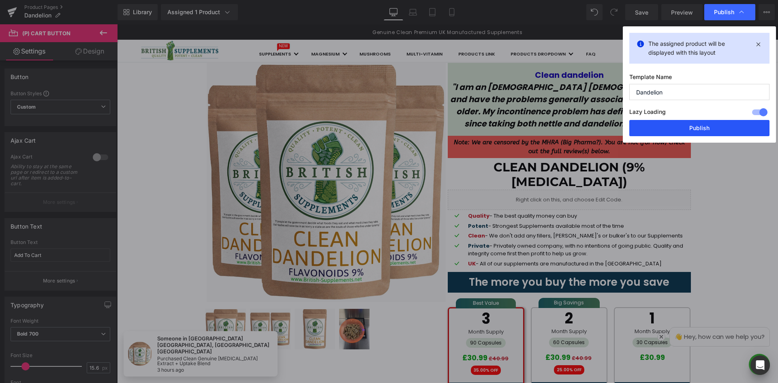
click at [699, 129] on button "Publish" at bounding box center [699, 128] width 140 height 16
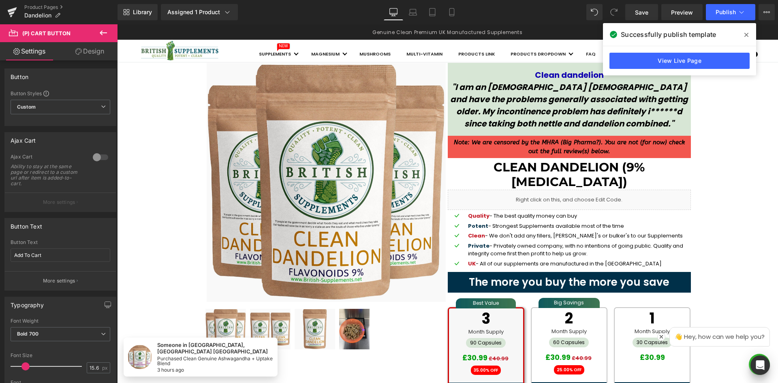
drag, startPoint x: 15, startPoint y: 6, endPoint x: 43, endPoint y: 0, distance: 29.0
click at [15, 6] on icon at bounding box center [12, 12] width 10 height 20
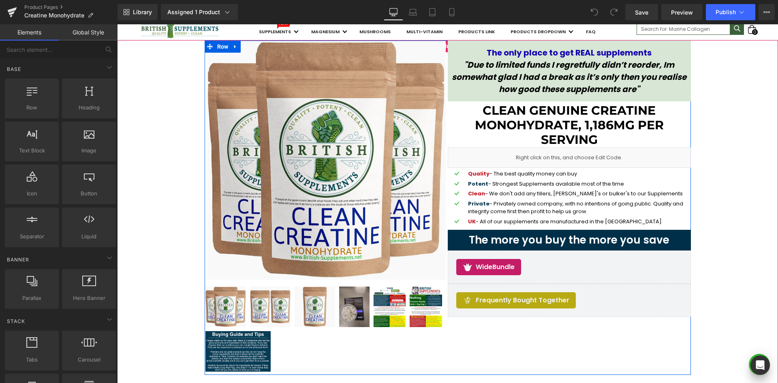
scroll to position [81, 0]
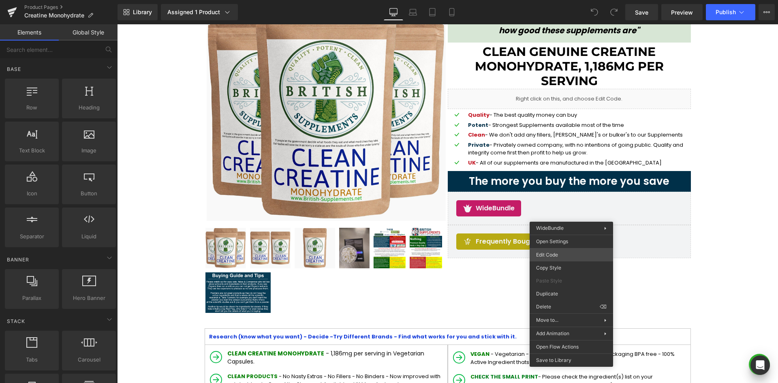
click at [561, 0] on div "You are previewing how the will restyle your page. You can not edit Elements in…" at bounding box center [389, 0] width 778 height 0
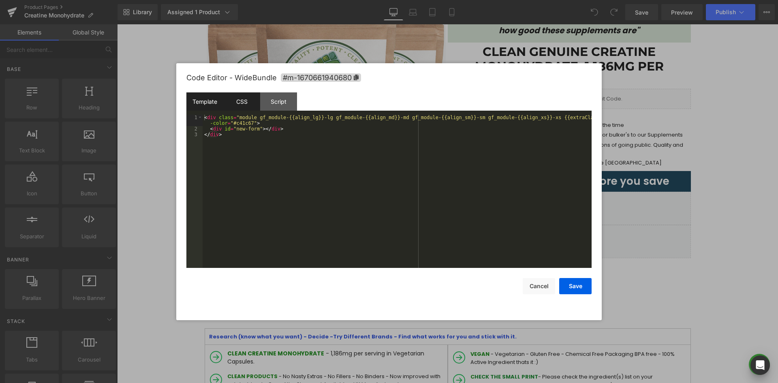
click at [239, 98] on div "CSS" at bounding box center [241, 101] width 37 height 18
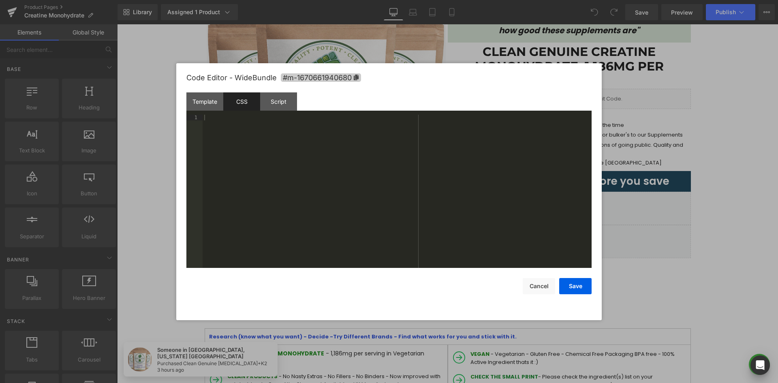
click at [355, 76] on icon at bounding box center [356, 78] width 5 height 6
click at [324, 156] on div at bounding box center [397, 197] width 389 height 165
paste textarea
click at [575, 282] on button "Save" at bounding box center [575, 286] width 32 height 16
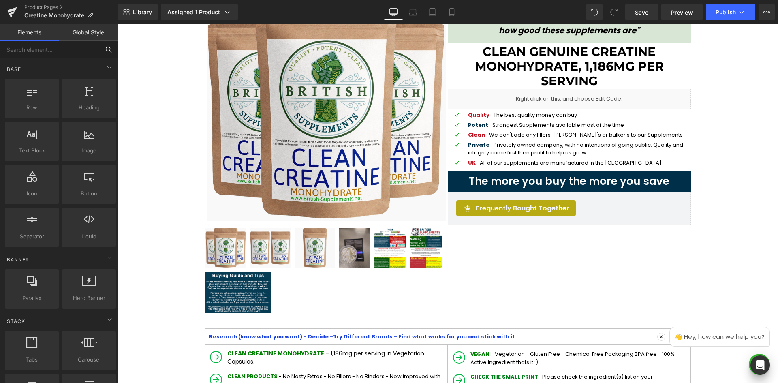
click at [76, 45] on input "text" at bounding box center [50, 50] width 100 height 18
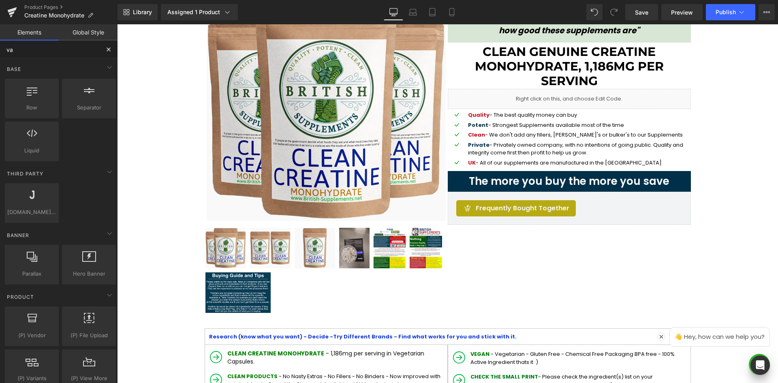
type input "var"
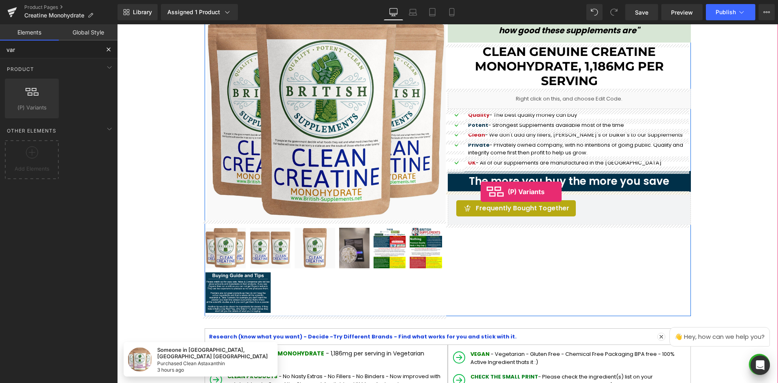
drag, startPoint x: 150, startPoint y: 125, endPoint x: 482, endPoint y: 191, distance: 338.0
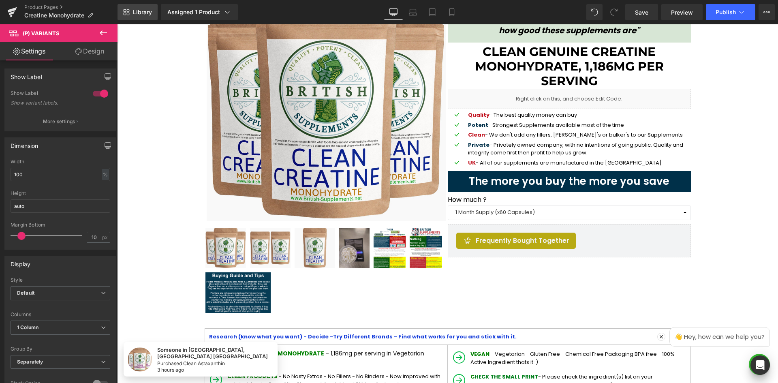
click at [131, 12] on link "Library" at bounding box center [138, 12] width 40 height 16
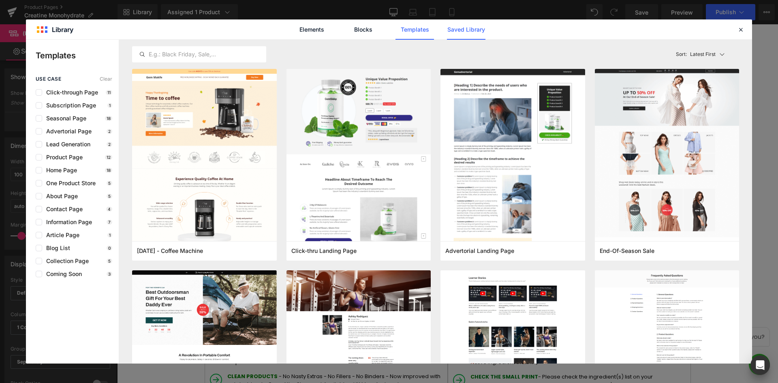
click at [451, 30] on link "Saved Library" at bounding box center [466, 29] width 38 height 20
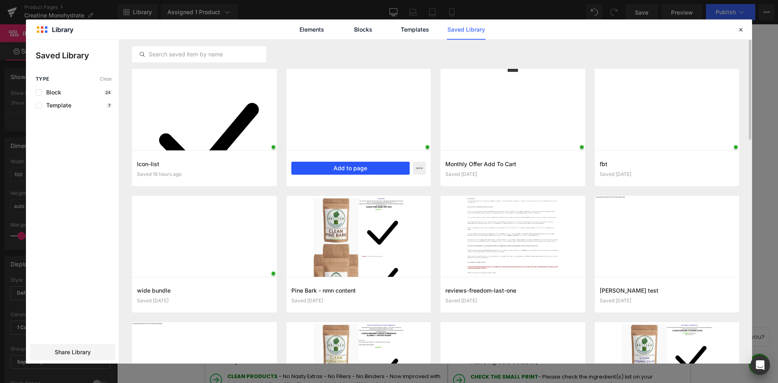
click at [346, 169] on button "Add to page" at bounding box center [350, 168] width 119 height 13
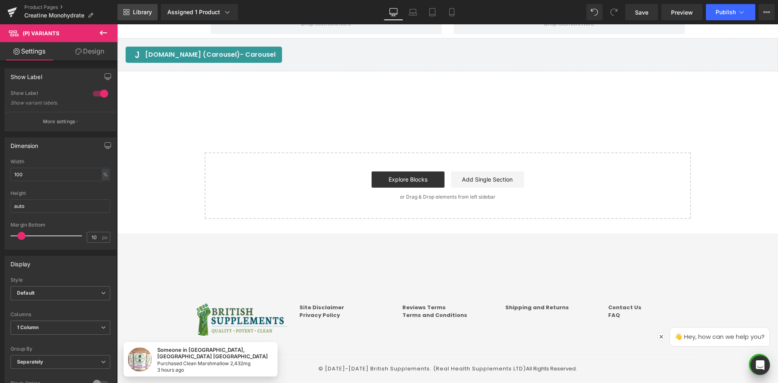
click at [146, 15] on span "Library" at bounding box center [142, 12] width 19 height 7
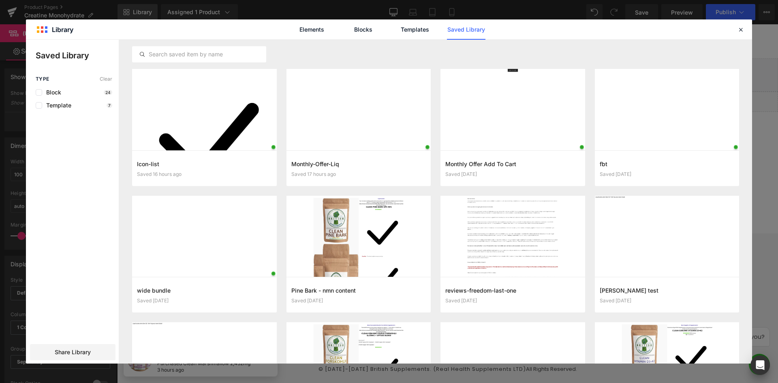
scroll to position [1233, 0]
click at [538, 164] on button "Add to page" at bounding box center [504, 168] width 119 height 13
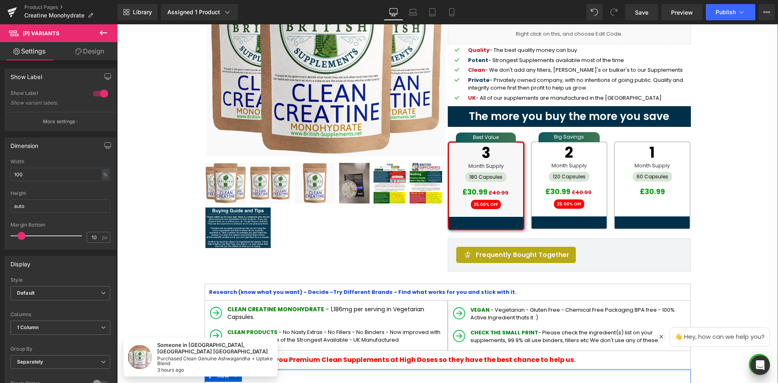
scroll to position [139, 0]
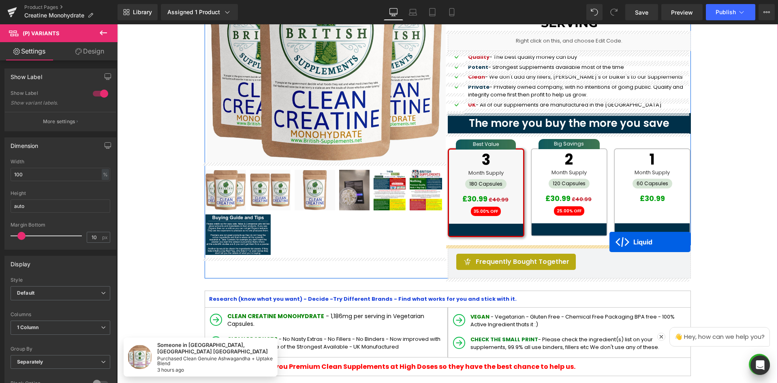
drag, startPoint x: 424, startPoint y: 178, endPoint x: 609, endPoint y: 242, distance: 195.9
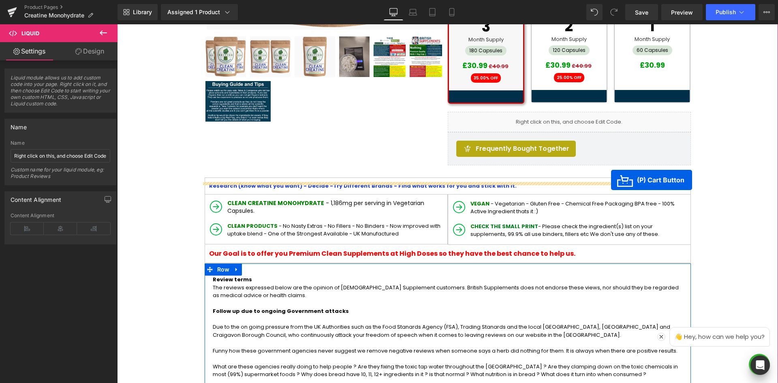
scroll to position [261, 0]
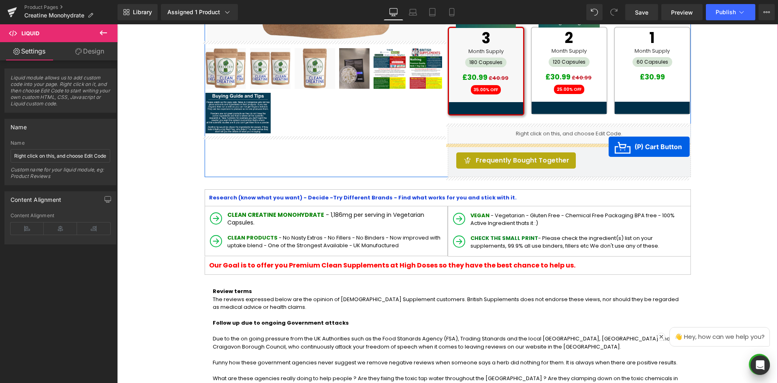
drag, startPoint x: 417, startPoint y: 222, endPoint x: 605, endPoint y: 302, distance: 205.3
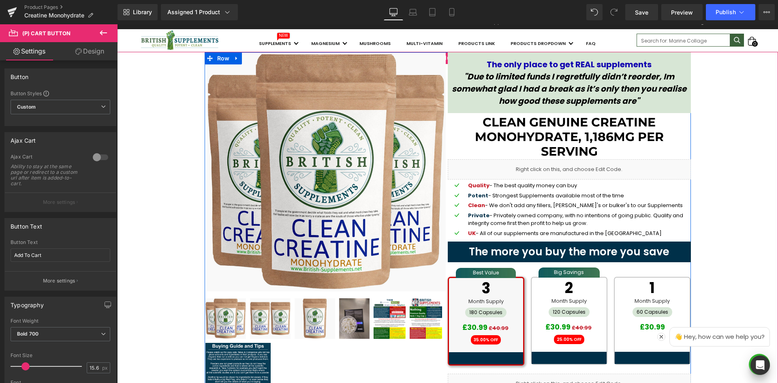
scroll to position [0, 0]
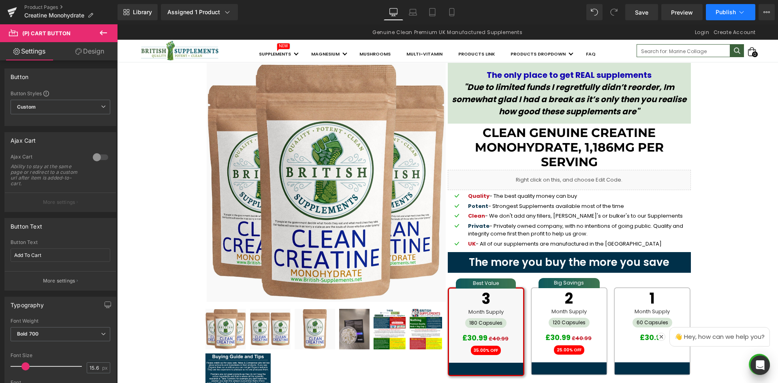
click at [750, 14] on button "Publish" at bounding box center [730, 12] width 49 height 16
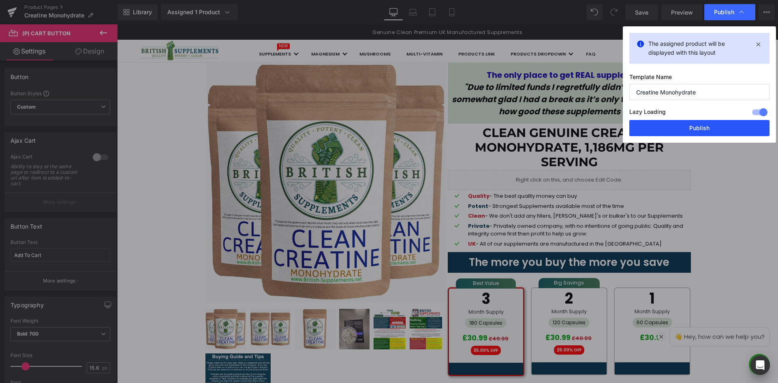
click at [709, 126] on button "Publish" at bounding box center [699, 128] width 140 height 16
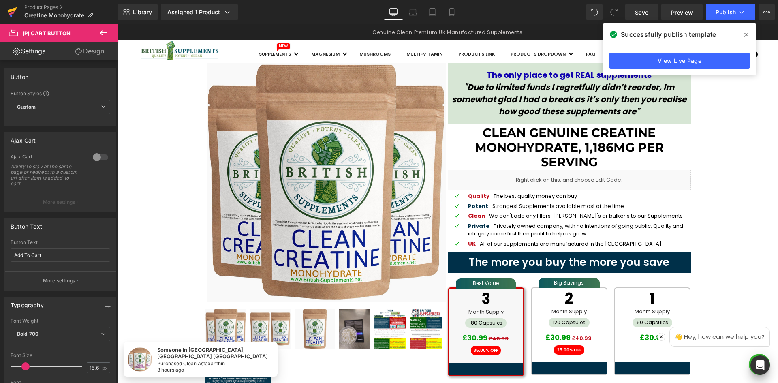
click at [7, 5] on link at bounding box center [12, 12] width 24 height 24
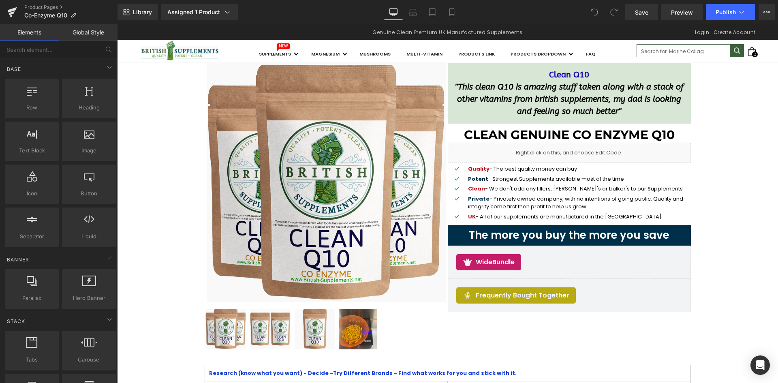
scroll to position [81, 0]
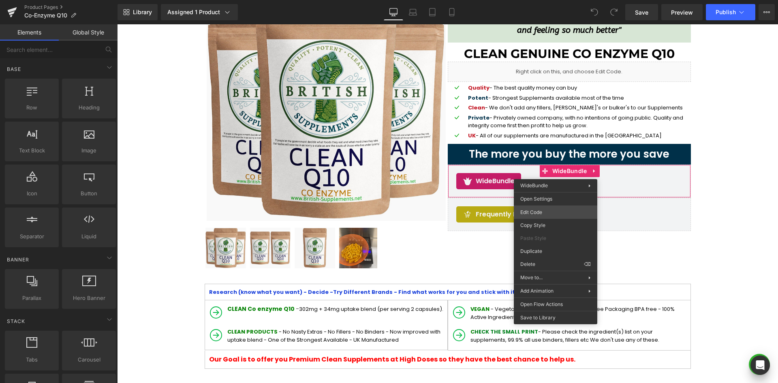
click at [555, 0] on div "You are previewing how the will restyle your page. You can not edit Elements in…" at bounding box center [389, 0] width 778 height 0
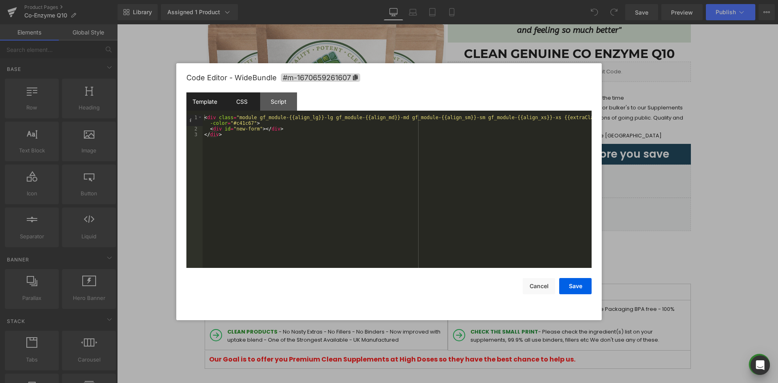
click at [248, 97] on div "CSS" at bounding box center [241, 101] width 37 height 18
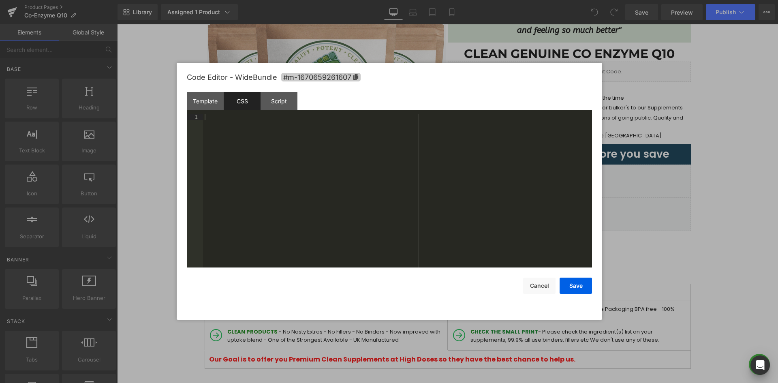
click at [354, 77] on icon at bounding box center [355, 77] width 5 height 6
click at [340, 154] on div at bounding box center [397, 197] width 389 height 165
paste textarea
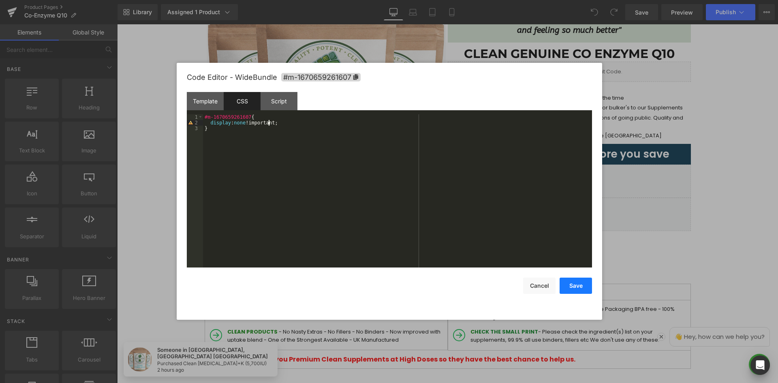
click at [573, 284] on button "Save" at bounding box center [576, 286] width 32 height 16
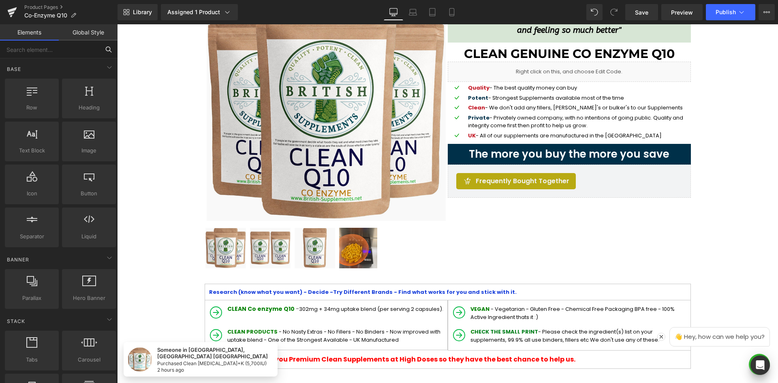
click at [52, 50] on input "text" at bounding box center [50, 50] width 100 height 18
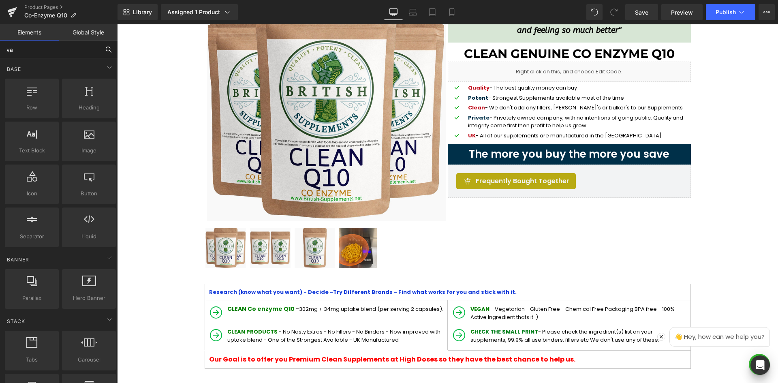
type input "var"
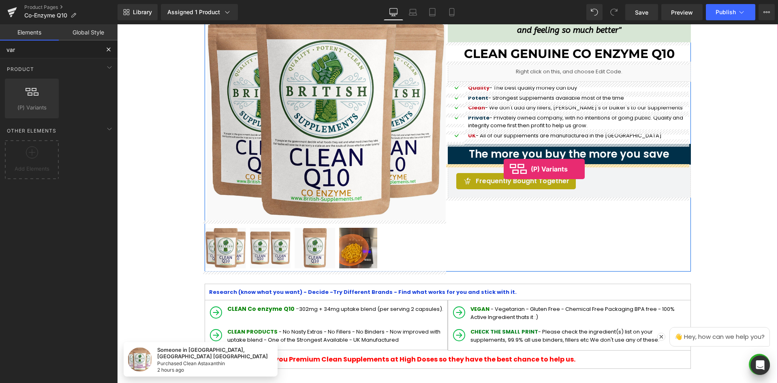
drag, startPoint x: 143, startPoint y: 132, endPoint x: 504, endPoint y: 167, distance: 362.4
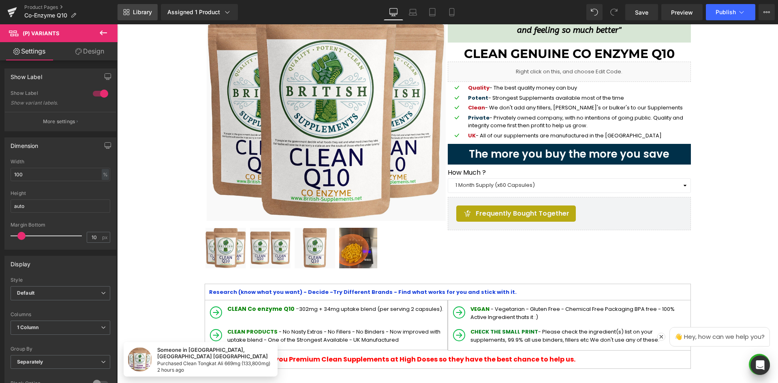
click at [152, 12] on span "Library" at bounding box center [142, 12] width 19 height 7
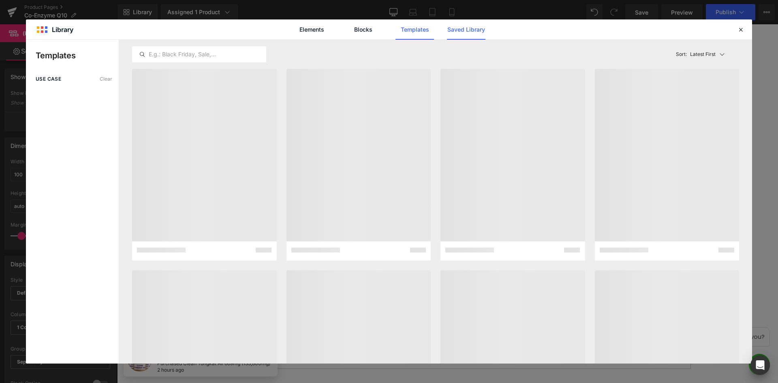
click at [461, 26] on link "Saved Library" at bounding box center [466, 29] width 38 height 20
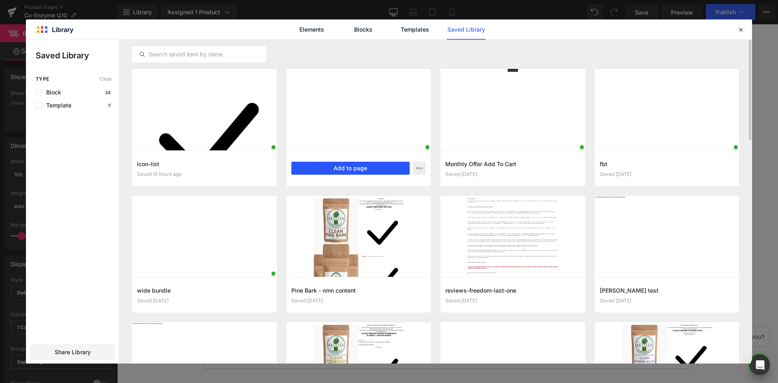
click at [354, 169] on button "Add to page" at bounding box center [350, 168] width 119 height 13
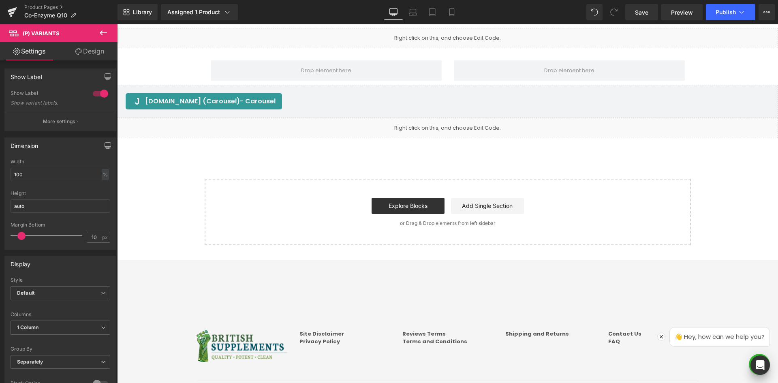
scroll to position [1593, 0]
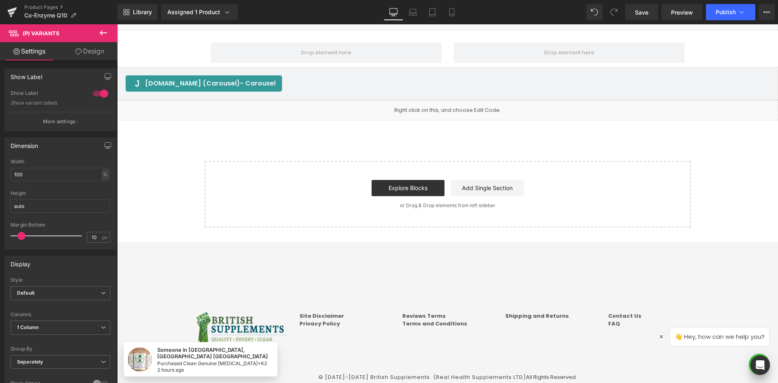
drag, startPoint x: 135, startPoint y: 14, endPoint x: 113, endPoint y: 2, distance: 25.2
click at [135, 14] on span "Library" at bounding box center [142, 12] width 19 height 7
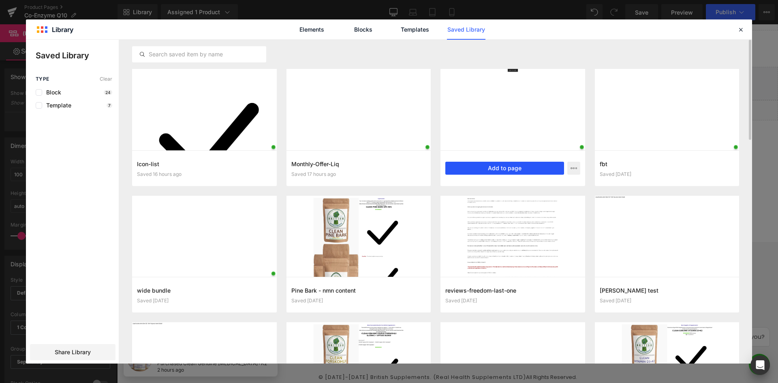
click at [482, 167] on button "Add to page" at bounding box center [504, 168] width 119 height 13
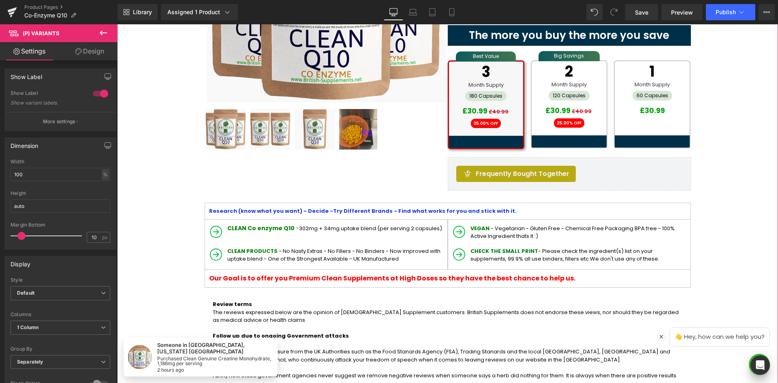
scroll to position [175, 0]
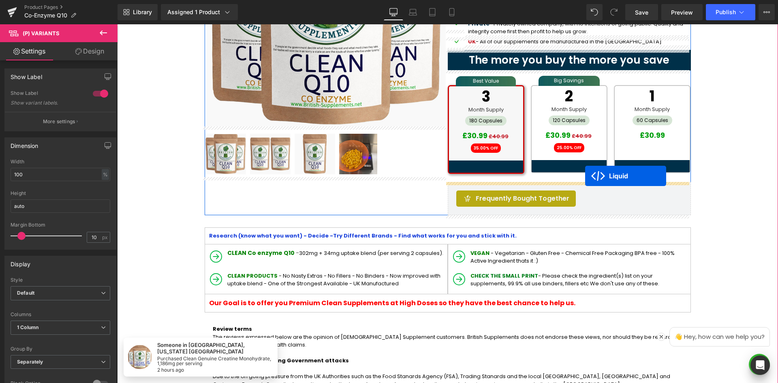
drag, startPoint x: 422, startPoint y: 138, endPoint x: 585, endPoint y: 177, distance: 168.0
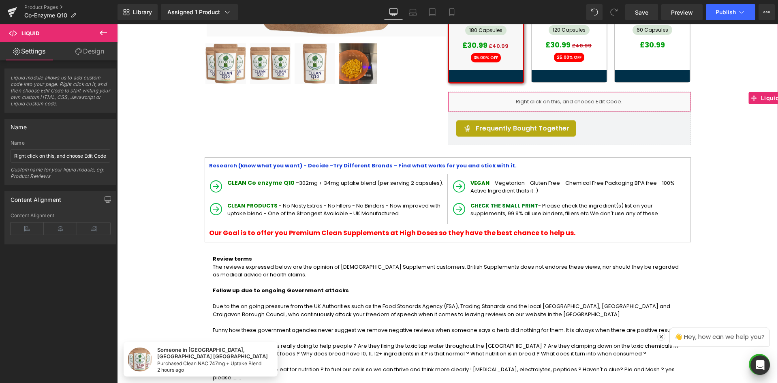
scroll to position [256, 0]
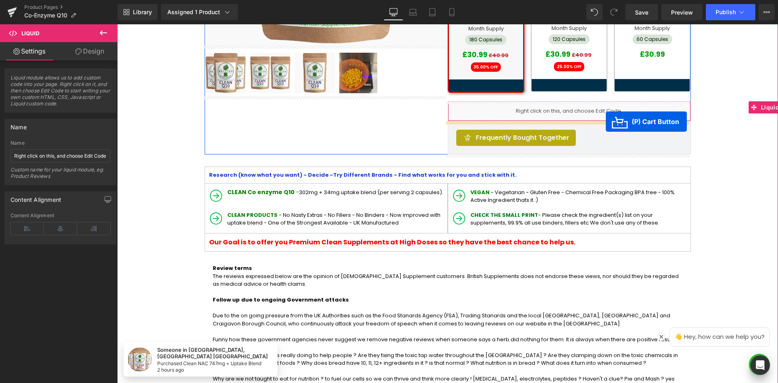
drag, startPoint x: 414, startPoint y: 301, endPoint x: 606, endPoint y: 122, distance: 262.6
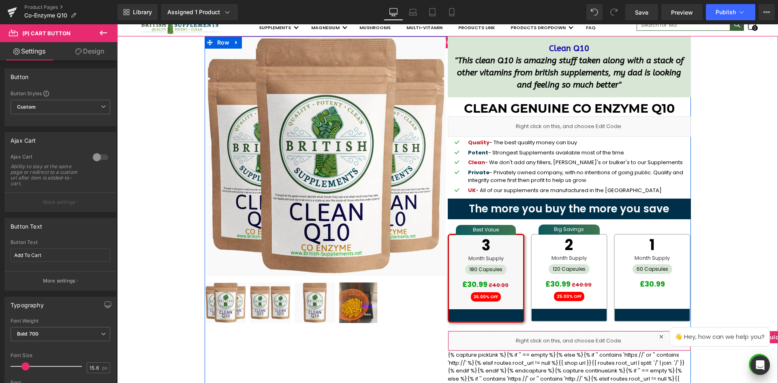
scroll to position [0, 0]
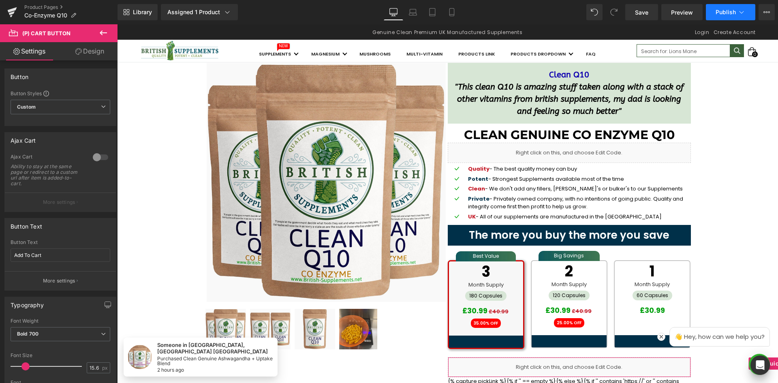
click at [739, 11] on icon at bounding box center [741, 12] width 8 height 8
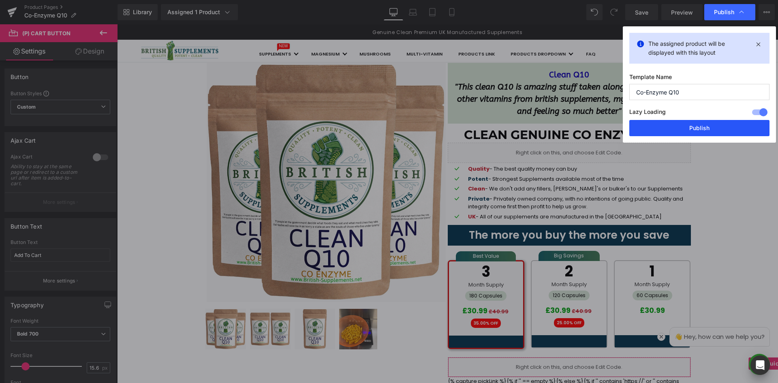
click at [701, 127] on button "Publish" at bounding box center [699, 128] width 140 height 16
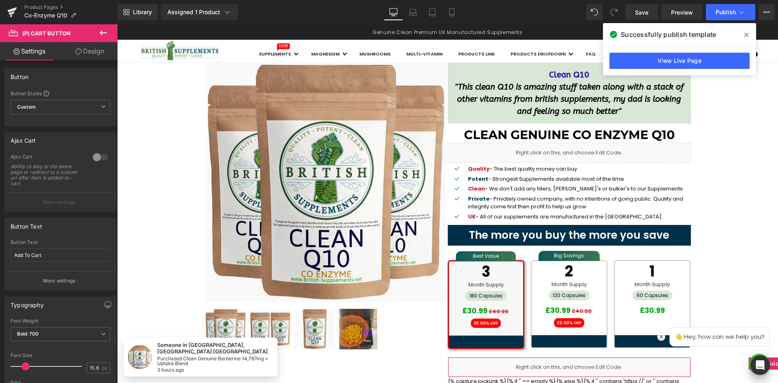
drag, startPoint x: 15, startPoint y: 8, endPoint x: 38, endPoint y: 3, distance: 23.2
click at [15, 8] on icon at bounding box center [12, 9] width 9 height 5
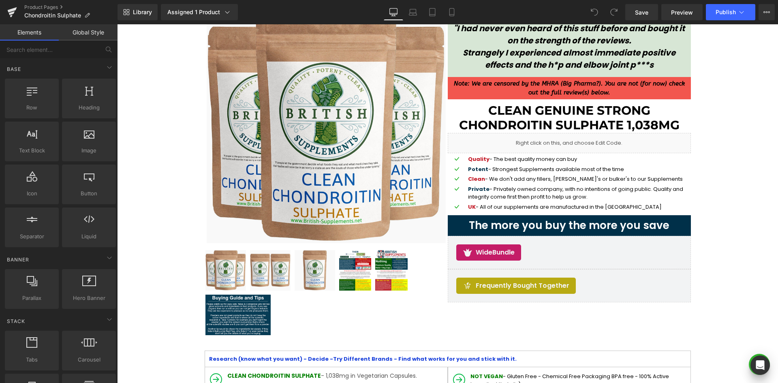
scroll to position [81, 0]
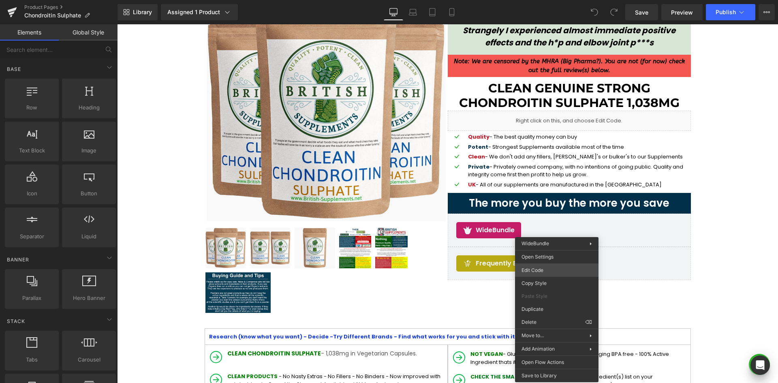
click at [546, 0] on div "You are previewing how the will restyle your page. You can not edit Elements in…" at bounding box center [389, 0] width 778 height 0
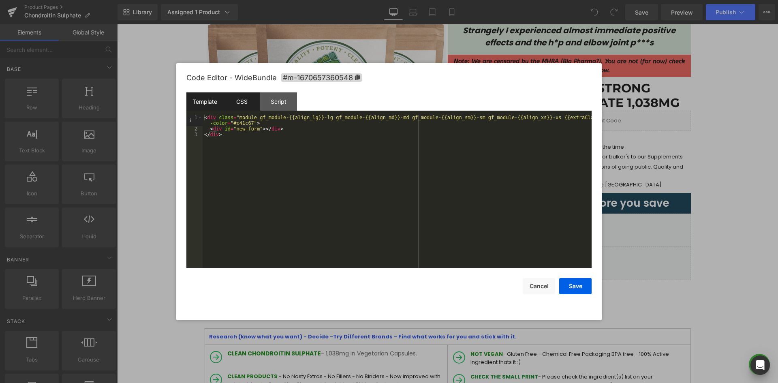
click at [241, 107] on div "CSS" at bounding box center [241, 101] width 37 height 18
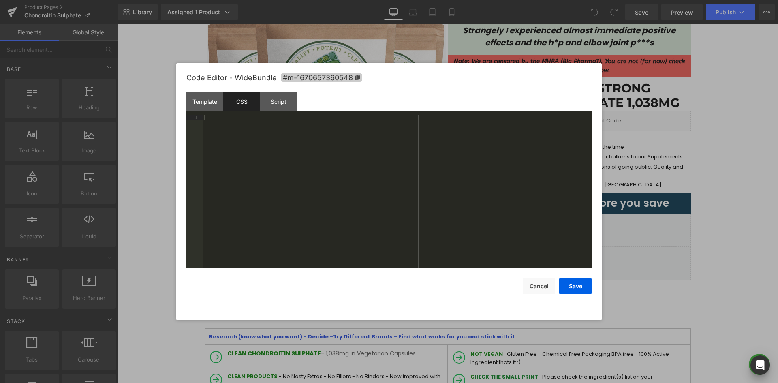
click at [356, 77] on icon at bounding box center [357, 78] width 5 height 6
click at [337, 135] on div at bounding box center [397, 197] width 389 height 165
paste textarea
click at [573, 283] on button "Save" at bounding box center [575, 286] width 32 height 16
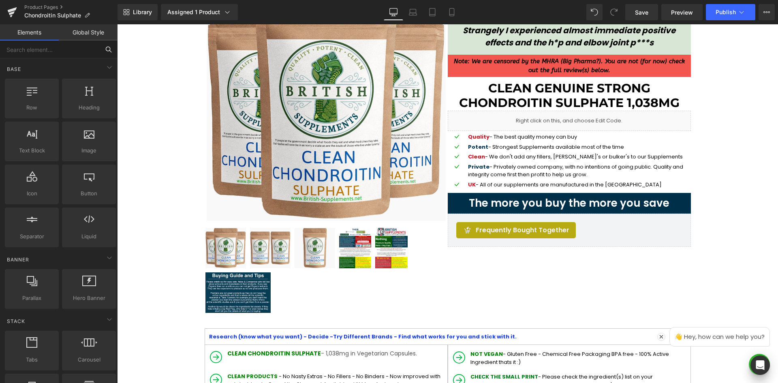
click at [73, 50] on input "text" at bounding box center [50, 50] width 100 height 18
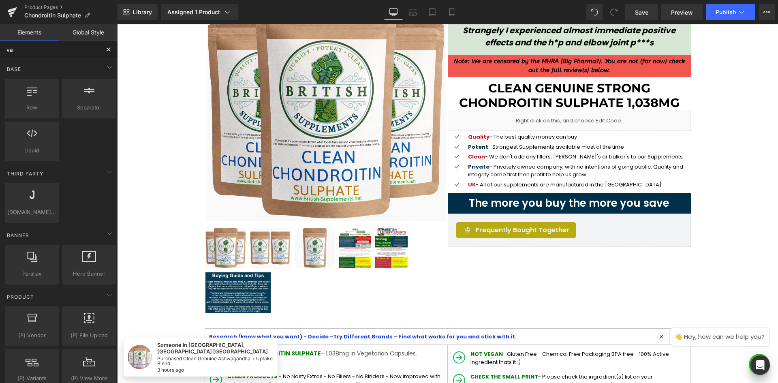
type input "var"
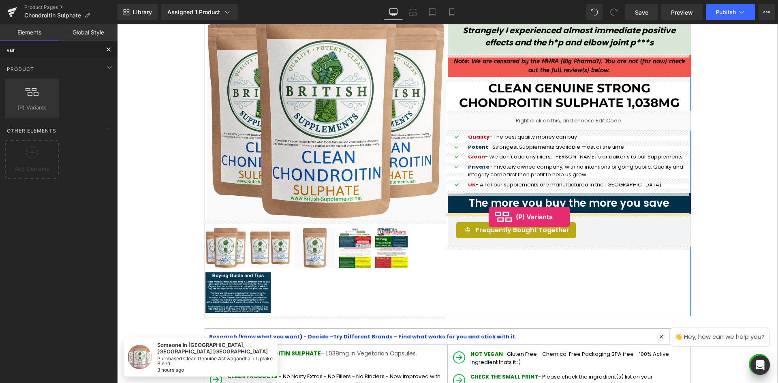
drag, startPoint x: 149, startPoint y: 133, endPoint x: 489, endPoint y: 216, distance: 350.5
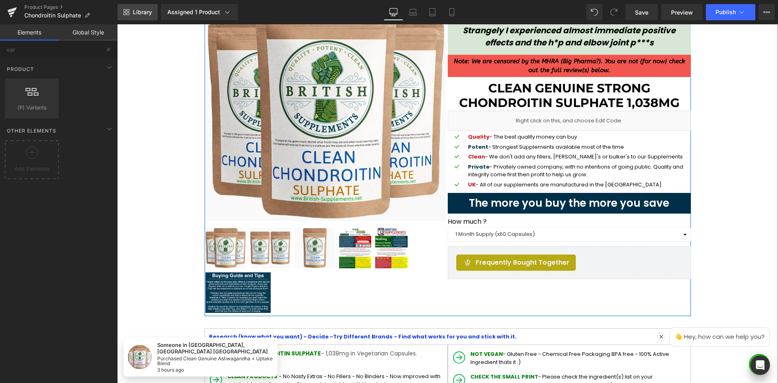
click at [146, 15] on span "Library" at bounding box center [142, 12] width 19 height 7
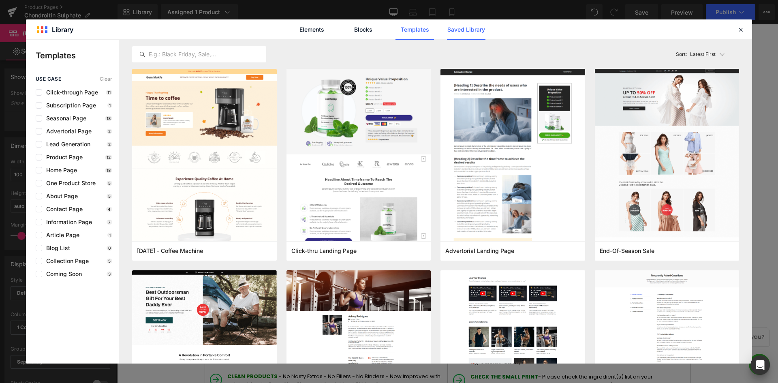
click at [0, 0] on link "Saved Library" at bounding box center [0, 0] width 0 height 0
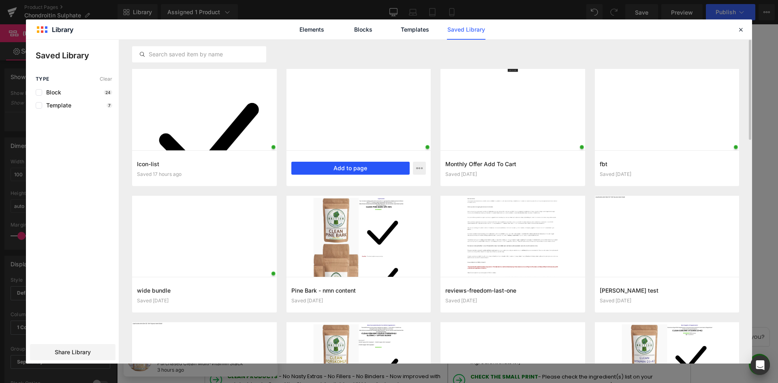
click at [343, 169] on button "Add to page" at bounding box center [350, 168] width 119 height 13
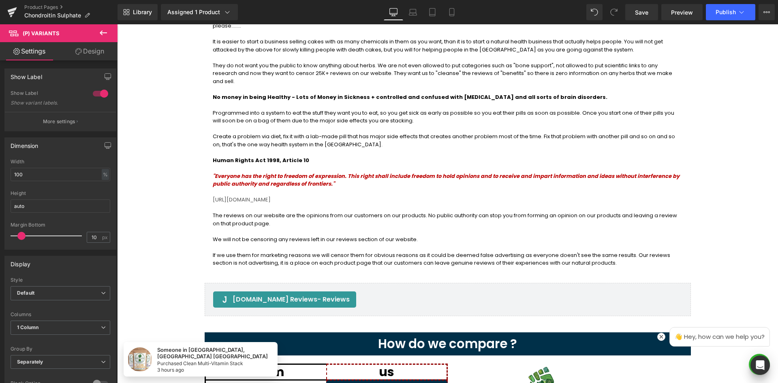
scroll to position [1492, 0]
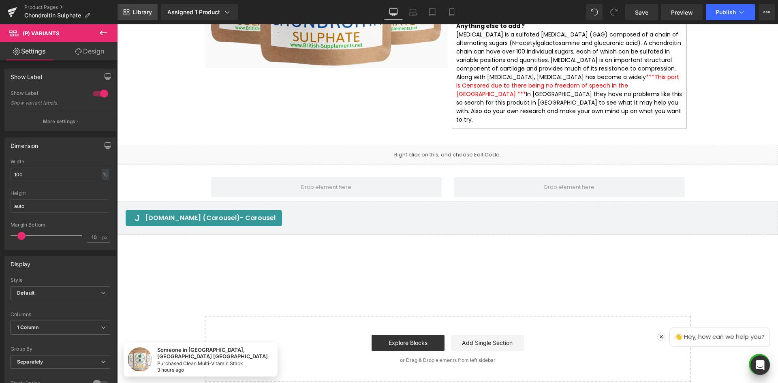
click at [141, 9] on span "Library" at bounding box center [142, 12] width 19 height 7
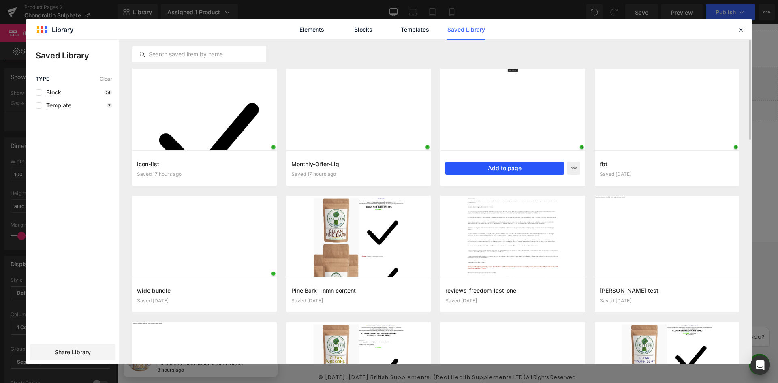
click at [499, 168] on button "Add to page" at bounding box center [504, 168] width 119 height 13
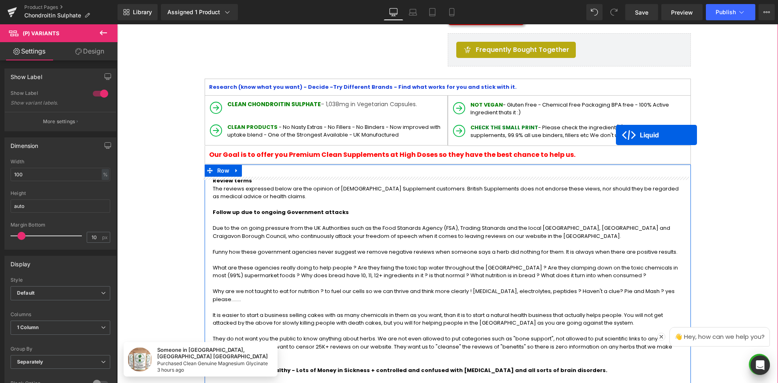
scroll to position [292, 0]
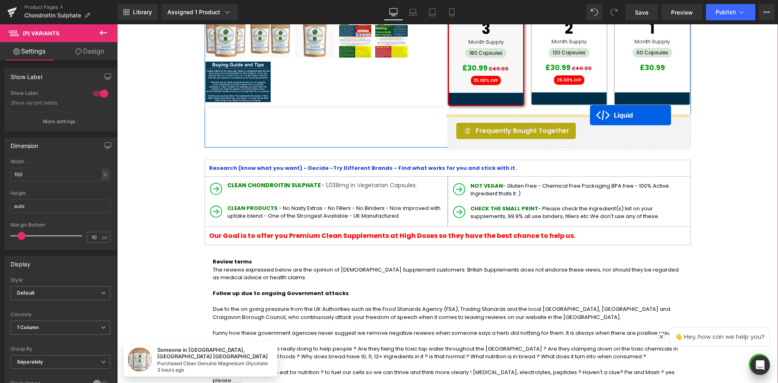
drag, startPoint x: 422, startPoint y: 141, endPoint x: 590, endPoint y: 115, distance: 170.1
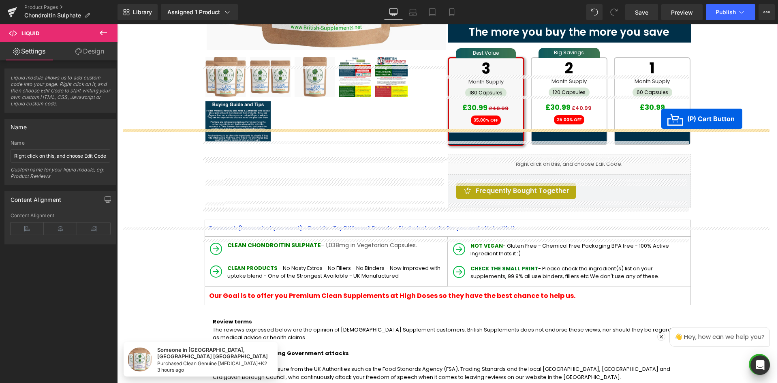
scroll to position [211, 0]
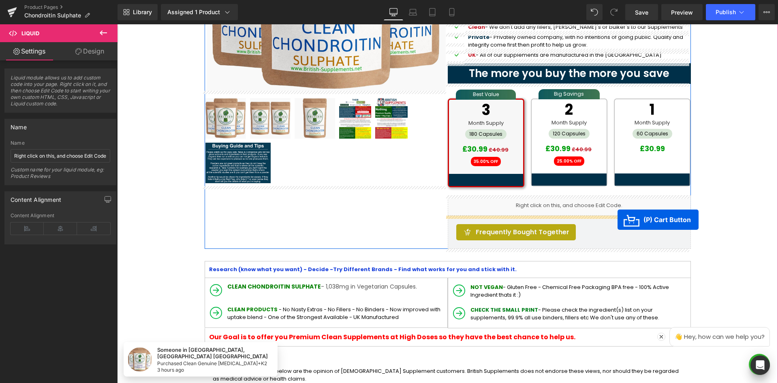
drag, startPoint x: 415, startPoint y: 221, endPoint x: 618, endPoint y: 220, distance: 202.6
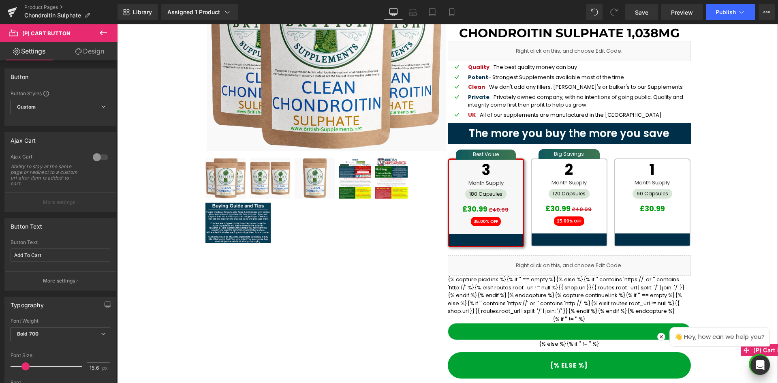
scroll to position [130, 0]
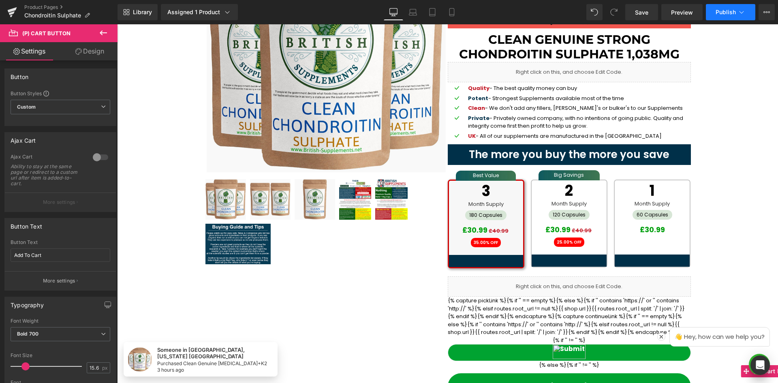
click at [746, 15] on button "Publish" at bounding box center [730, 12] width 49 height 16
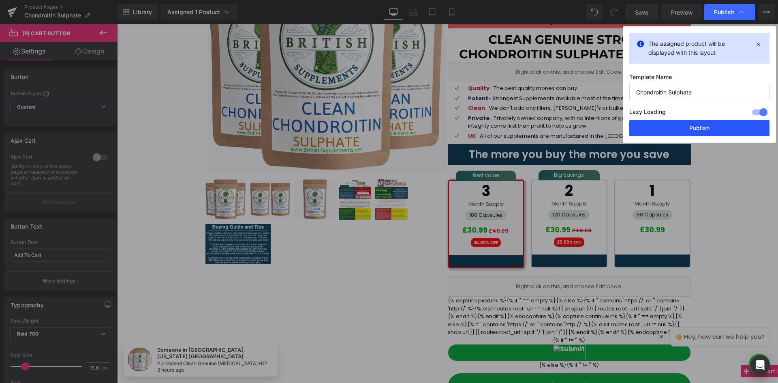
click at [716, 129] on button "Publish" at bounding box center [699, 128] width 140 height 16
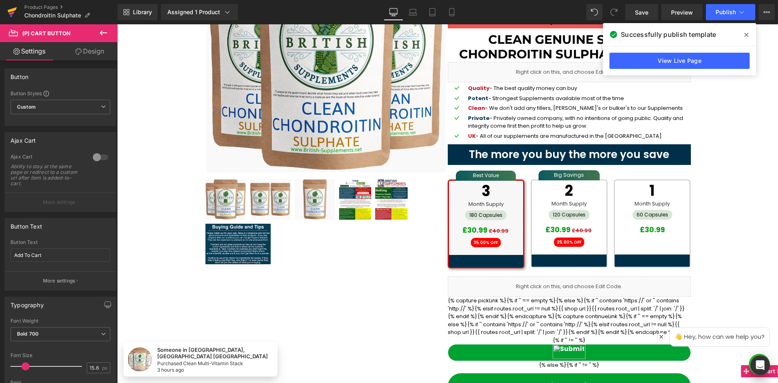
click at [13, 13] on icon at bounding box center [12, 13] width 6 height 4
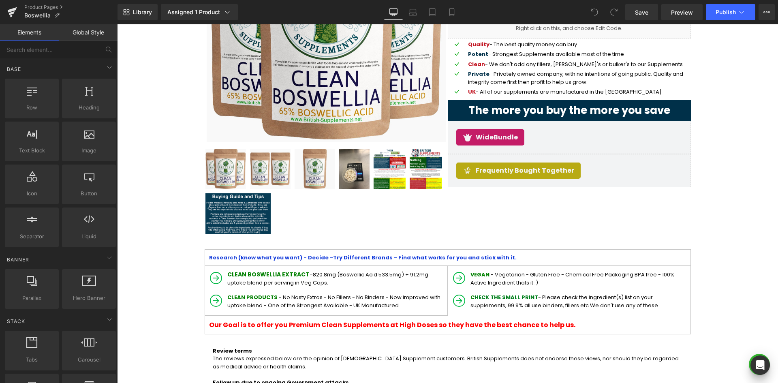
scroll to position [162, 0]
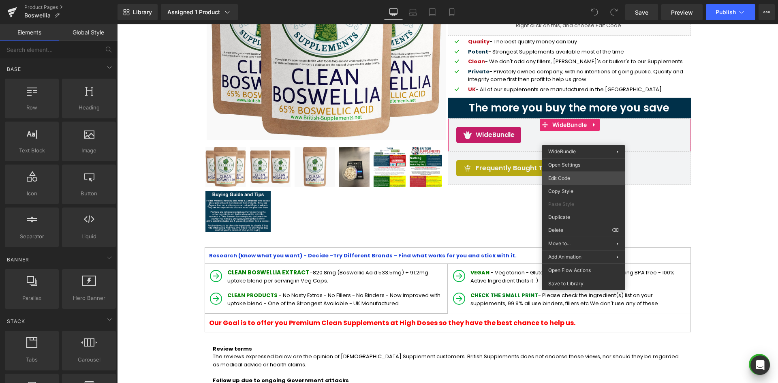
click at [570, 0] on div "You are previewing how the will restyle your page. You can not edit Elements in…" at bounding box center [389, 0] width 778 height 0
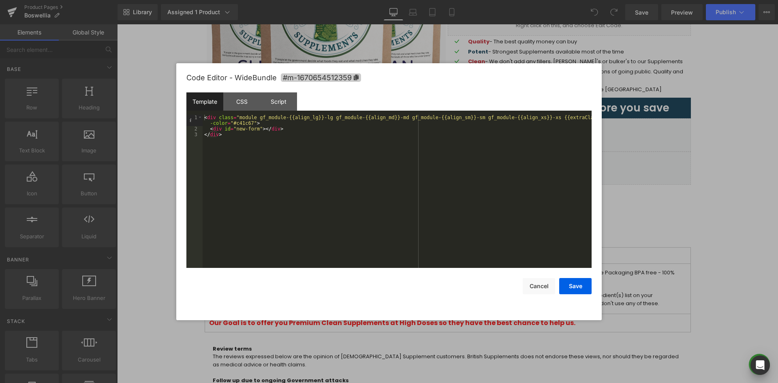
click at [357, 75] on icon at bounding box center [356, 78] width 5 height 6
click at [244, 101] on div "CSS" at bounding box center [241, 102] width 37 height 18
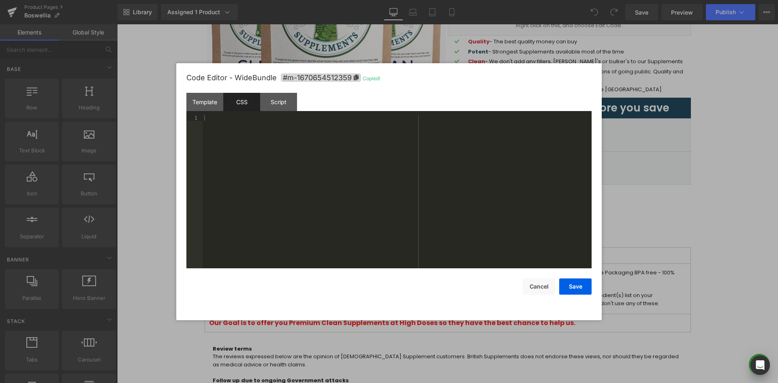
click at [253, 139] on div at bounding box center [397, 197] width 389 height 165
paste textarea
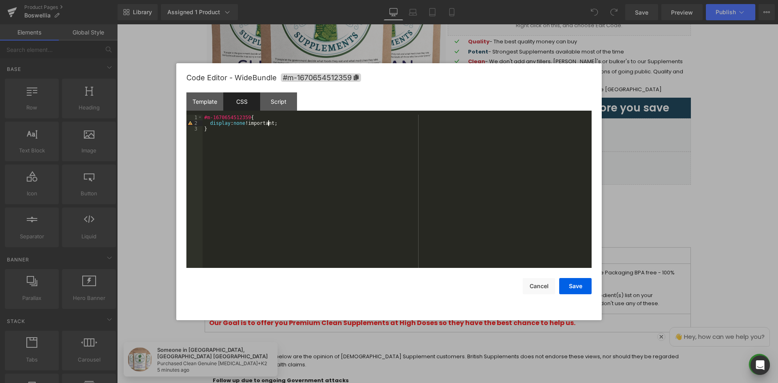
click at [569, 289] on button "Save" at bounding box center [575, 286] width 32 height 16
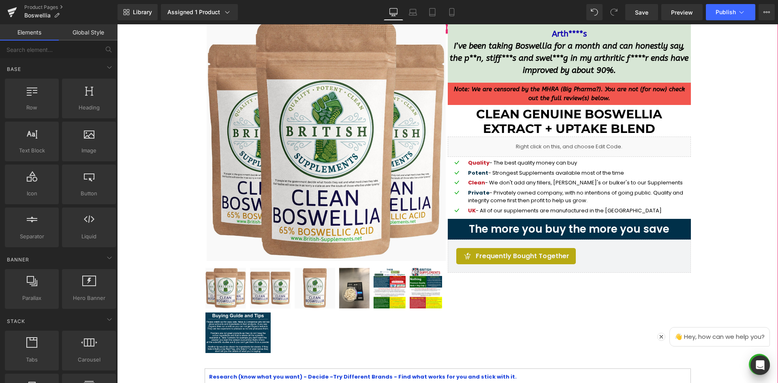
scroll to position [41, 0]
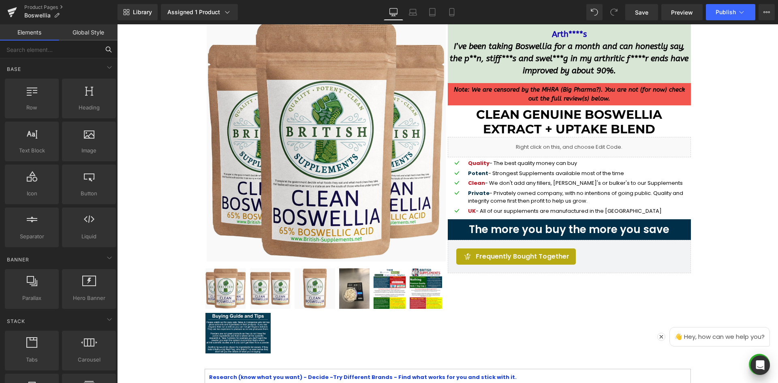
click at [59, 51] on input "text" at bounding box center [50, 50] width 100 height 18
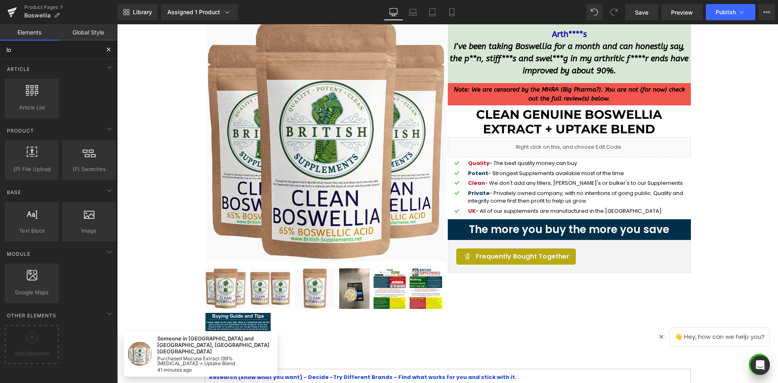
type input "l"
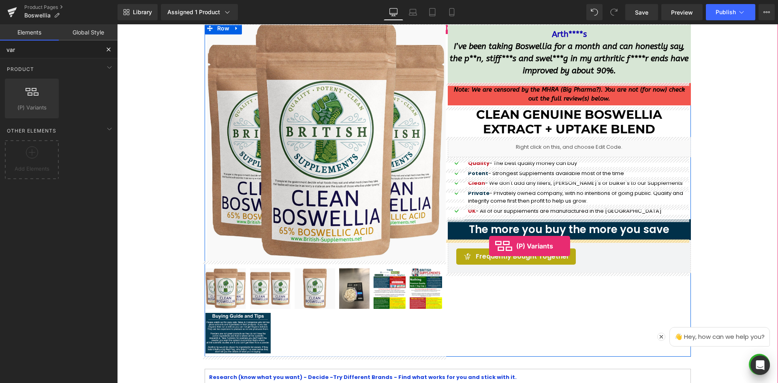
drag, startPoint x: 155, startPoint y: 127, endPoint x: 489, endPoint y: 246, distance: 355.1
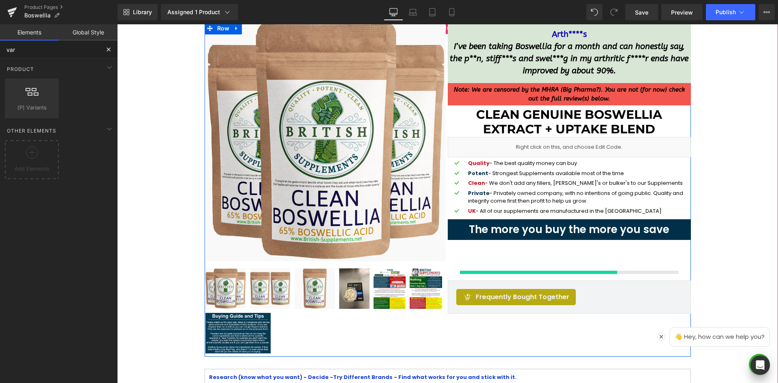
type input "var"
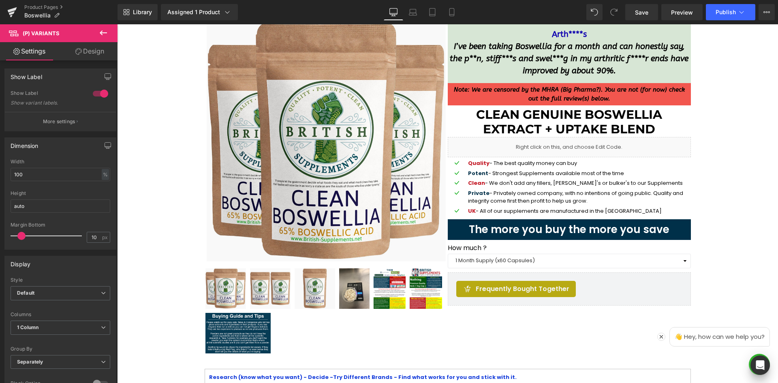
click at [107, 31] on icon at bounding box center [103, 33] width 10 height 10
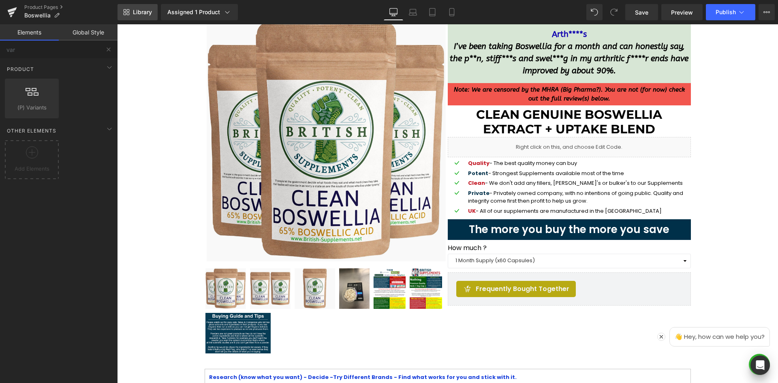
click at [137, 11] on span "Library" at bounding box center [142, 12] width 19 height 7
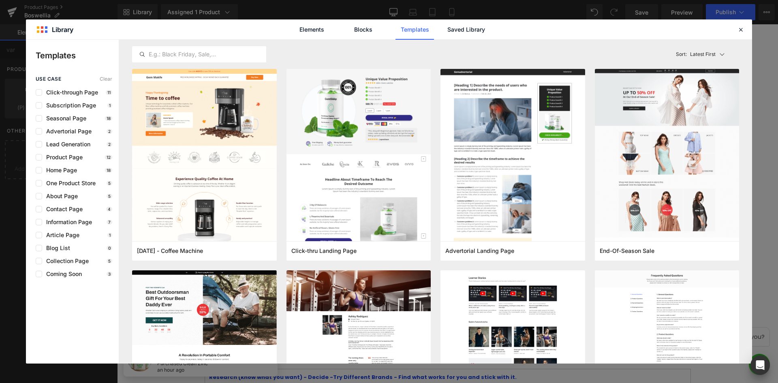
click at [467, 25] on link "Saved Library" at bounding box center [466, 29] width 38 height 20
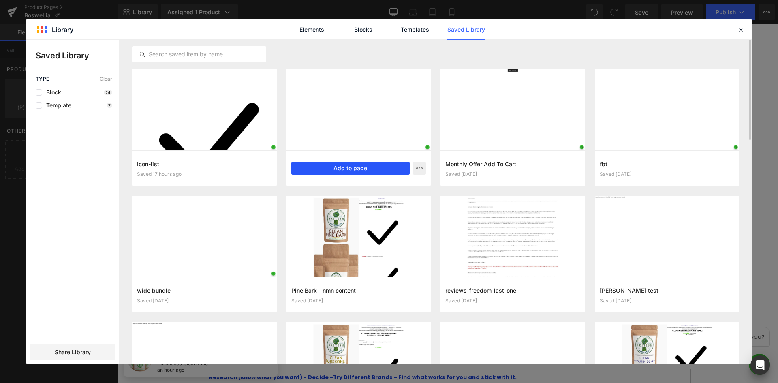
click at [370, 166] on button "Add to page" at bounding box center [350, 168] width 119 height 13
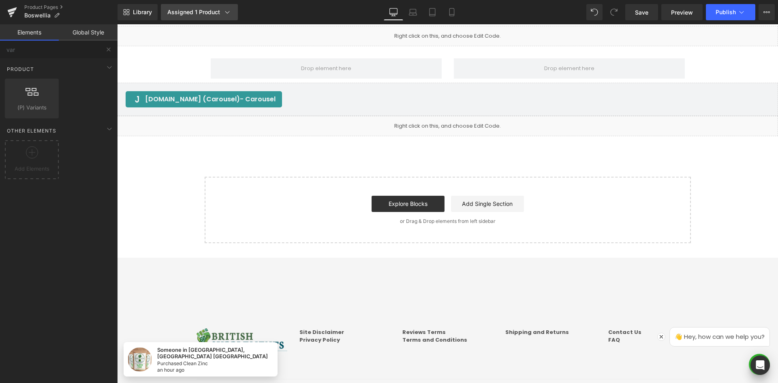
scroll to position [1703, 0]
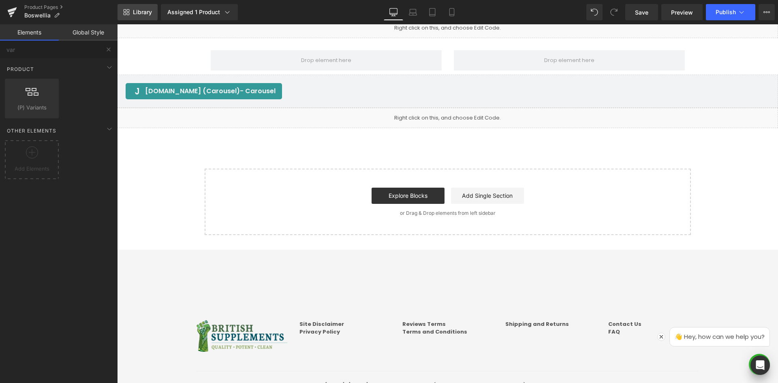
click at [147, 19] on link "Library" at bounding box center [138, 12] width 40 height 16
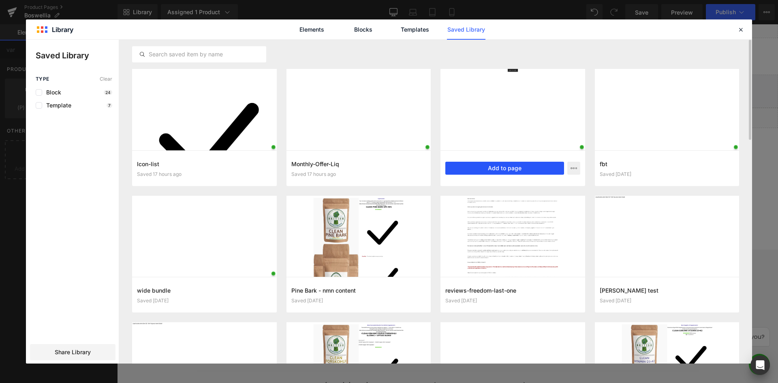
click at [487, 171] on button "Add to page" at bounding box center [504, 168] width 119 height 13
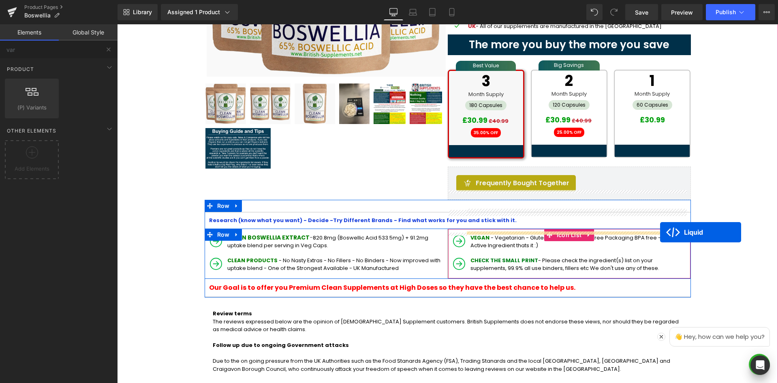
scroll to position [164, 0]
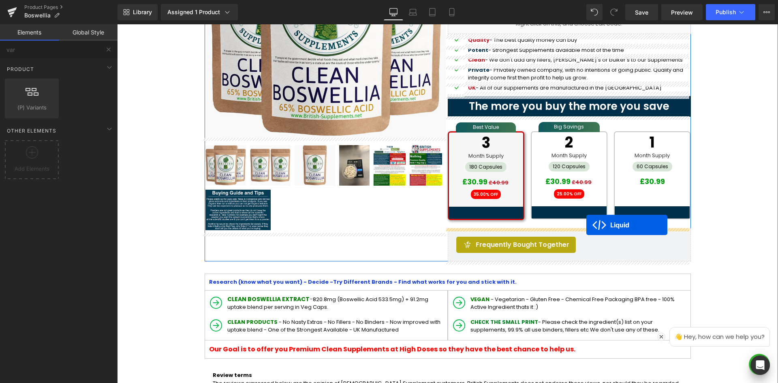
drag, startPoint x: 423, startPoint y: 178, endPoint x: 586, endPoint y: 225, distance: 169.8
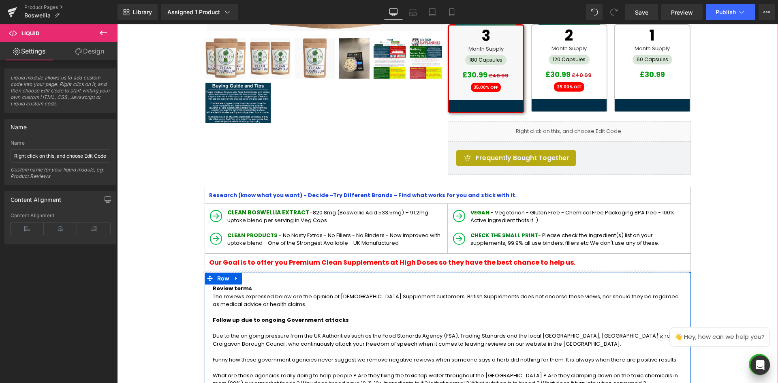
scroll to position [245, 0]
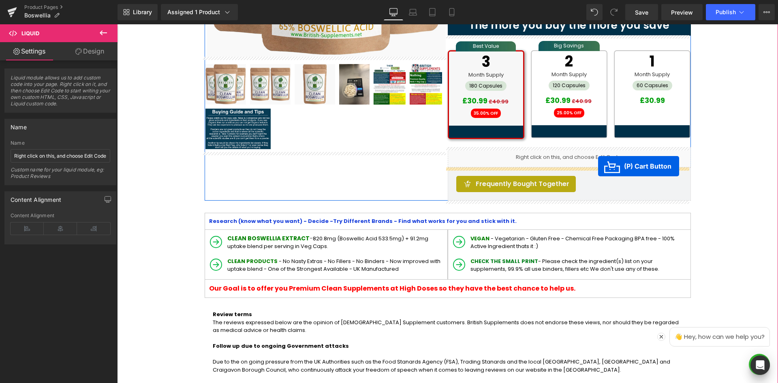
drag, startPoint x: 415, startPoint y: 259, endPoint x: 598, endPoint y: 166, distance: 205.5
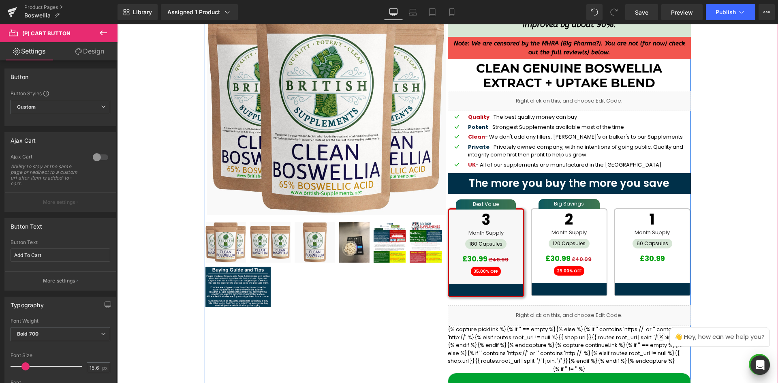
scroll to position [0, 0]
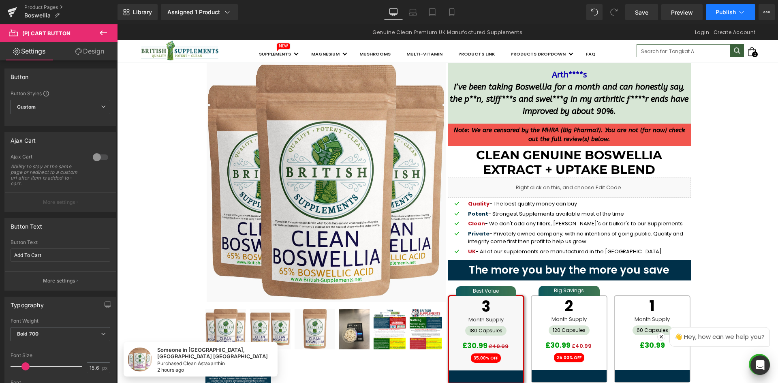
click at [748, 12] on button "Publish" at bounding box center [730, 12] width 49 height 16
click at [744, 9] on icon at bounding box center [741, 12] width 8 height 8
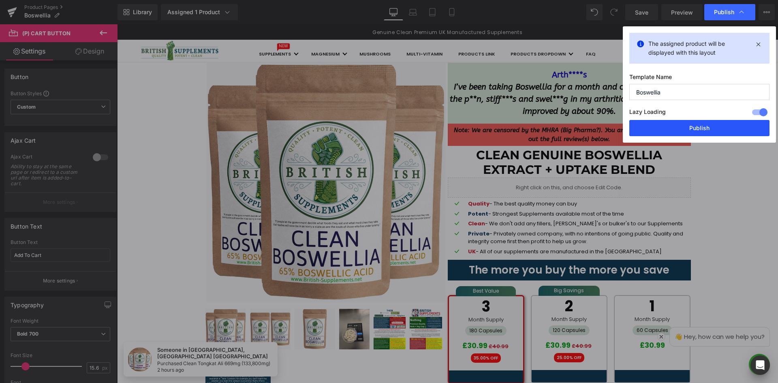
click at [680, 127] on button "Publish" at bounding box center [699, 128] width 140 height 16
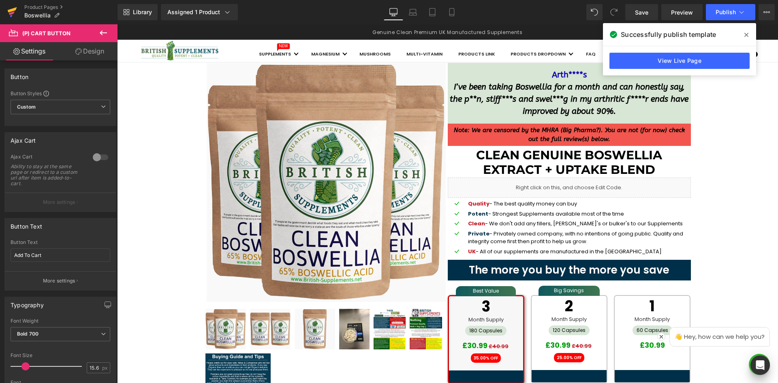
click at [14, 11] on icon at bounding box center [12, 13] width 6 height 4
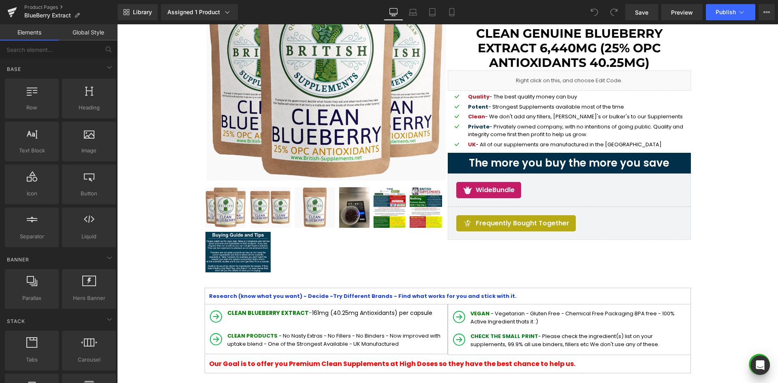
scroll to position [41, 0]
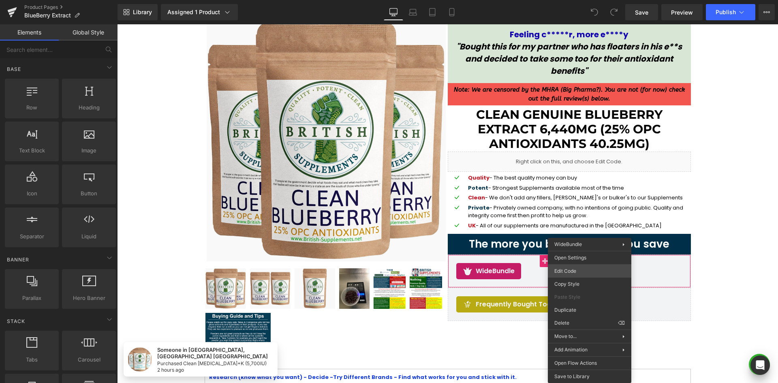
click at [594, 0] on div "You are previewing how the will restyle your page. You can not edit Elements in…" at bounding box center [389, 0] width 778 height 0
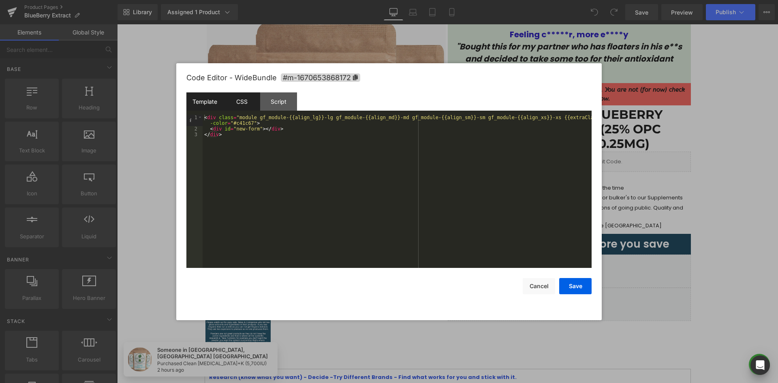
click at [246, 108] on div "CSS" at bounding box center [241, 101] width 37 height 18
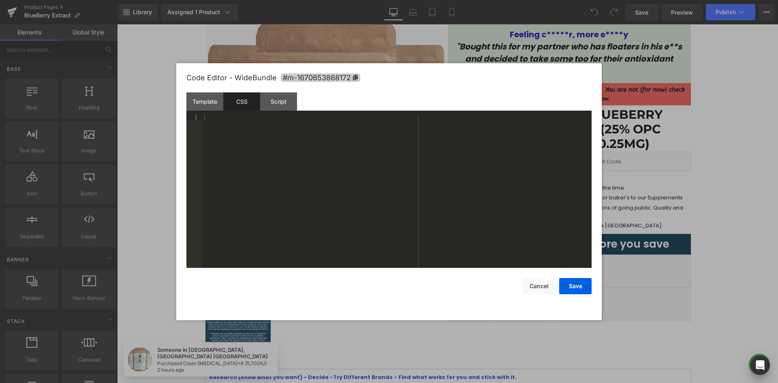
click at [353, 79] on icon at bounding box center [356, 78] width 6 height 6
click at [346, 145] on div at bounding box center [397, 197] width 389 height 165
paste textarea
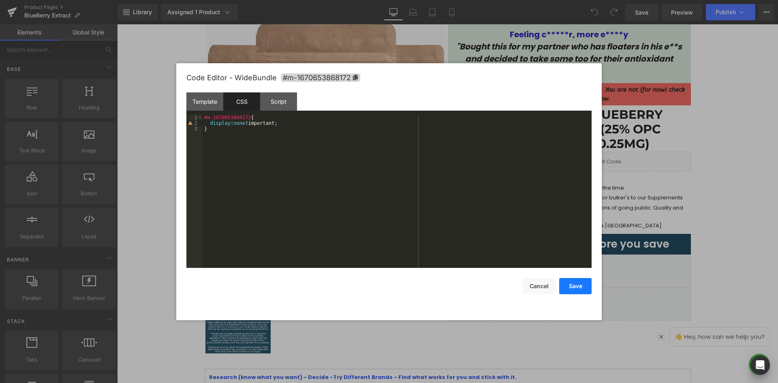
drag, startPoint x: 578, startPoint y: 286, endPoint x: 583, endPoint y: 288, distance: 5.9
click at [578, 286] on button "Save" at bounding box center [575, 286] width 32 height 16
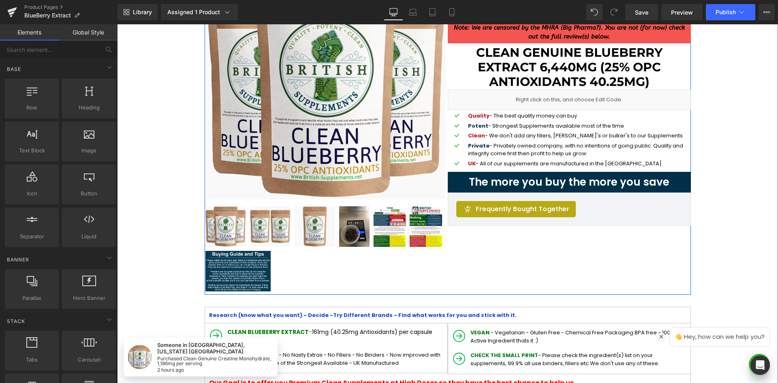
scroll to position [122, 0]
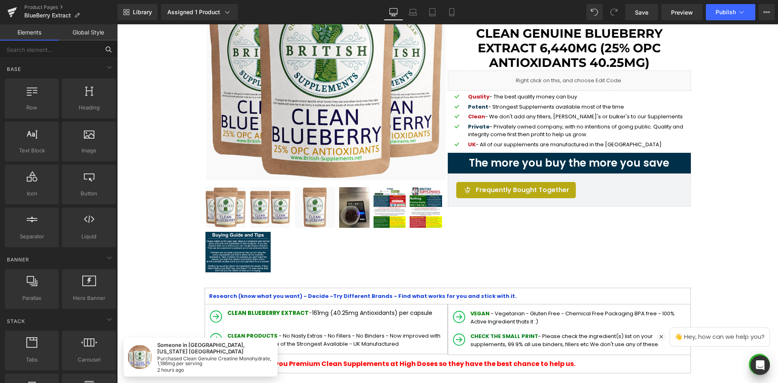
click at [60, 51] on input "text" at bounding box center [50, 50] width 100 height 18
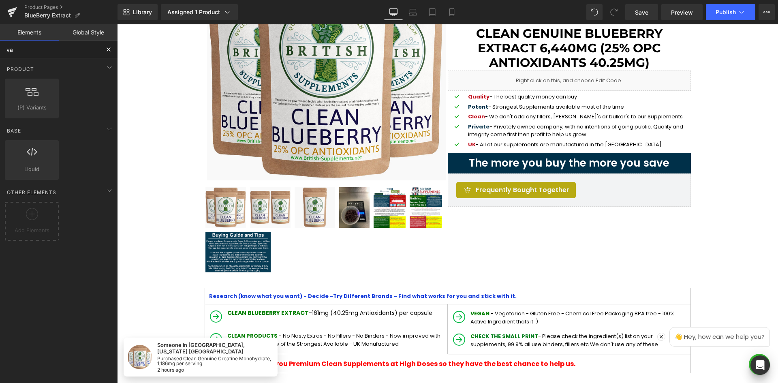
type input "var"
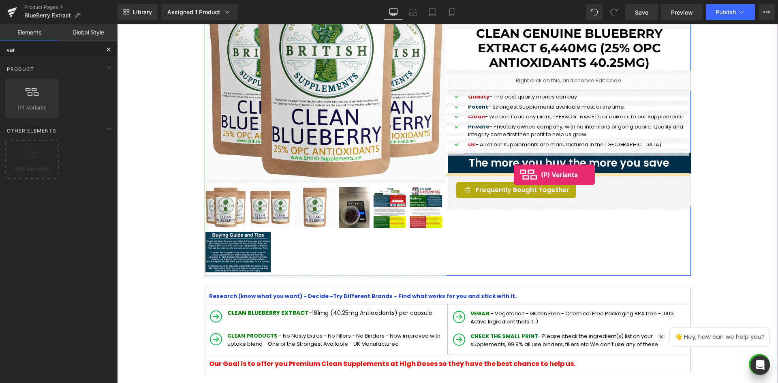
drag, startPoint x: 171, startPoint y: 132, endPoint x: 514, endPoint y: 175, distance: 345.5
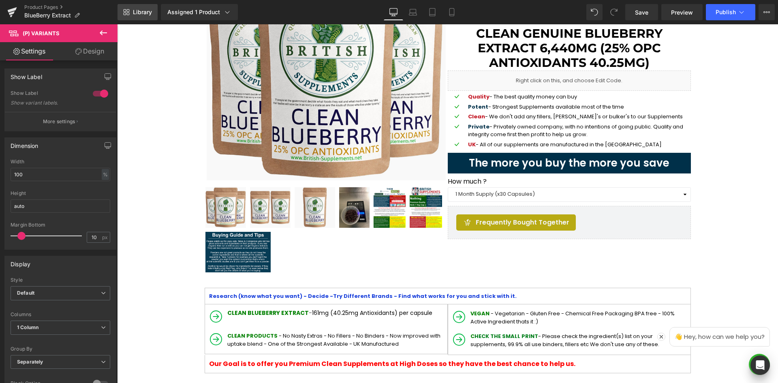
click at [129, 16] on link "Library" at bounding box center [138, 12] width 40 height 16
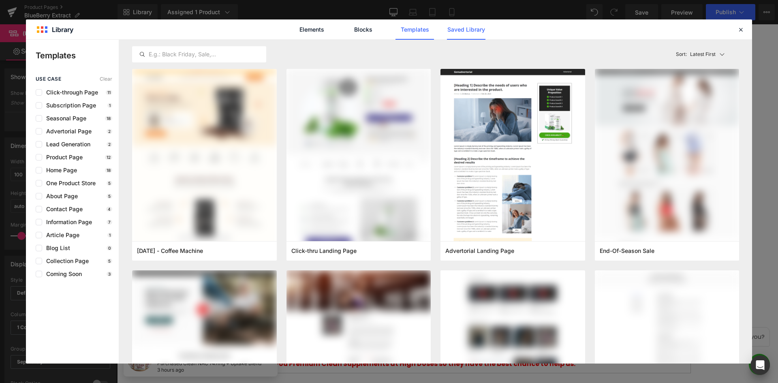
click at [462, 30] on link "Saved Library" at bounding box center [466, 29] width 38 height 20
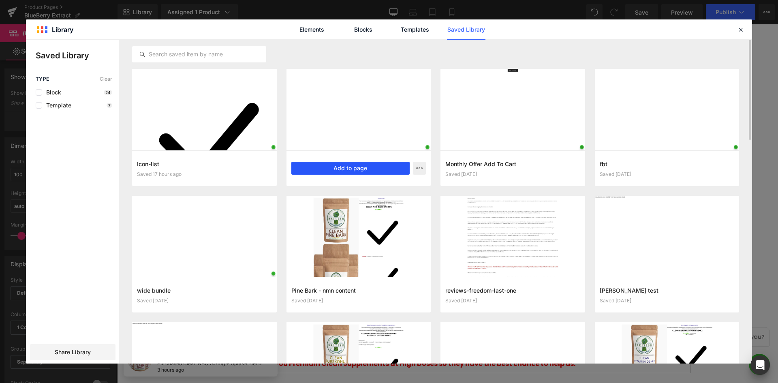
click at [361, 167] on button "Add to page" at bounding box center [350, 168] width 119 height 13
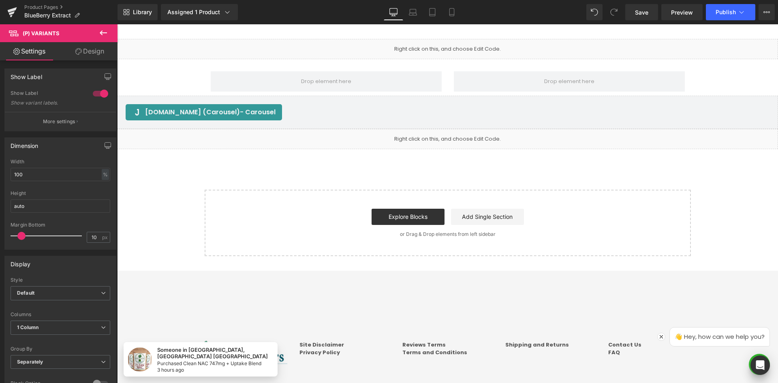
scroll to position [1585, 0]
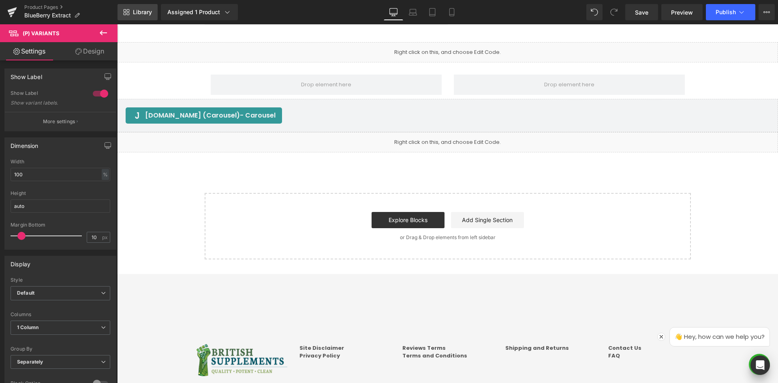
click at [141, 11] on span "Library" at bounding box center [142, 12] width 19 height 7
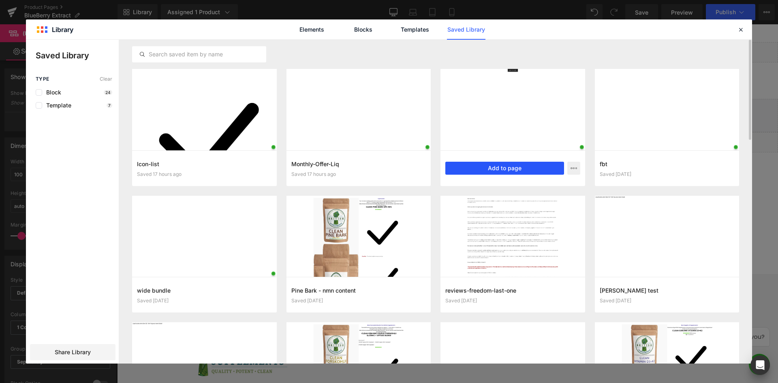
click at [529, 165] on button "Add to page" at bounding box center [504, 168] width 119 height 13
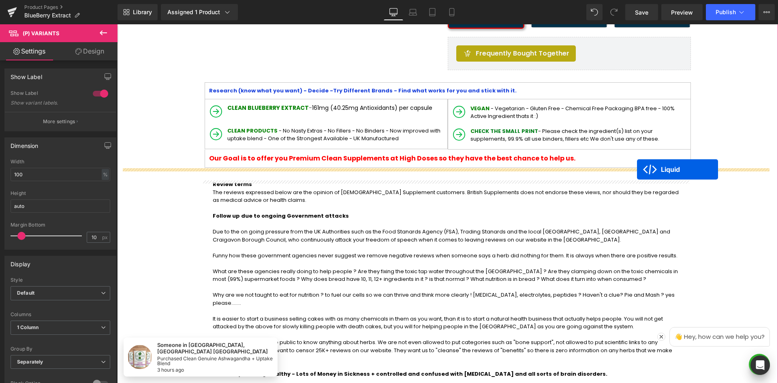
scroll to position [248, 0]
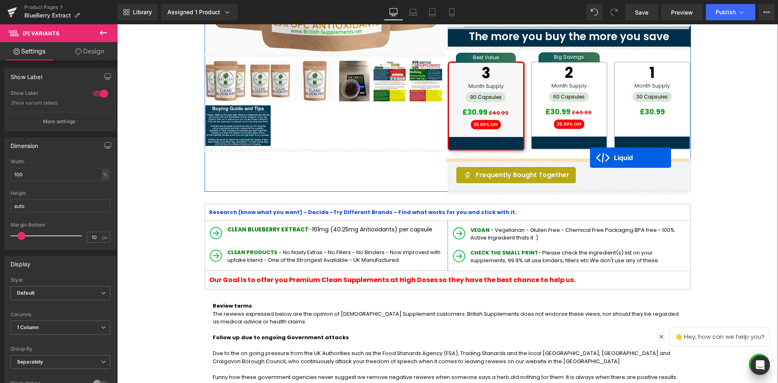
drag, startPoint x: 494, startPoint y: 160, endPoint x: 590, endPoint y: 158, distance: 96.1
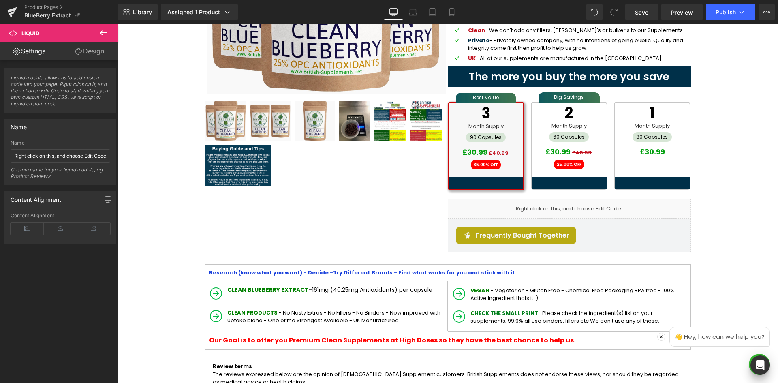
scroll to position [207, 0]
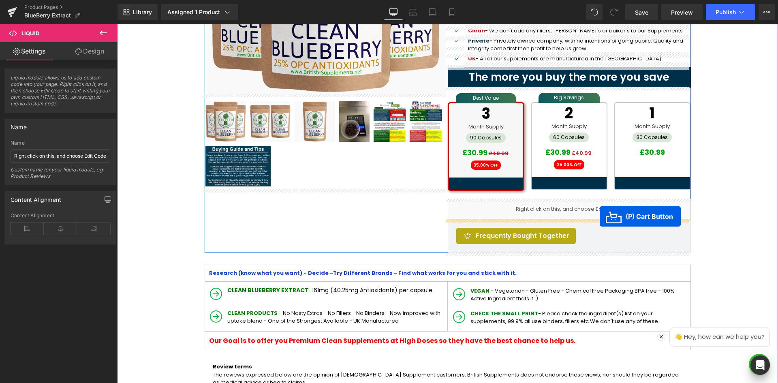
drag, startPoint x: 416, startPoint y: 300, endPoint x: 600, endPoint y: 216, distance: 201.6
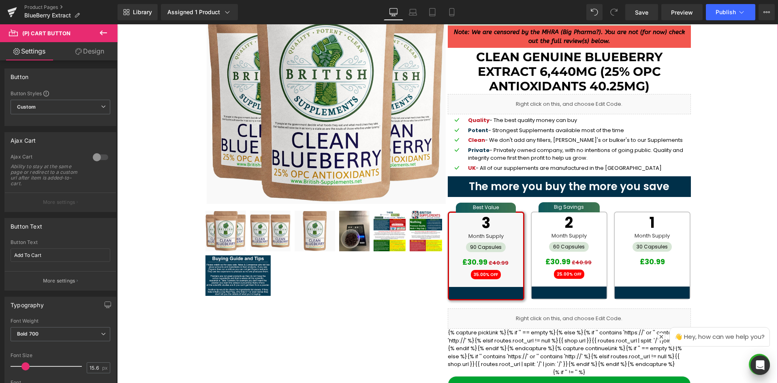
scroll to position [81, 0]
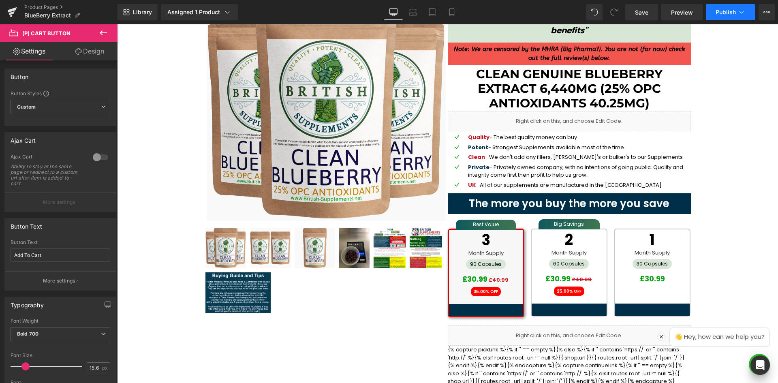
click at [746, 14] on button "Publish" at bounding box center [730, 12] width 49 height 16
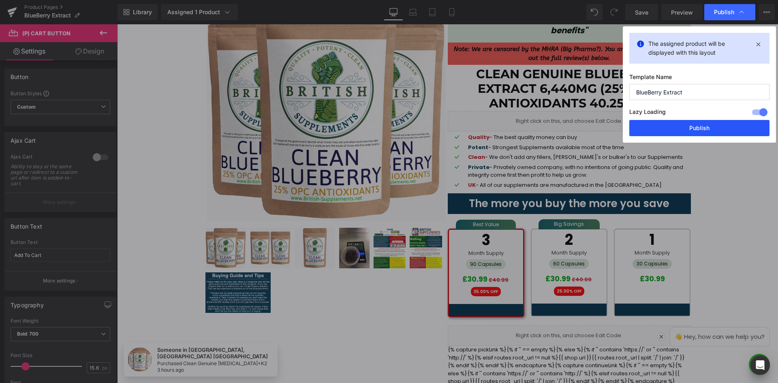
click at [699, 126] on button "Publish" at bounding box center [699, 128] width 140 height 16
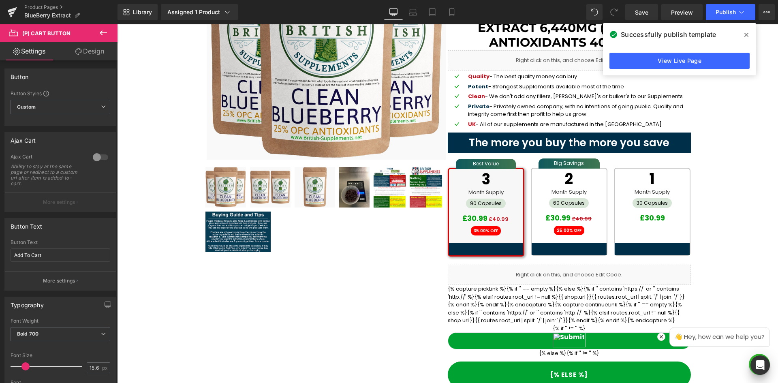
scroll to position [41, 0]
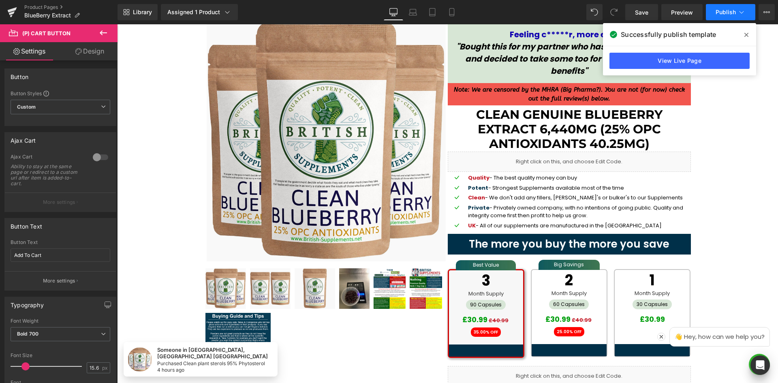
click at [735, 16] on button "Publish" at bounding box center [730, 12] width 49 height 16
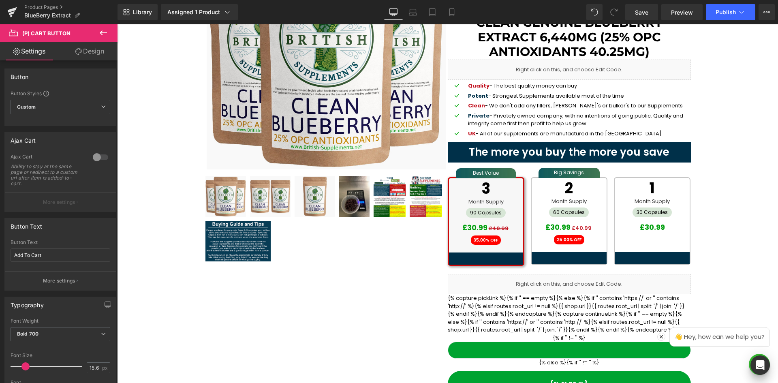
scroll to position [81, 0]
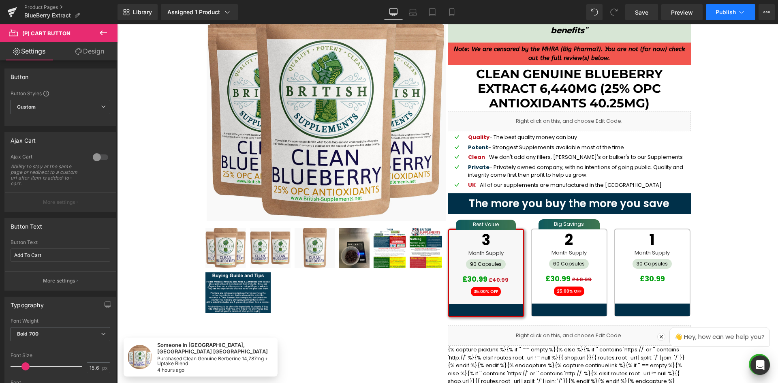
click at [745, 17] on button "Publish" at bounding box center [730, 12] width 49 height 16
